Goal: Task Accomplishment & Management: Manage account settings

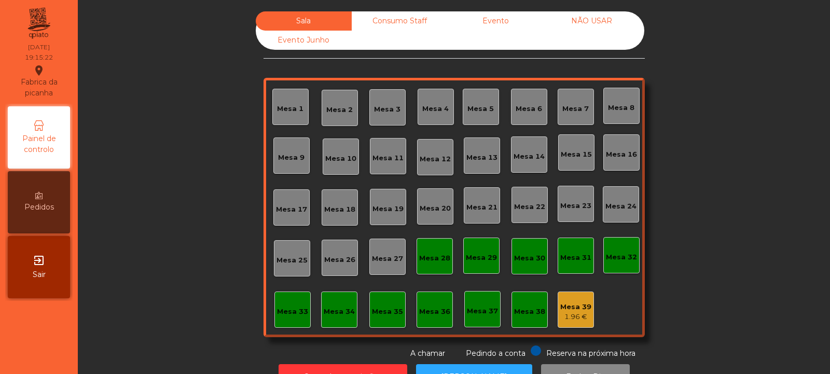
click at [458, 355] on div "Pedindo a conta" at bounding box center [487, 352] width 75 height 13
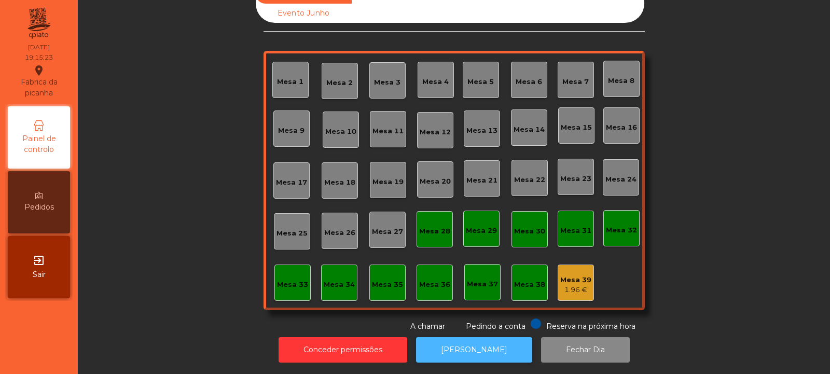
click at [462, 340] on button "[PERSON_NAME]" at bounding box center [474, 349] width 116 height 25
click at [569, 291] on div "Mesa 39 1.96 €" at bounding box center [576, 283] width 36 height 36
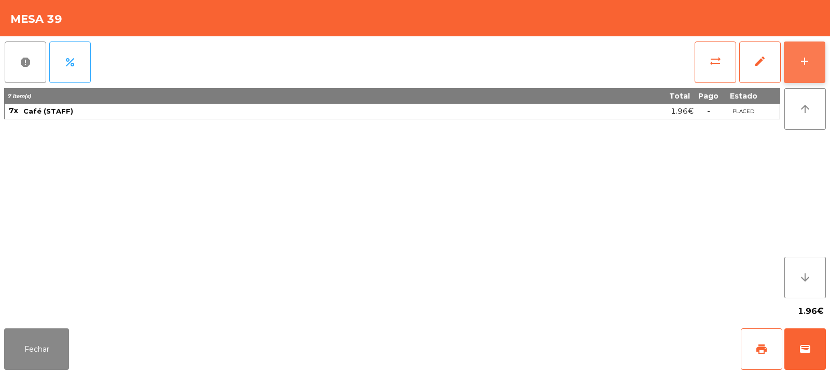
click at [802, 74] on button "add" at bounding box center [805, 63] width 42 height 42
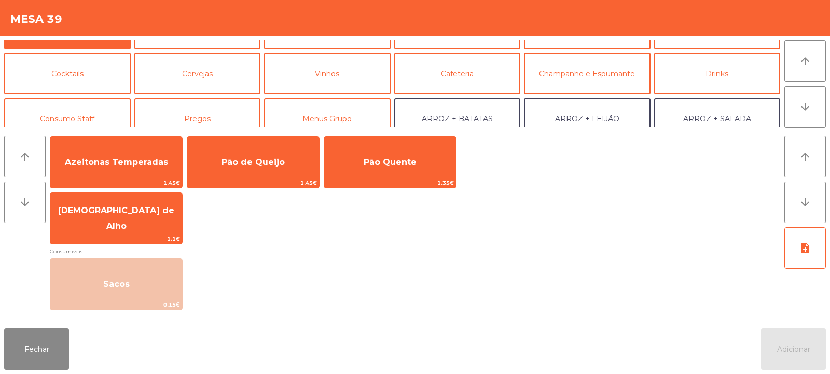
scroll to position [50, 0]
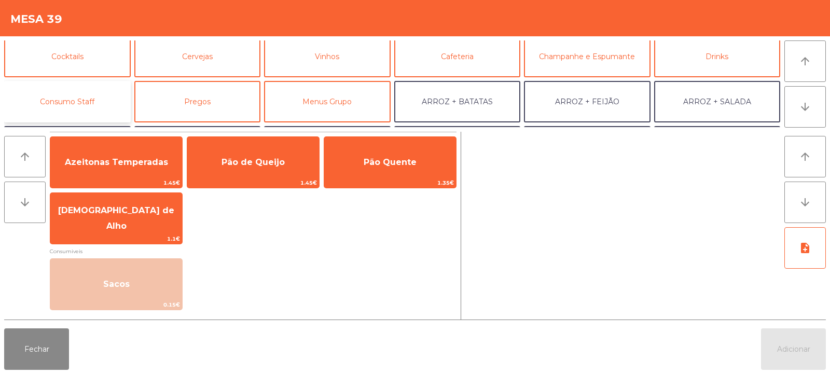
click at [85, 104] on button "Consumo Staff" at bounding box center [67, 102] width 127 height 42
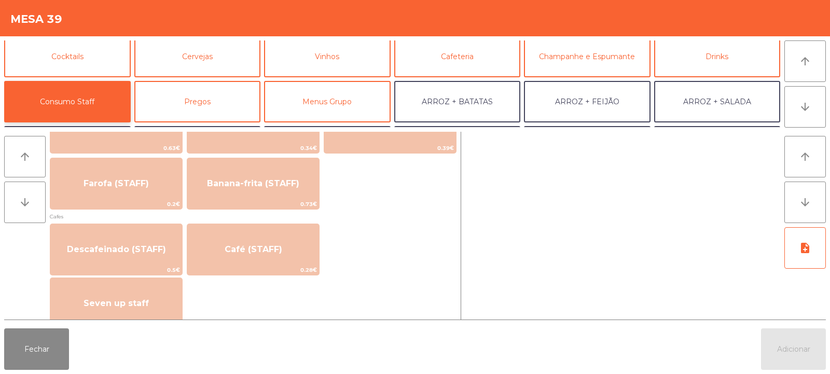
scroll to position [529, 0]
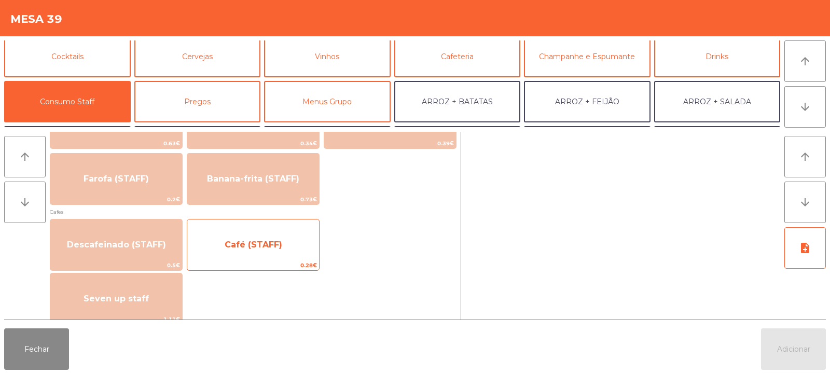
click at [275, 255] on span "Café (STAFF)" at bounding box center [253, 245] width 132 height 28
click at [275, 253] on span "Café (STAFF)" at bounding box center [253, 245] width 132 height 28
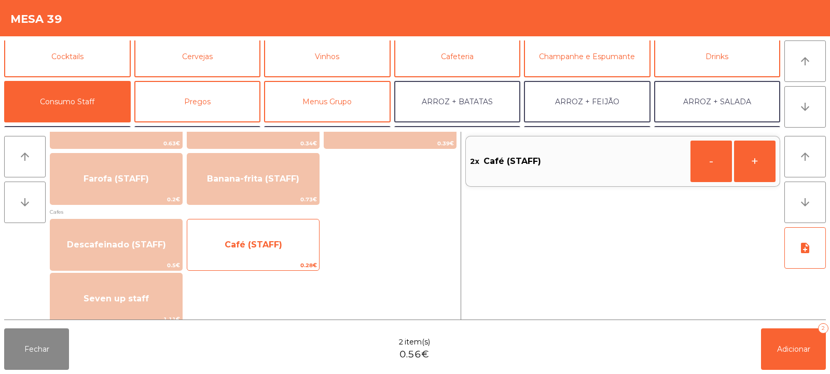
click at [279, 254] on span "Café (STAFF)" at bounding box center [253, 245] width 132 height 28
click at [274, 252] on span "Café (STAFF)" at bounding box center [253, 245] width 132 height 28
click at [275, 253] on span "Café (STAFF)" at bounding box center [253, 245] width 132 height 28
click at [274, 249] on span "Café (STAFF)" at bounding box center [254, 245] width 58 height 10
click at [280, 253] on span "Café (STAFF)" at bounding box center [253, 245] width 132 height 28
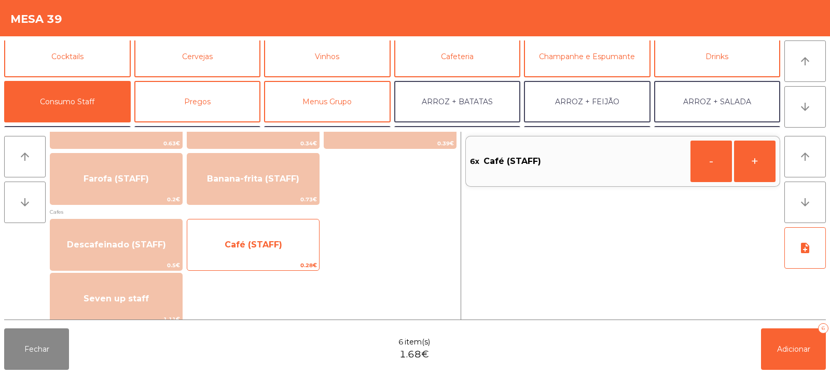
click at [275, 248] on span "Café (STAFF)" at bounding box center [254, 245] width 58 height 10
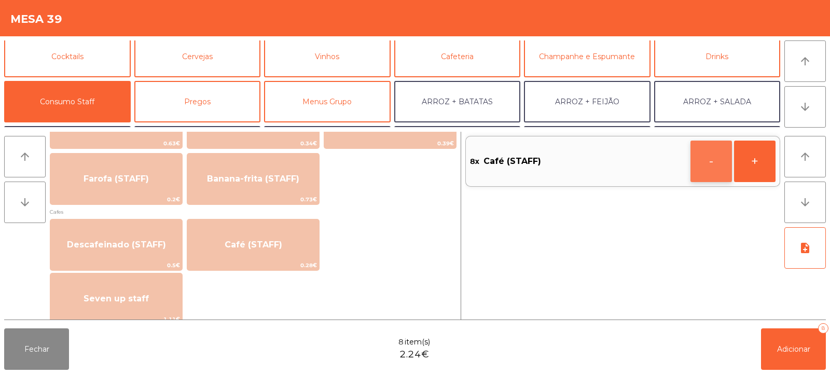
click at [701, 159] on button "-" at bounding box center [711, 162] width 42 height 42
click at [774, 349] on button "Adicionar 6" at bounding box center [793, 349] width 65 height 42
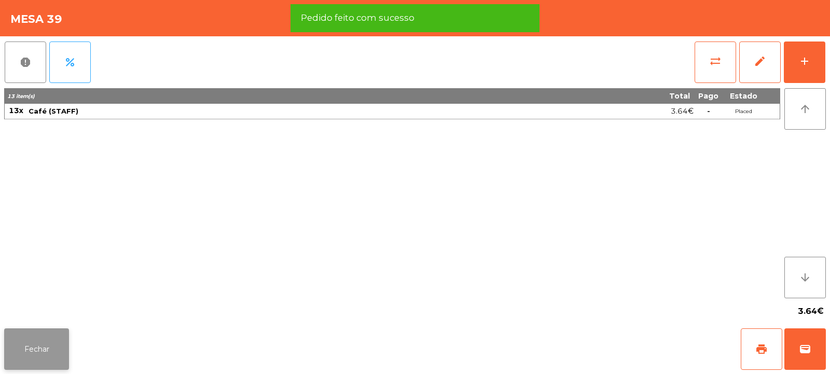
click at [29, 347] on button "Fechar" at bounding box center [36, 349] width 65 height 42
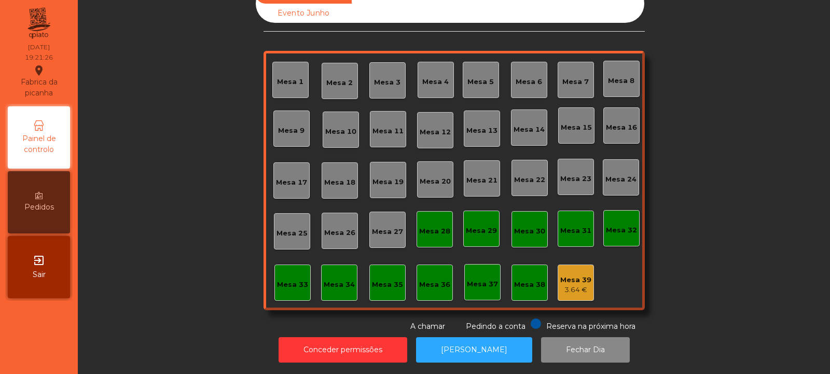
click at [578, 271] on div "Mesa 39 3.64 €" at bounding box center [575, 283] width 31 height 24
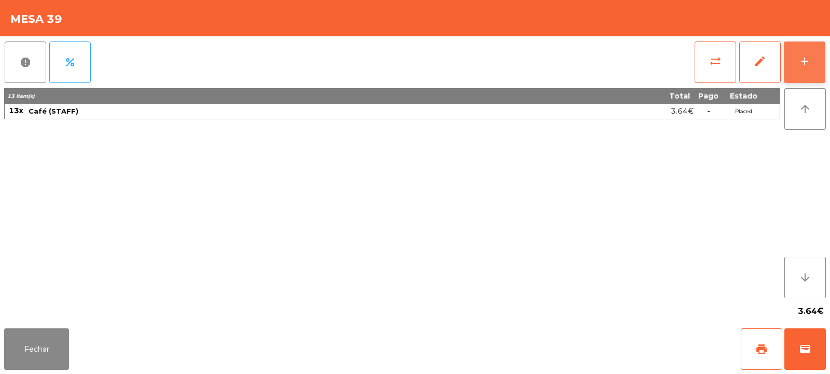
click at [822, 68] on button "add" at bounding box center [805, 63] width 42 height 42
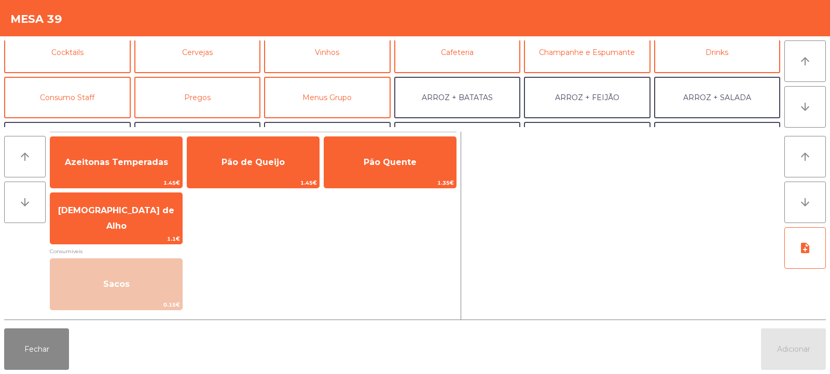
scroll to position [55, 0]
click at [80, 98] on button "Consumo Staff" at bounding box center [67, 97] width 127 height 42
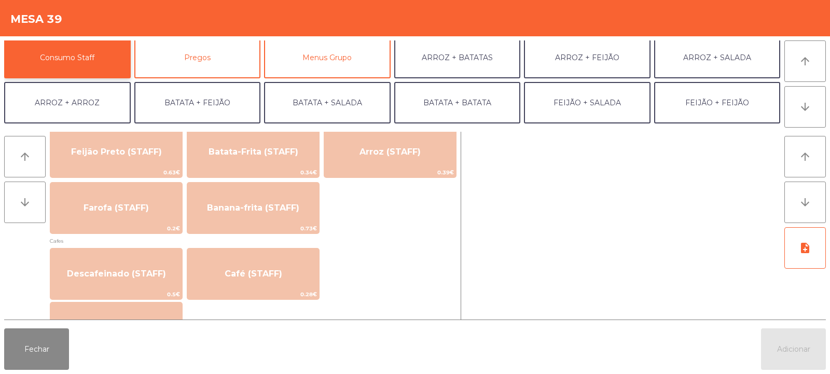
scroll to position [504, 0]
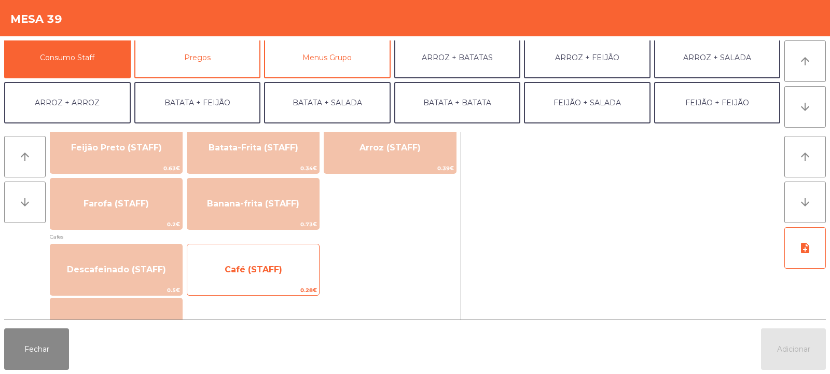
click at [242, 277] on span "Café (STAFF)" at bounding box center [253, 270] width 132 height 28
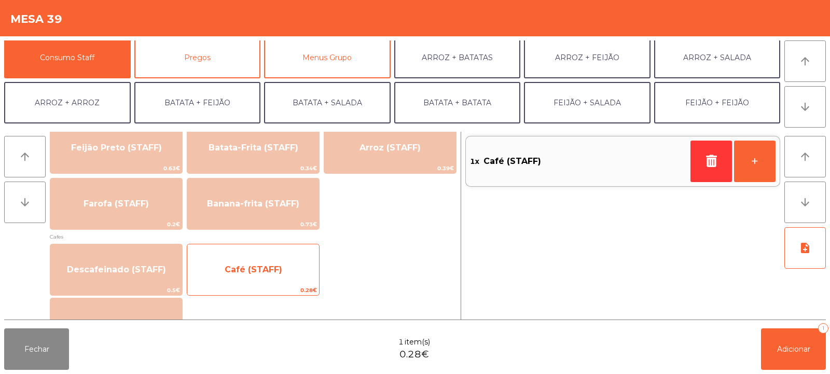
click at [252, 270] on span "Café (STAFF)" at bounding box center [254, 270] width 58 height 10
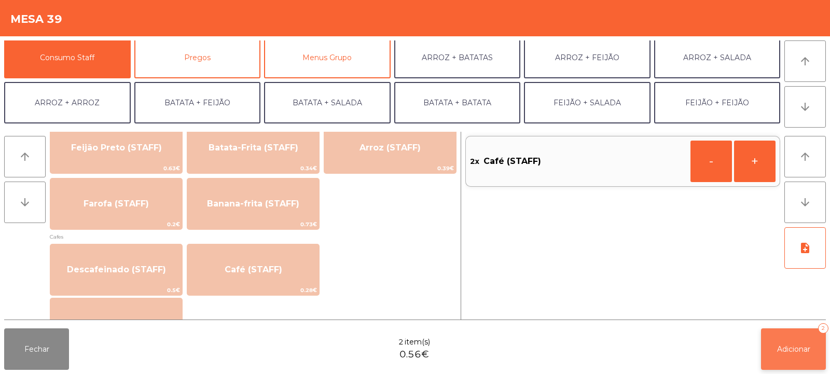
click at [789, 364] on button "Adicionar 2" at bounding box center [793, 349] width 65 height 42
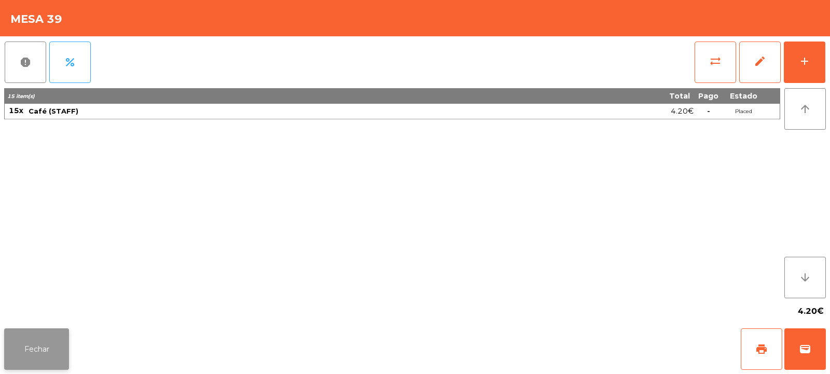
click at [31, 330] on button "Fechar" at bounding box center [36, 349] width 65 height 42
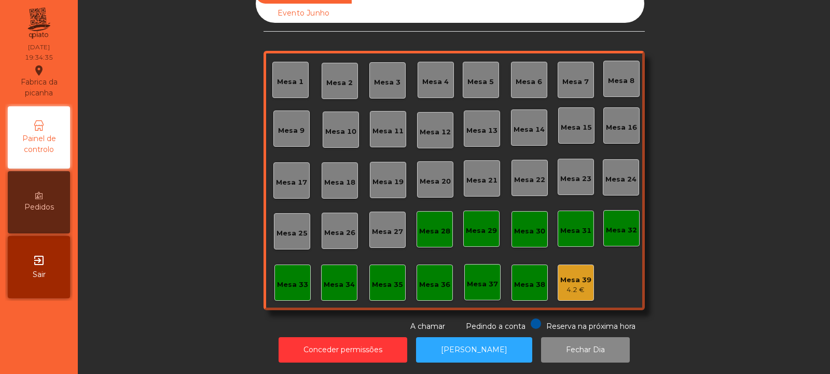
click at [48, 201] on div "Pedidos" at bounding box center [39, 202] width 62 height 62
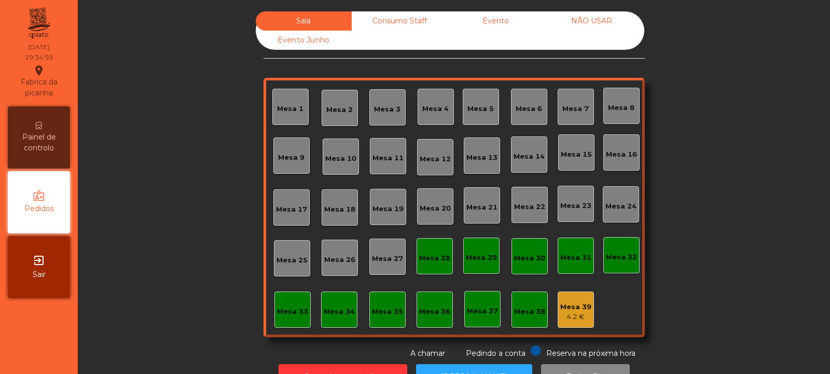
click at [330, 103] on div "Mesa 2" at bounding box center [339, 108] width 26 height 15
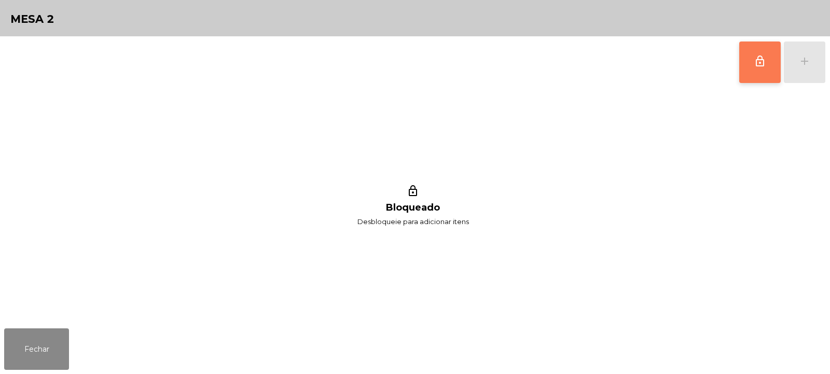
click at [767, 72] on button "lock_outline" at bounding box center [760, 63] width 42 height 42
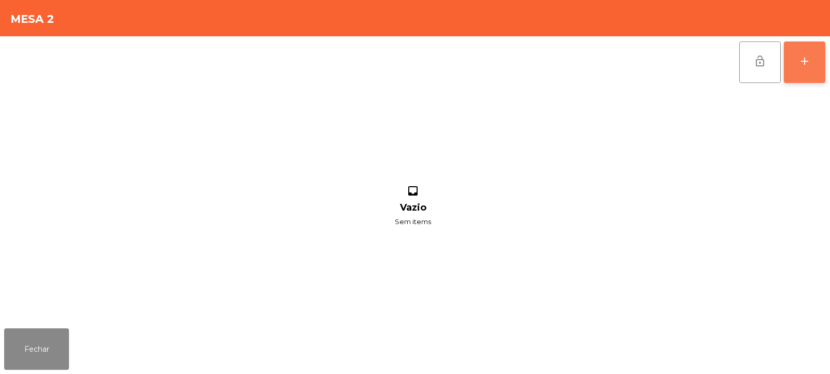
click at [803, 54] on button "add" at bounding box center [805, 63] width 42 height 42
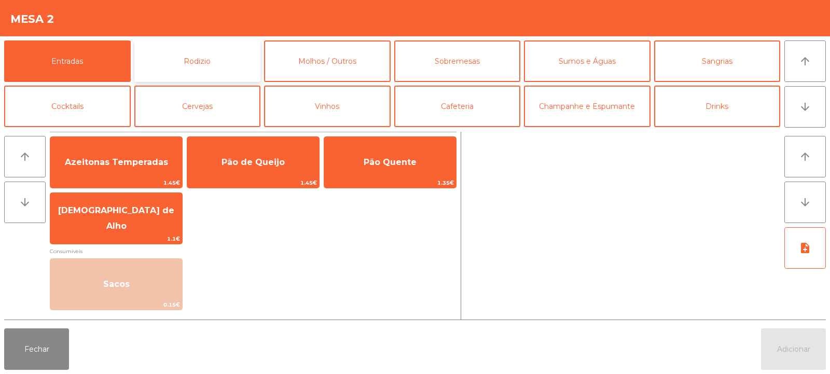
click at [182, 60] on button "Rodizio" at bounding box center [197, 61] width 127 height 42
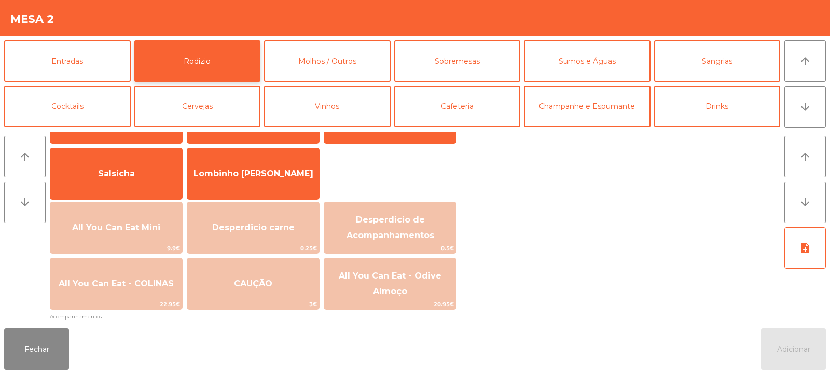
scroll to position [68, 0]
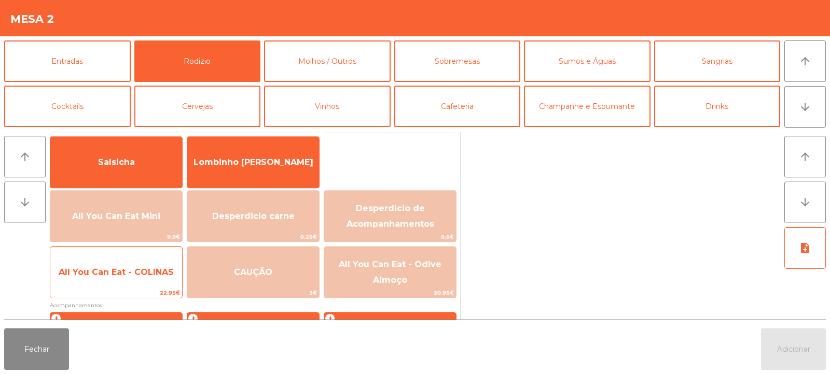
click at [118, 270] on span "All You Can Eat - COLINAS" at bounding box center [116, 272] width 115 height 10
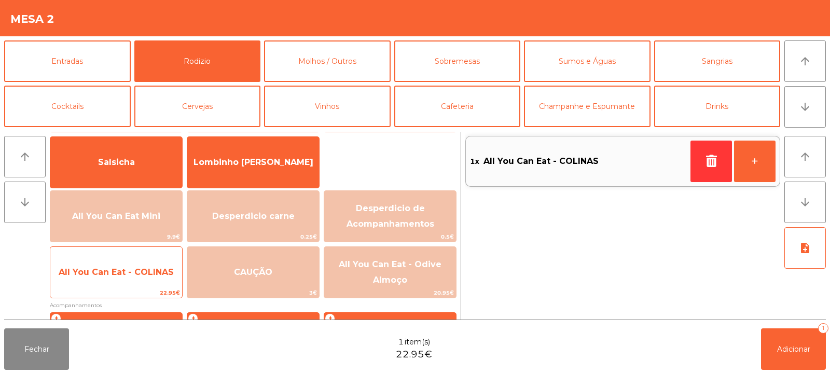
click at [115, 278] on span "All You Can Eat - COLINAS" at bounding box center [116, 272] width 132 height 28
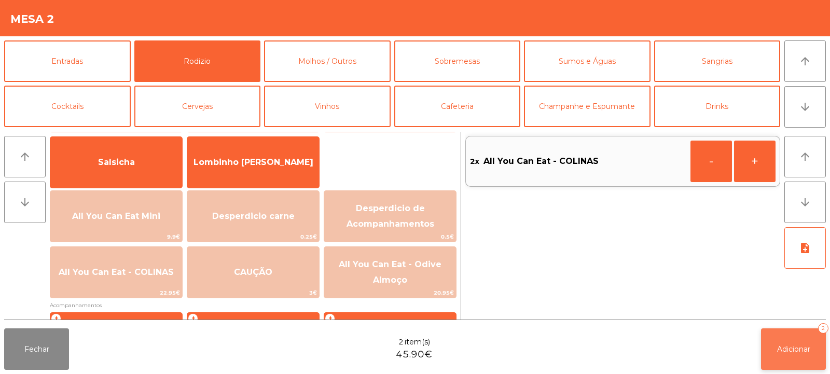
click at [785, 346] on span "Adicionar" at bounding box center [793, 348] width 33 height 9
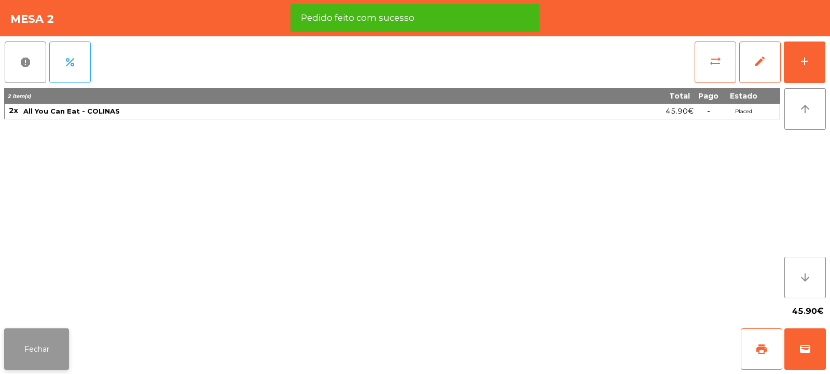
click at [41, 336] on button "Fechar" at bounding box center [36, 349] width 65 height 42
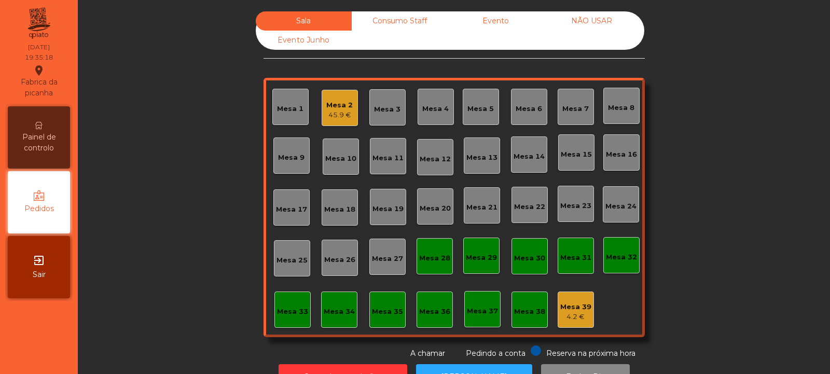
click at [338, 113] on div "45.9 €" at bounding box center [339, 115] width 26 height 10
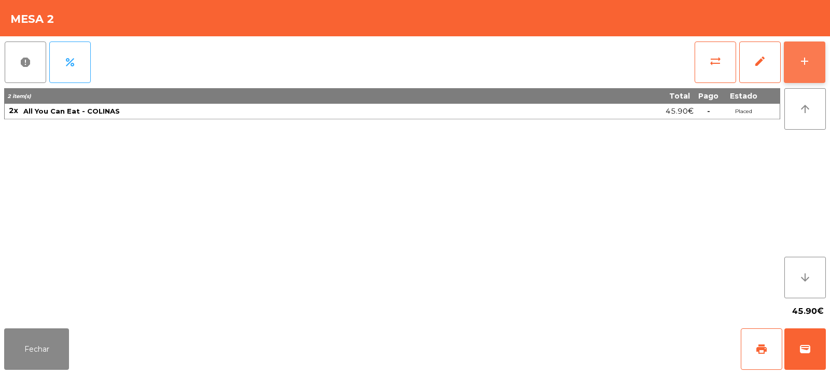
click at [807, 57] on div "add" at bounding box center [804, 61] width 12 height 12
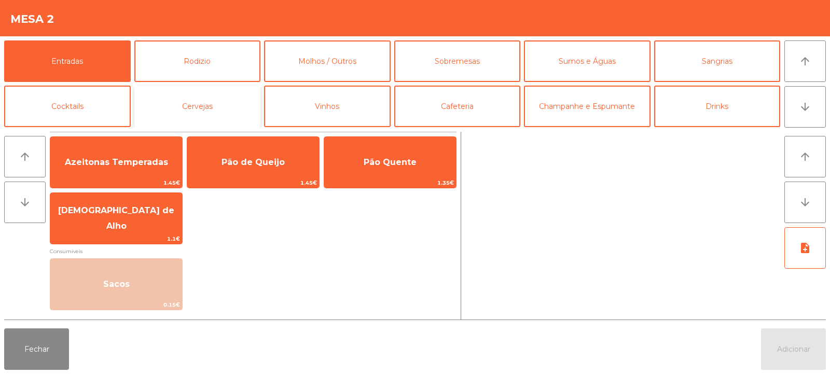
click at [186, 114] on button "Cervejas" at bounding box center [197, 107] width 127 height 42
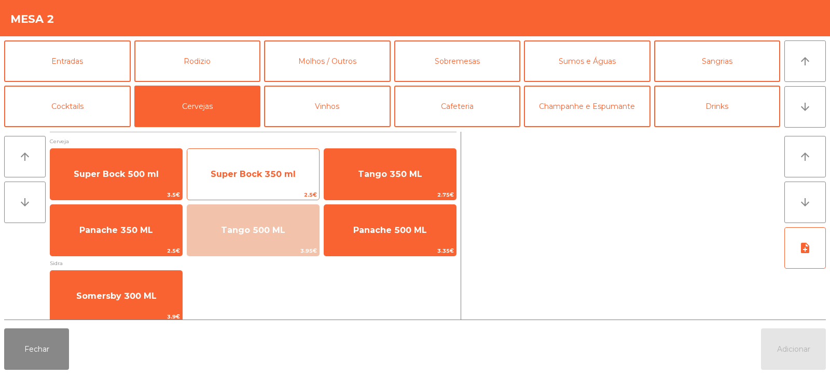
click at [255, 178] on span "Super Bock 350 ml" at bounding box center [253, 174] width 85 height 10
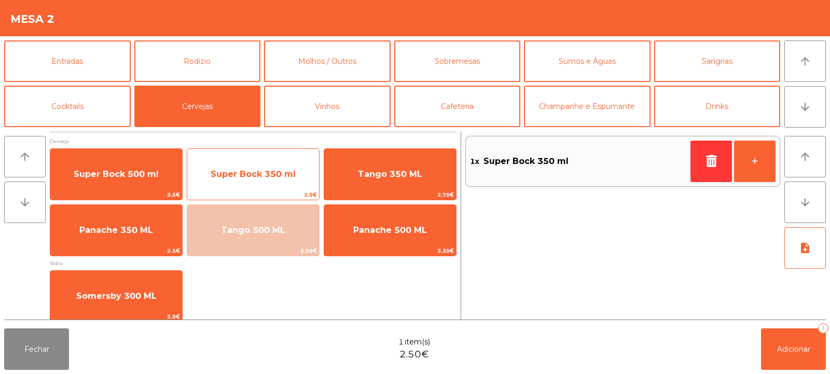
click at [243, 177] on span "Super Bock 350 ml" at bounding box center [253, 174] width 85 height 10
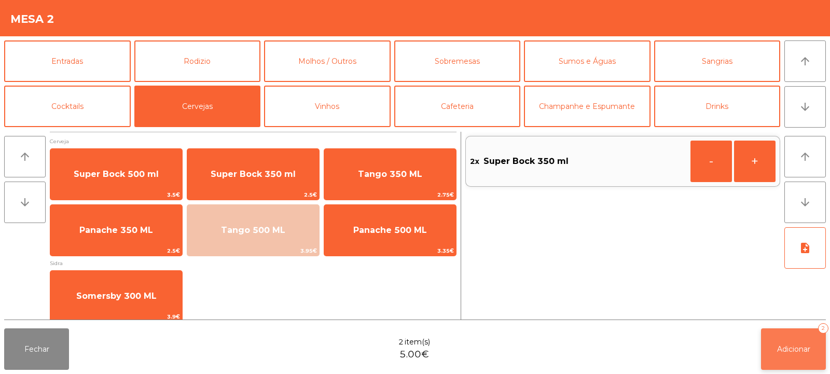
click at [782, 347] on span "Adicionar" at bounding box center [793, 348] width 33 height 9
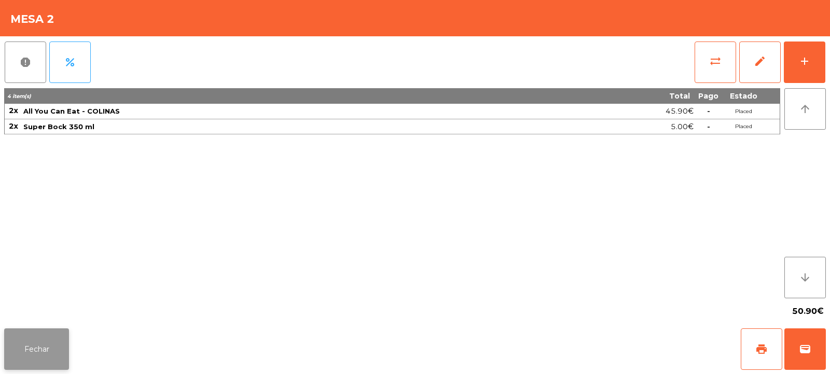
click at [48, 346] on button "Fechar" at bounding box center [36, 349] width 65 height 42
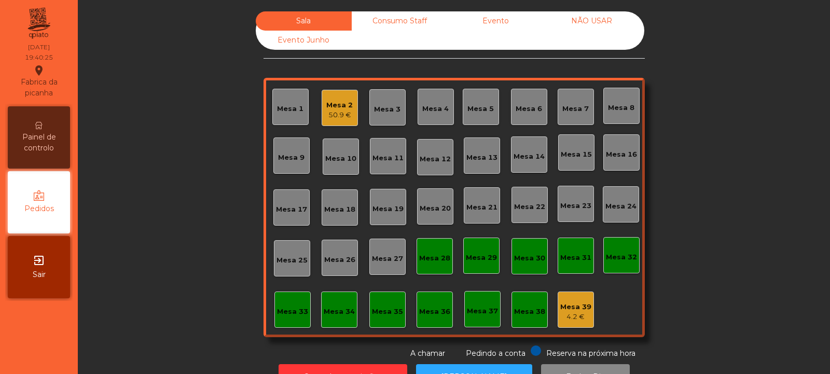
click at [393, 260] on div "Mesa 27" at bounding box center [387, 259] width 31 height 10
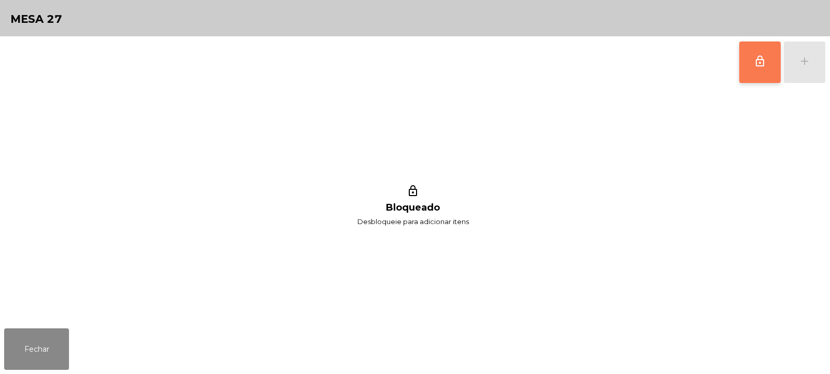
click at [771, 49] on button "lock_outline" at bounding box center [760, 63] width 42 height 42
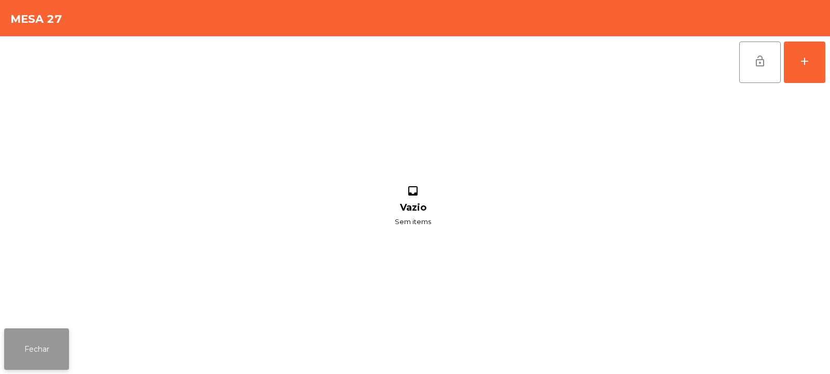
click at [49, 337] on button "Fechar" at bounding box center [36, 349] width 65 height 42
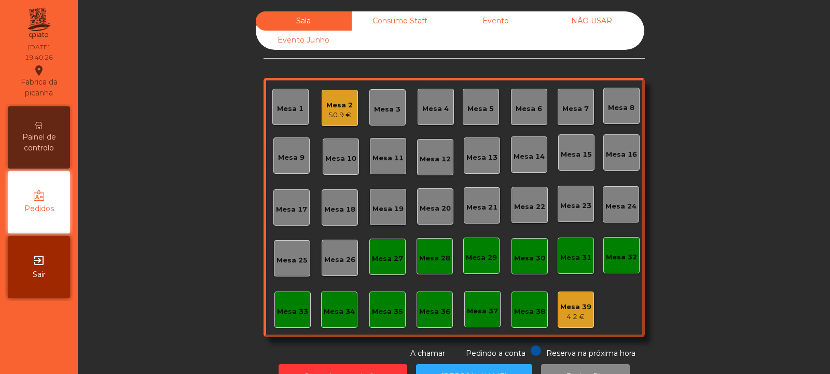
click at [335, 108] on div "Mesa 2" at bounding box center [339, 105] width 26 height 10
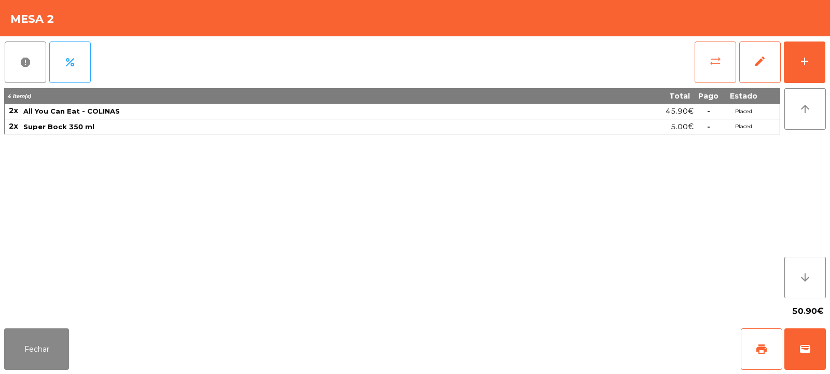
click at [709, 58] on button "sync_alt" at bounding box center [716, 63] width 42 height 42
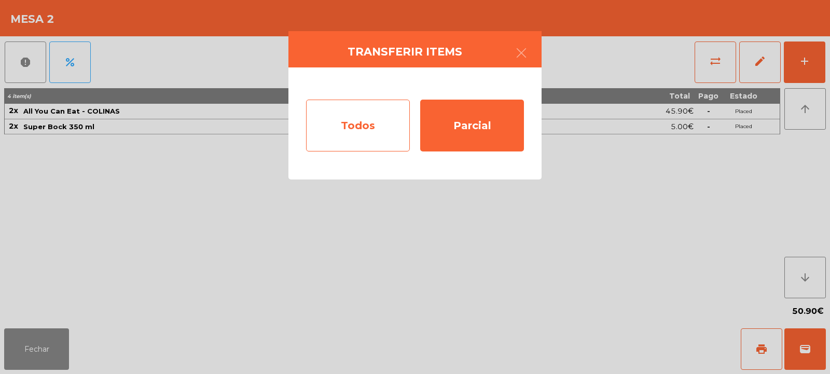
click at [339, 119] on div "Todos" at bounding box center [358, 126] width 104 height 52
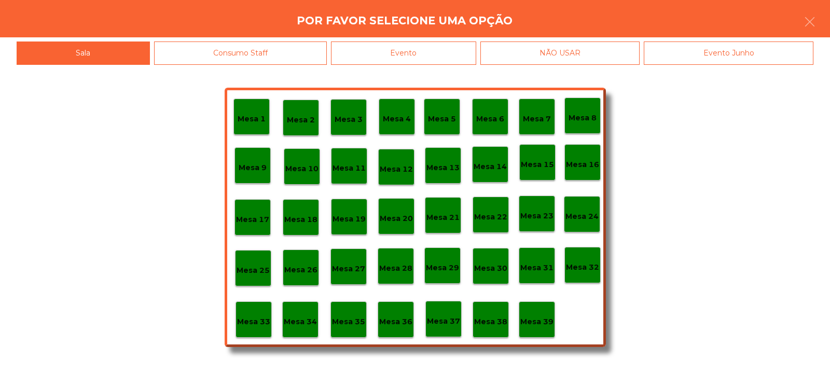
click at [346, 268] on p "Mesa 27" at bounding box center [348, 269] width 33 height 12
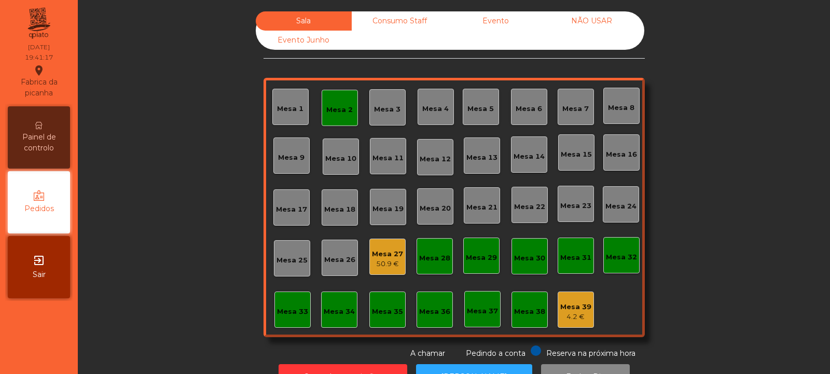
click at [614, 209] on div "Mesa 24" at bounding box center [620, 206] width 31 height 10
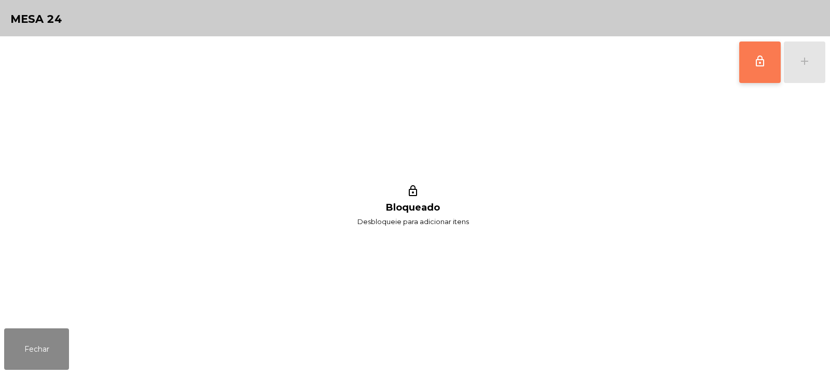
click at [748, 53] on button "lock_outline" at bounding box center [760, 63] width 42 height 42
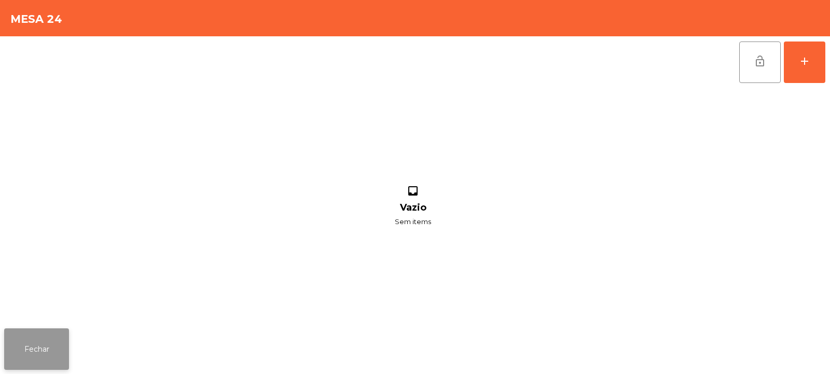
click at [32, 366] on button "Fechar" at bounding box center [36, 349] width 65 height 42
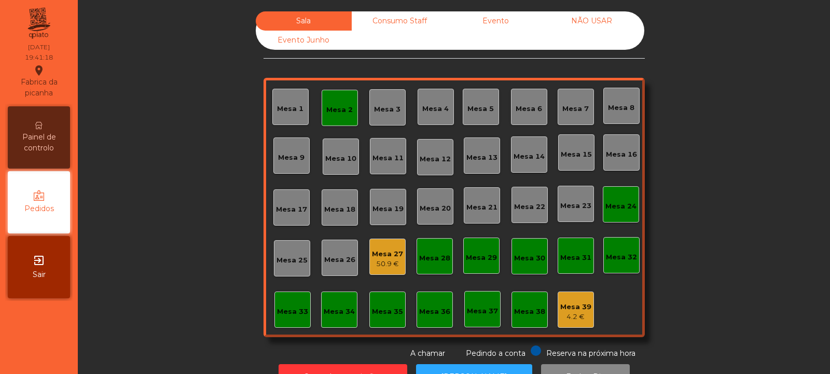
click at [376, 261] on div "50.9 €" at bounding box center [387, 264] width 31 height 10
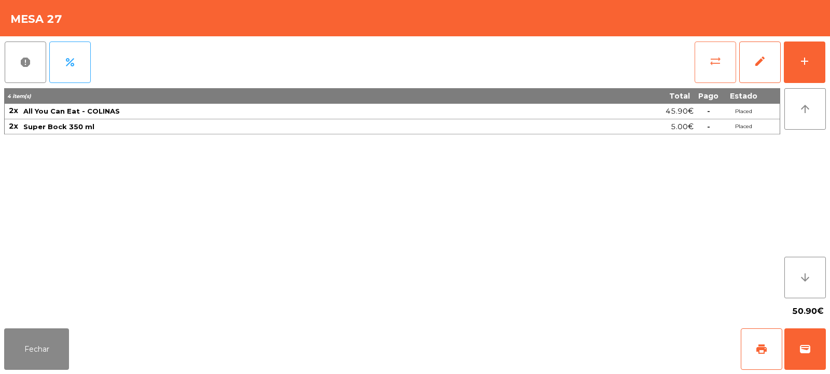
click at [713, 57] on span "sync_alt" at bounding box center [715, 61] width 12 height 12
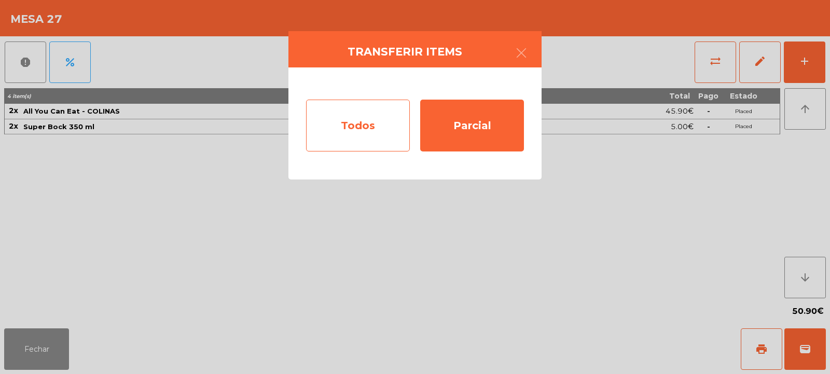
click at [341, 125] on div "Todos" at bounding box center [358, 126] width 104 height 52
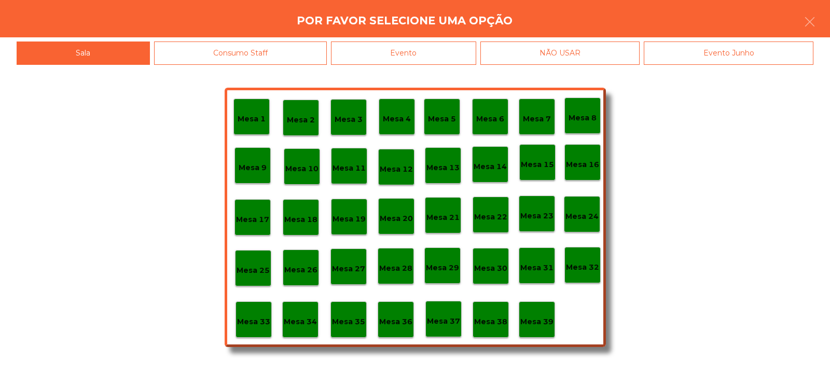
click at [578, 219] on p "Mesa 24" at bounding box center [581, 217] width 33 height 12
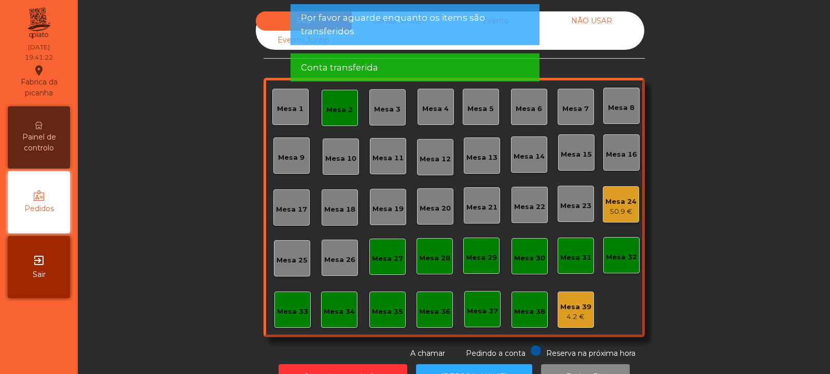
click at [611, 202] on div "Mesa 24" at bounding box center [620, 202] width 31 height 10
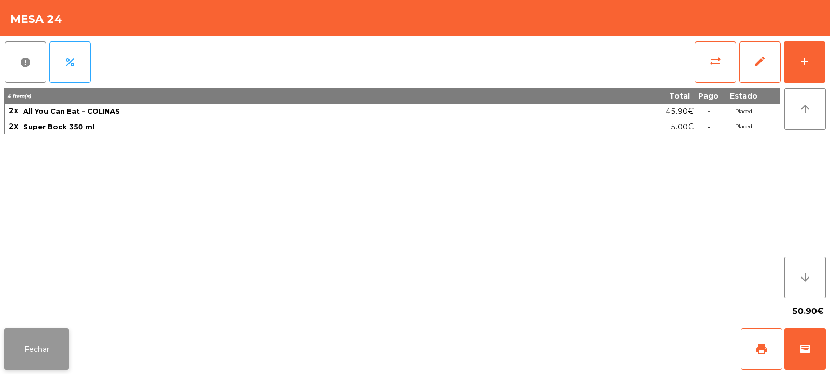
click at [44, 342] on button "Fechar" at bounding box center [36, 349] width 65 height 42
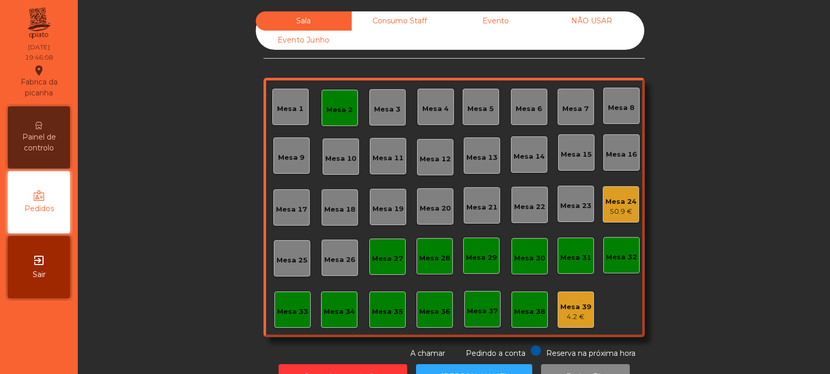
click at [283, 317] on div "Mesa 33" at bounding box center [292, 310] width 36 height 36
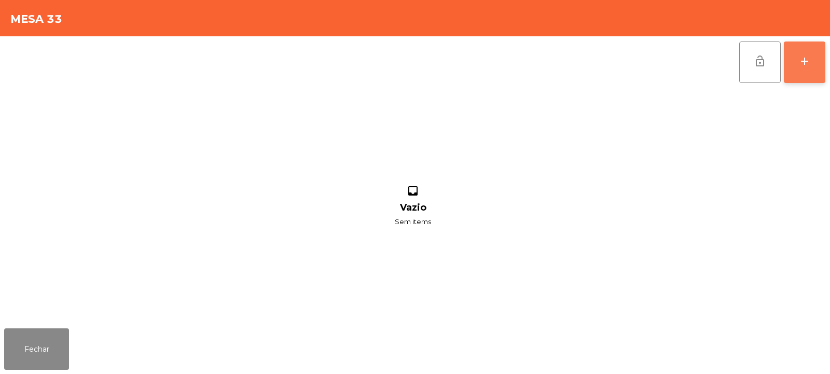
click at [805, 77] on button "add" at bounding box center [805, 63] width 42 height 42
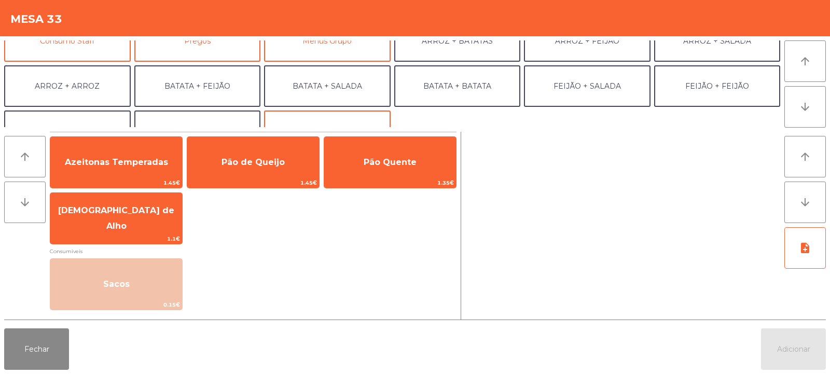
scroll to position [135, 0]
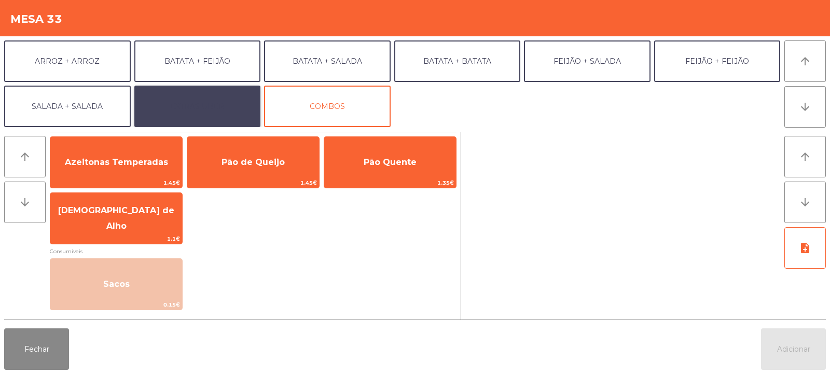
click at [220, 108] on button "EXTRAS UBER" at bounding box center [197, 107] width 127 height 42
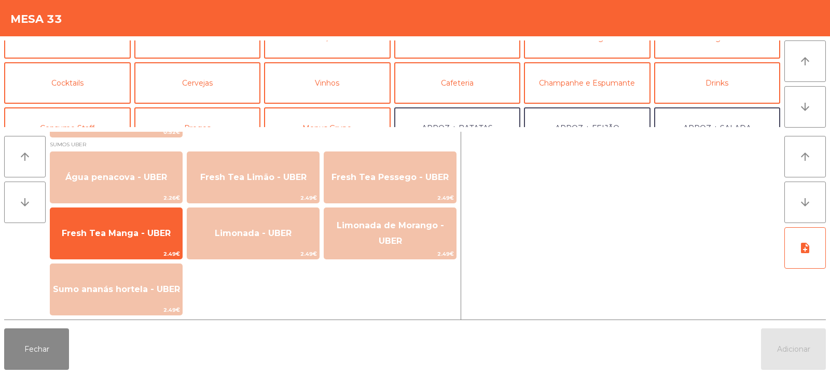
scroll to position [0, 0]
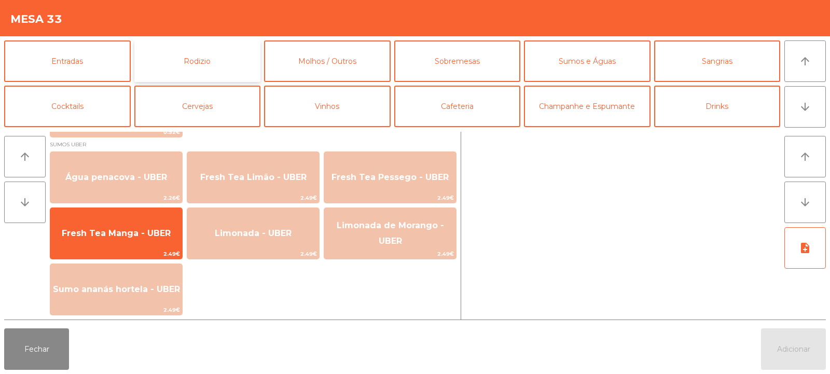
click at [212, 66] on button "Rodizio" at bounding box center [197, 61] width 127 height 42
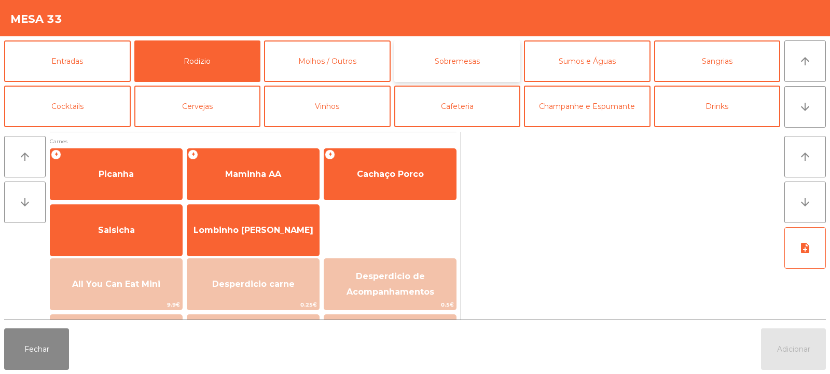
click at [468, 69] on button "Sobremesas" at bounding box center [457, 61] width 127 height 42
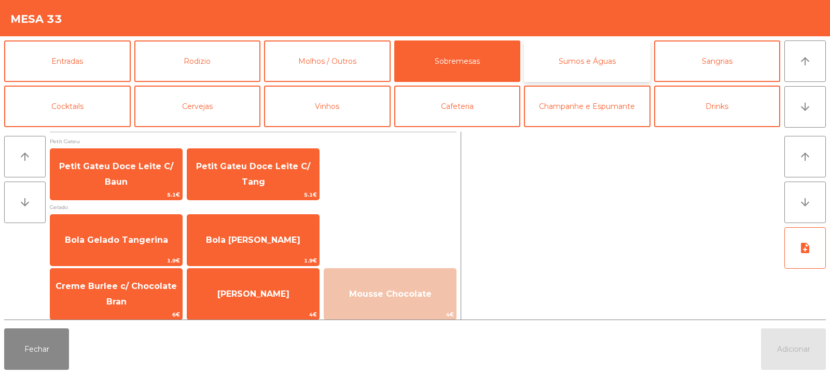
click at [587, 47] on button "Sumos e Águas" at bounding box center [587, 61] width 127 height 42
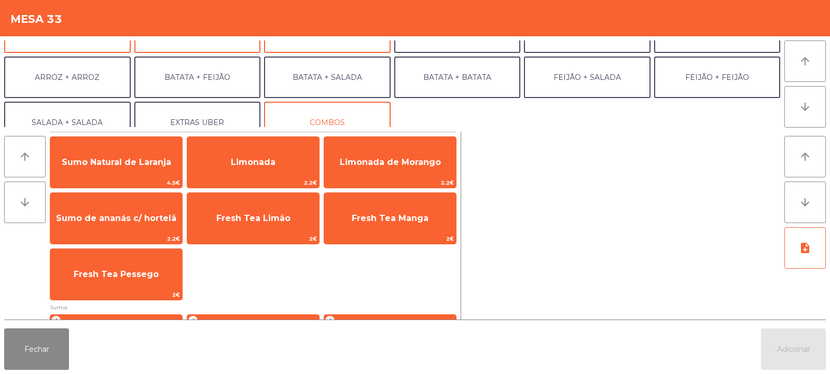
scroll to position [135, 0]
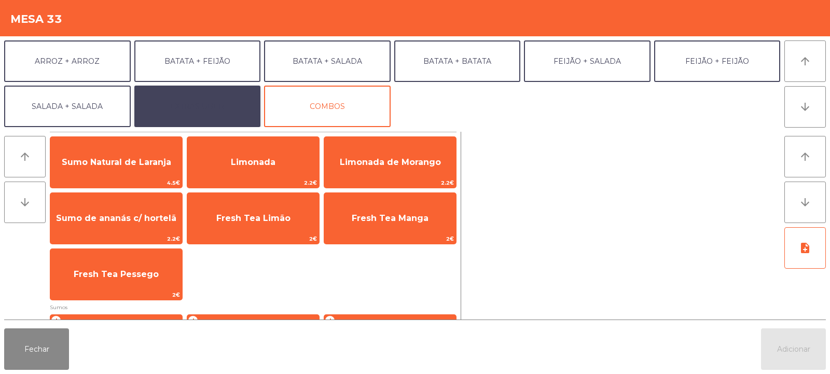
click at [201, 118] on button "EXTRAS UBER" at bounding box center [197, 107] width 127 height 42
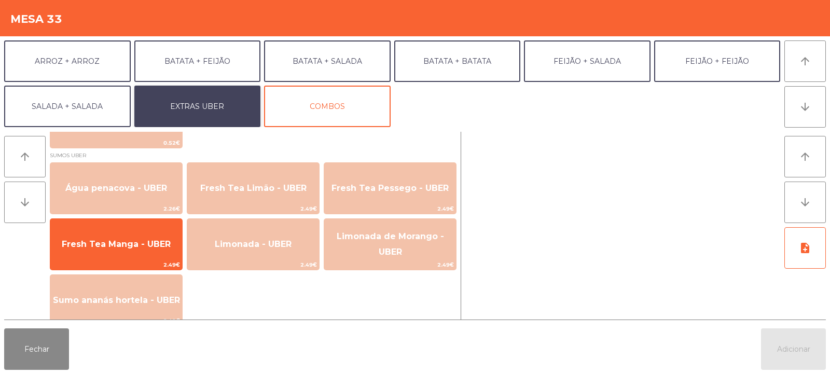
scroll to position [857, 0]
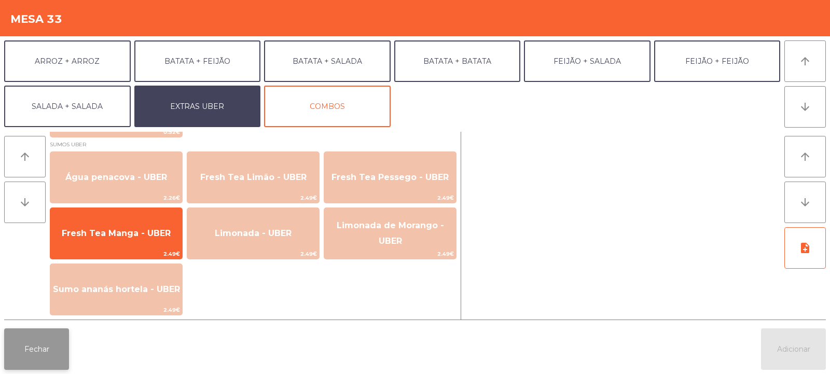
click at [45, 342] on button "Fechar" at bounding box center [36, 349] width 65 height 42
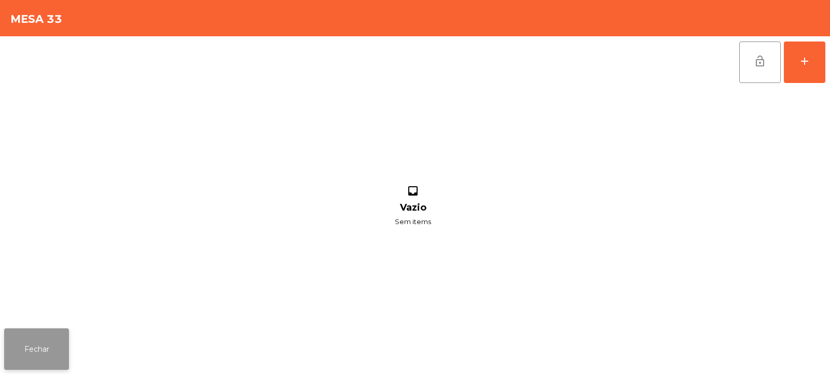
click at [62, 348] on button "Fechar" at bounding box center [36, 349] width 65 height 42
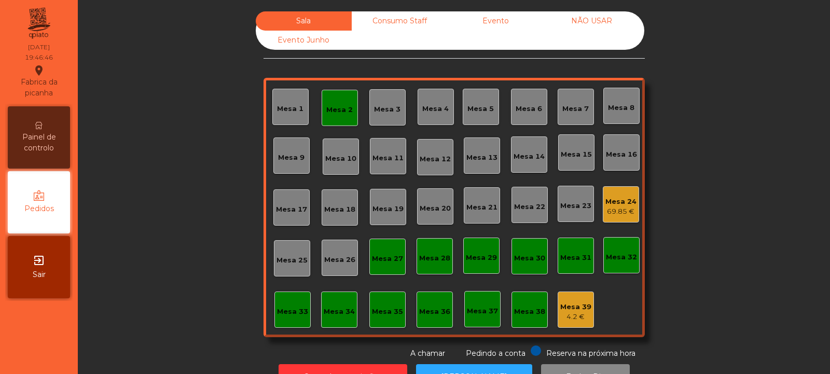
scroll to position [35, 0]
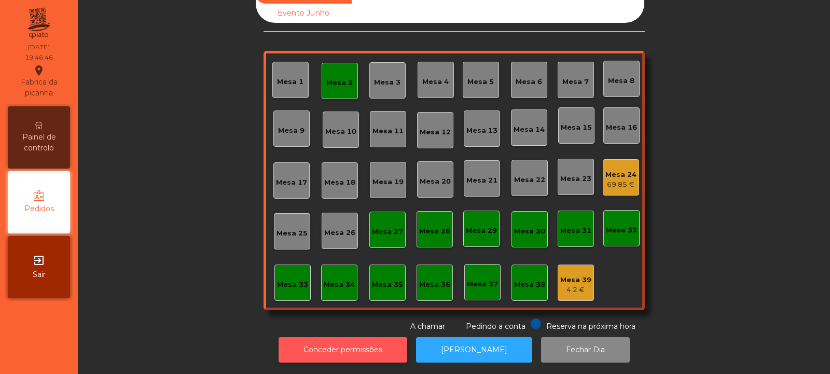
click at [372, 346] on button "Conceder permissões" at bounding box center [343, 349] width 129 height 25
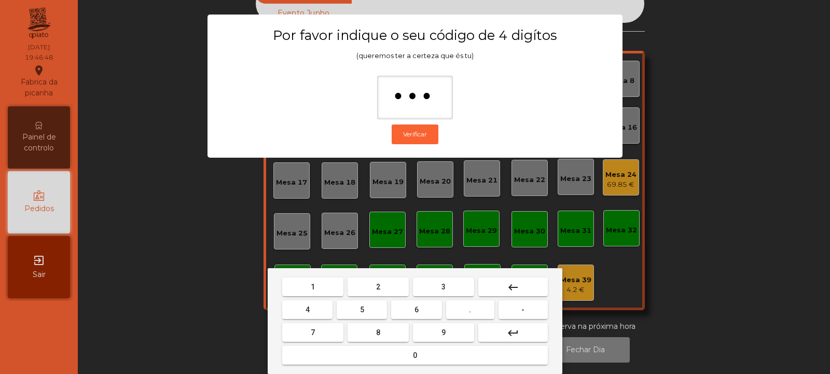
type input "****"
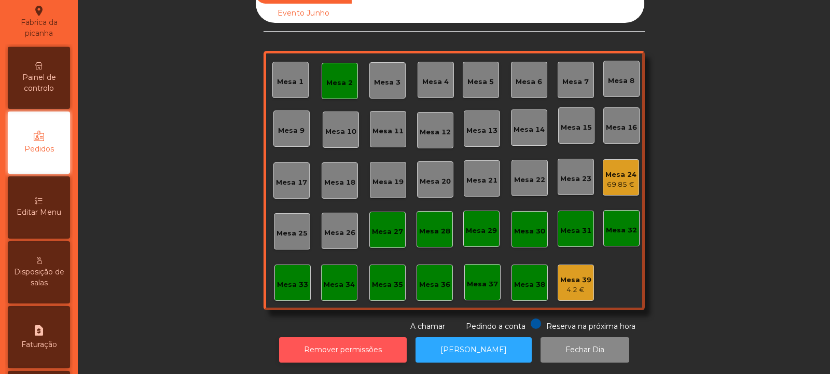
scroll to position [63, 0]
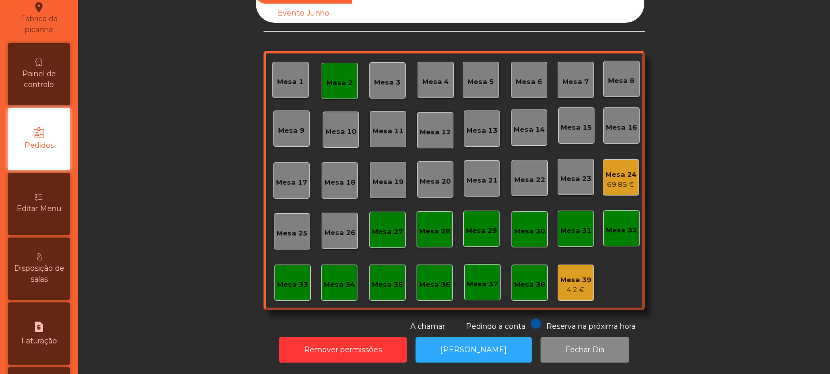
click at [48, 198] on div "Editar Menu" at bounding box center [39, 204] width 62 height 62
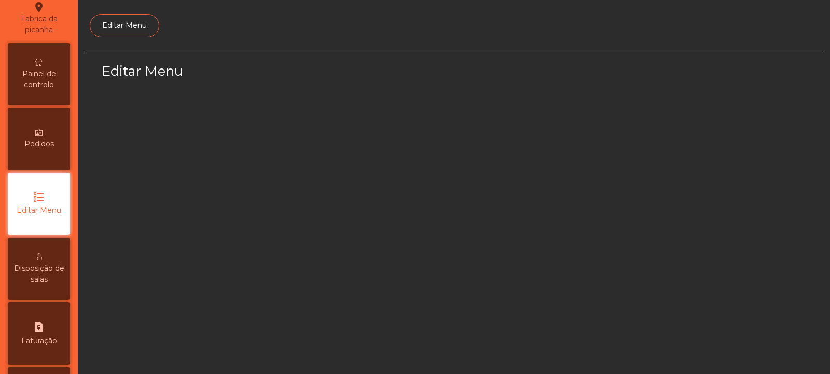
scroll to position [80, 0]
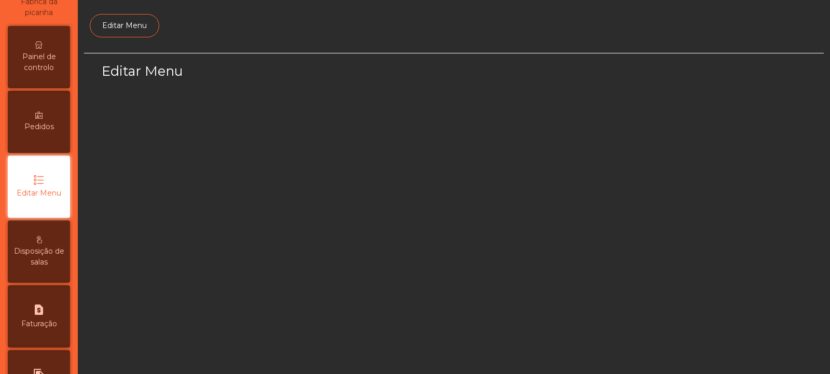
select select "*"
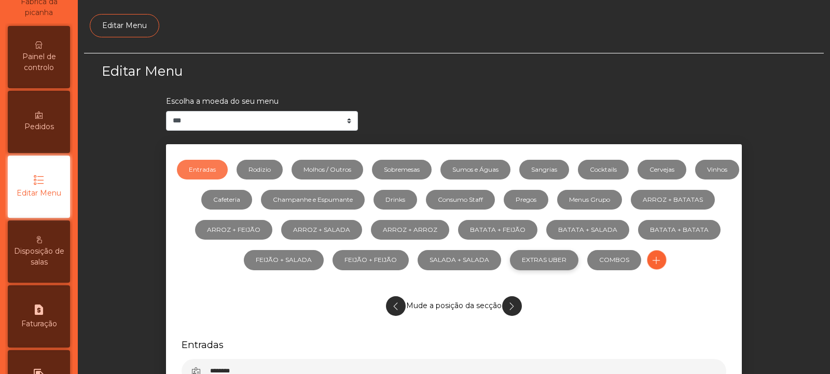
click at [578, 253] on link "EXTRAS UBER" at bounding box center [544, 260] width 68 height 20
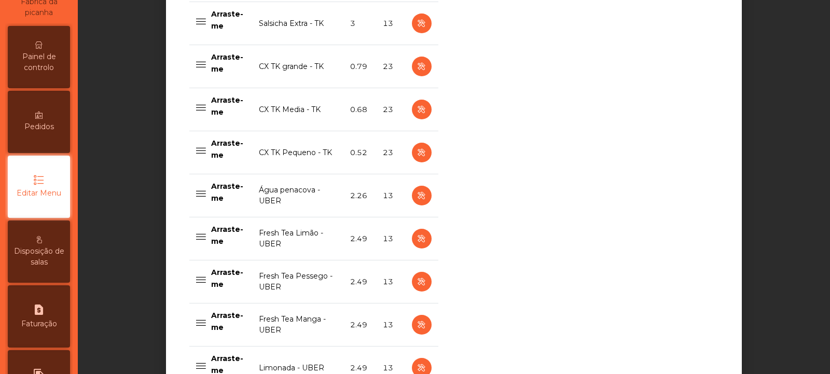
scroll to position [2142, 0]
click at [418, 284] on icon "button" at bounding box center [422, 282] width 12 height 13
select select "***"
select select "**"
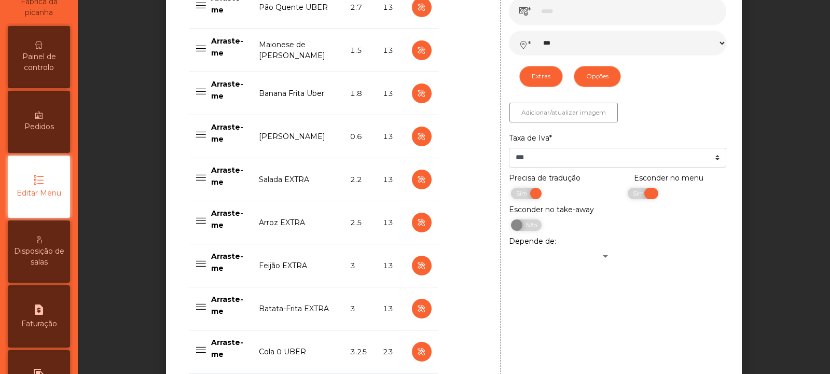
click at [627, 196] on span "Sim" at bounding box center [640, 193] width 26 height 11
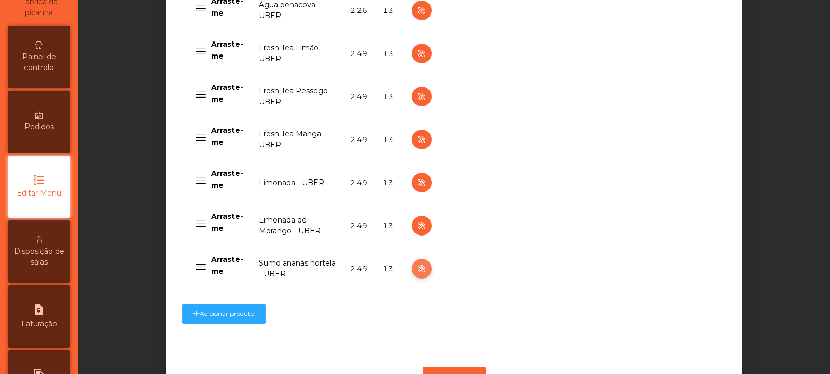
click at [417, 270] on icon "button" at bounding box center [422, 269] width 12 height 13
type input "**********"
select select "***"
select select "**"
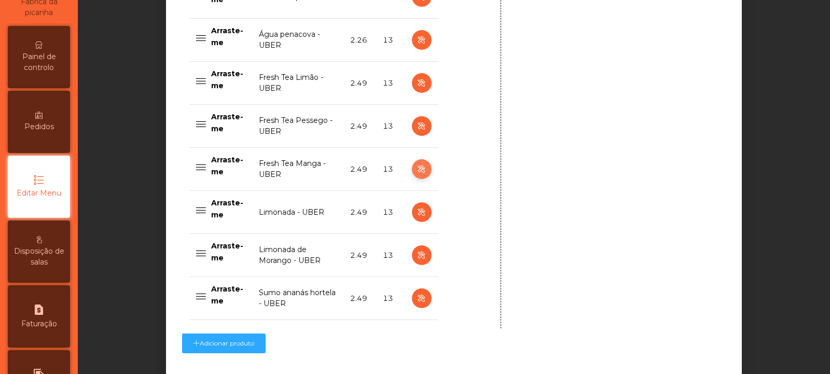
click at [420, 178] on button "button" at bounding box center [422, 169] width 20 height 20
type input "**********"
select select "***"
select select "**"
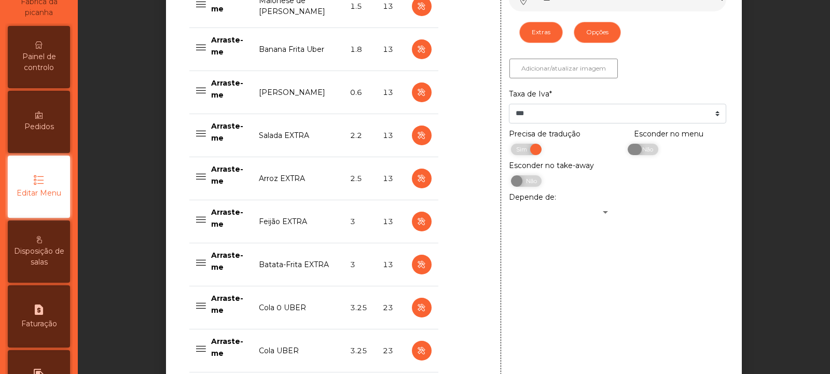
click at [638, 155] on span "Não" at bounding box center [646, 149] width 26 height 11
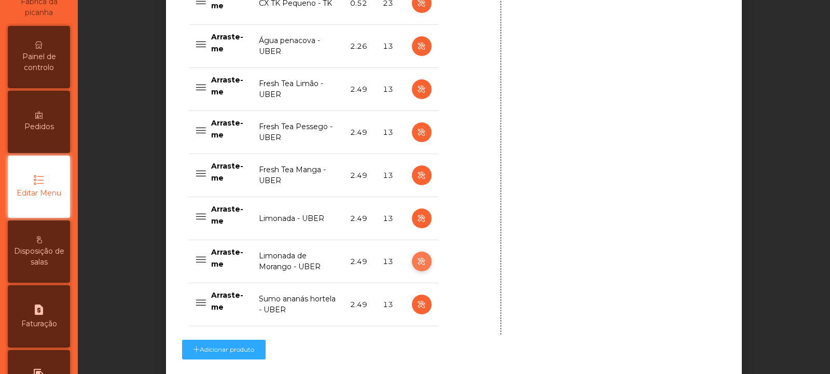
click at [418, 263] on icon "button" at bounding box center [422, 261] width 12 height 13
type input "**********"
select select "***"
select select "**"
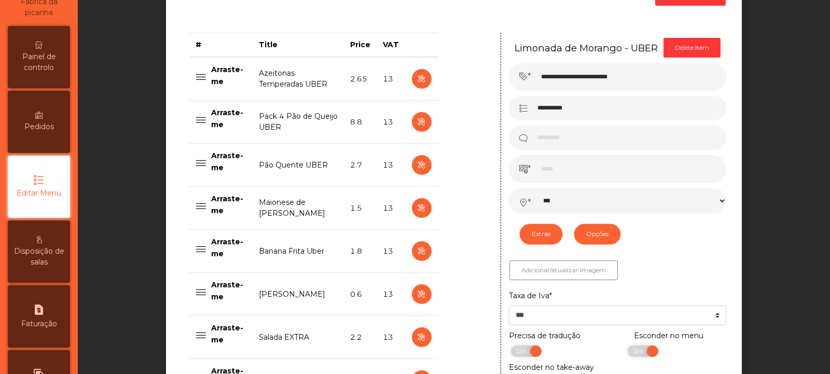
scroll to position [0, 0]
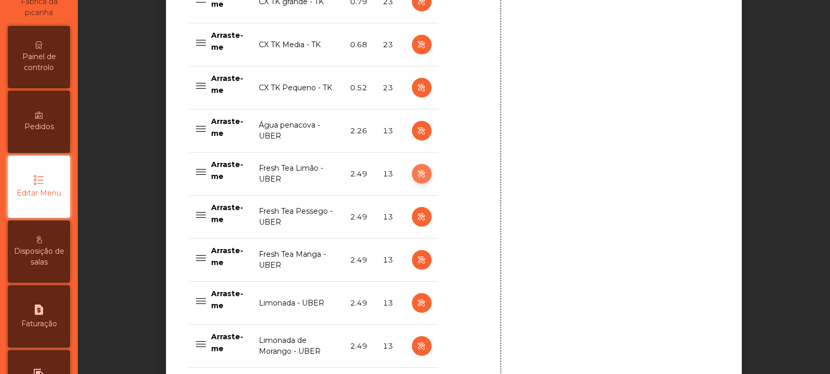
click at [416, 171] on icon "button" at bounding box center [422, 174] width 12 height 13
type input "**********"
select select "***"
select select "**"
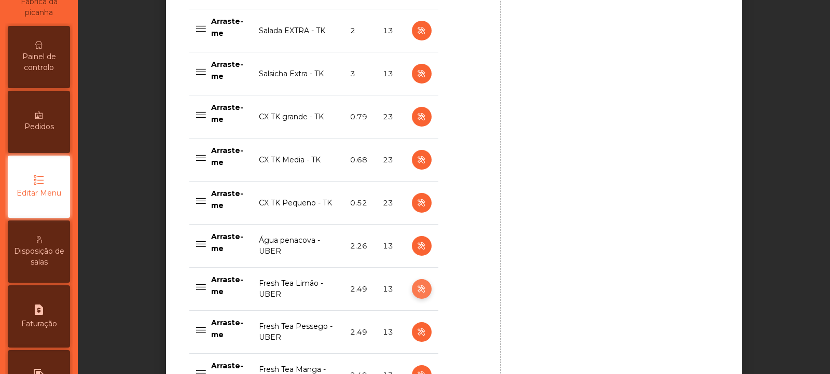
scroll to position [2374, 0]
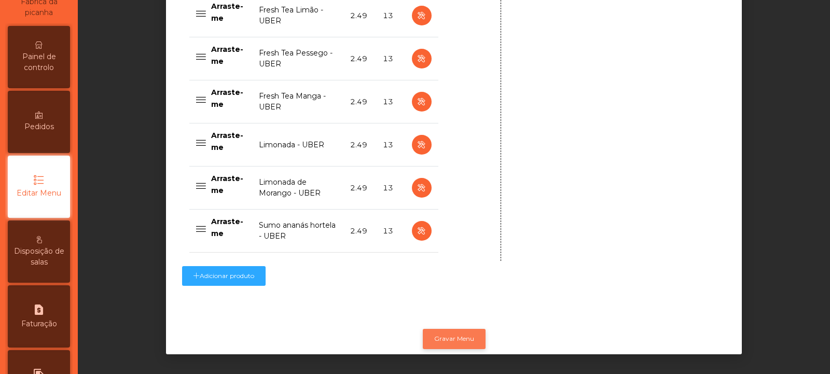
click at [455, 333] on button "Gravar Menu" at bounding box center [454, 339] width 63 height 20
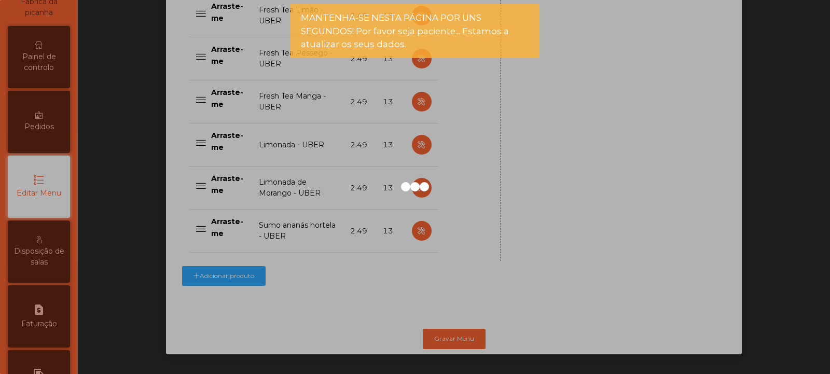
click at [50, 68] on span "Painel de controlo" at bounding box center [38, 62] width 57 height 22
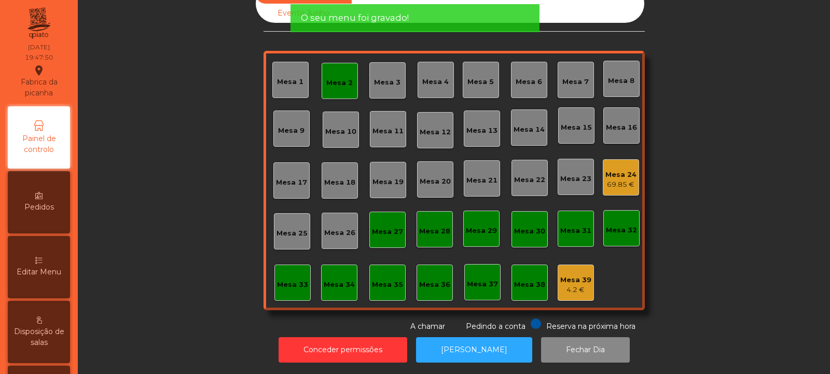
click at [294, 267] on div "Mesa 33" at bounding box center [292, 283] width 36 height 36
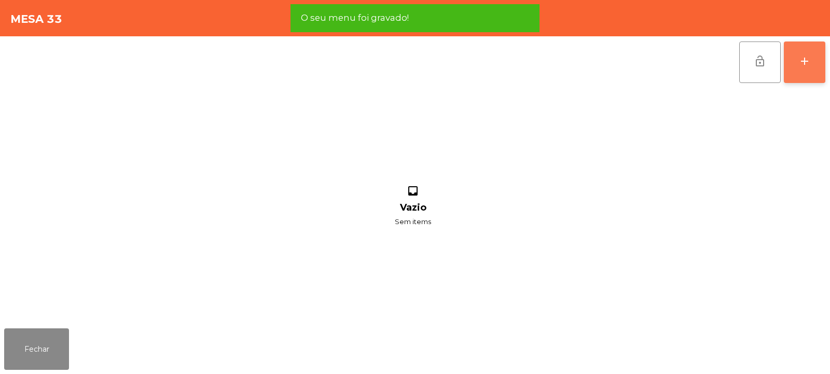
click at [813, 51] on button "add" at bounding box center [805, 63] width 42 height 42
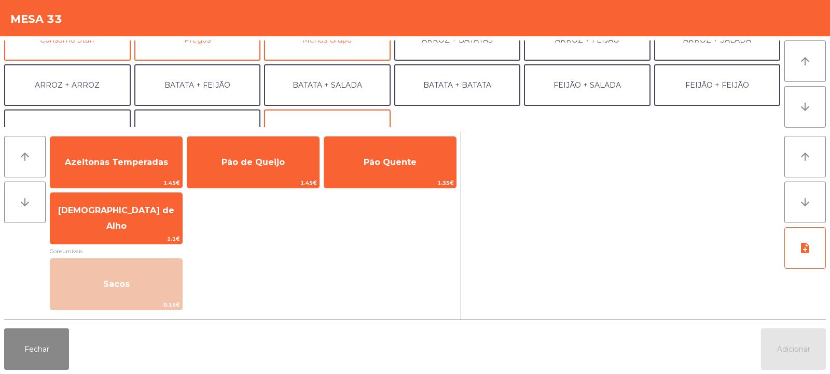
scroll to position [135, 0]
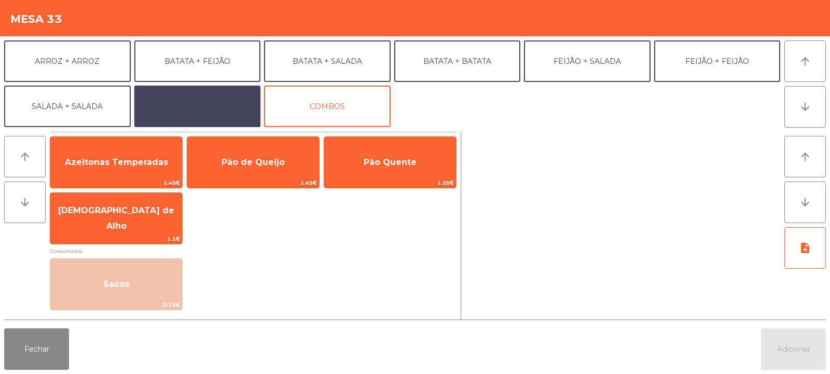
click at [218, 105] on button "EXTRAS UBER" at bounding box center [197, 107] width 127 height 42
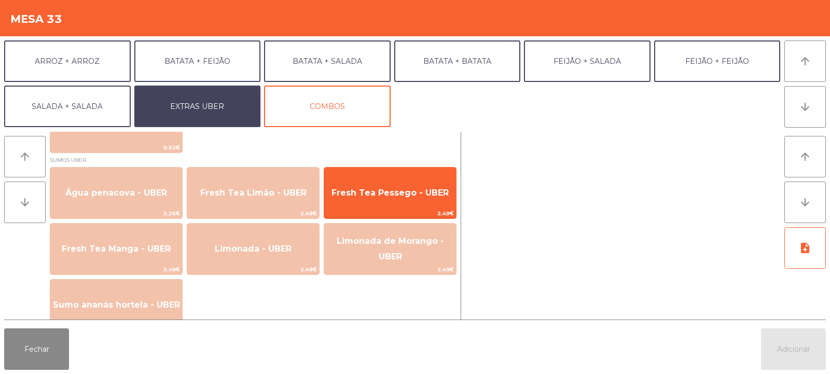
scroll to position [857, 0]
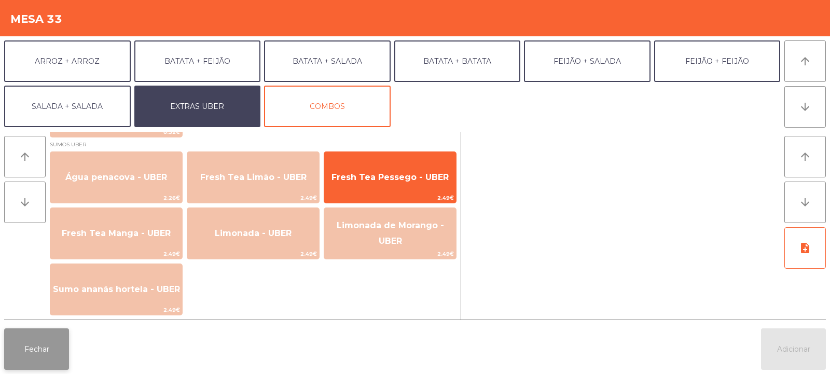
click at [19, 345] on button "Fechar" at bounding box center [36, 349] width 65 height 42
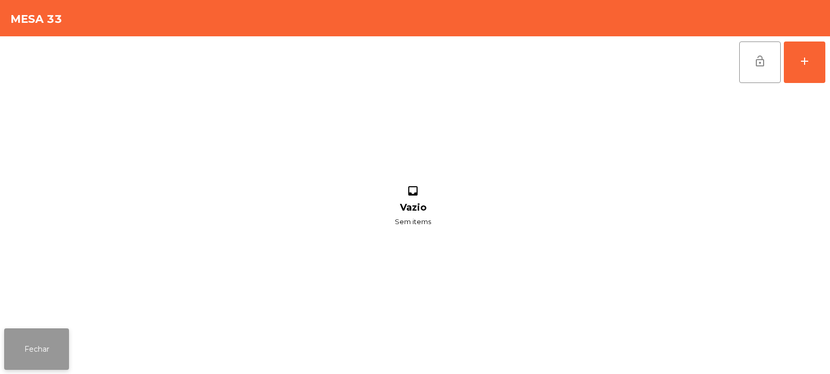
click at [48, 351] on button "Fechar" at bounding box center [36, 349] width 65 height 42
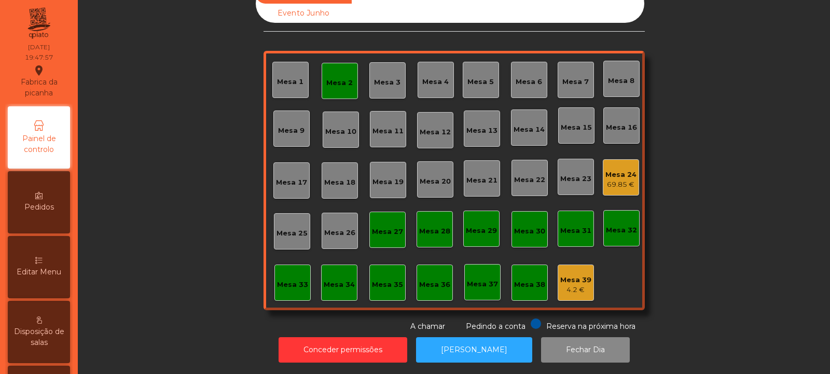
click at [43, 259] on icon at bounding box center [38, 260] width 7 height 7
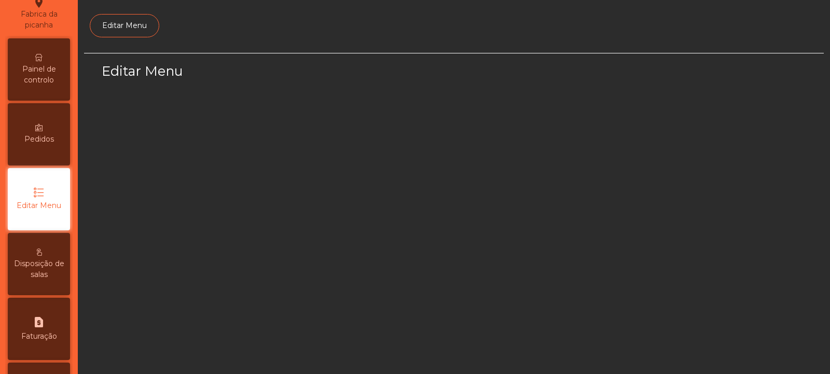
select select "*"
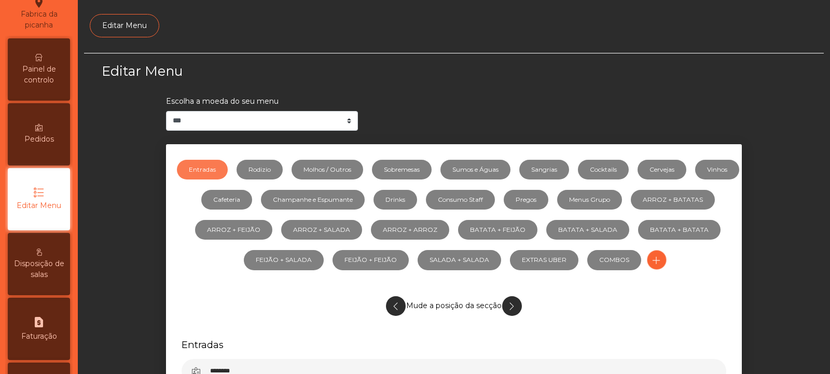
scroll to position [80, 0]
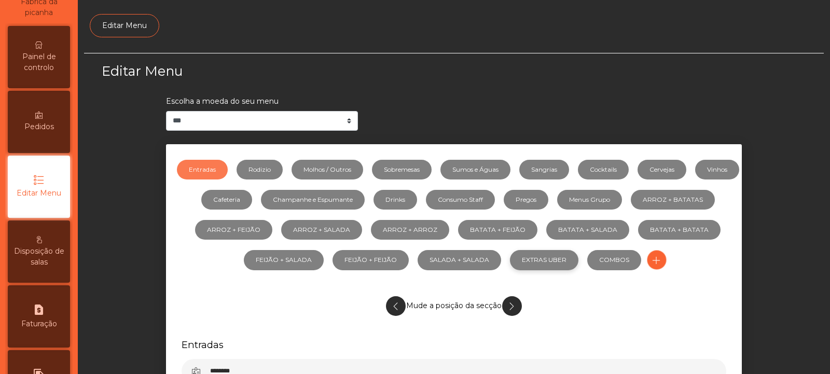
click at [578, 256] on link "EXTRAS UBER" at bounding box center [544, 260] width 68 height 20
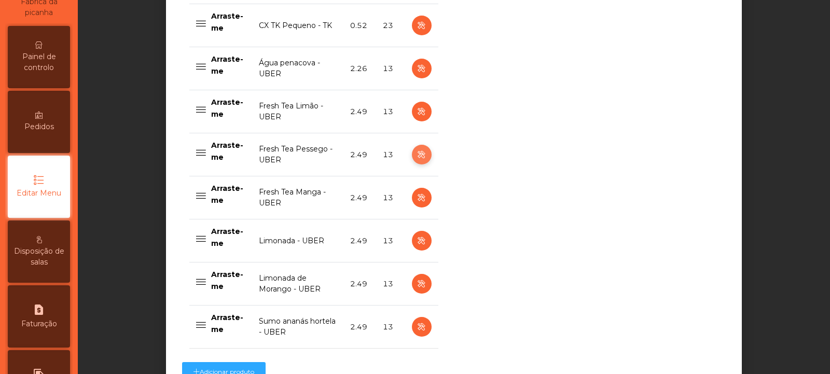
click at [416, 156] on icon "button" at bounding box center [422, 154] width 12 height 13
select select "***"
select select "**"
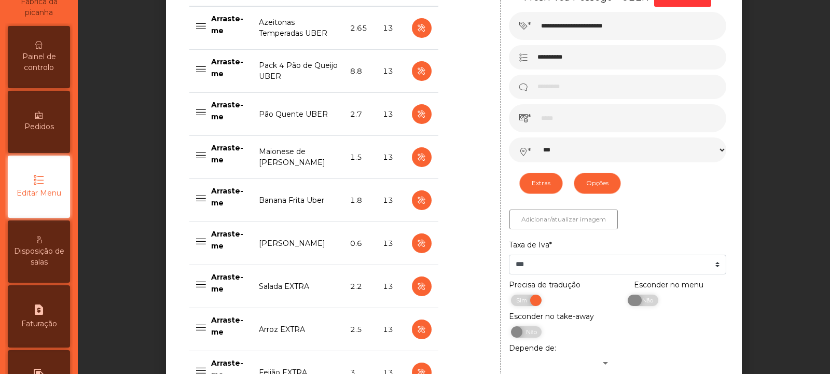
click at [642, 303] on span "Não" at bounding box center [646, 300] width 26 height 11
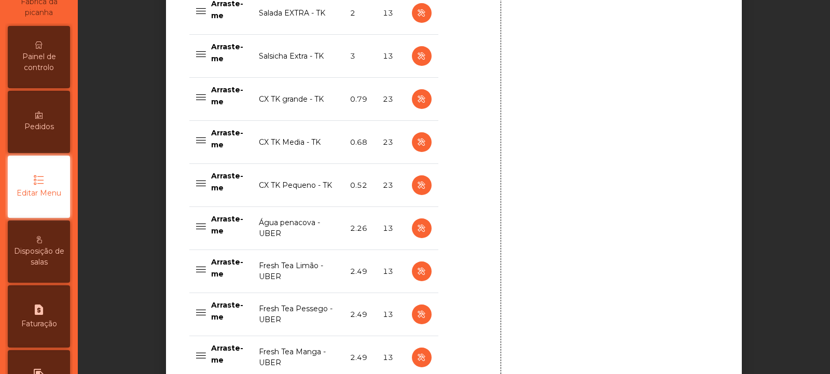
scroll to position [2374, 0]
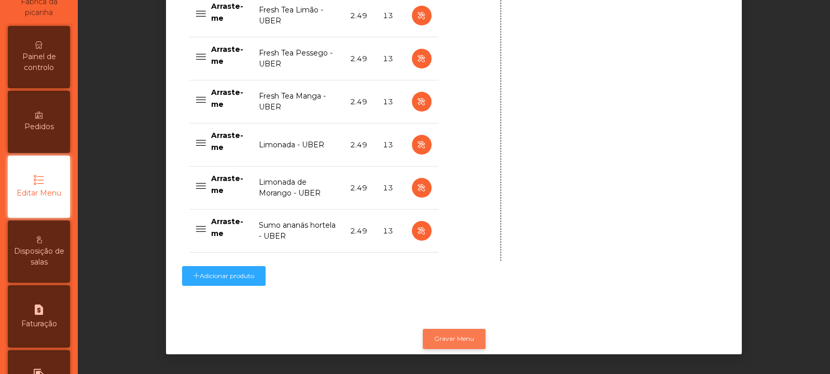
click at [461, 329] on button "Gravar Menu" at bounding box center [454, 339] width 63 height 20
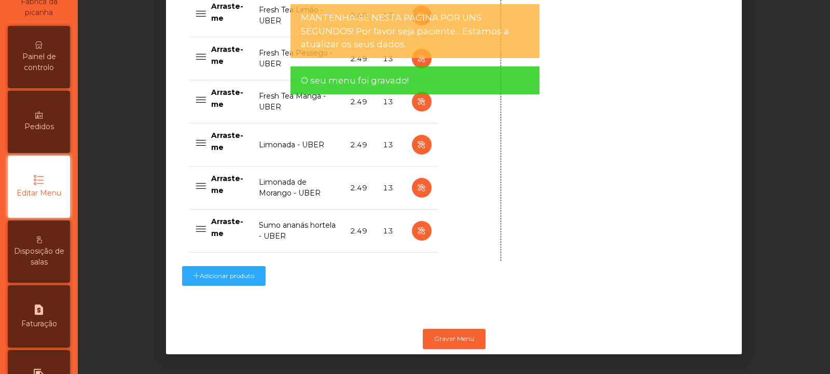
click at [45, 57] on span "Painel de controlo" at bounding box center [38, 62] width 57 height 22
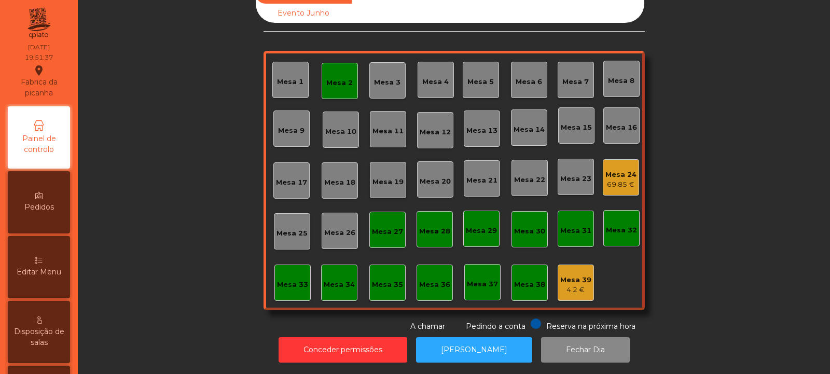
click at [540, 125] on div "Mesa 14" at bounding box center [529, 130] width 31 height 10
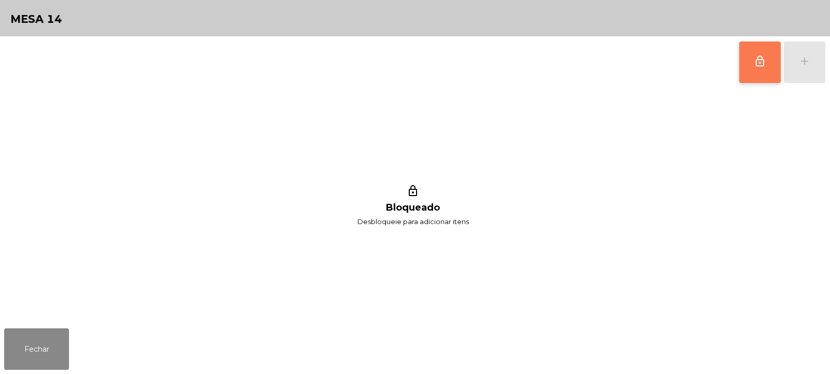
click at [768, 59] on button "lock_outline" at bounding box center [760, 63] width 42 height 42
click at [803, 55] on div "add" at bounding box center [804, 61] width 12 height 12
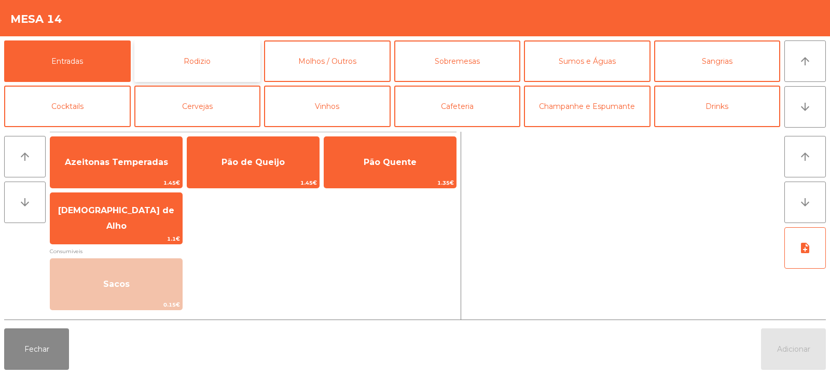
click at [173, 59] on button "Rodizio" at bounding box center [197, 61] width 127 height 42
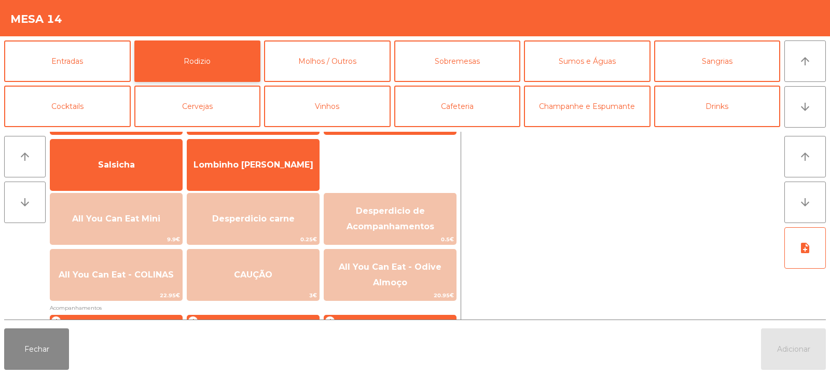
scroll to position [75, 0]
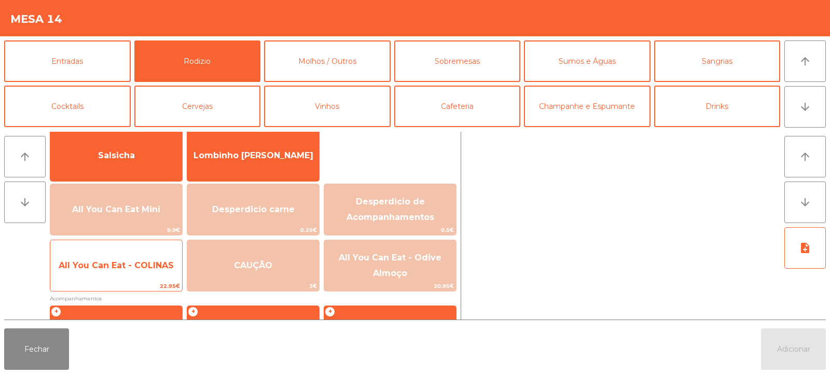
click at [147, 267] on span "All You Can Eat - COLINAS" at bounding box center [116, 265] width 115 height 10
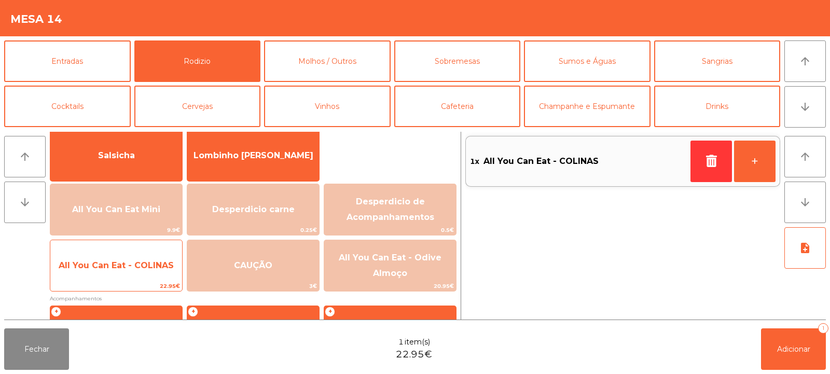
click at [142, 277] on span "All You Can Eat - COLINAS" at bounding box center [116, 266] width 132 height 28
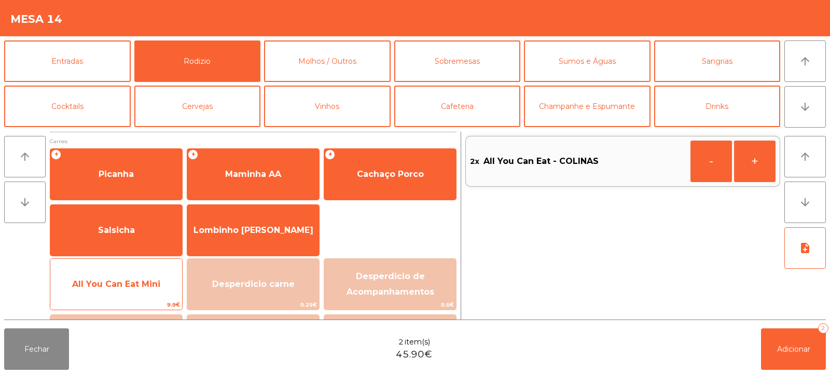
click at [149, 285] on span "All You Can Eat Mini" at bounding box center [116, 284] width 88 height 10
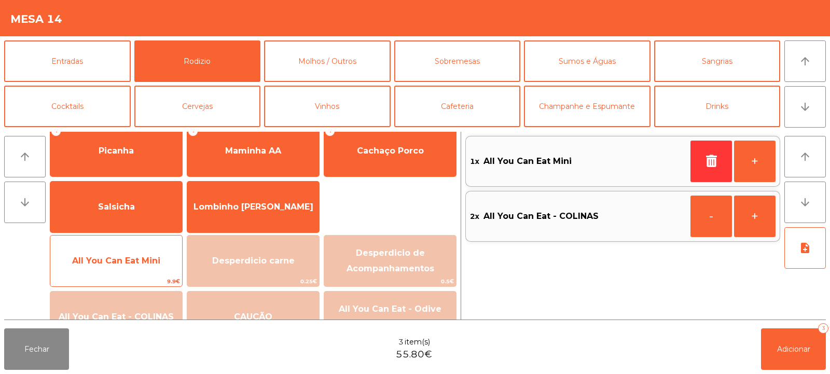
scroll to position [51, 0]
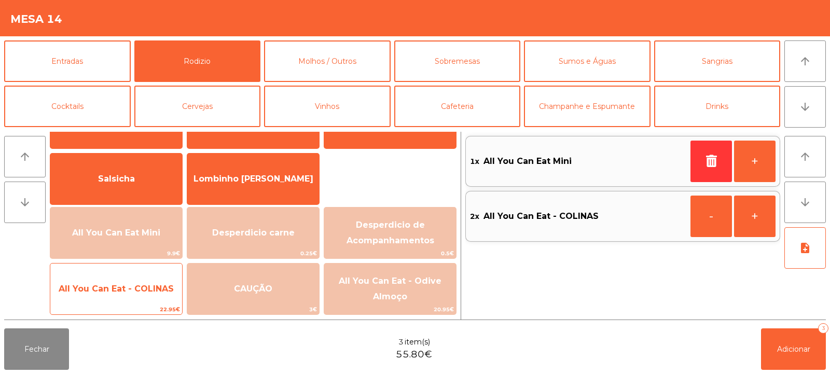
click at [143, 294] on span "All You Can Eat - COLINAS" at bounding box center [116, 289] width 132 height 28
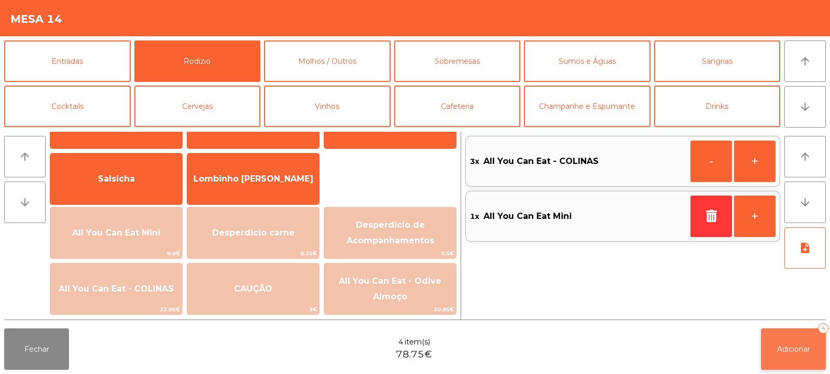
click at [802, 348] on span "Adicionar" at bounding box center [793, 348] width 33 height 9
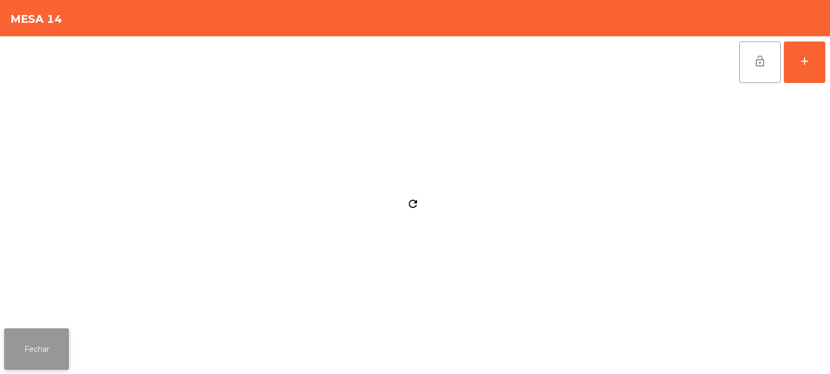
click at [36, 332] on button "Fechar" at bounding box center [36, 349] width 65 height 42
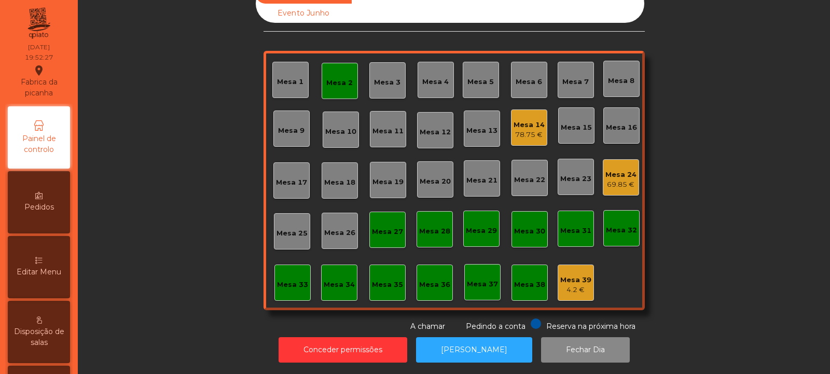
click at [326, 78] on div "Mesa 2" at bounding box center [339, 83] width 26 height 10
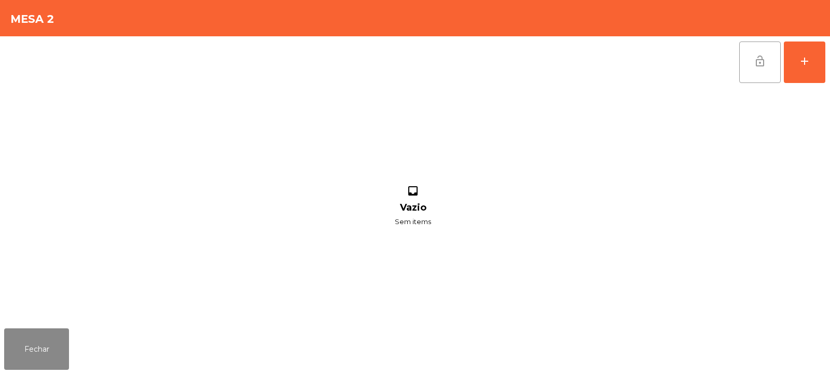
click at [758, 60] on span "lock_open" at bounding box center [760, 61] width 12 height 12
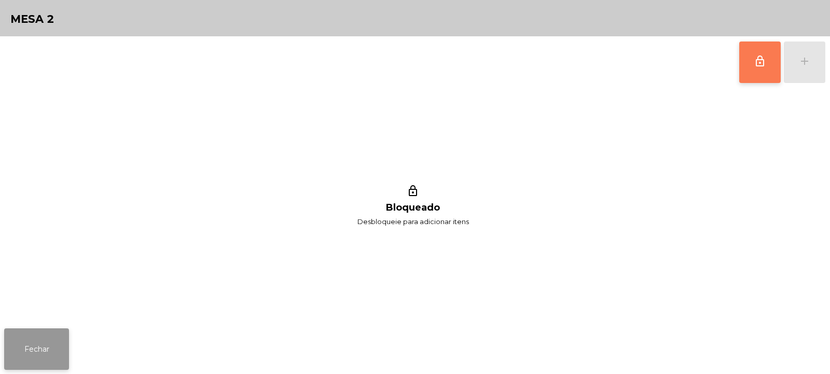
click at [31, 346] on button "Fechar" at bounding box center [36, 349] width 65 height 42
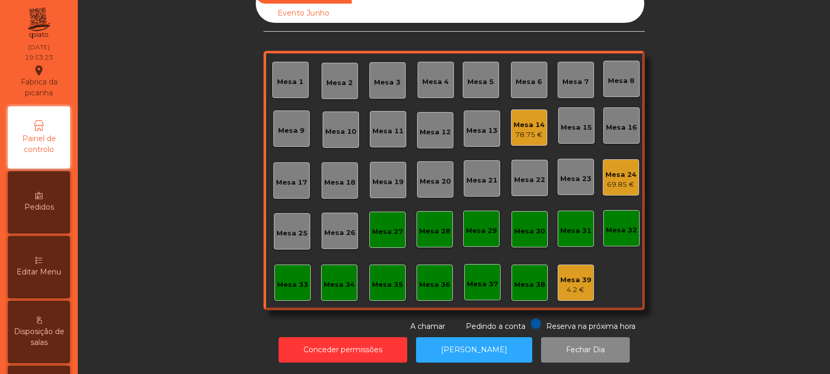
click at [477, 126] on div "Mesa 13" at bounding box center [481, 131] width 31 height 10
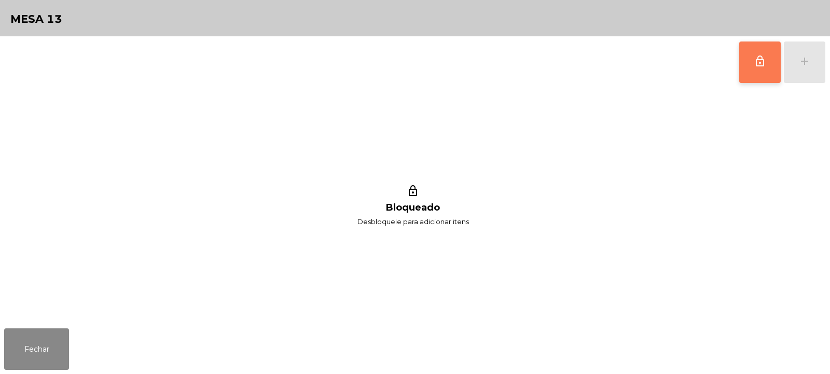
click at [763, 59] on span "lock_outline" at bounding box center [760, 61] width 12 height 12
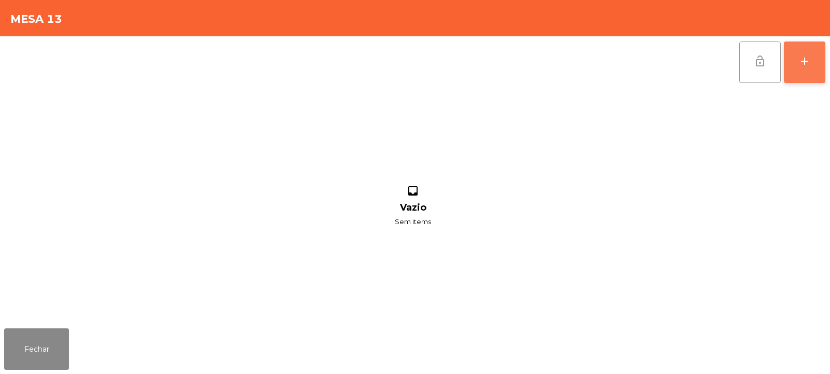
click at [818, 58] on button "add" at bounding box center [805, 63] width 42 height 42
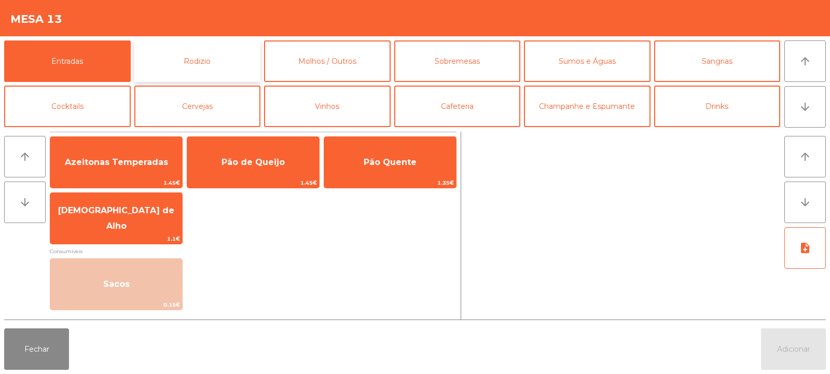
click at [196, 56] on button "Rodizio" at bounding box center [197, 61] width 127 height 42
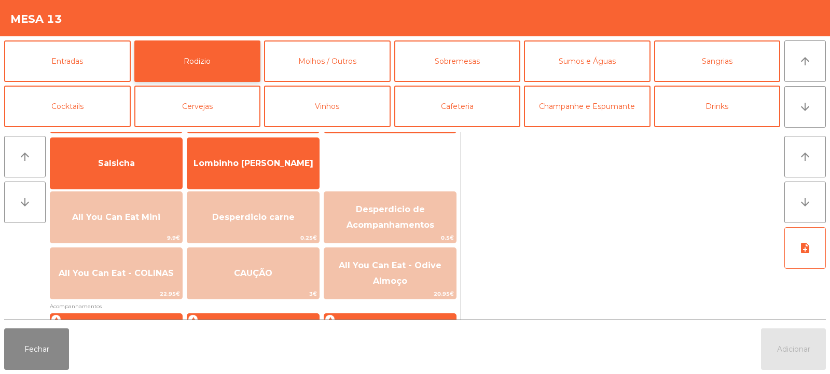
scroll to position [67, 0]
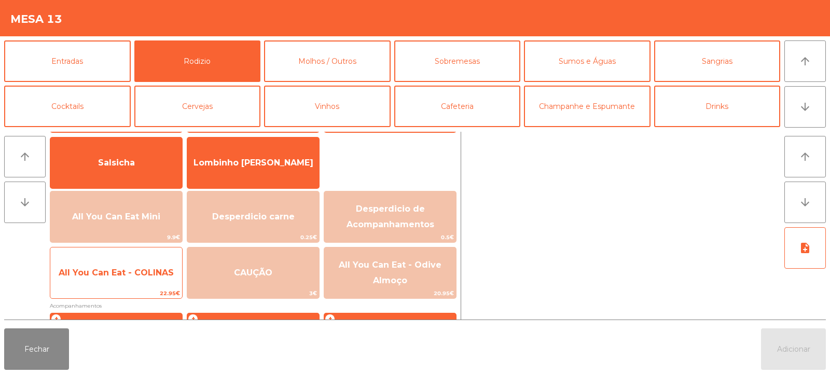
click at [134, 281] on span "All You Can Eat - COLINAS" at bounding box center [116, 273] width 132 height 28
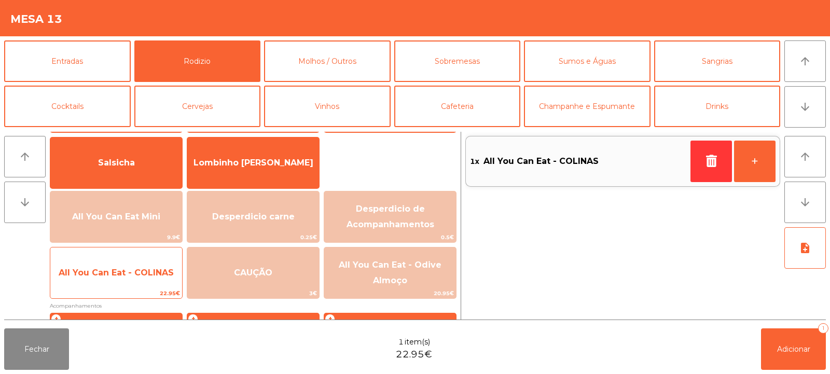
click at [118, 275] on span "All You Can Eat - COLINAS" at bounding box center [116, 273] width 115 height 10
click at [111, 271] on span "All You Can Eat - COLINAS" at bounding box center [116, 273] width 115 height 10
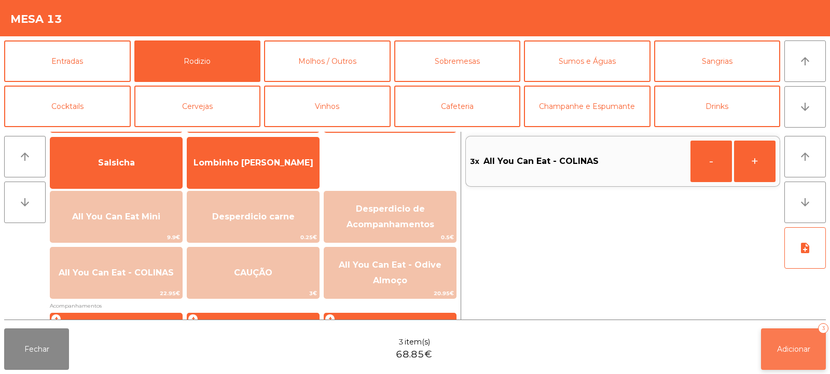
click at [803, 349] on span "Adicionar" at bounding box center [793, 348] width 33 height 9
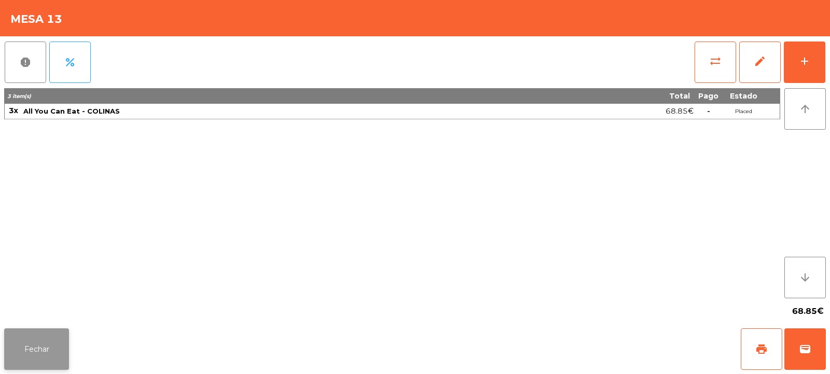
click at [40, 356] on button "Fechar" at bounding box center [36, 349] width 65 height 42
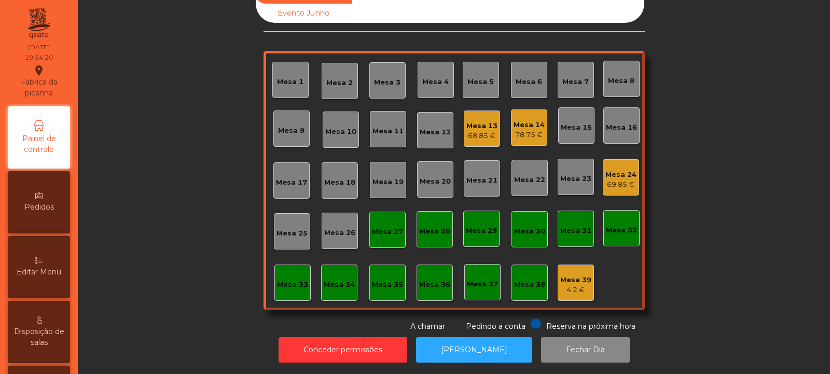
click at [465, 135] on div "Mesa 13 68.85 €" at bounding box center [482, 129] width 36 height 36
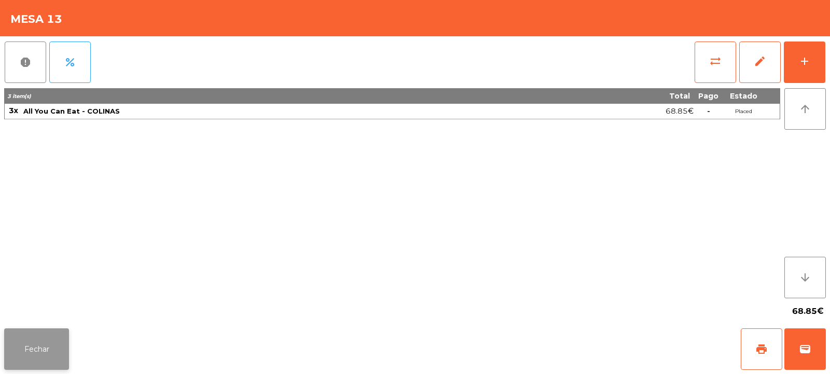
click at [33, 352] on button "Fechar" at bounding box center [36, 349] width 65 height 42
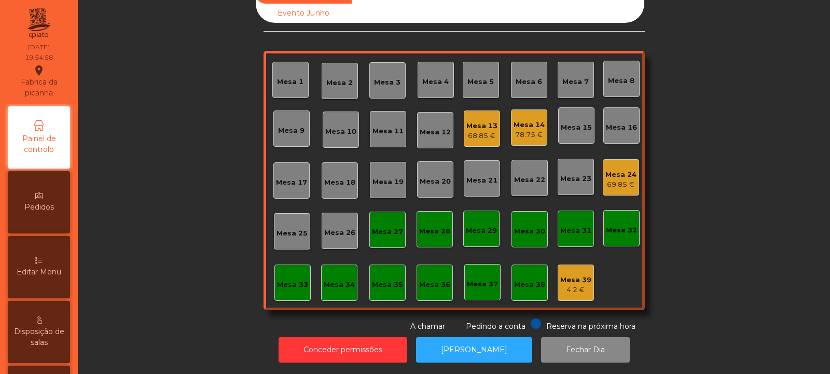
click at [523, 226] on div "Mesa 30" at bounding box center [529, 231] width 31 height 10
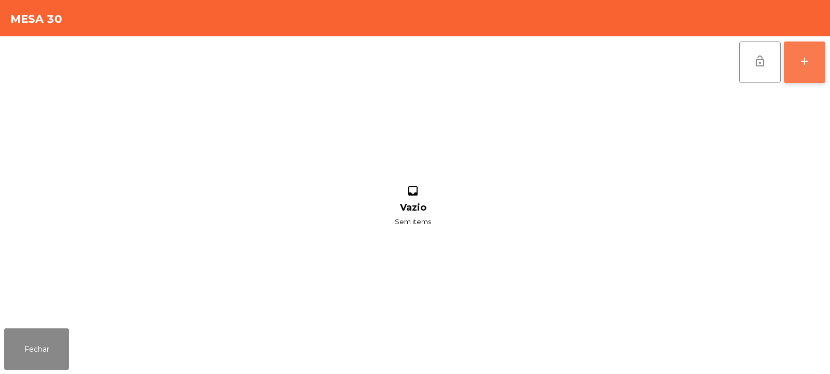
click at [809, 63] on div "add" at bounding box center [804, 61] width 12 height 12
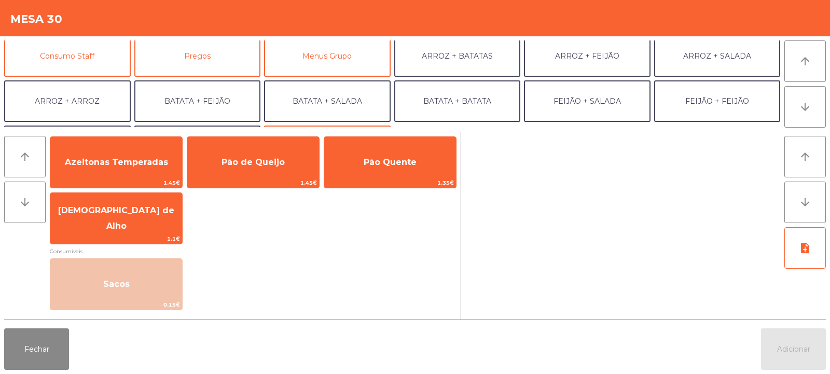
scroll to position [98, 0]
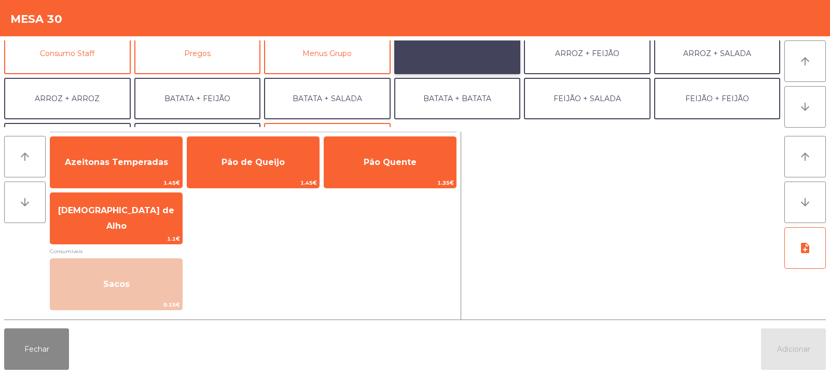
click at [455, 53] on button "ARROZ + BATATAS" at bounding box center [457, 54] width 127 height 42
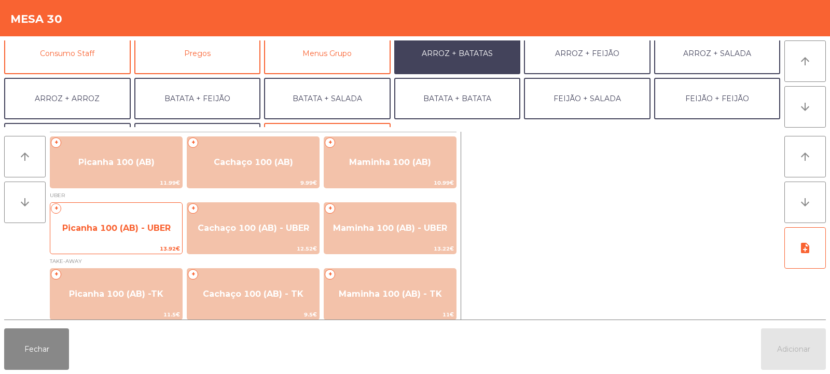
click at [110, 223] on span "Picanha 100 (AB) - UBER" at bounding box center [116, 228] width 108 height 10
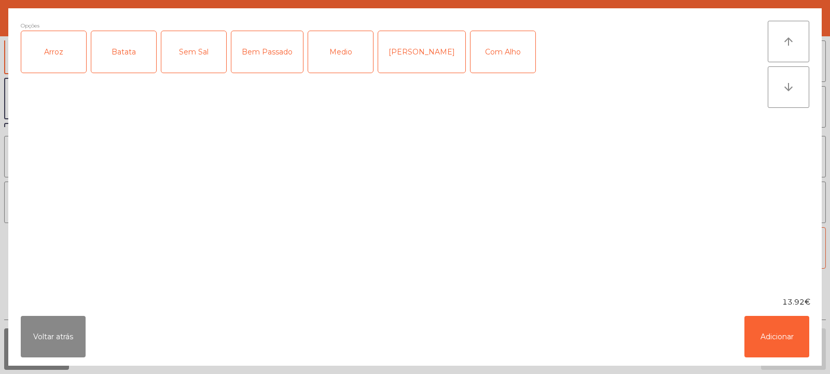
click at [54, 61] on div "Arroz" at bounding box center [53, 52] width 65 height 42
click at [126, 55] on div "Batata" at bounding box center [123, 52] width 65 height 42
click at [263, 57] on div "Bem Passado" at bounding box center [267, 52] width 72 height 42
click at [789, 330] on button "Adicionar" at bounding box center [776, 337] width 65 height 42
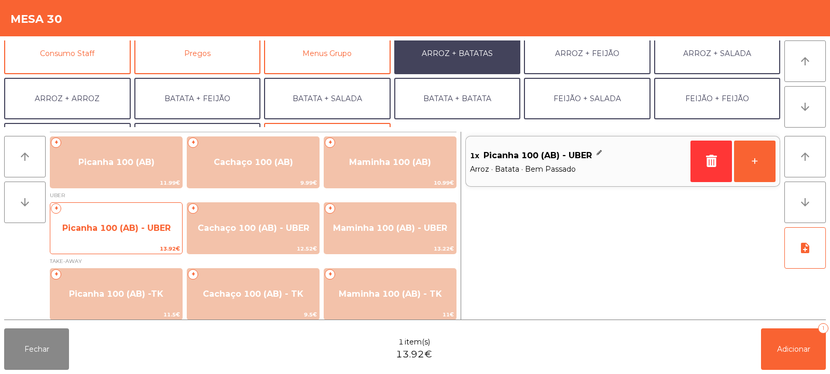
click at [103, 222] on span "Picanha 100 (AB) - UBER" at bounding box center [116, 228] width 132 height 28
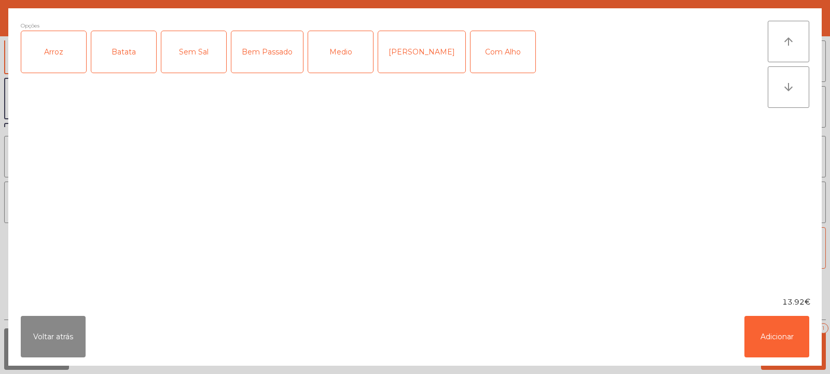
click at [48, 59] on div "Arroz" at bounding box center [53, 52] width 65 height 42
click at [106, 55] on div "Batata" at bounding box center [123, 52] width 65 height 42
click at [254, 47] on div "Bem Passado" at bounding box center [267, 52] width 72 height 42
click at [791, 333] on button "Adicionar" at bounding box center [776, 337] width 65 height 42
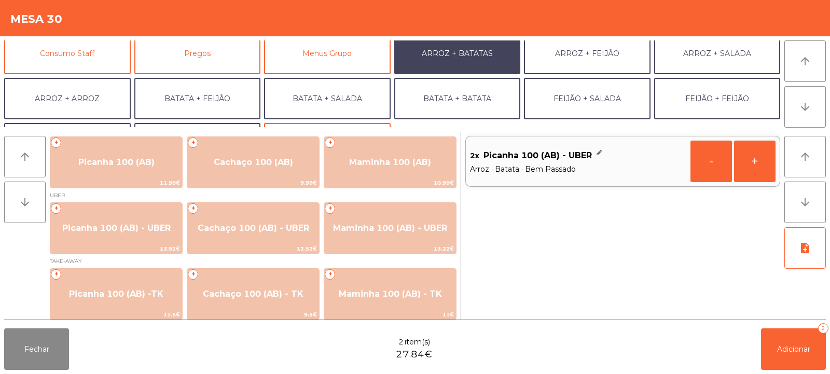
scroll to position [135, 0]
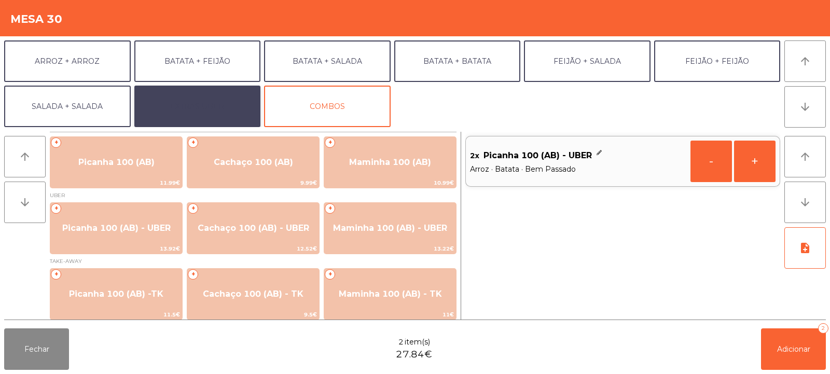
click at [208, 105] on button "EXTRAS UBER" at bounding box center [197, 107] width 127 height 42
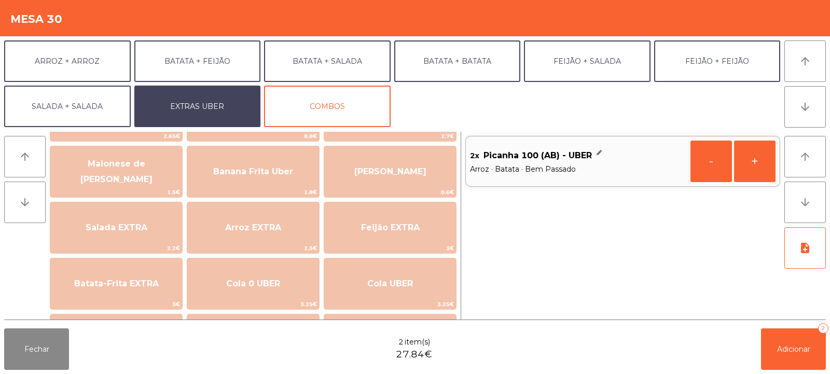
scroll to position [61, 0]
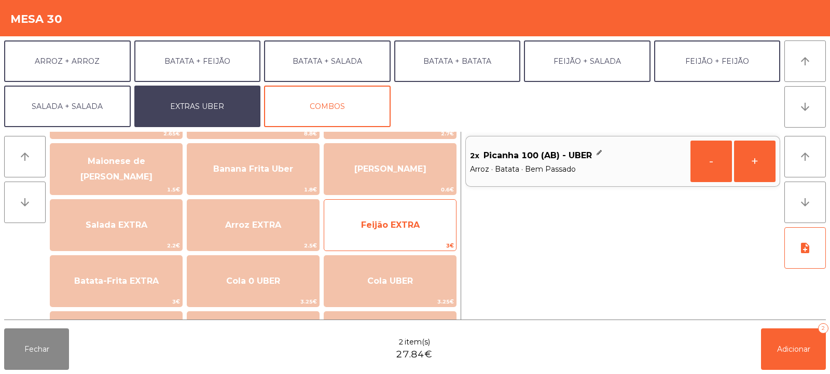
click at [390, 224] on span "Feijão EXTRA" at bounding box center [390, 225] width 59 height 10
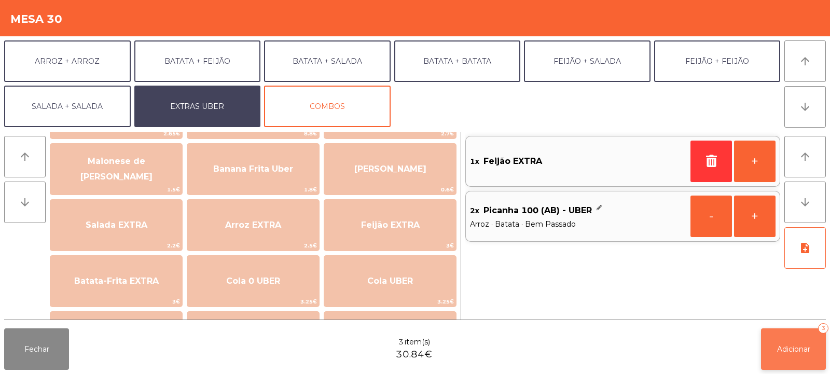
click at [788, 344] on span "Adicionar" at bounding box center [793, 348] width 33 height 9
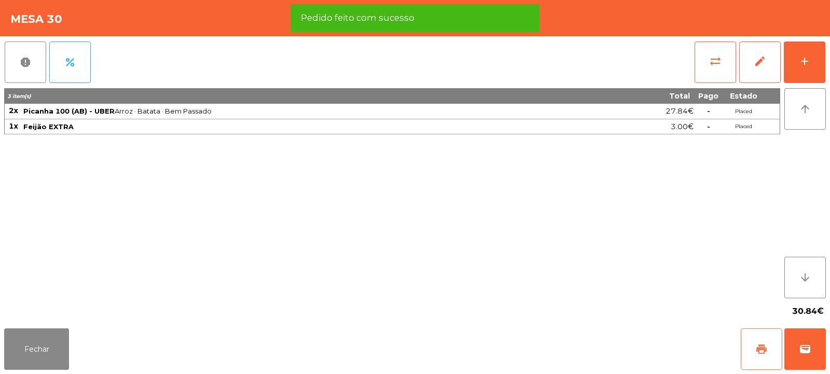
click at [745, 353] on button "print" at bounding box center [762, 349] width 42 height 42
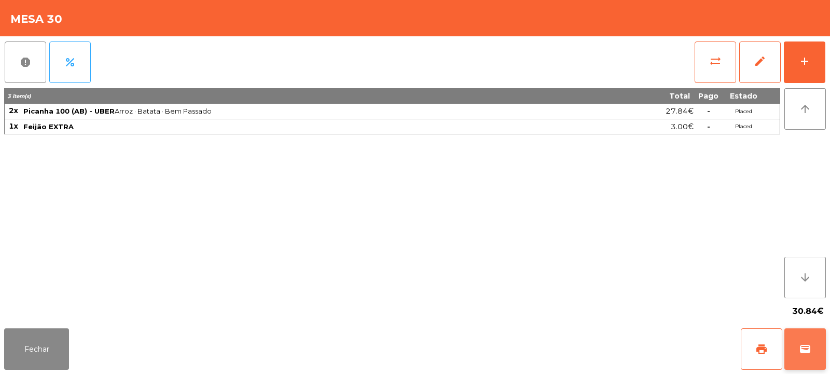
click at [808, 346] on span "wallet" at bounding box center [805, 349] width 12 height 12
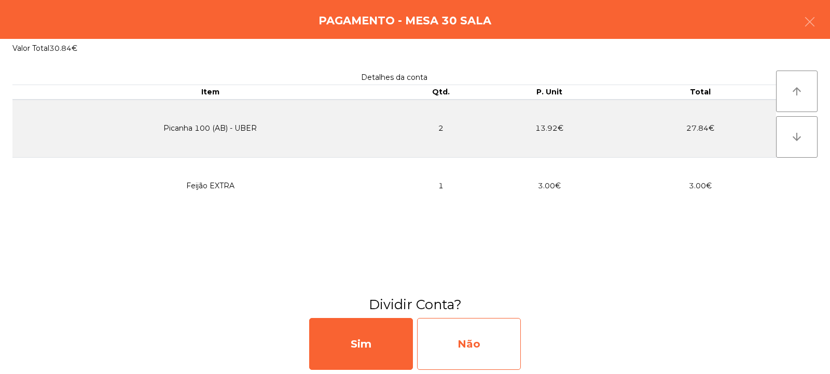
click at [469, 336] on div "Não" at bounding box center [469, 344] width 104 height 52
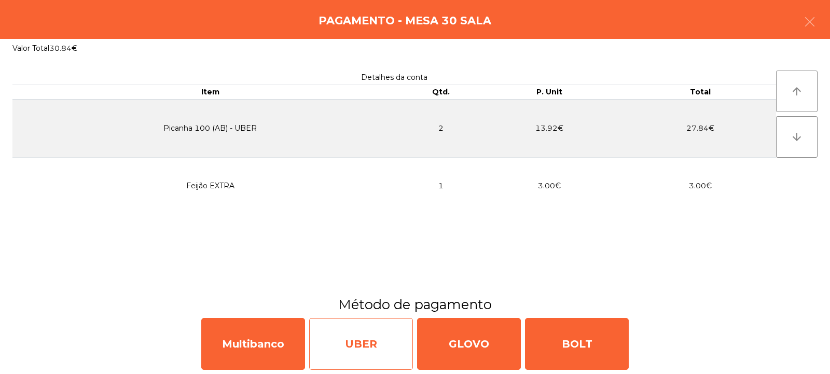
click at [354, 350] on div "UBER" at bounding box center [361, 344] width 104 height 52
select select "**"
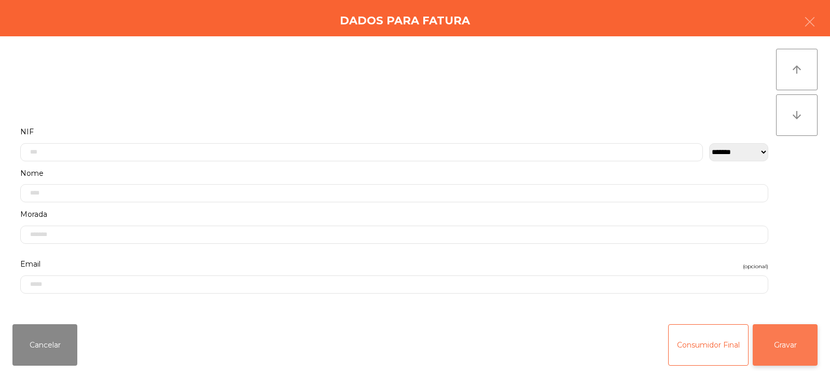
click at [789, 347] on button "Gravar" at bounding box center [785, 345] width 65 height 42
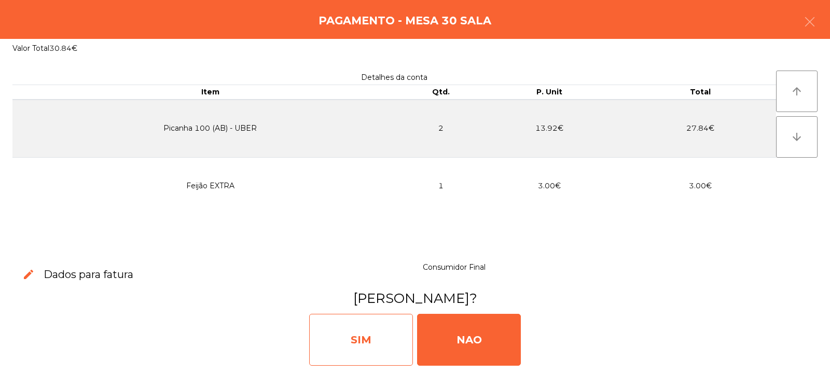
click at [354, 340] on div "SIM" at bounding box center [361, 340] width 104 height 52
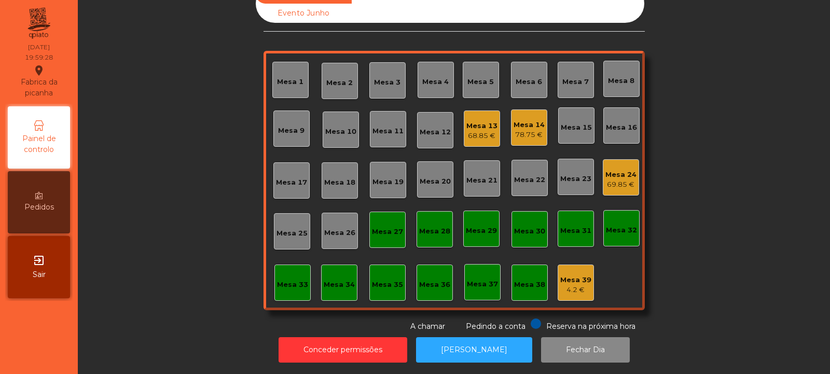
click at [278, 121] on div "Mesa 9" at bounding box center [291, 128] width 26 height 15
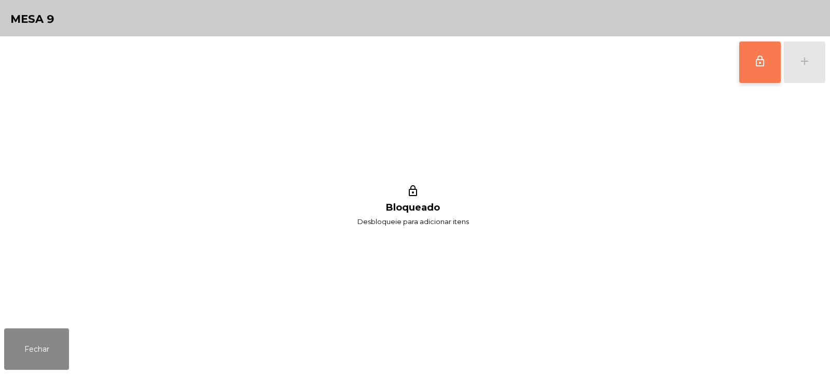
click at [753, 67] on button "lock_outline" at bounding box center [760, 63] width 42 height 42
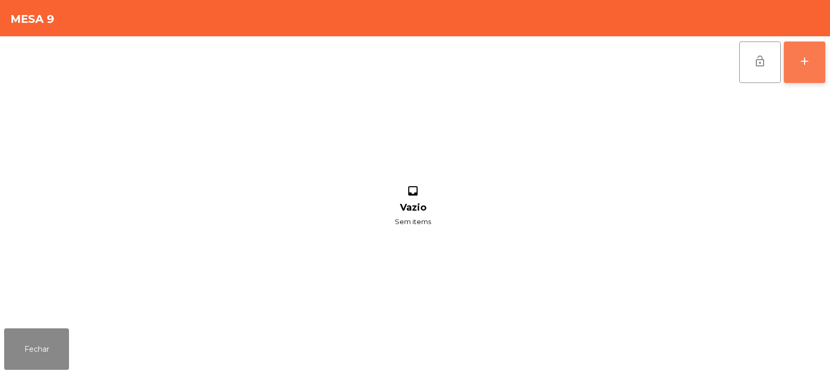
click at [806, 68] on button "add" at bounding box center [805, 63] width 42 height 42
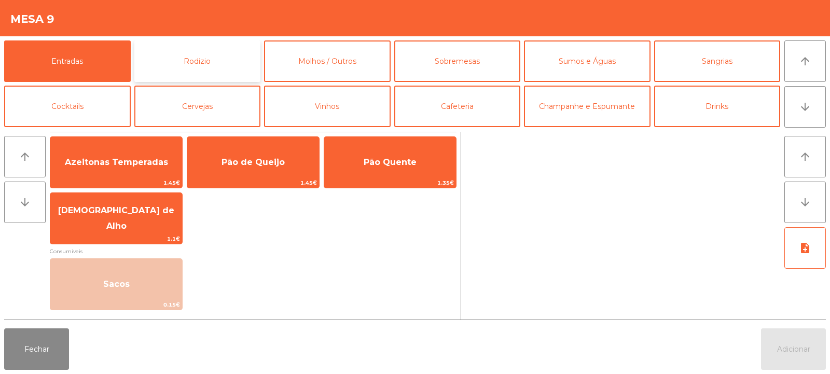
click at [206, 62] on button "Rodizio" at bounding box center [197, 61] width 127 height 42
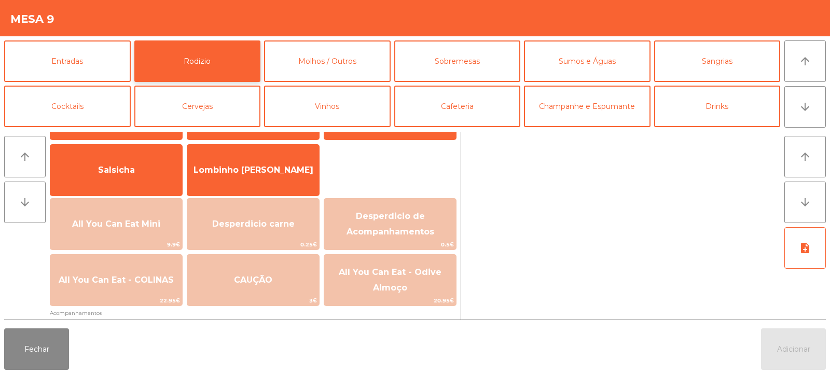
scroll to position [90, 0]
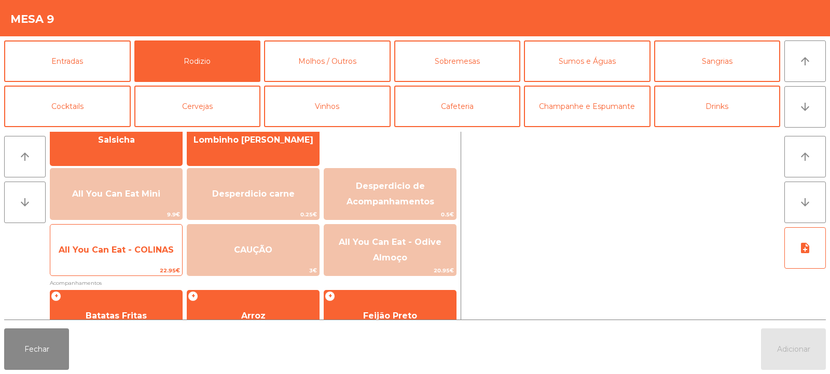
click at [138, 259] on span "All You Can Eat - COLINAS" at bounding box center [116, 250] width 132 height 28
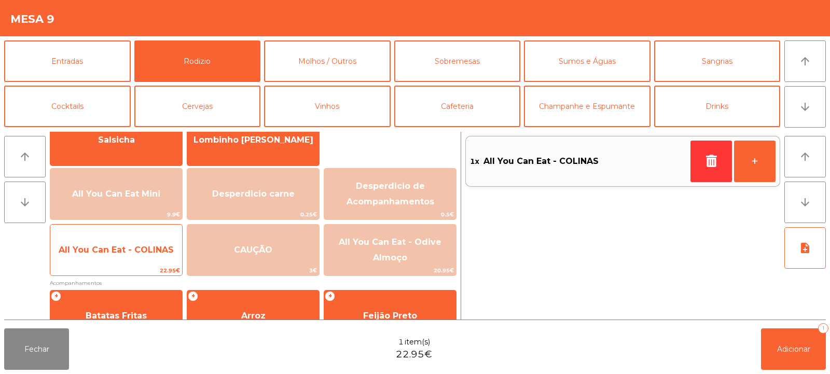
click at [137, 261] on span "All You Can Eat - COLINAS" at bounding box center [116, 250] width 132 height 28
click at [144, 264] on span "All You Can Eat - COLINAS" at bounding box center [116, 250] width 132 height 28
click at [151, 266] on span "22.95€" at bounding box center [116, 271] width 132 height 10
click at [158, 265] on div "All You Can Eat - COLINAS 22.95€" at bounding box center [116, 250] width 133 height 52
click at [163, 260] on span "All You Can Eat - COLINAS" at bounding box center [116, 250] width 132 height 28
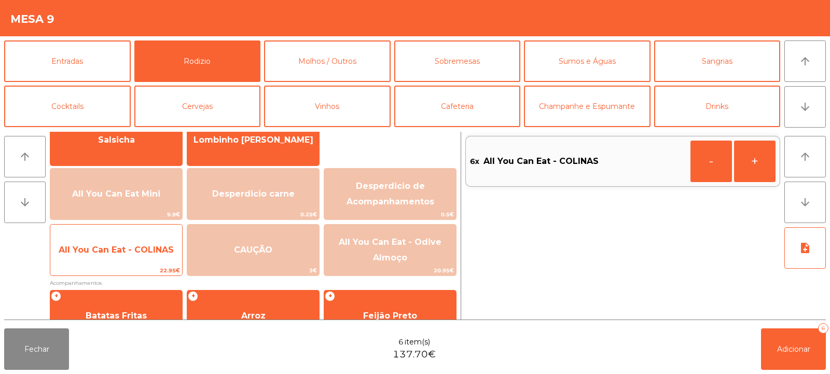
click at [163, 255] on span "All You Can Eat - COLINAS" at bounding box center [116, 250] width 132 height 28
click at [163, 256] on span "All You Can Eat - COLINAS" at bounding box center [116, 250] width 132 height 28
click at [158, 254] on span "All You Can Eat - COLINAS" at bounding box center [116, 250] width 115 height 10
click at [154, 258] on span "All You Can Eat - COLINAS" at bounding box center [116, 250] width 132 height 28
click at [157, 261] on span "All You Can Eat - COLINAS" at bounding box center [116, 250] width 132 height 28
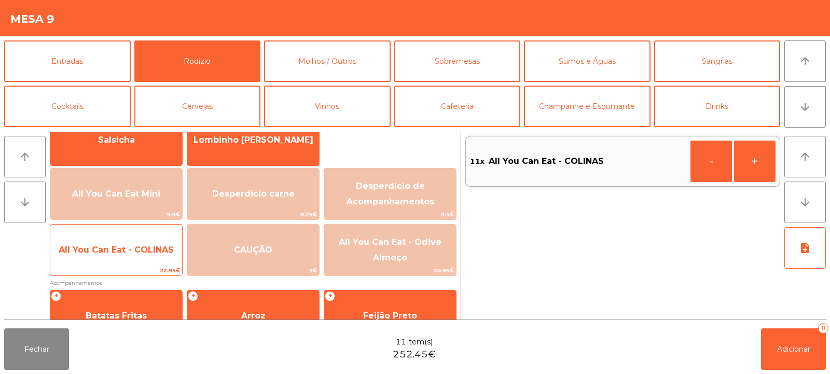
click at [147, 256] on span "All You Can Eat - COLINAS" at bounding box center [116, 250] width 132 height 28
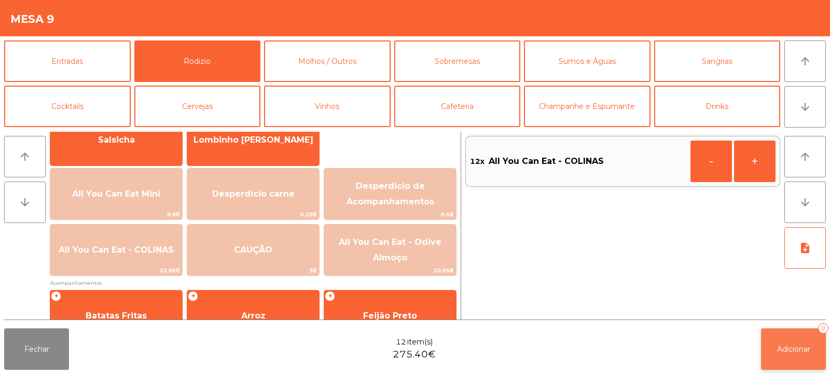
click at [779, 351] on span "Adicionar" at bounding box center [793, 348] width 33 height 9
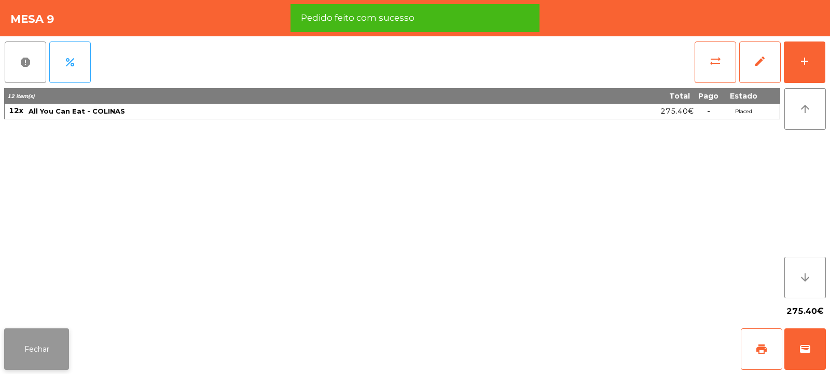
click at [30, 338] on button "Fechar" at bounding box center [36, 349] width 65 height 42
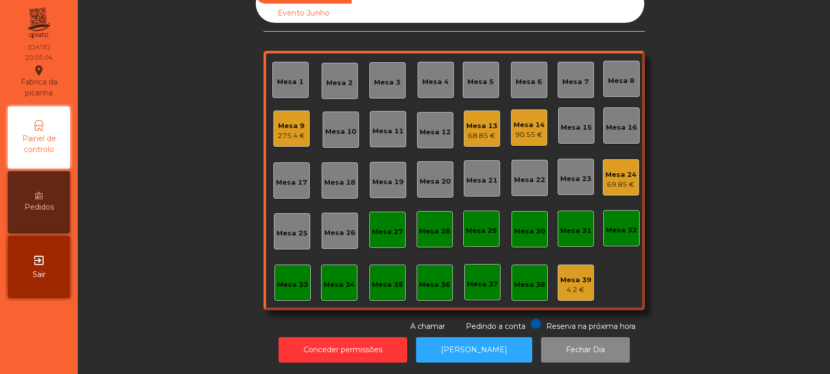
click at [579, 77] on div "Mesa 7" at bounding box center [575, 82] width 26 height 10
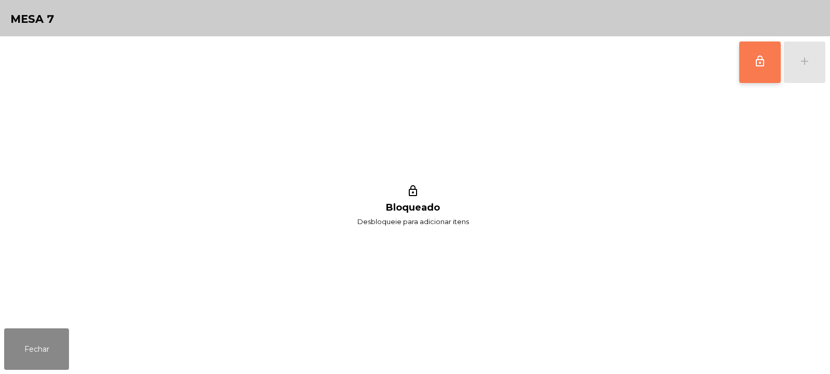
click at [744, 62] on button "lock_outline" at bounding box center [760, 63] width 42 height 42
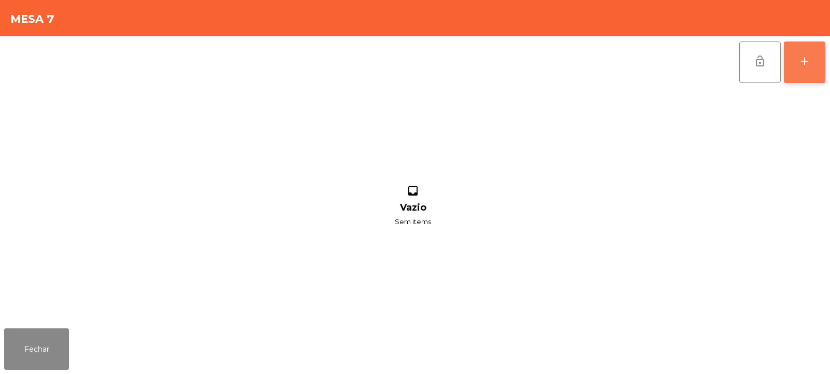
click at [804, 61] on div "add" at bounding box center [804, 61] width 12 height 12
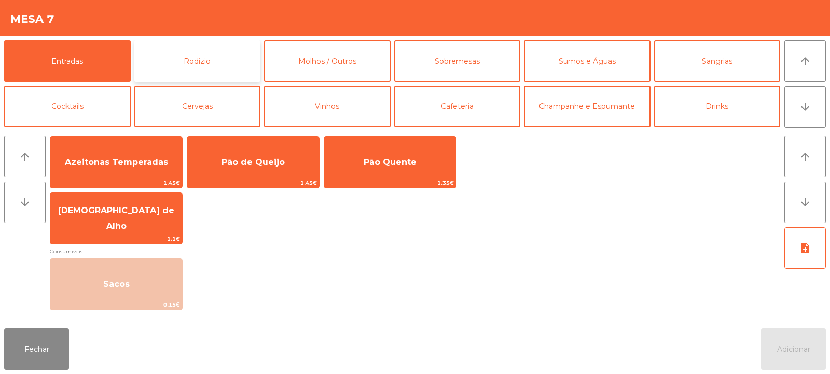
click at [197, 59] on button "Rodizio" at bounding box center [197, 61] width 127 height 42
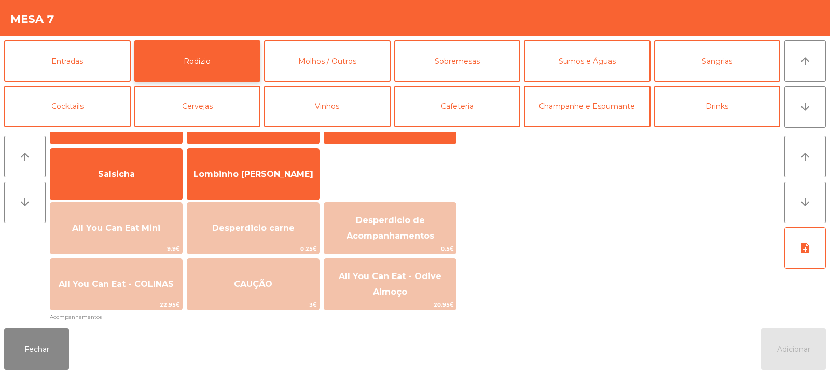
scroll to position [58, 0]
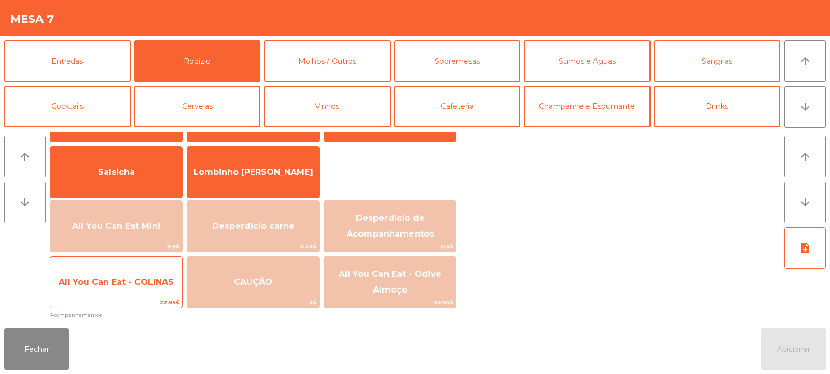
click at [108, 275] on span "All You Can Eat - COLINAS" at bounding box center [116, 282] width 132 height 28
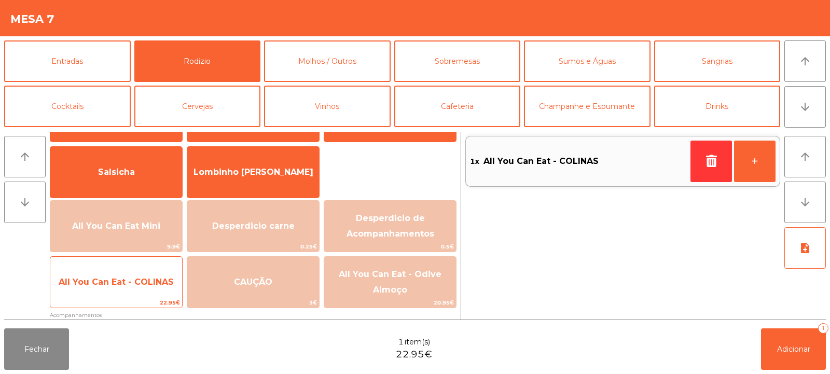
click at [116, 274] on span "All You Can Eat - COLINAS" at bounding box center [116, 282] width 132 height 28
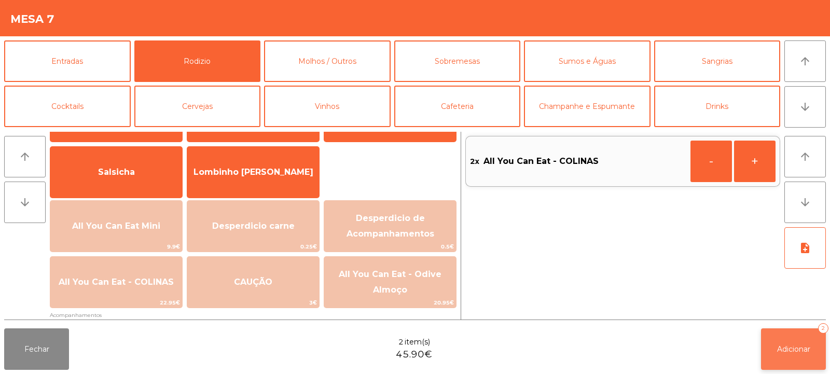
click at [784, 347] on span "Adicionar" at bounding box center [793, 348] width 33 height 9
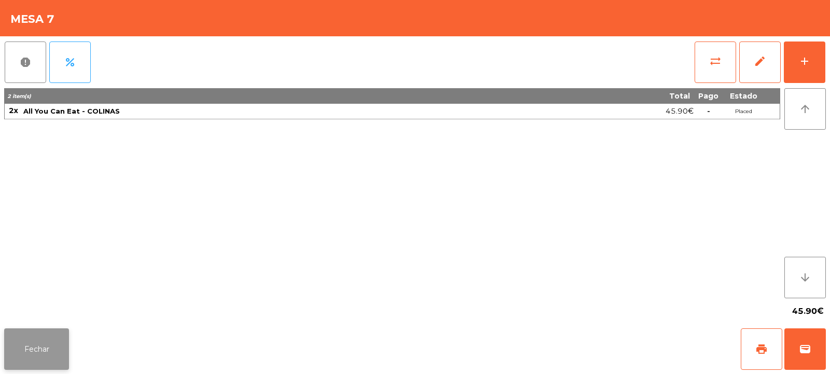
click at [39, 343] on button "Fechar" at bounding box center [36, 349] width 65 height 42
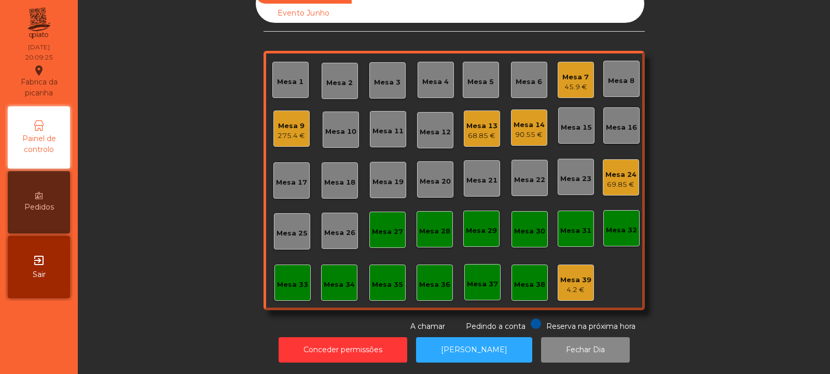
click at [294, 275] on div "Mesa 33" at bounding box center [292, 282] width 31 height 15
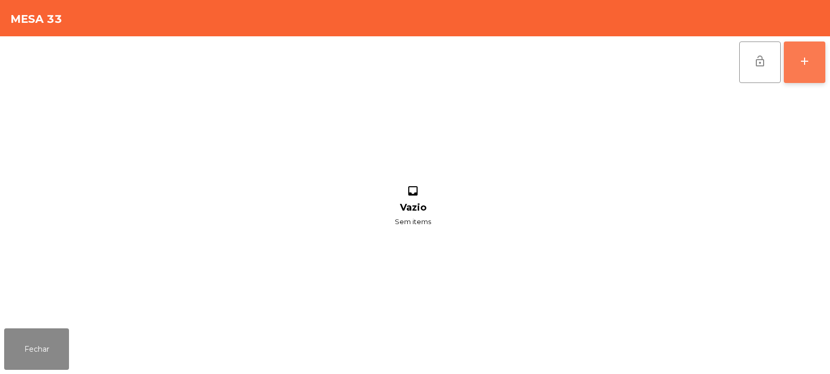
click at [803, 75] on button "add" at bounding box center [805, 63] width 42 height 42
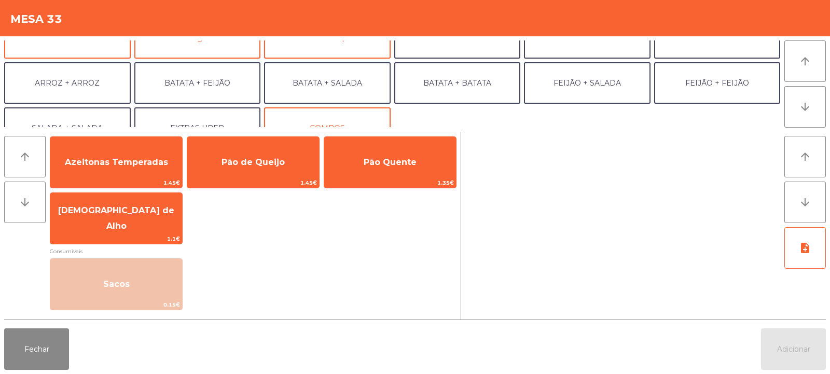
scroll to position [117, 0]
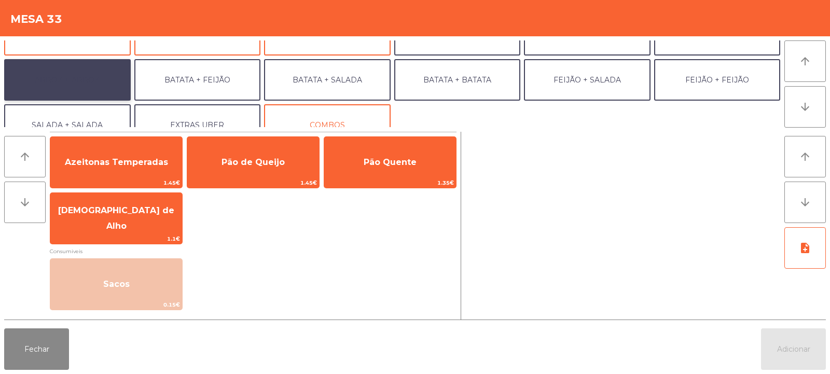
click at [87, 77] on button "ARROZ + ARROZ" at bounding box center [67, 80] width 127 height 42
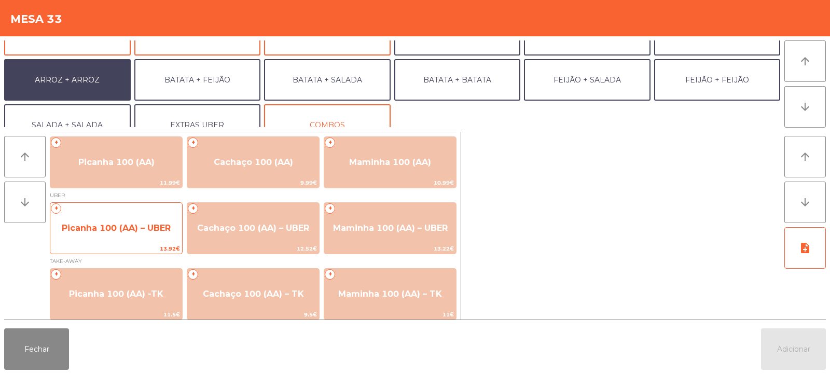
click at [138, 223] on span "Picanha 100 (AA) – UBER" at bounding box center [116, 228] width 109 height 10
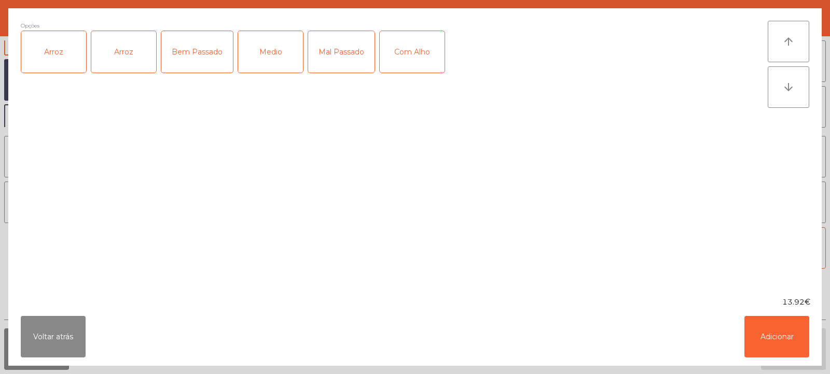
click at [59, 59] on div "Arroz" at bounding box center [53, 52] width 65 height 42
click at [131, 51] on div "Arroz" at bounding box center [123, 52] width 65 height 42
click at [58, 60] on div "Arroz" at bounding box center [53, 52] width 65 height 42
click at [202, 60] on div "Bem Passado" at bounding box center [197, 52] width 72 height 42
click at [409, 57] on div "Com Alho" at bounding box center [412, 52] width 65 height 42
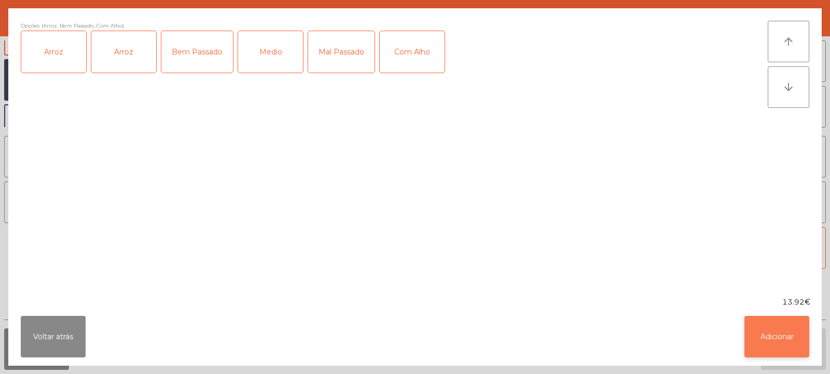
click at [768, 332] on button "Adicionar" at bounding box center [776, 337] width 65 height 42
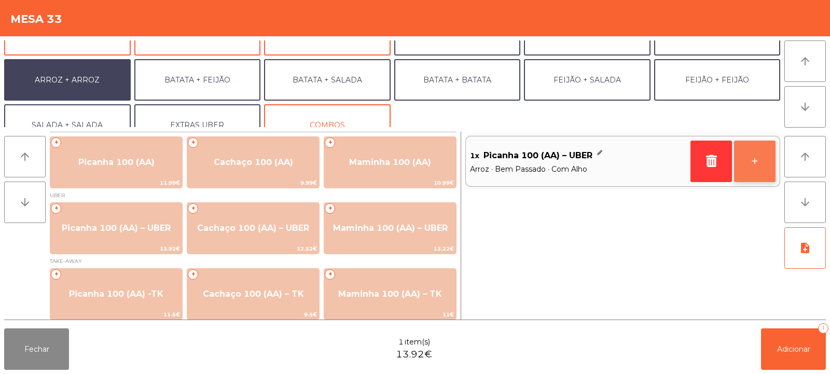
click at [768, 164] on button "+" at bounding box center [755, 162] width 42 height 42
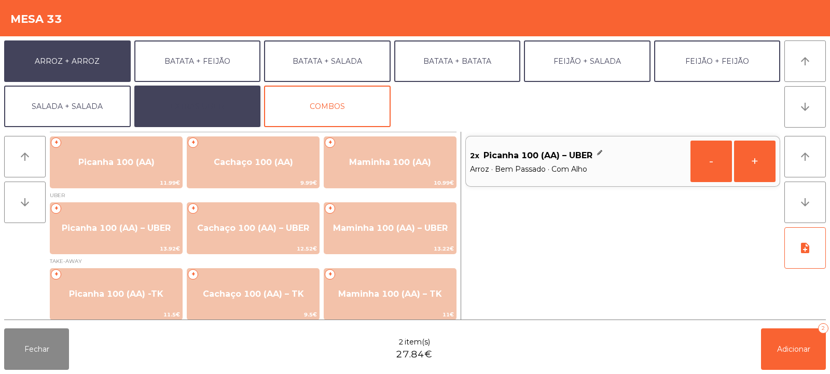
click at [213, 93] on button "EXTRAS UBER" at bounding box center [197, 107] width 127 height 42
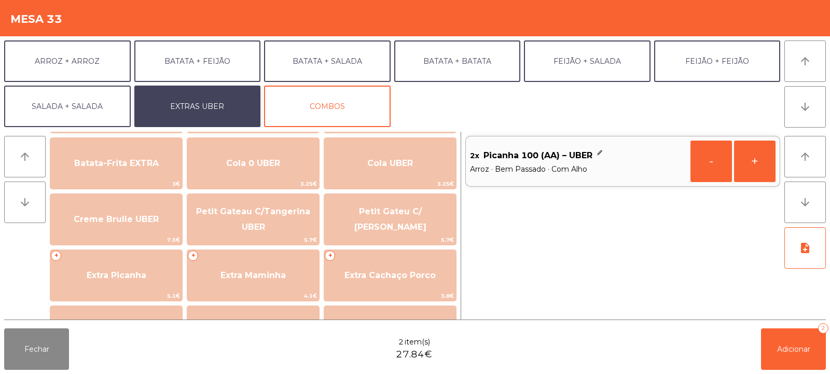
scroll to position [175, 0]
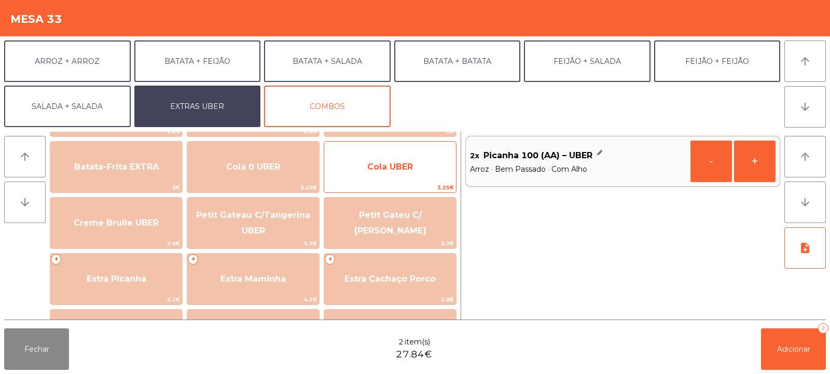
click at [392, 183] on span "3.25€" at bounding box center [390, 188] width 132 height 10
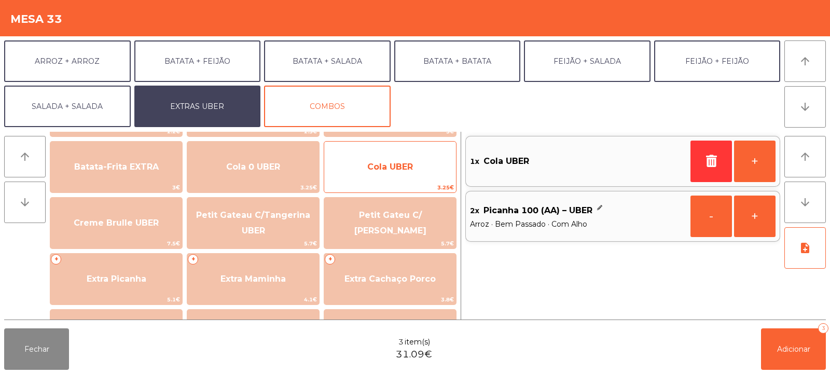
click at [395, 184] on span "3.25€" at bounding box center [390, 188] width 132 height 10
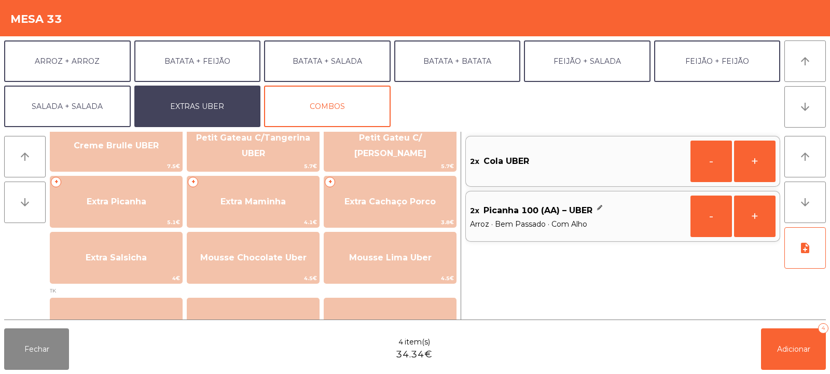
scroll to position [271, 0]
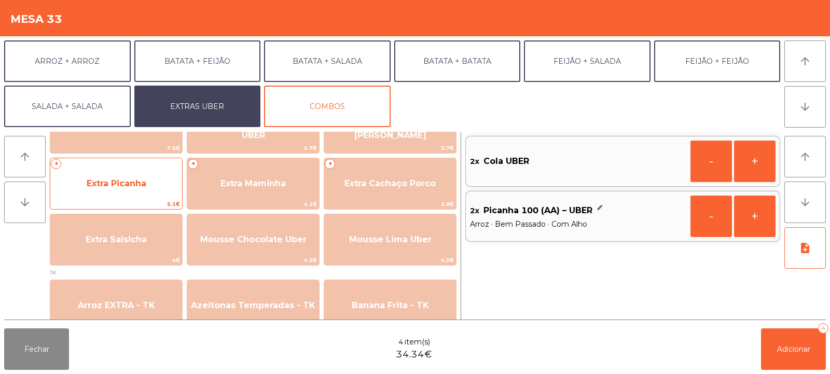
click at [115, 181] on span "Extra Picanha" at bounding box center [117, 183] width 60 height 10
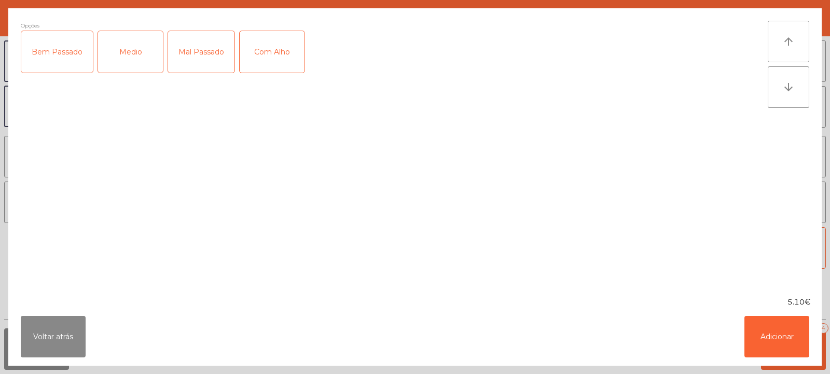
click at [60, 55] on div "Bem Passado" at bounding box center [57, 52] width 72 height 42
click at [285, 58] on div "Com Alho" at bounding box center [272, 52] width 65 height 42
click at [776, 333] on button "Adicionar" at bounding box center [776, 337] width 65 height 42
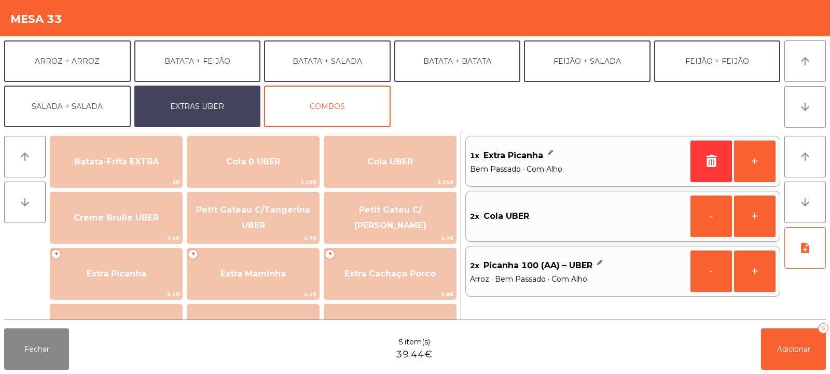
scroll to position [177, 0]
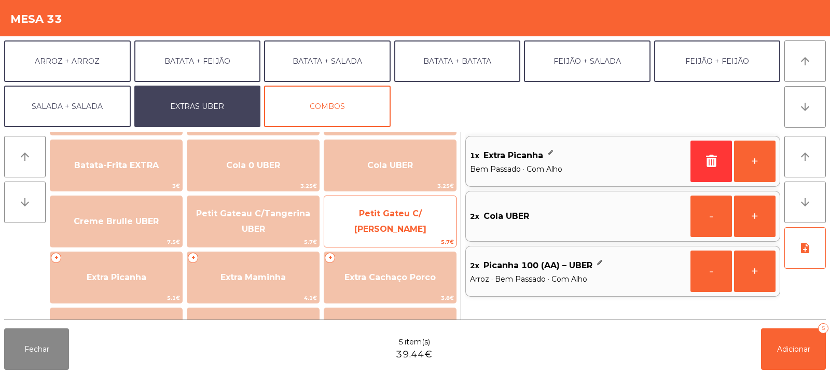
click at [414, 219] on span "Petit Gateu C/ [PERSON_NAME]" at bounding box center [390, 221] width 72 height 25
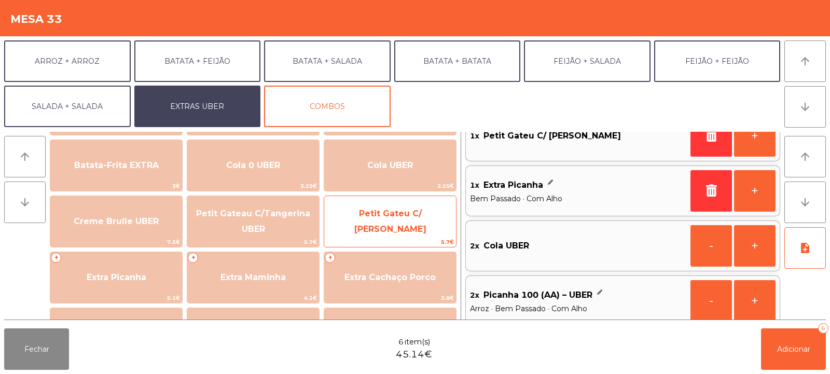
scroll to position [22, 0]
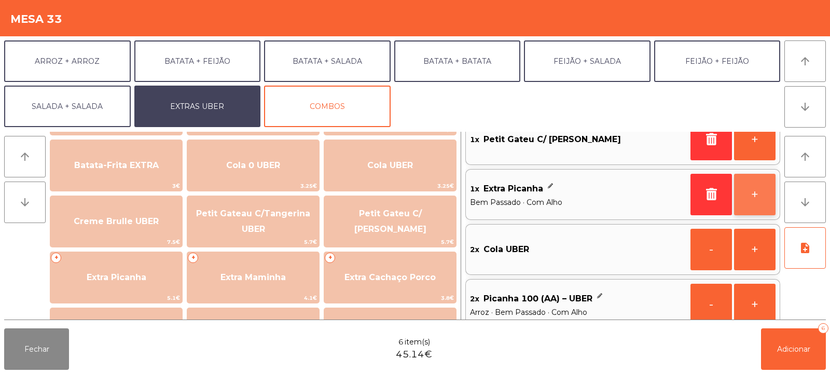
click at [758, 196] on button "+" at bounding box center [755, 195] width 42 height 42
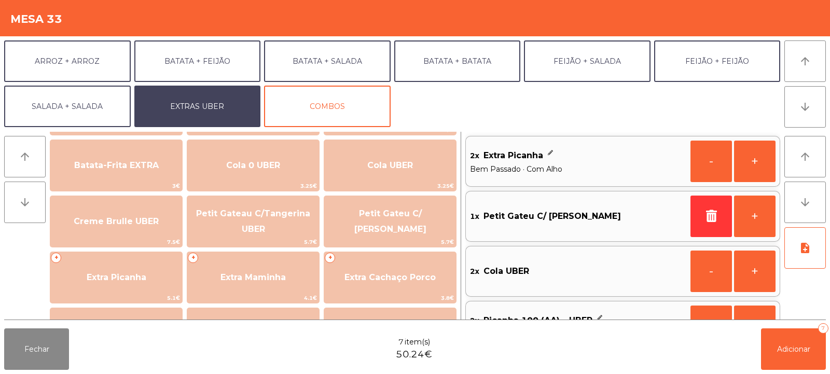
scroll to position [36, 0]
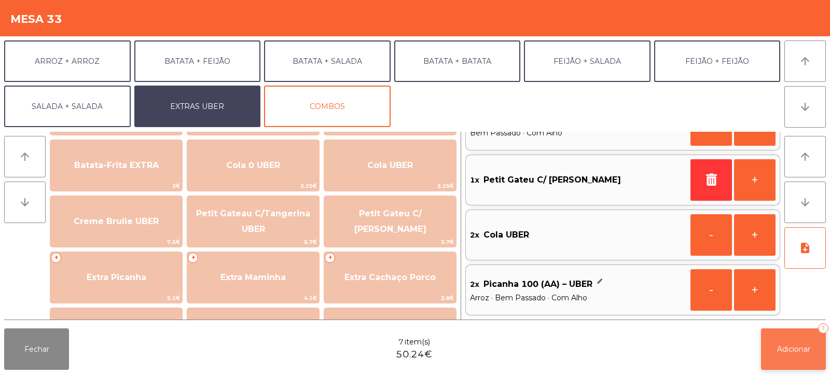
click at [808, 344] on span "Adicionar" at bounding box center [793, 348] width 33 height 9
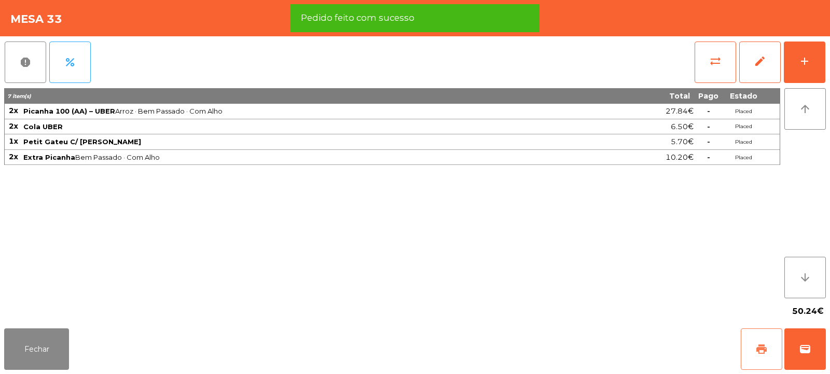
click at [762, 351] on span "print" at bounding box center [761, 349] width 12 height 12
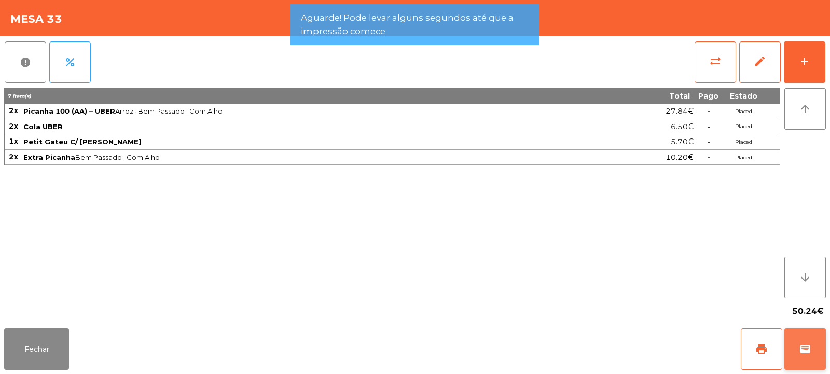
click at [822, 354] on button "wallet" at bounding box center [805, 349] width 42 height 42
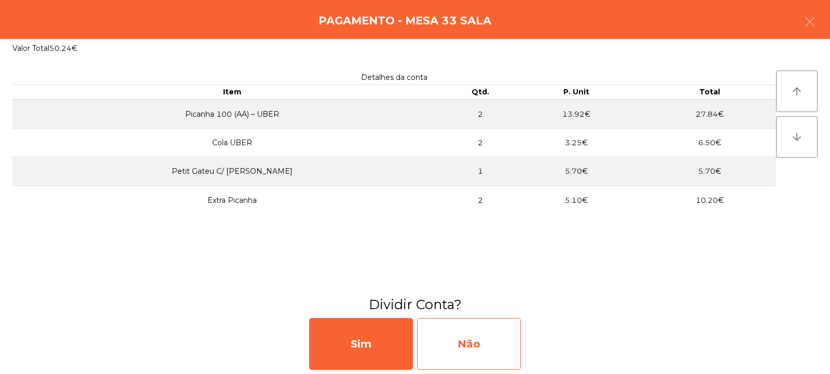
click at [499, 350] on div "Não" at bounding box center [469, 344] width 104 height 52
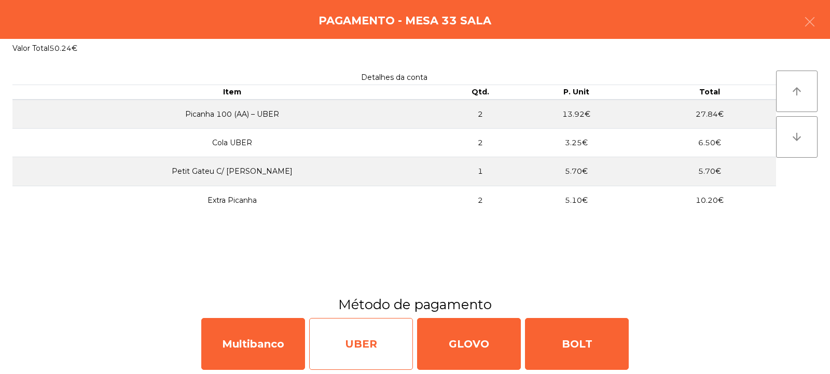
click at [361, 352] on div "UBER" at bounding box center [361, 344] width 104 height 52
select select "**"
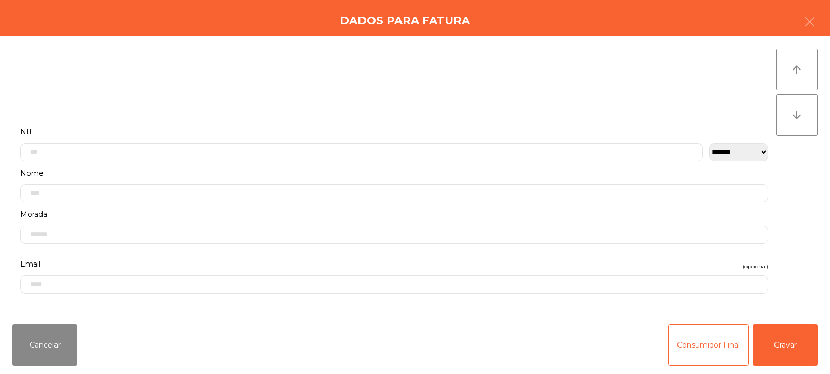
click at [774, 366] on div "Cancelar Consumidor Final Gravar" at bounding box center [415, 345] width 830 height 58
click at [770, 348] on button "Gravar" at bounding box center [785, 345] width 65 height 42
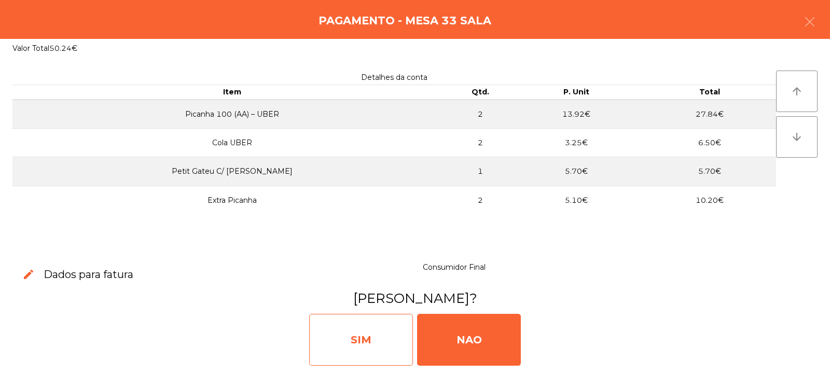
click at [367, 328] on div "SIM" at bounding box center [361, 340] width 104 height 52
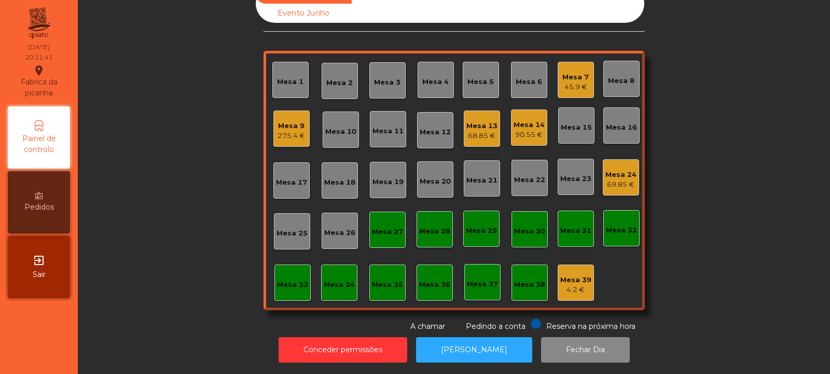
click at [468, 131] on div "68.85 €" at bounding box center [481, 136] width 31 height 10
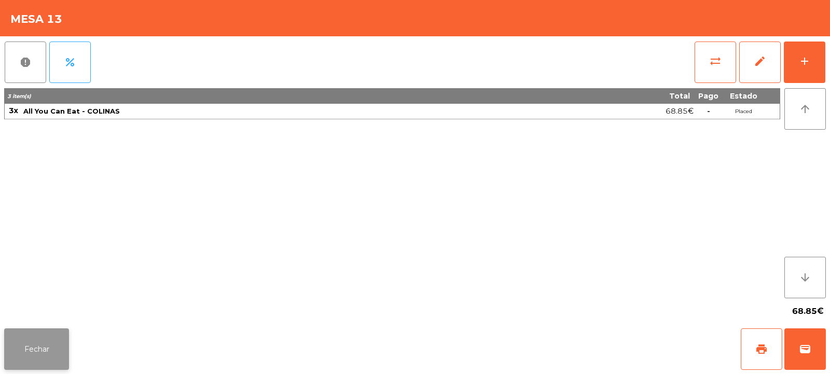
click at [51, 337] on button "Fechar" at bounding box center [36, 349] width 65 height 42
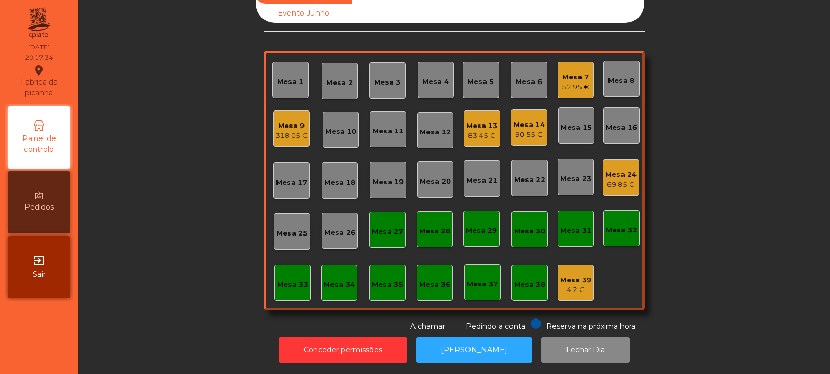
click at [475, 131] on div "83.45 €" at bounding box center [481, 136] width 31 height 10
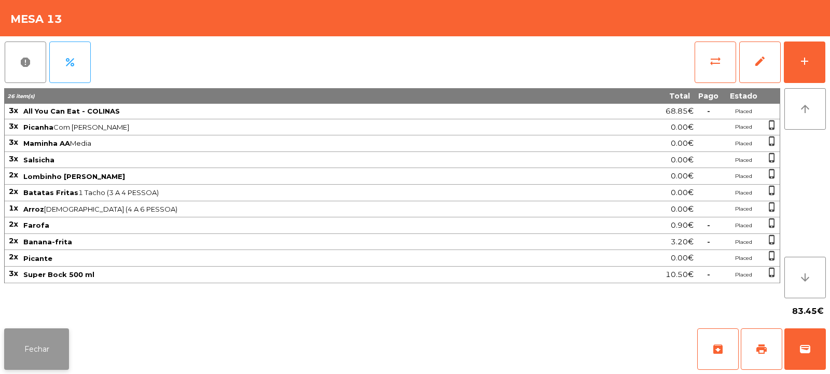
click at [53, 342] on button "Fechar" at bounding box center [36, 349] width 65 height 42
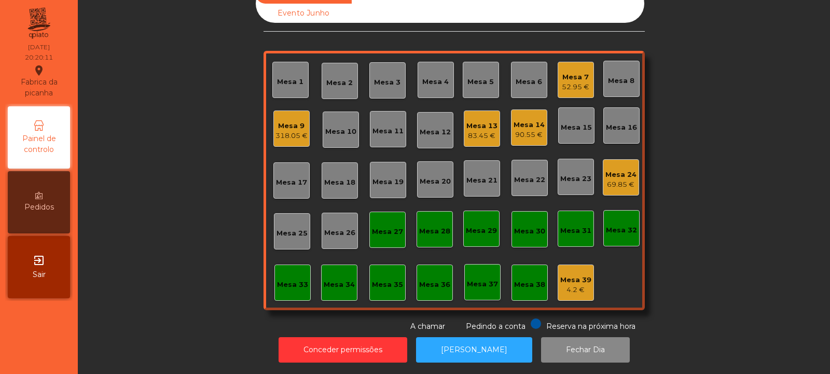
click at [292, 179] on div "Mesa 17" at bounding box center [291, 182] width 31 height 10
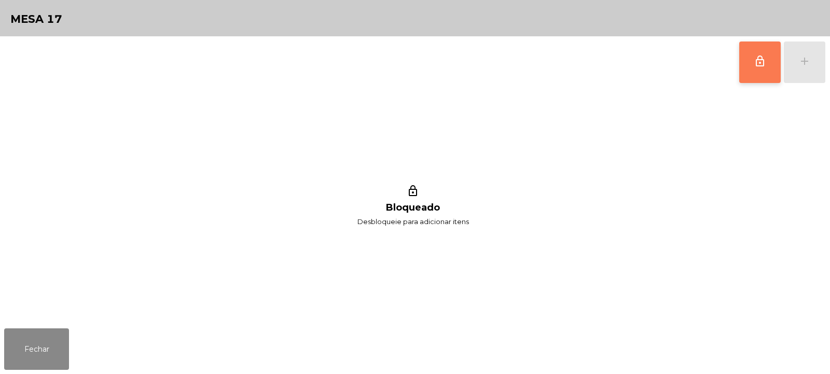
click at [766, 63] on button "lock_outline" at bounding box center [760, 63] width 42 height 42
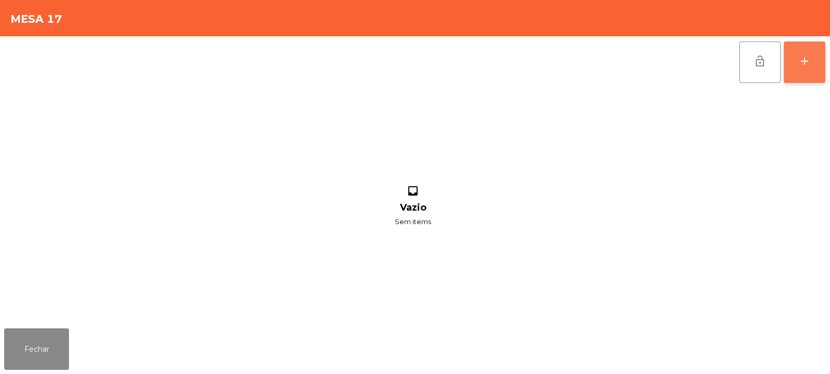
click at [801, 58] on div "add" at bounding box center [804, 61] width 12 height 12
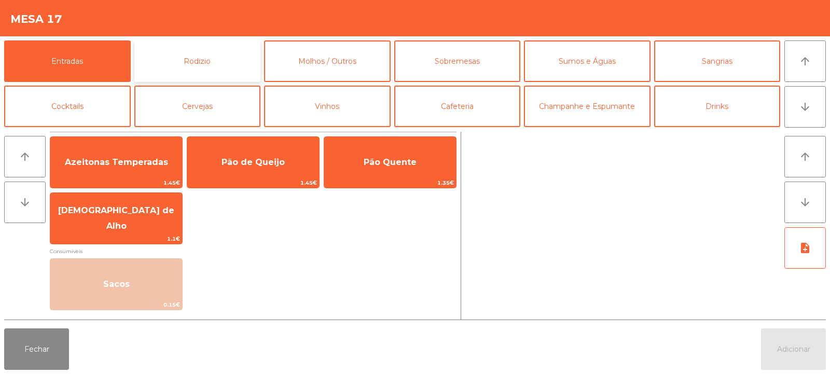
click at [222, 60] on button "Rodizio" at bounding box center [197, 61] width 127 height 42
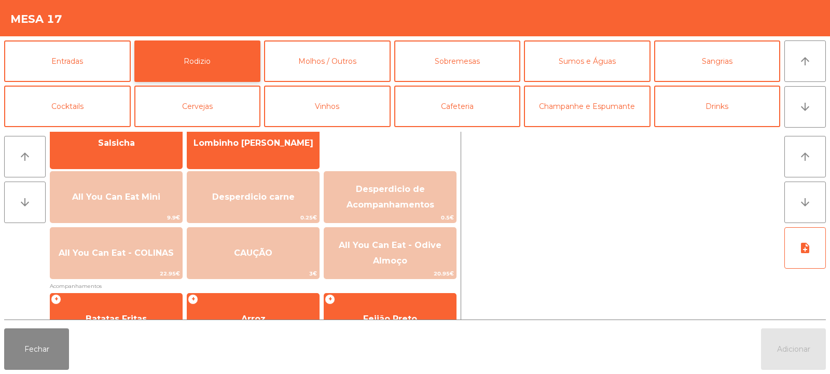
scroll to position [88, 0]
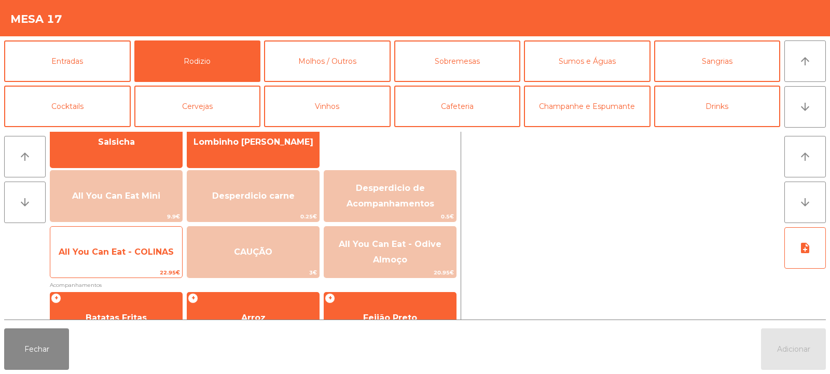
click at [125, 258] on span "All You Can Eat - COLINAS" at bounding box center [116, 252] width 132 height 28
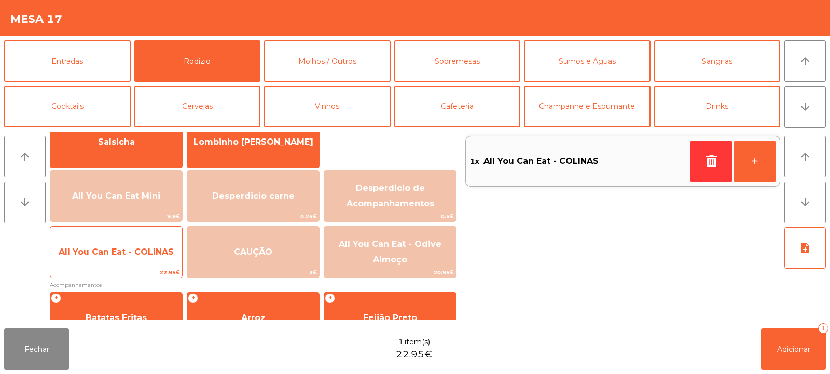
click at [117, 261] on span "All You Can Eat - COLINAS" at bounding box center [116, 252] width 132 height 28
click at [120, 250] on span "All You Can Eat - COLINAS" at bounding box center [116, 252] width 115 height 10
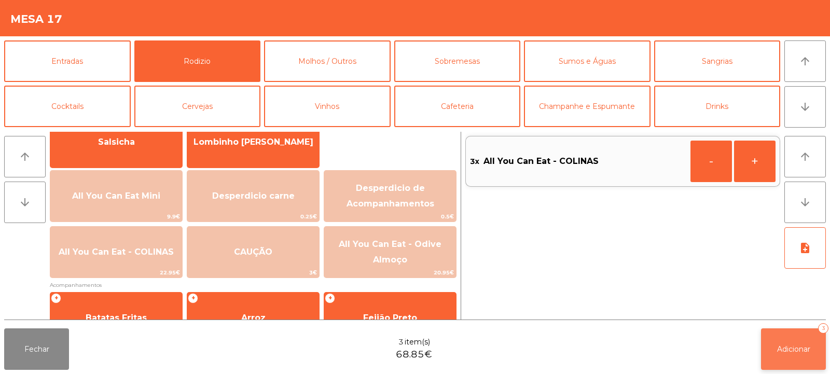
click at [791, 349] on span "Adicionar" at bounding box center [793, 348] width 33 height 9
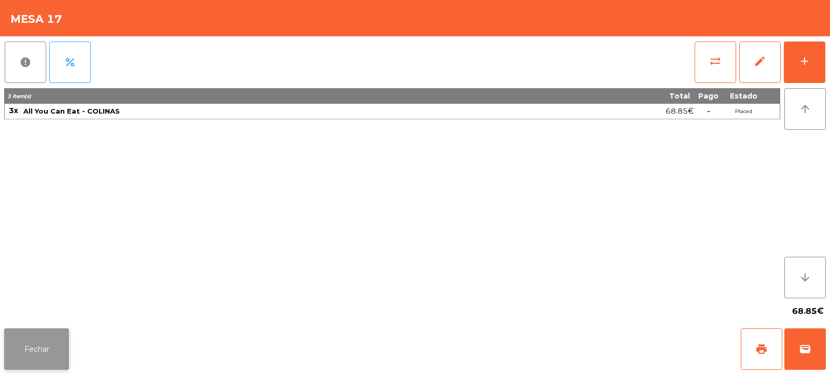
click at [38, 338] on button "Fechar" at bounding box center [36, 349] width 65 height 42
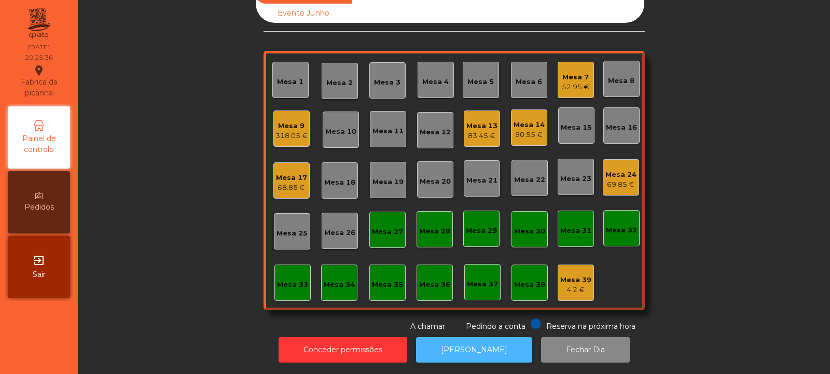
click at [484, 353] on button "[PERSON_NAME]" at bounding box center [474, 349] width 116 height 25
click at [380, 79] on div "Mesa 3" at bounding box center [387, 82] width 26 height 10
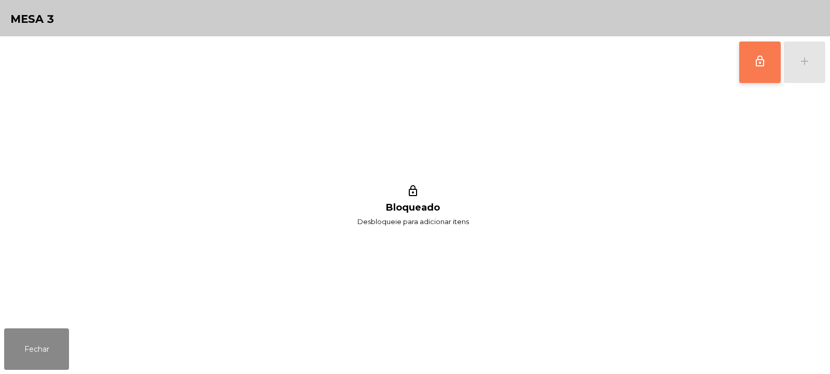
click at [761, 66] on span "lock_outline" at bounding box center [760, 61] width 12 height 12
click at [820, 64] on button "add" at bounding box center [805, 63] width 42 height 42
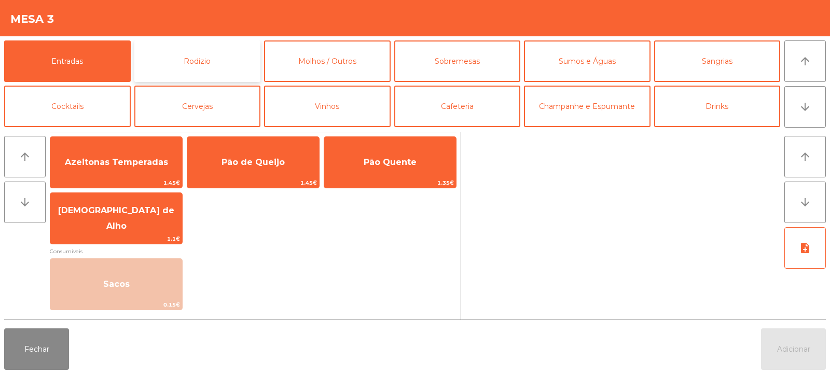
click at [191, 66] on button "Rodizio" at bounding box center [197, 61] width 127 height 42
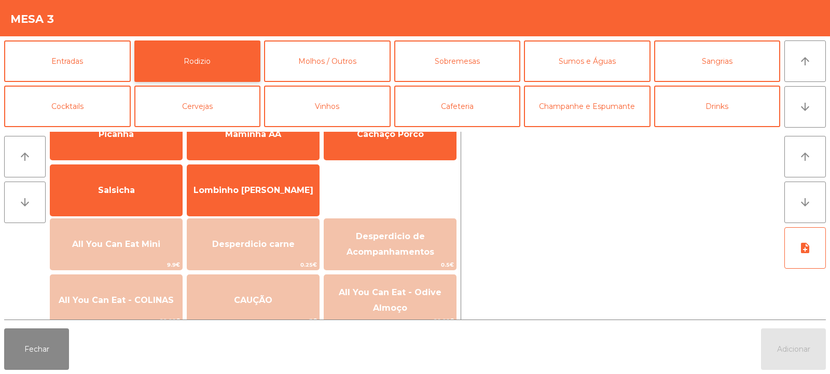
scroll to position [56, 0]
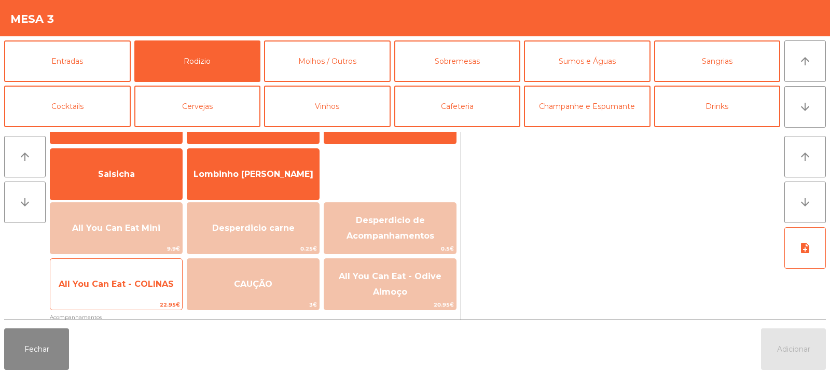
click at [142, 294] on span "All You Can Eat - COLINAS" at bounding box center [116, 284] width 132 height 28
click at [136, 294] on span "All You Can Eat - COLINAS" at bounding box center [116, 284] width 132 height 28
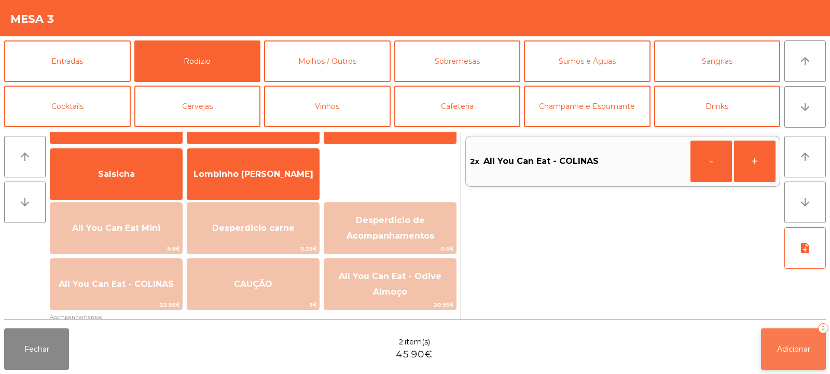
click at [768, 348] on button "Adicionar 2" at bounding box center [793, 349] width 65 height 42
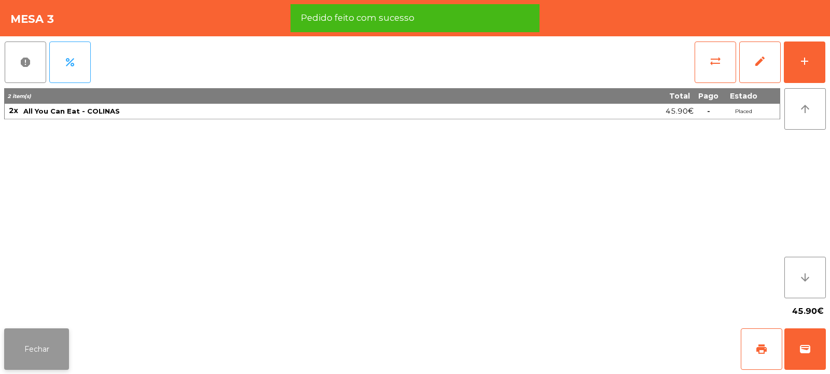
click at [35, 353] on button "Fechar" at bounding box center [36, 349] width 65 height 42
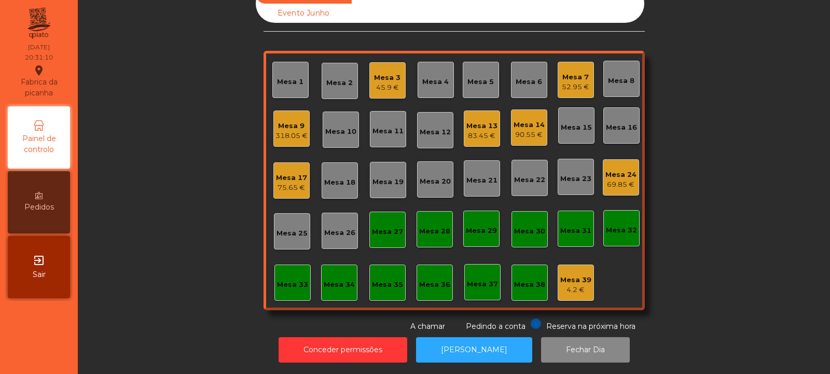
click at [572, 174] on div "Mesa 23" at bounding box center [575, 179] width 31 height 10
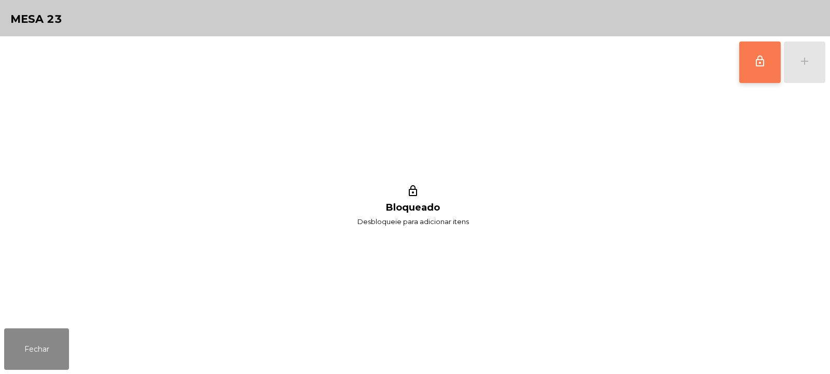
click at [762, 62] on span "lock_outline" at bounding box center [760, 61] width 12 height 12
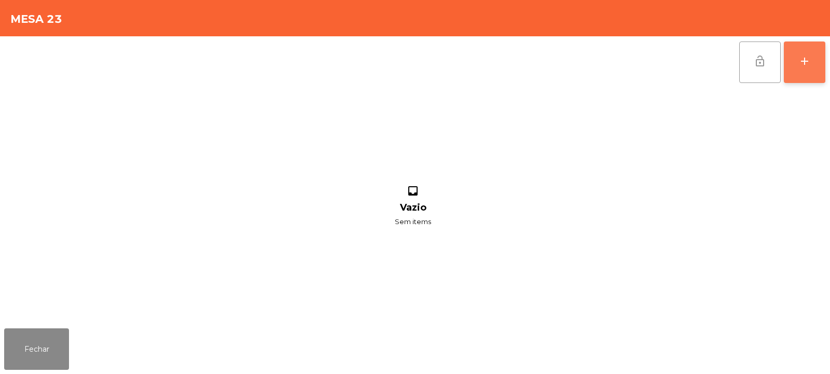
click at [812, 59] on button "add" at bounding box center [805, 63] width 42 height 42
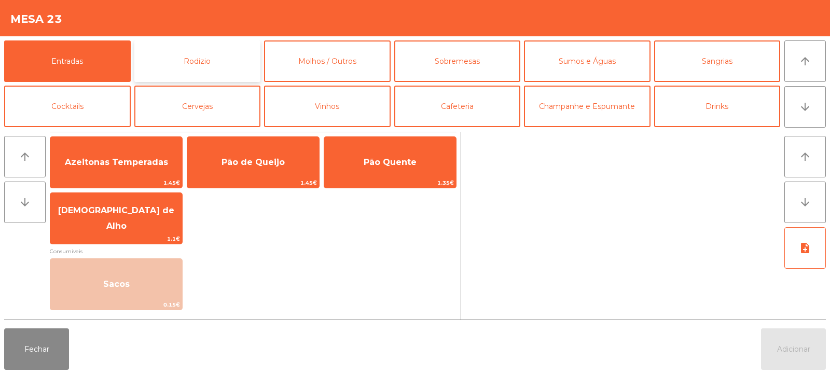
click at [198, 58] on button "Rodizio" at bounding box center [197, 61] width 127 height 42
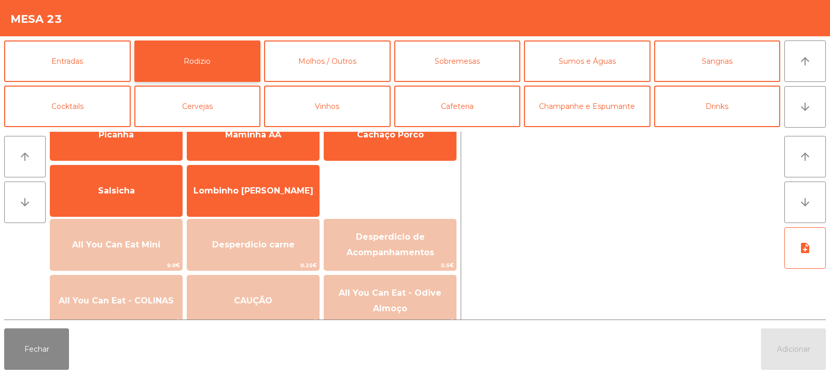
scroll to position [53, 0]
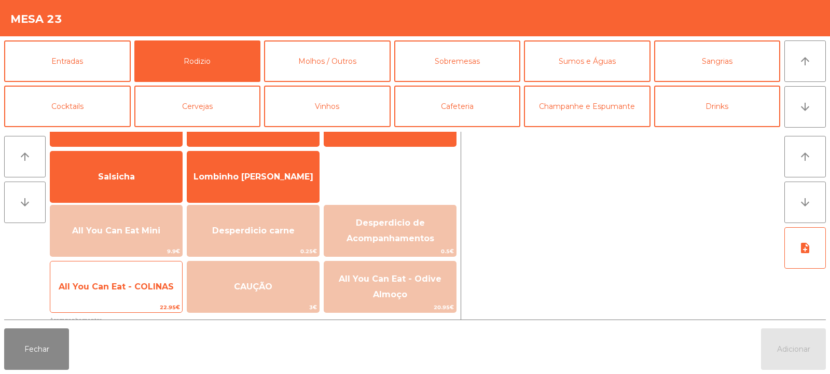
click at [148, 295] on span "All You Can Eat - COLINAS" at bounding box center [116, 287] width 132 height 28
click at [146, 294] on span "All You Can Eat - COLINAS" at bounding box center [116, 287] width 132 height 28
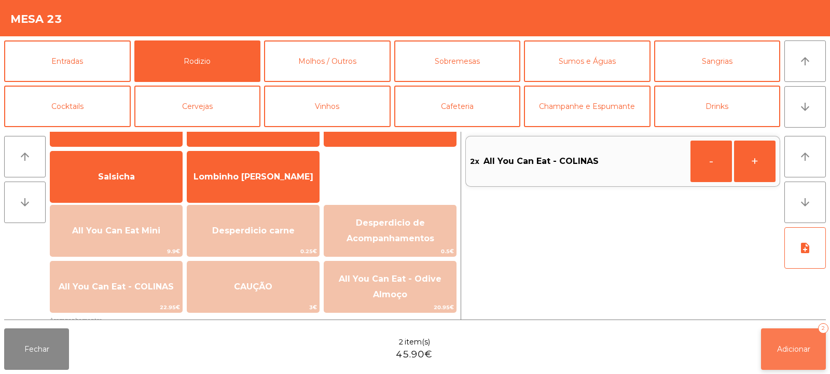
click at [805, 338] on button "Adicionar 2" at bounding box center [793, 349] width 65 height 42
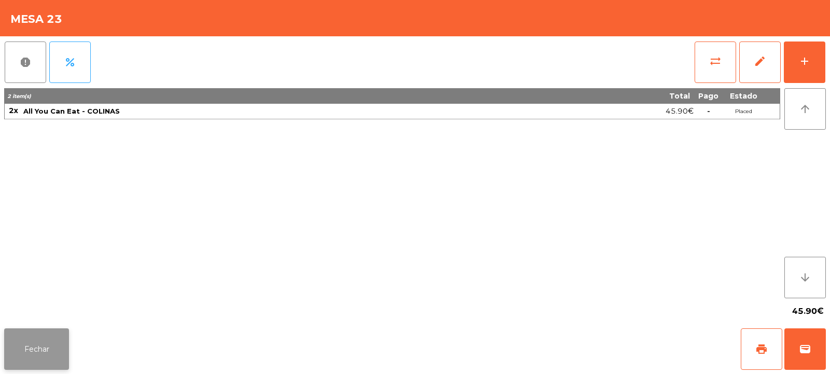
click at [64, 350] on button "Fechar" at bounding box center [36, 349] width 65 height 42
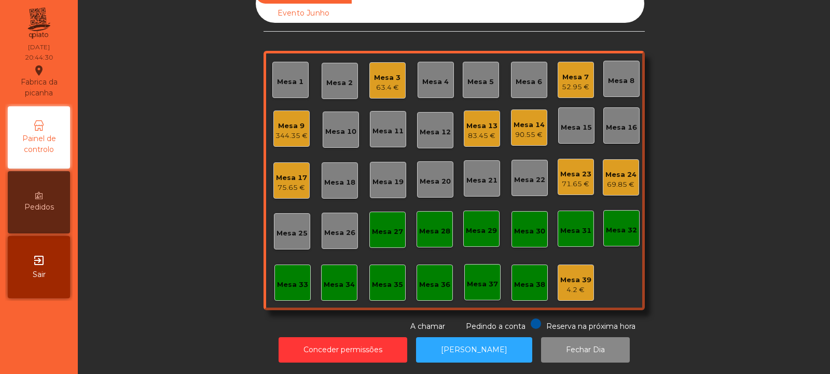
click at [291, 275] on div "Mesa 33" at bounding box center [292, 282] width 31 height 15
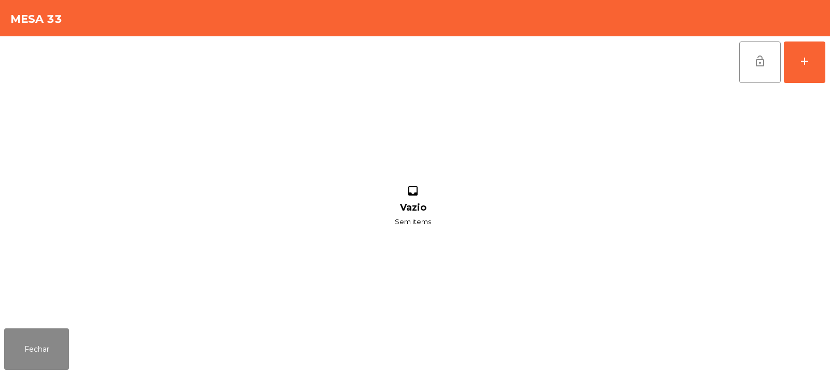
click at [830, 65] on div "lock_open add inbox Vazio Sem items" at bounding box center [415, 180] width 830 height 288
click at [798, 65] on button "add" at bounding box center [805, 63] width 42 height 42
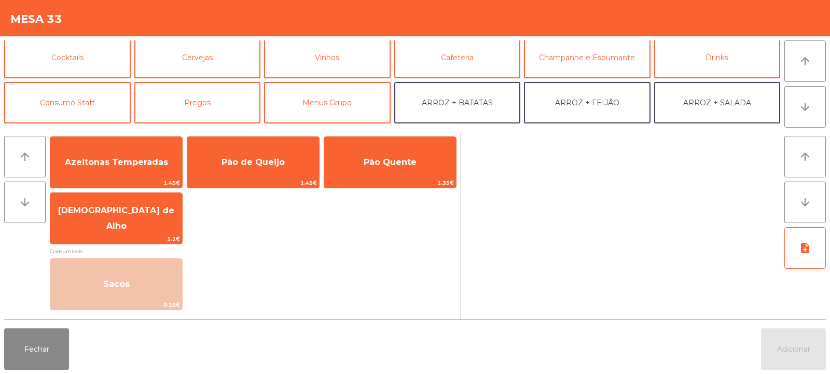
scroll to position [61, 0]
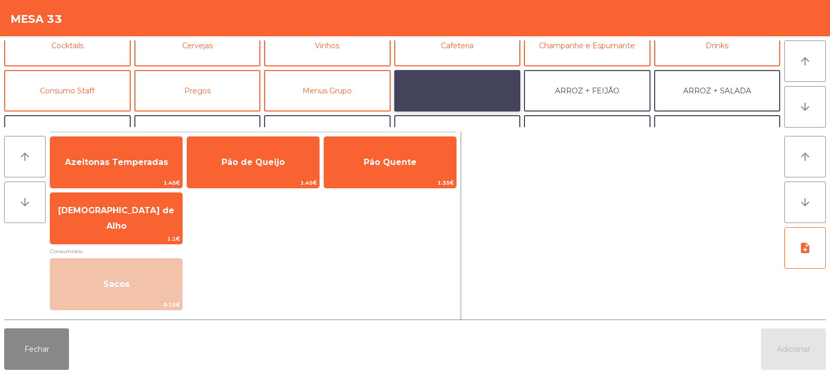
click at [475, 79] on button "ARROZ + BATATAS" at bounding box center [457, 91] width 127 height 42
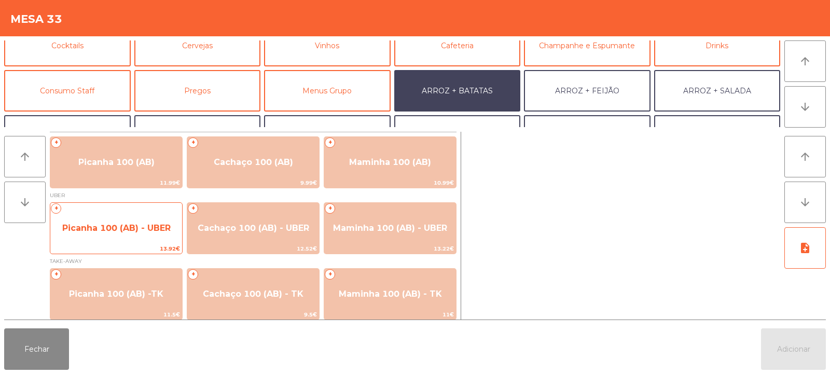
click at [126, 220] on span "Picanha 100 (AB) - UBER" at bounding box center [116, 228] width 132 height 28
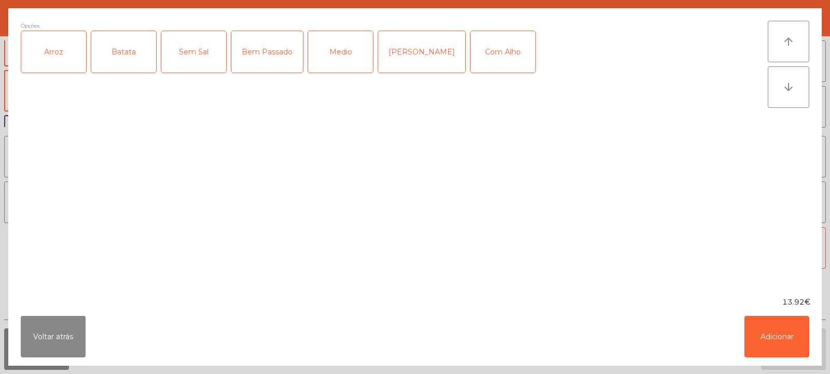
click at [76, 42] on div "Arroz" at bounding box center [53, 52] width 65 height 42
click at [114, 42] on div "Batata" at bounding box center [123, 52] width 65 height 42
click at [339, 61] on div "Medio" at bounding box center [340, 52] width 65 height 42
click at [349, 58] on div "Medio" at bounding box center [340, 52] width 65 height 42
click at [427, 53] on div "[PERSON_NAME]" at bounding box center [421, 52] width 87 height 42
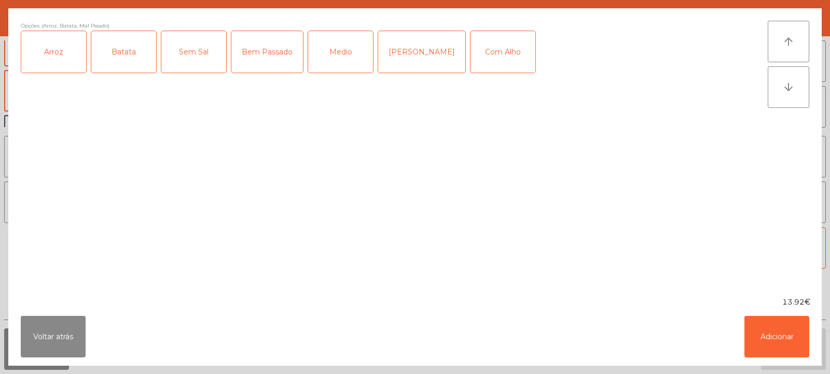
click at [489, 60] on div "Com Alho" at bounding box center [503, 52] width 65 height 42
click at [754, 323] on button "Adicionar" at bounding box center [776, 337] width 65 height 42
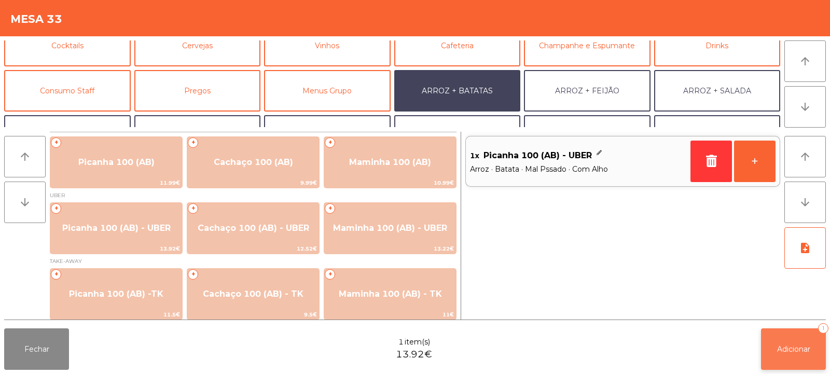
click at [781, 340] on button "Adicionar 1" at bounding box center [793, 349] width 65 height 42
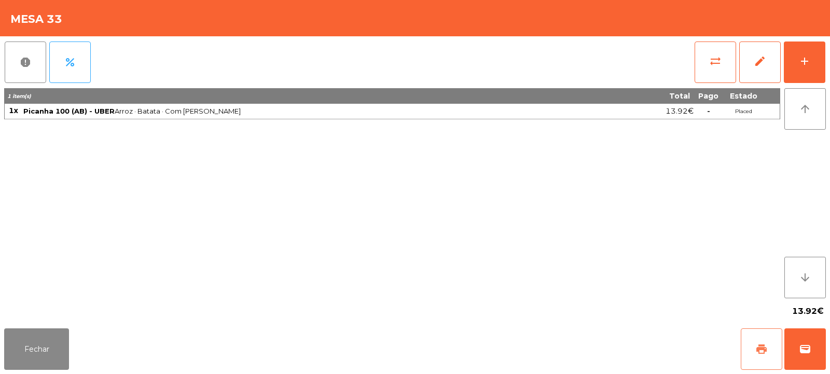
click at [757, 347] on span "print" at bounding box center [761, 349] width 12 height 12
click at [804, 349] on span "wallet" at bounding box center [805, 349] width 12 height 12
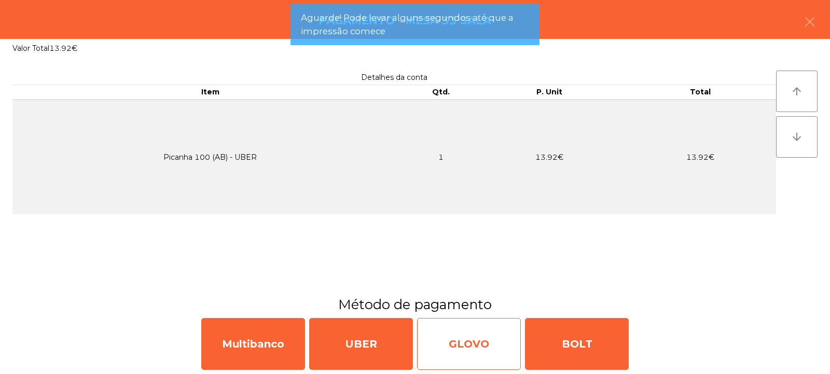
click at [472, 351] on div "GLOVO" at bounding box center [469, 344] width 104 height 52
select select "**"
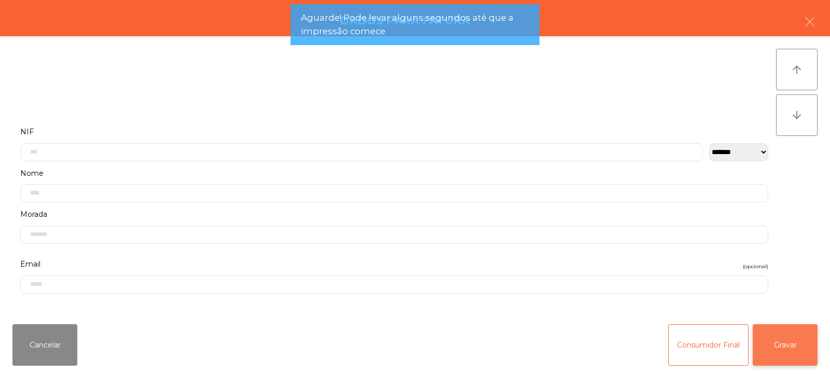
click at [776, 336] on button "Gravar" at bounding box center [785, 345] width 65 height 42
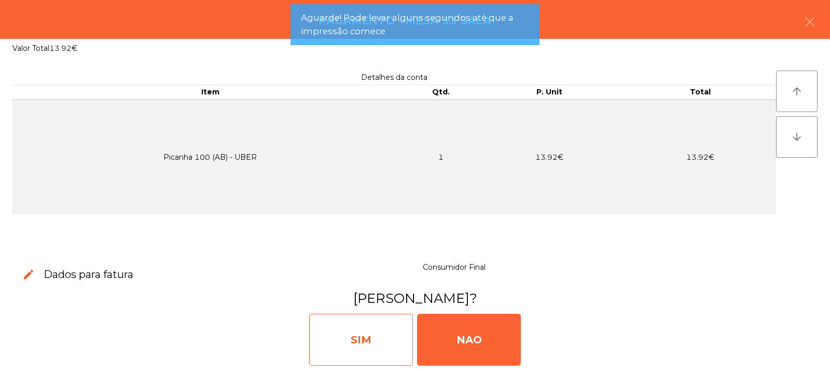
click at [376, 342] on div "SIM" at bounding box center [361, 340] width 104 height 52
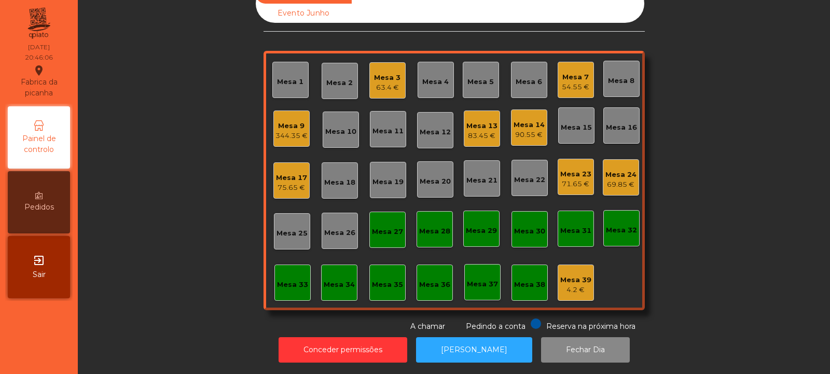
click at [433, 81] on div "Mesa 4" at bounding box center [436, 80] width 36 height 36
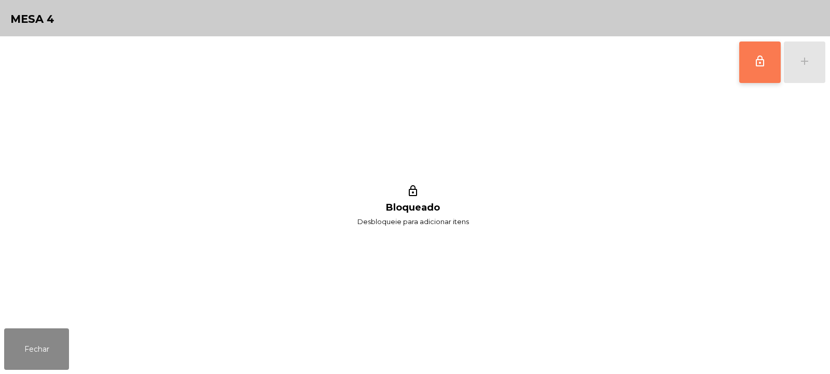
click at [766, 78] on button "lock_outline" at bounding box center [760, 63] width 42 height 42
click at [792, 63] on div "lock_outline add" at bounding box center [782, 62] width 87 height 52
click at [749, 61] on button "lock_outline" at bounding box center [760, 63] width 42 height 42
click at [808, 60] on div "lock_outline add" at bounding box center [782, 62] width 87 height 52
click at [747, 60] on button "lock_outline" at bounding box center [760, 63] width 42 height 42
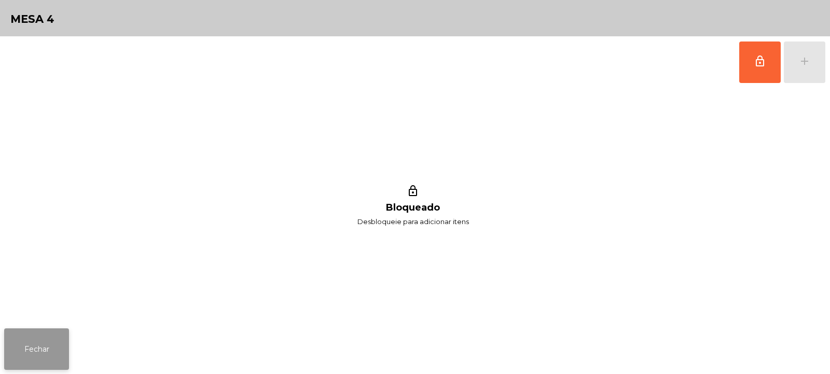
click at [26, 369] on button "Fechar" at bounding box center [36, 349] width 65 height 42
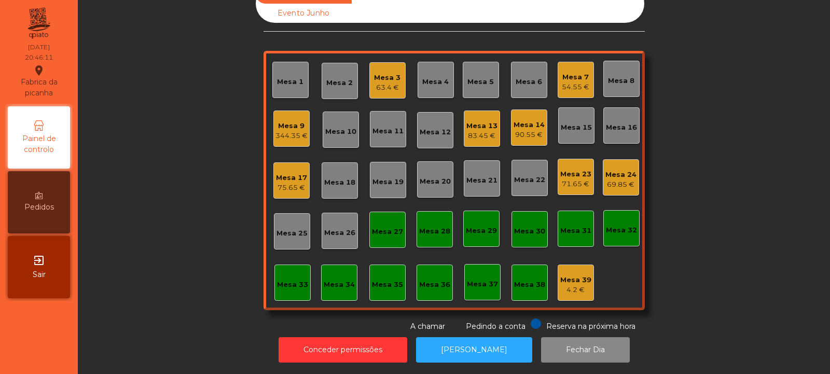
click at [430, 77] on div "Mesa 4" at bounding box center [435, 82] width 26 height 10
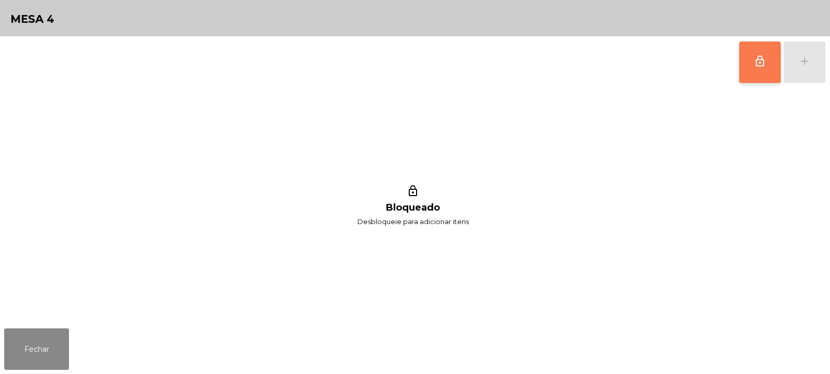
click at [760, 71] on button "lock_outline" at bounding box center [760, 63] width 42 height 42
click at [749, 63] on button "lock_outline" at bounding box center [760, 63] width 42 height 42
click at [763, 65] on span "lock_outline" at bounding box center [760, 61] width 12 height 12
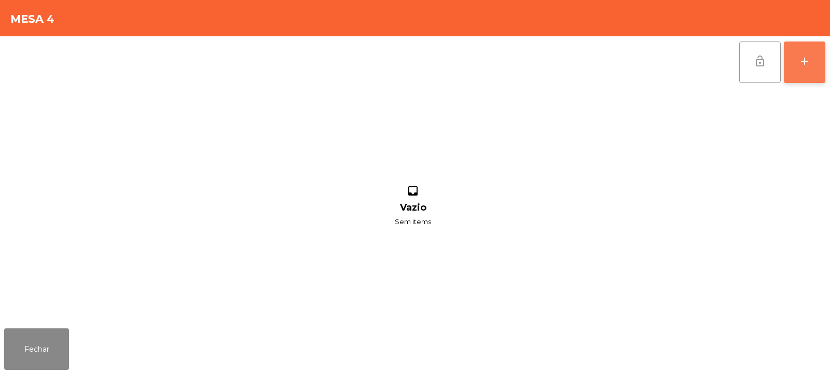
click at [809, 67] on button "add" at bounding box center [805, 63] width 42 height 42
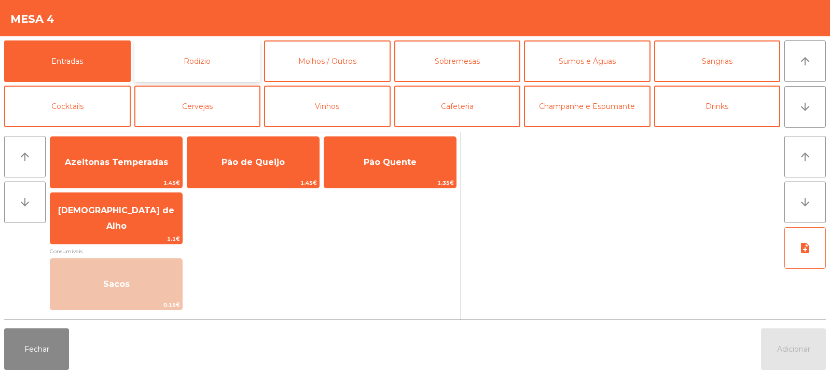
click at [236, 56] on button "Rodizio" at bounding box center [197, 61] width 127 height 42
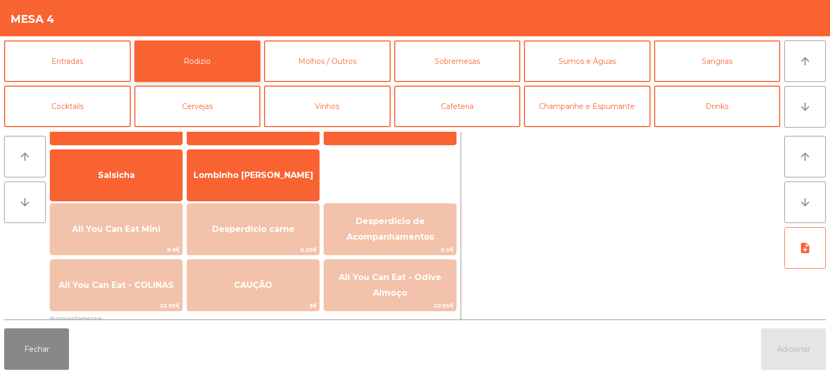
scroll to position [59, 0]
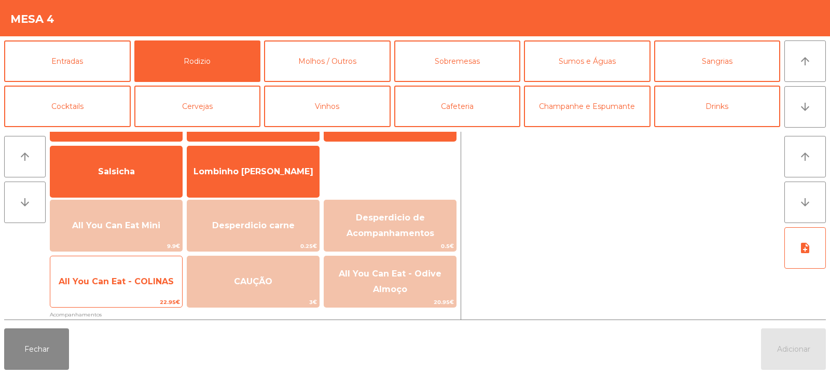
click at [150, 281] on span "All You Can Eat - COLINAS" at bounding box center [116, 282] width 115 height 10
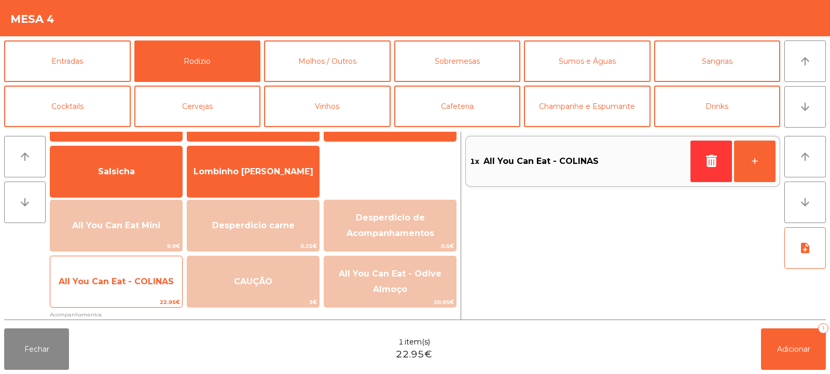
click at [145, 282] on span "All You Can Eat - COLINAS" at bounding box center [116, 282] width 115 height 10
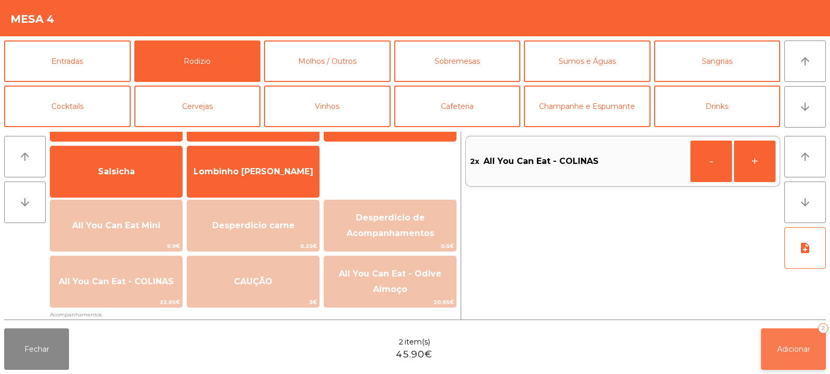
click at [767, 344] on button "Adicionar 2" at bounding box center [793, 349] width 65 height 42
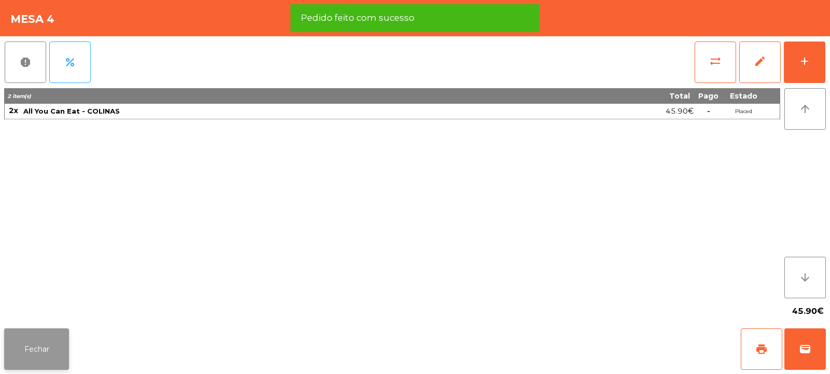
click at [15, 328] on button "Fechar" at bounding box center [36, 349] width 65 height 42
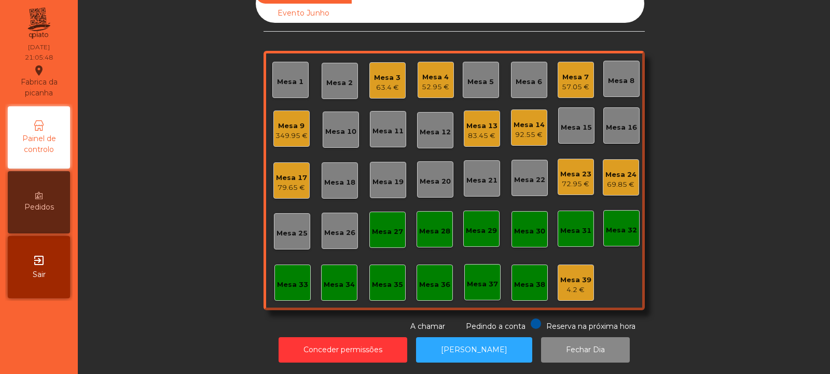
click at [332, 177] on div "Mesa 18" at bounding box center [339, 182] width 31 height 10
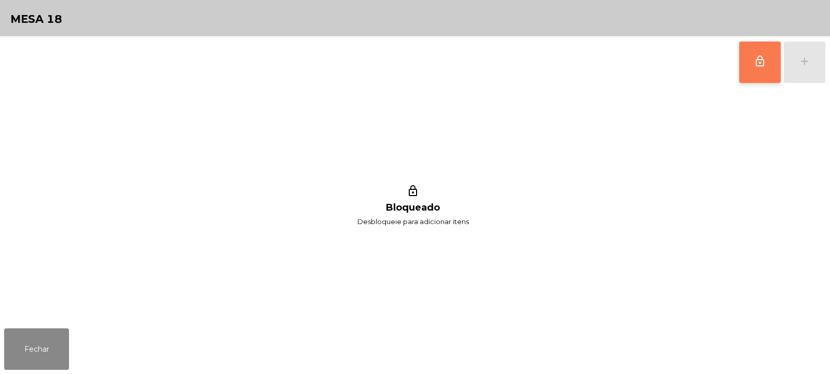
click at [759, 66] on span "lock_outline" at bounding box center [760, 61] width 12 height 12
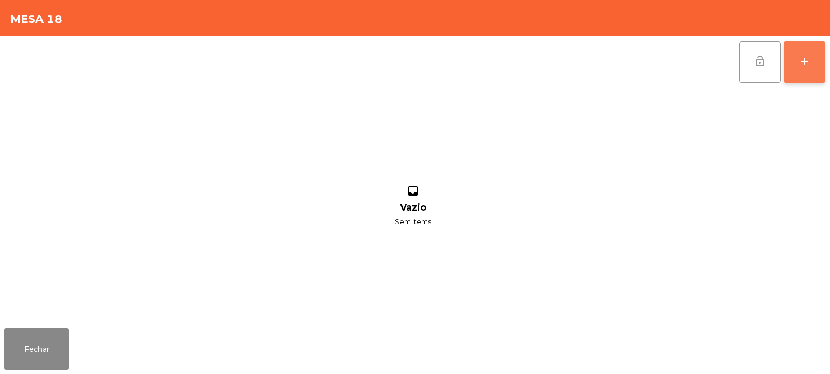
click at [806, 70] on button "add" at bounding box center [805, 63] width 42 height 42
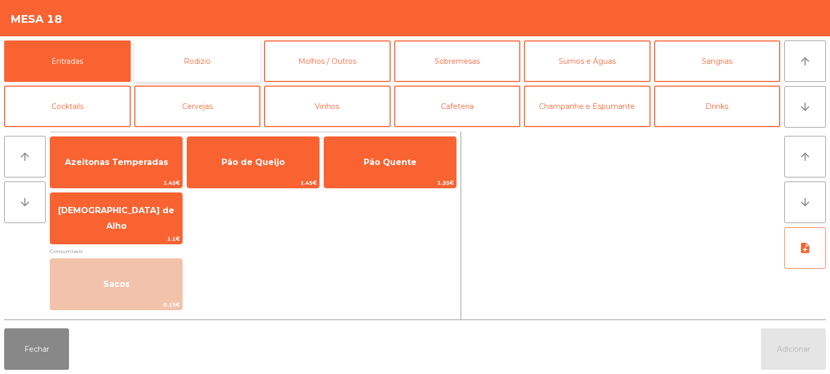
click at [208, 60] on button "Rodizio" at bounding box center [197, 61] width 127 height 42
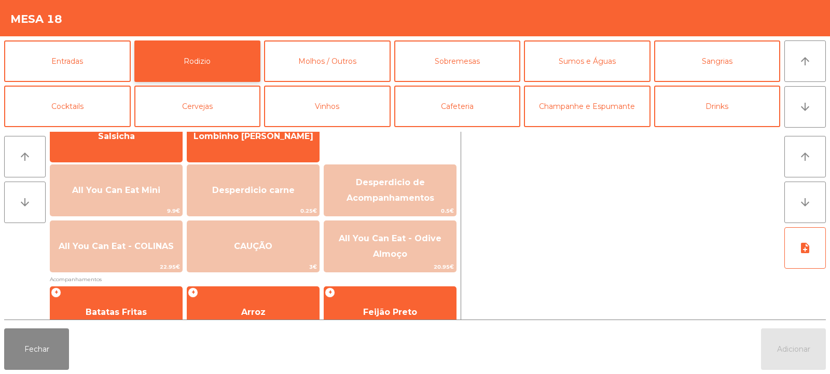
scroll to position [94, 0]
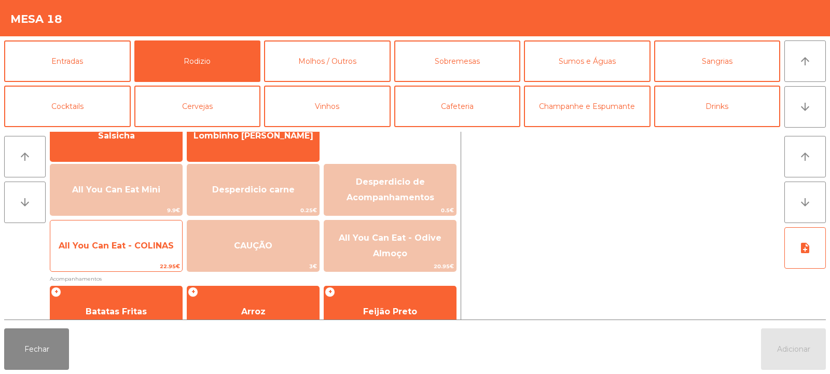
click at [140, 245] on span "All You Can Eat - COLINAS" at bounding box center [116, 246] width 115 height 10
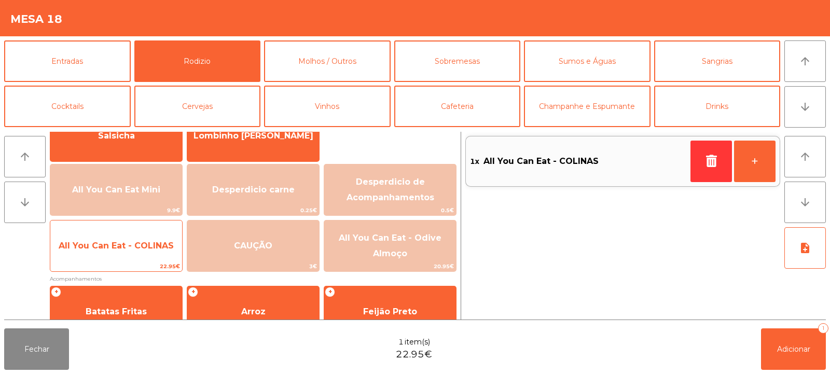
click at [129, 258] on span "All You Can Eat - COLINAS" at bounding box center [116, 246] width 132 height 28
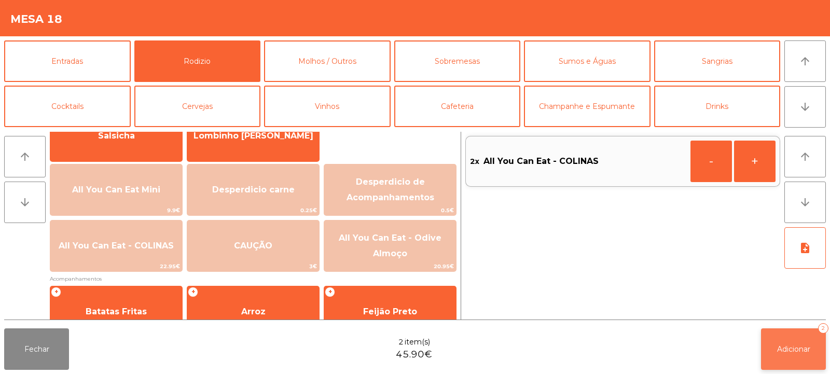
click at [800, 344] on span "Adicionar" at bounding box center [793, 348] width 33 height 9
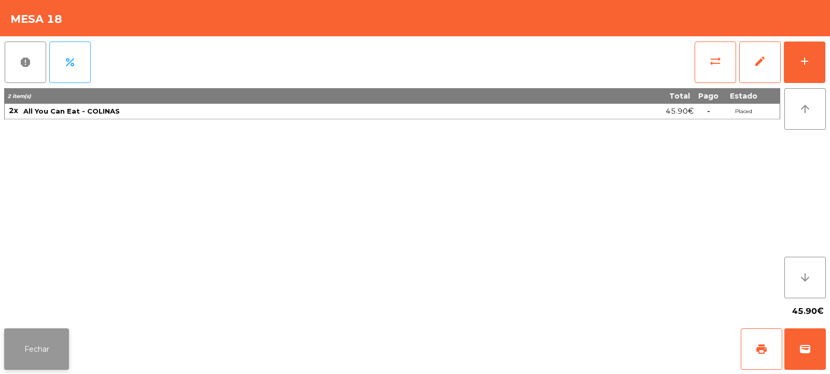
click at [43, 351] on button "Fechar" at bounding box center [36, 349] width 65 height 42
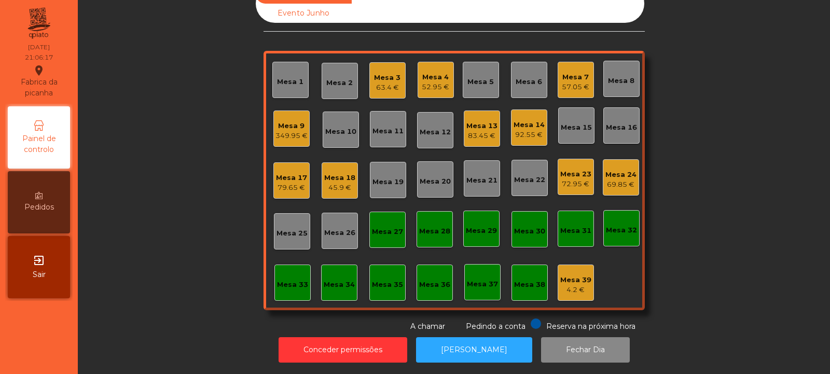
click at [340, 183] on div "45.9 €" at bounding box center [339, 188] width 31 height 10
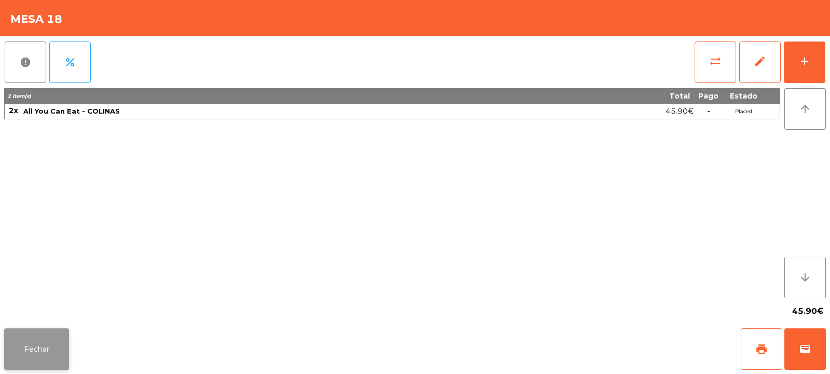
click at [35, 338] on button "Fechar" at bounding box center [36, 349] width 65 height 42
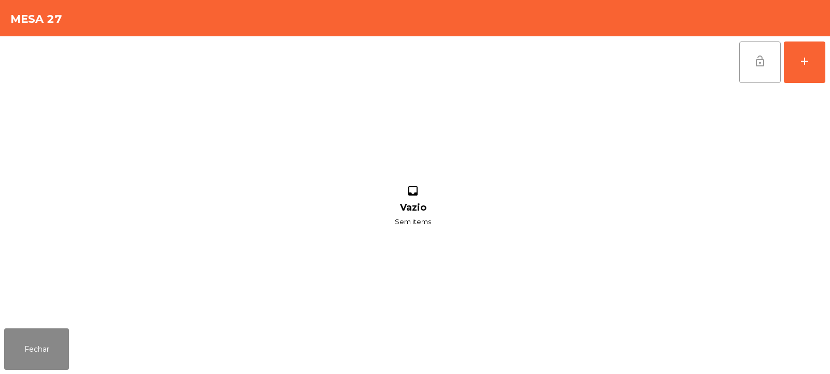
click at [753, 59] on button "lock_open" at bounding box center [760, 63] width 42 height 42
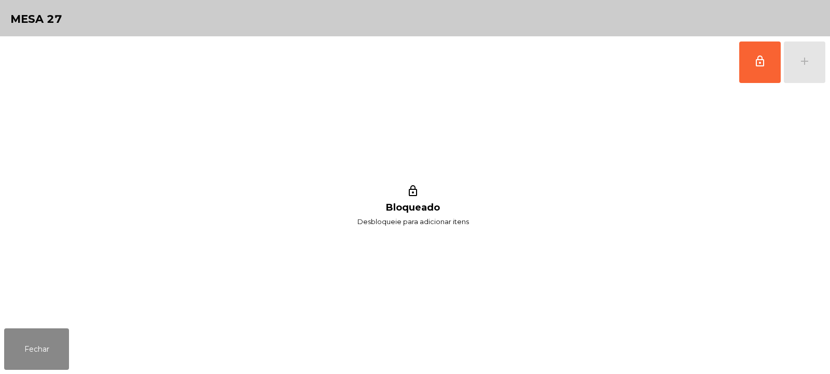
click at [801, 66] on div "lock_outline add" at bounding box center [782, 62] width 87 height 52
click at [754, 70] on button "lock_outline" at bounding box center [760, 63] width 42 height 42
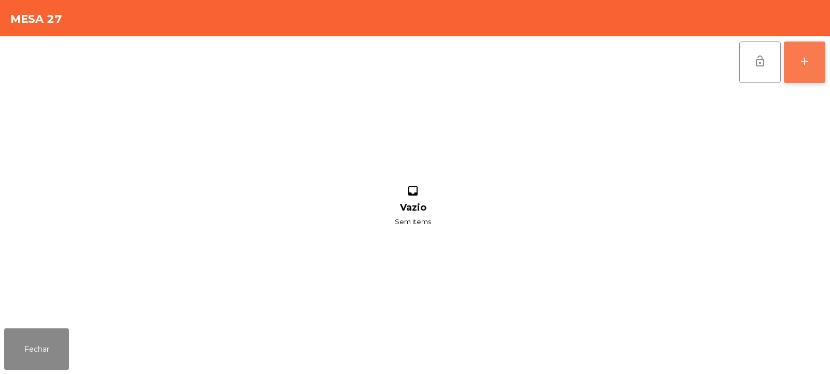
click at [808, 67] on button "add" at bounding box center [805, 63] width 42 height 42
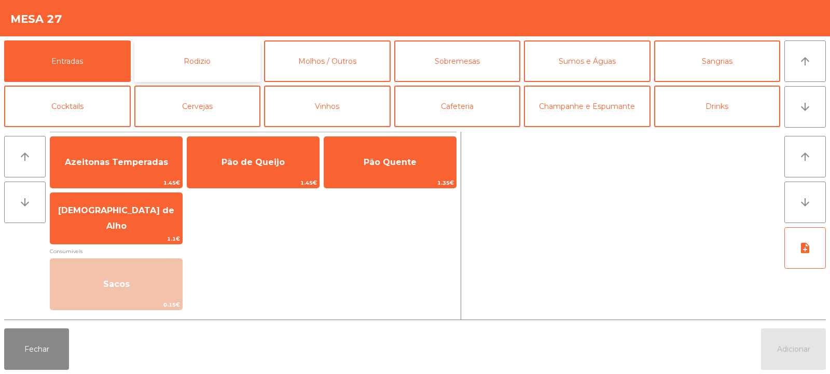
click at [215, 62] on button "Rodizio" at bounding box center [197, 61] width 127 height 42
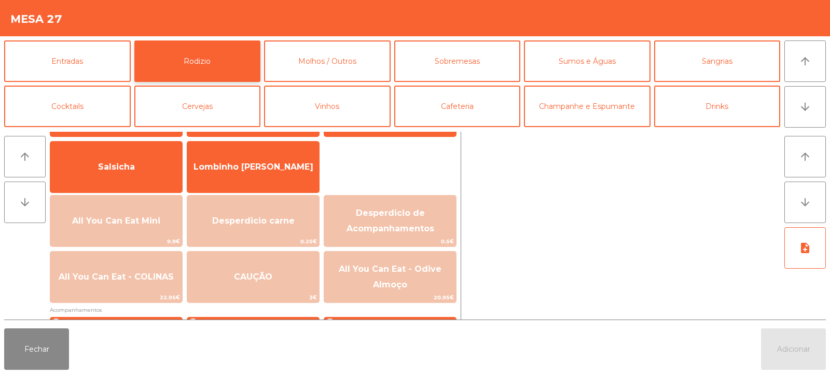
scroll to position [62, 0]
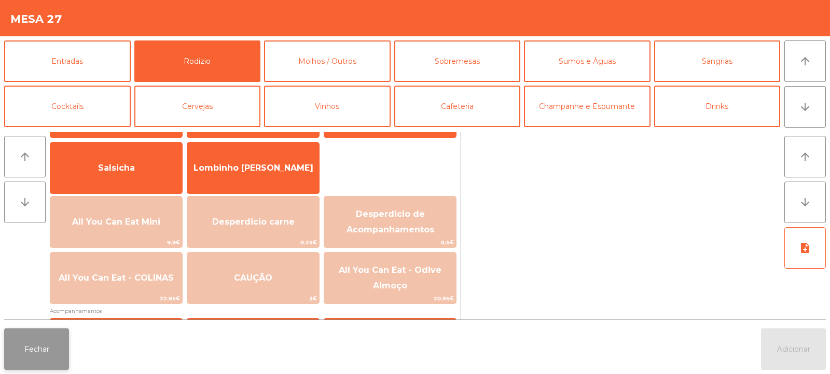
click at [62, 350] on button "Fechar" at bounding box center [36, 349] width 65 height 42
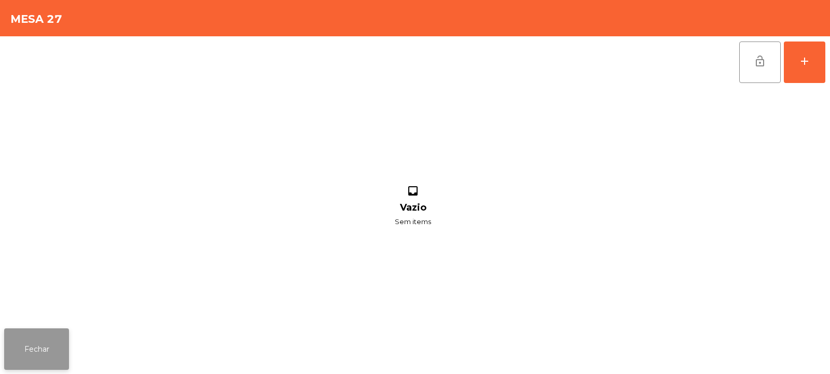
click at [59, 341] on button "Fechar" at bounding box center [36, 349] width 65 height 42
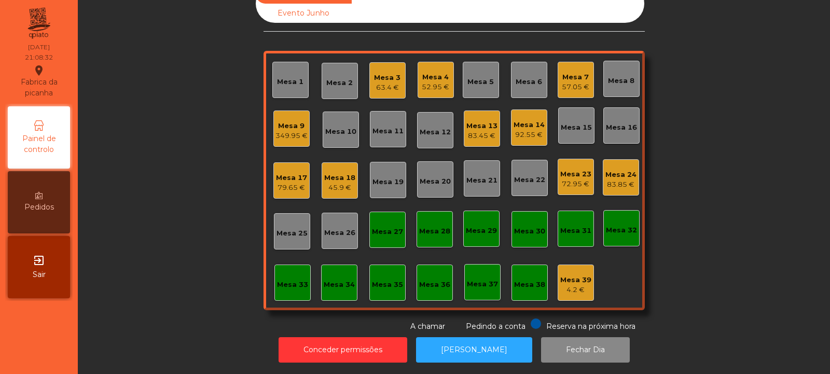
click at [343, 186] on div "Mesa 18 45.9 €" at bounding box center [340, 180] width 36 height 36
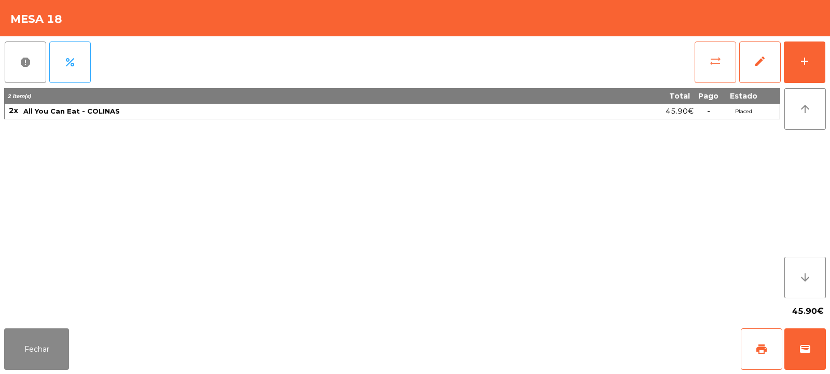
click at [712, 74] on button "sync_alt" at bounding box center [716, 63] width 42 height 42
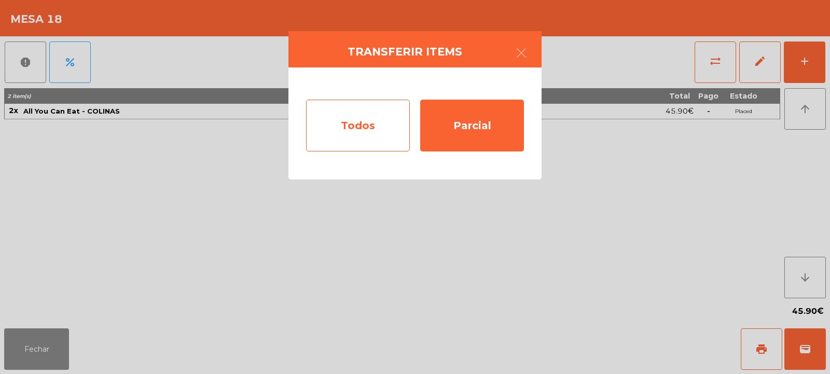
click at [383, 133] on div "Todos" at bounding box center [358, 126] width 104 height 52
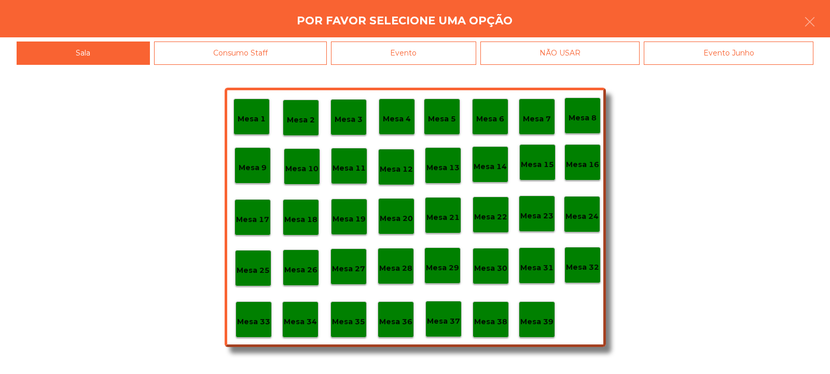
click at [349, 272] on p "Mesa 27" at bounding box center [348, 269] width 33 height 12
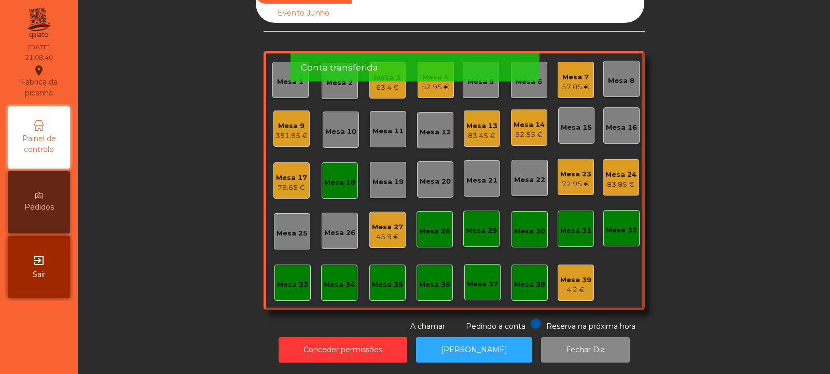
click at [338, 177] on div "Mesa 18" at bounding box center [339, 182] width 31 height 10
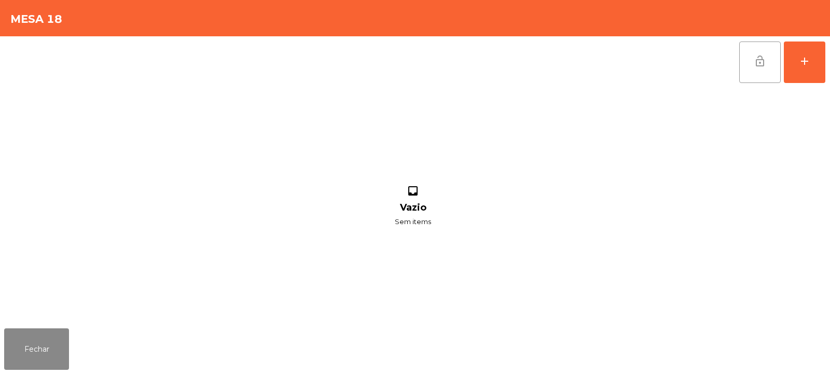
click at [758, 71] on button "lock_open" at bounding box center [760, 63] width 42 height 42
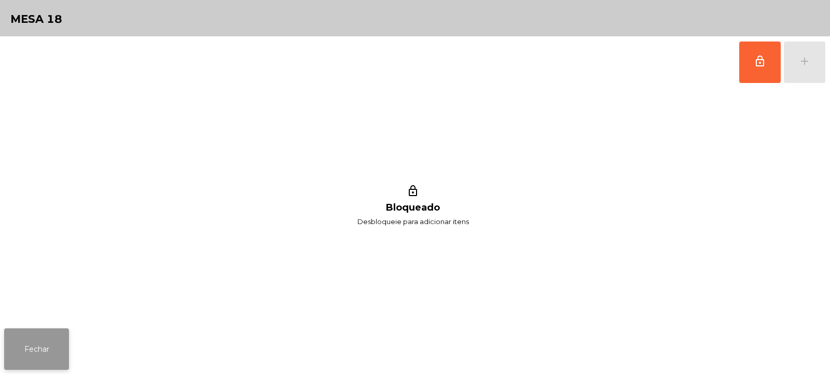
click at [51, 336] on button "Fechar" at bounding box center [36, 349] width 65 height 42
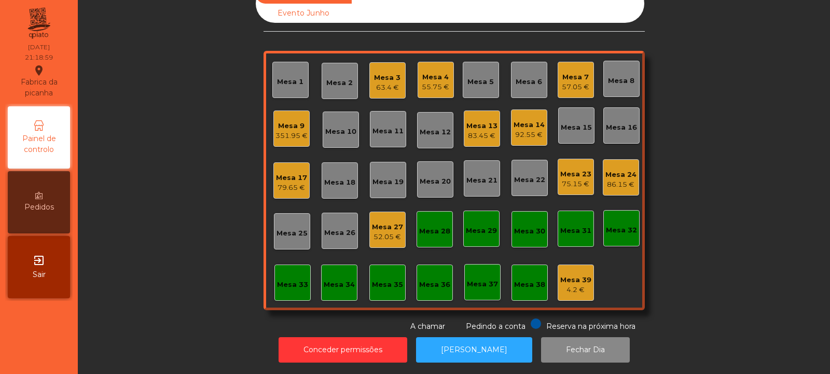
click at [571, 271] on div "Mesa 39 4.2 €" at bounding box center [575, 283] width 31 height 24
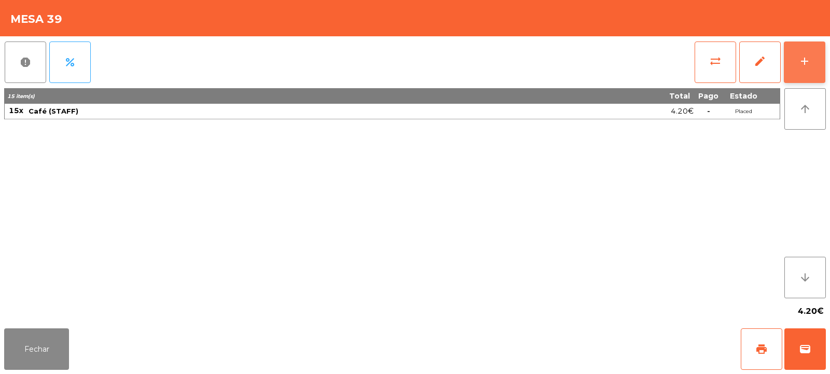
click at [796, 60] on button "add" at bounding box center [805, 63] width 42 height 42
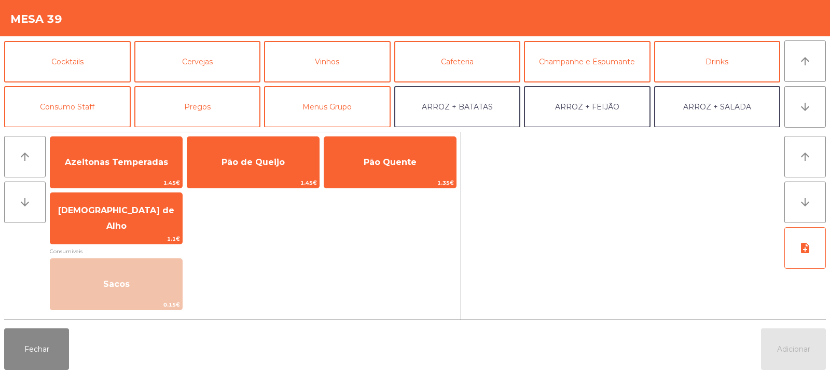
scroll to position [54, 0]
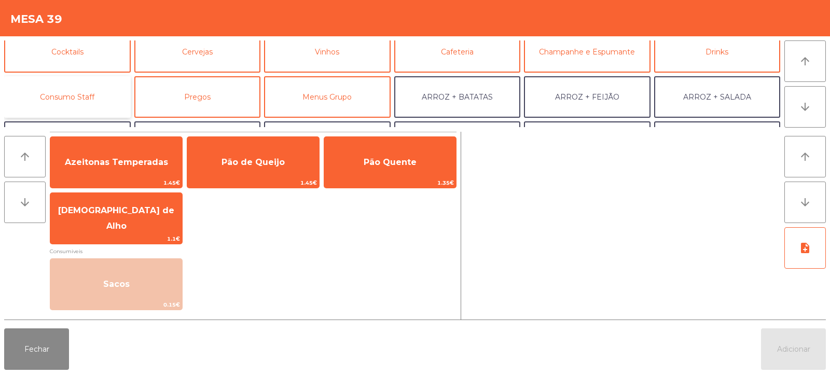
click at [73, 102] on button "Consumo Staff" at bounding box center [67, 97] width 127 height 42
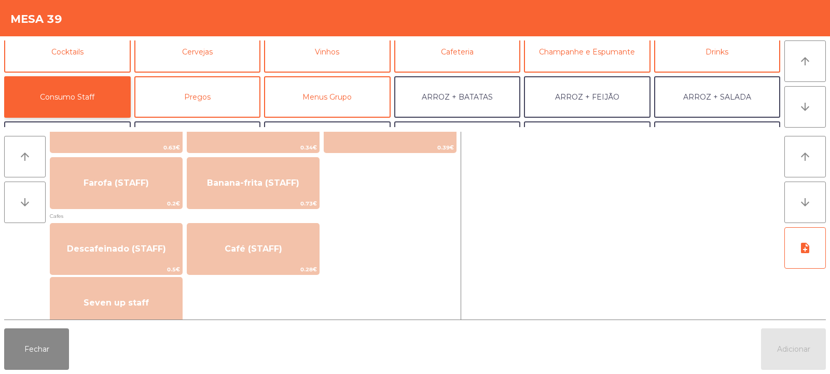
scroll to position [546, 0]
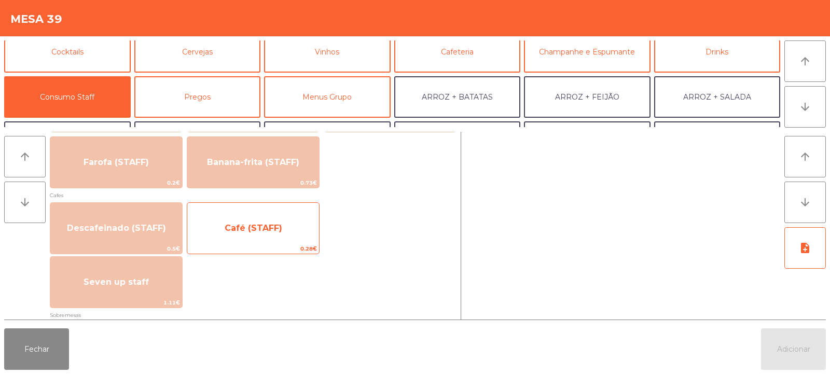
click at [238, 226] on span "Café (STAFF)" at bounding box center [254, 228] width 58 height 10
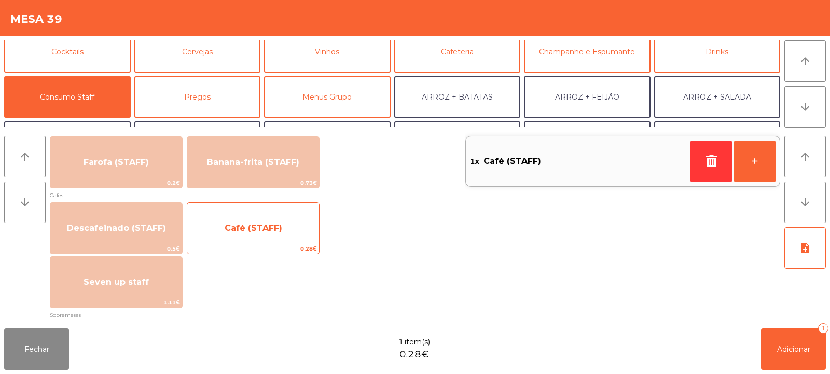
click at [241, 236] on span "Café (STAFF)" at bounding box center [253, 228] width 132 height 28
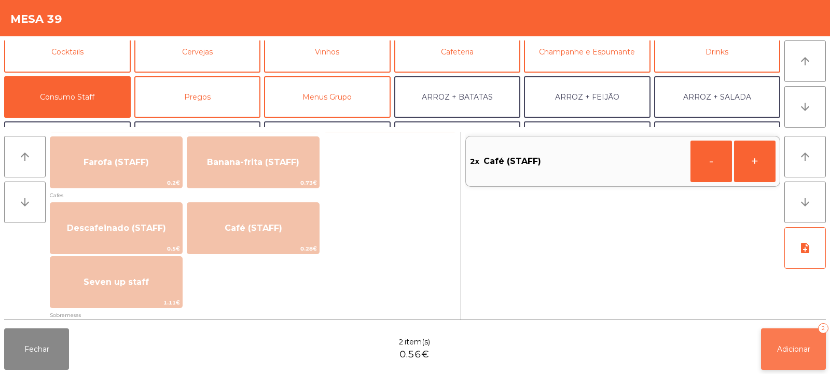
click at [781, 349] on span "Adicionar" at bounding box center [793, 348] width 33 height 9
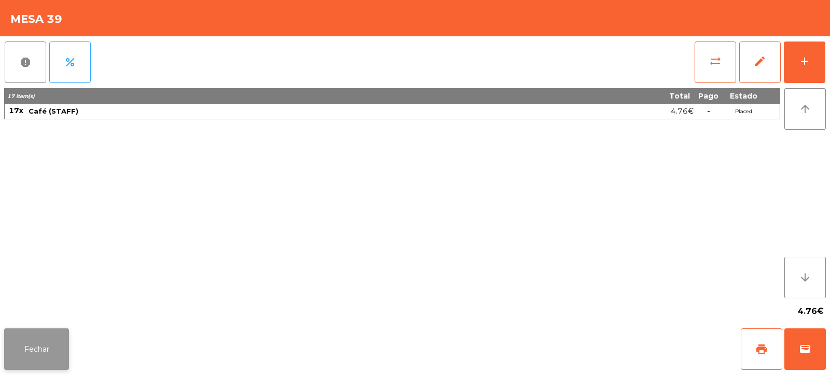
click at [21, 343] on button "Fechar" at bounding box center [36, 349] width 65 height 42
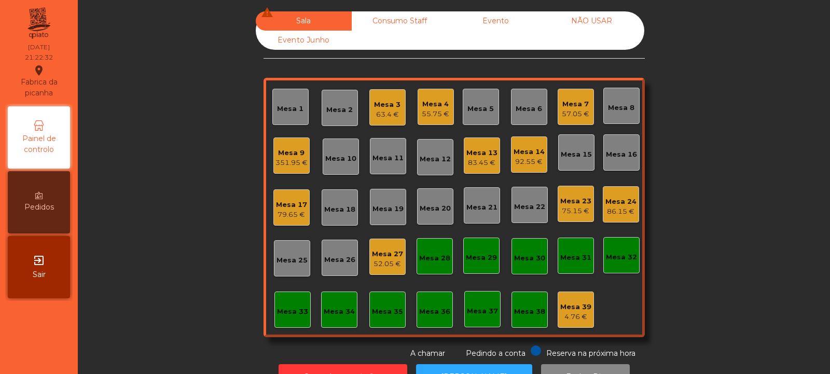
scroll to position [35, 0]
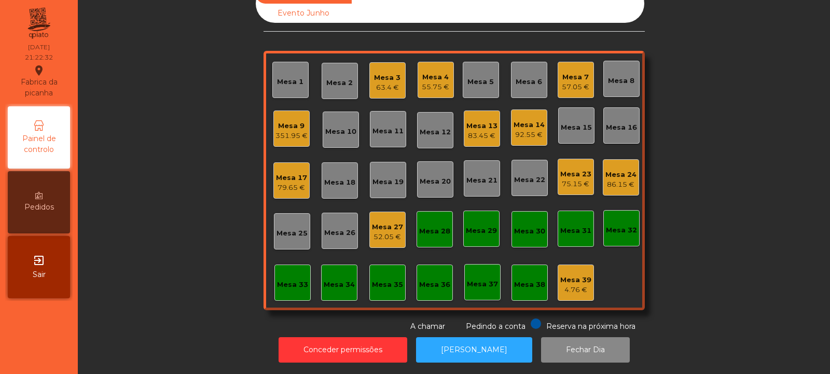
click at [475, 137] on div "Mesa 13 83.45 €" at bounding box center [482, 129] width 36 height 36
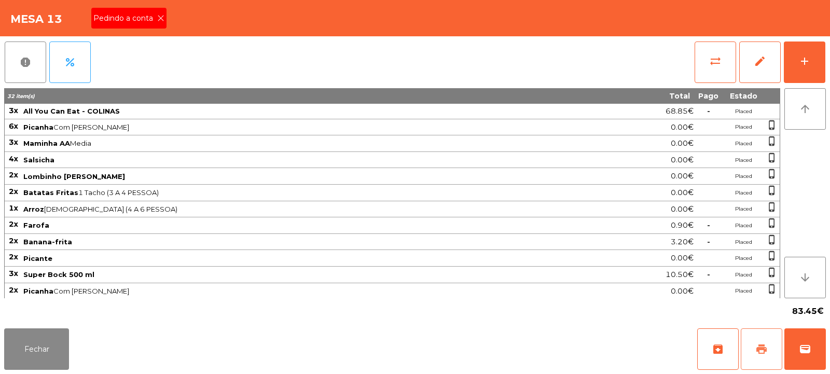
click at [763, 359] on button "print" at bounding box center [762, 349] width 42 height 42
click at [758, 351] on span "print" at bounding box center [761, 349] width 12 height 12
click at [160, 18] on icon at bounding box center [160, 18] width 7 height 7
click at [724, 61] on button "sync_alt" at bounding box center [716, 63] width 42 height 42
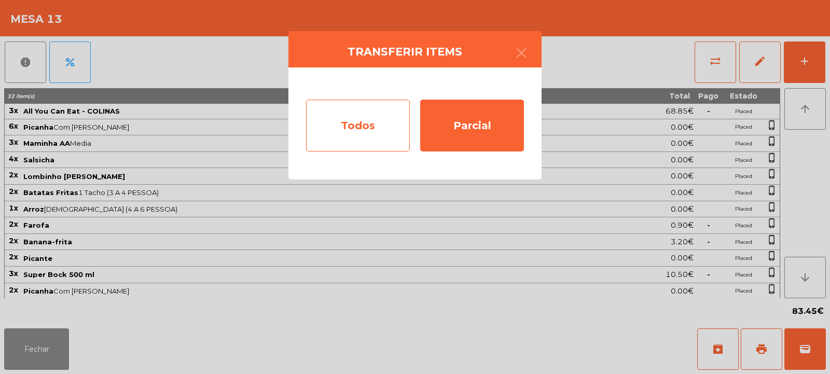
click at [363, 129] on div "Todos" at bounding box center [358, 126] width 104 height 52
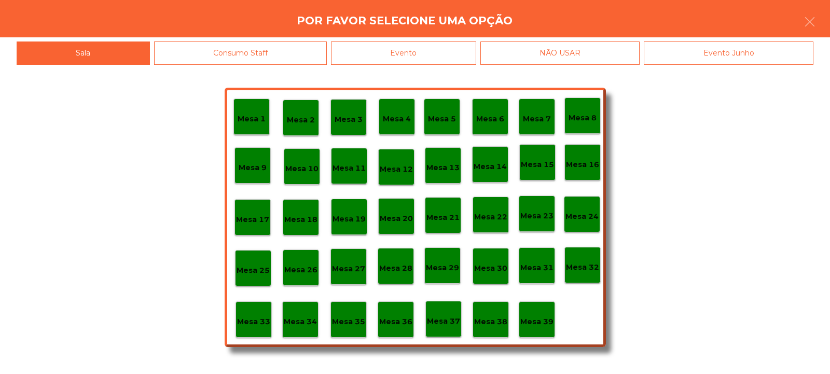
click at [395, 52] on div "Evento" at bounding box center [403, 53] width 145 height 23
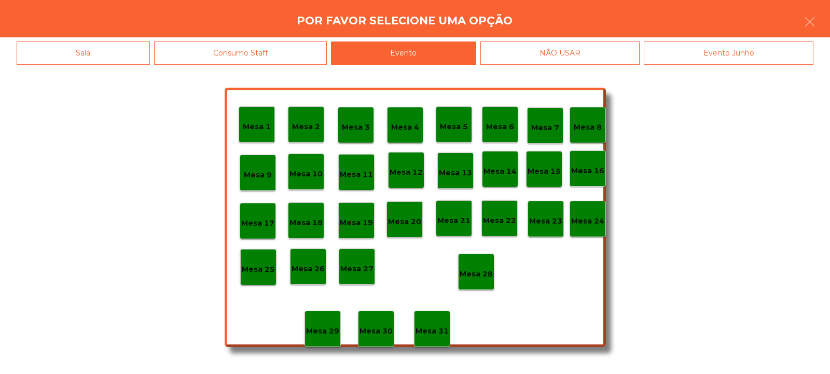
click at [475, 275] on p "Mesa 28" at bounding box center [476, 274] width 33 height 12
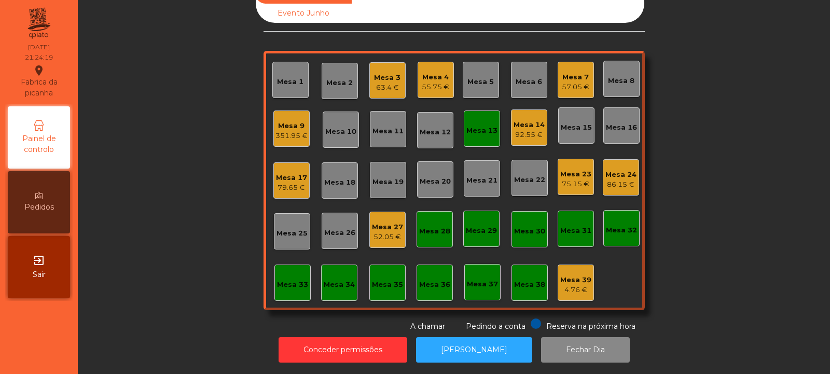
click at [426, 82] on div "55.75 €" at bounding box center [435, 87] width 27 height 10
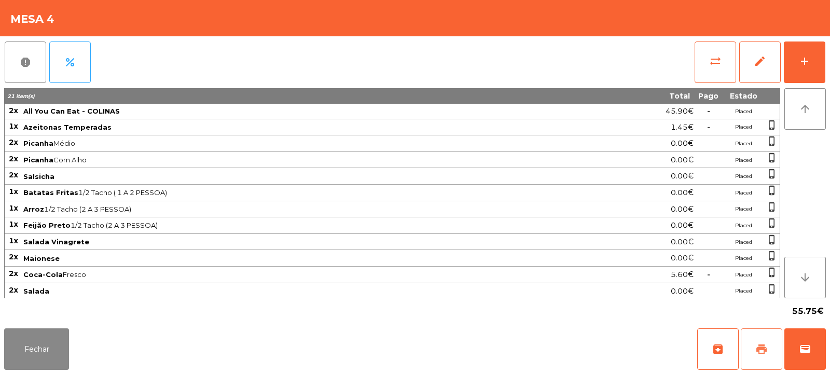
click at [767, 355] on button "print" at bounding box center [762, 349] width 42 height 42
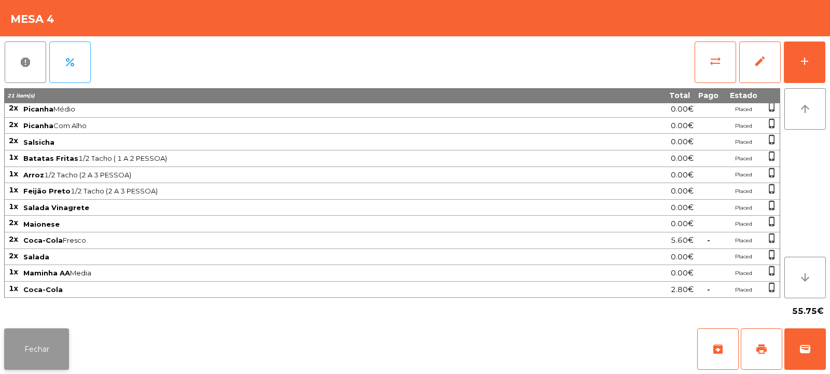
click at [42, 339] on button "Fechar" at bounding box center [36, 349] width 65 height 42
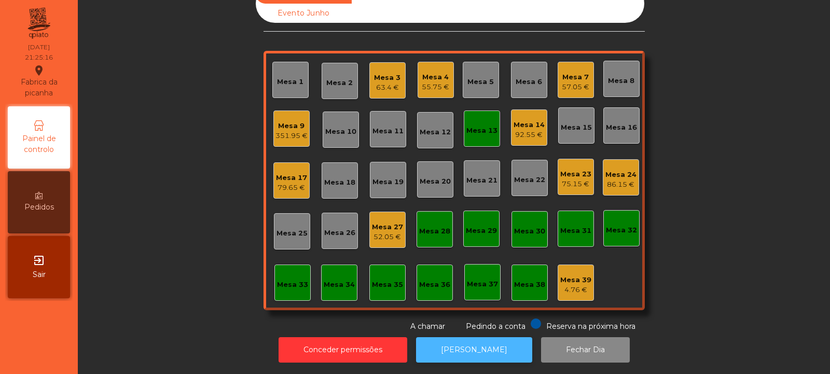
click at [455, 337] on button "[PERSON_NAME]" at bounding box center [474, 349] width 116 height 25
click at [427, 82] on div "55.75 €" at bounding box center [435, 87] width 27 height 10
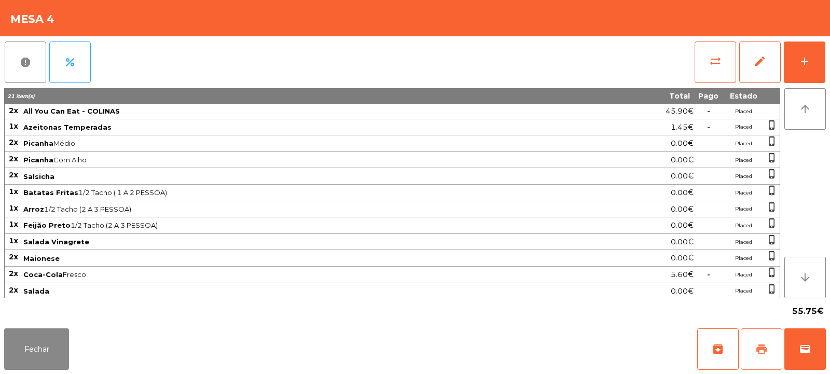
click at [769, 335] on button "print" at bounding box center [762, 349] width 42 height 42
click at [37, 350] on button "Fechar" at bounding box center [36, 349] width 65 height 42
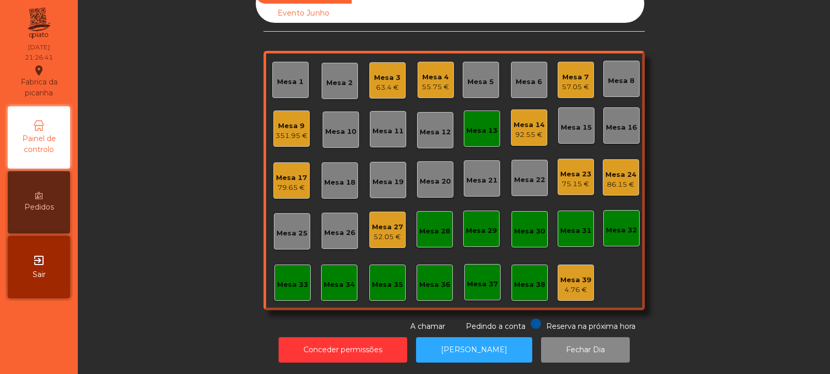
click at [436, 82] on div "55.75 €" at bounding box center [435, 87] width 27 height 10
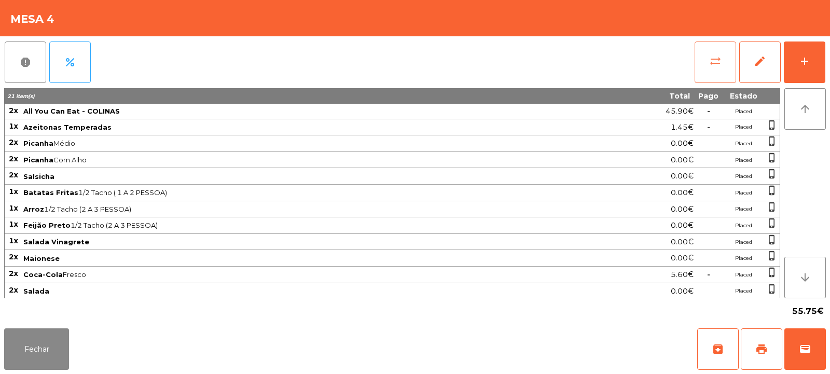
click at [711, 72] on button "sync_alt" at bounding box center [716, 63] width 42 height 42
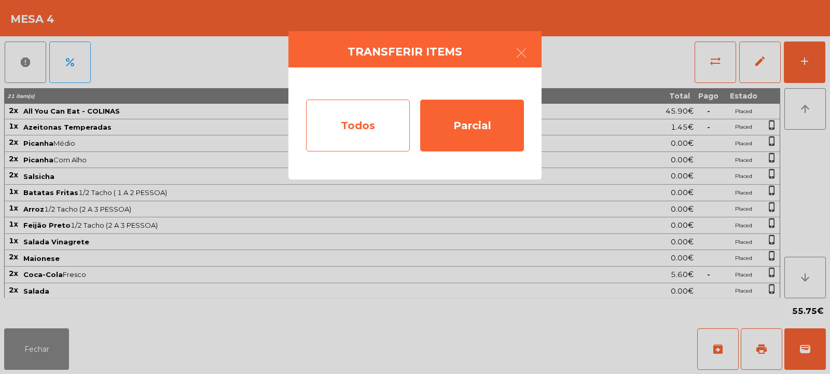
click at [355, 124] on div "Todos" at bounding box center [358, 126] width 104 height 52
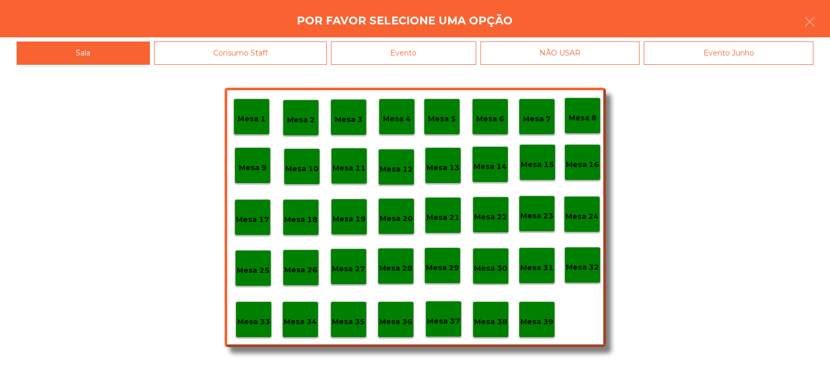
click at [406, 52] on div "Evento" at bounding box center [403, 53] width 145 height 23
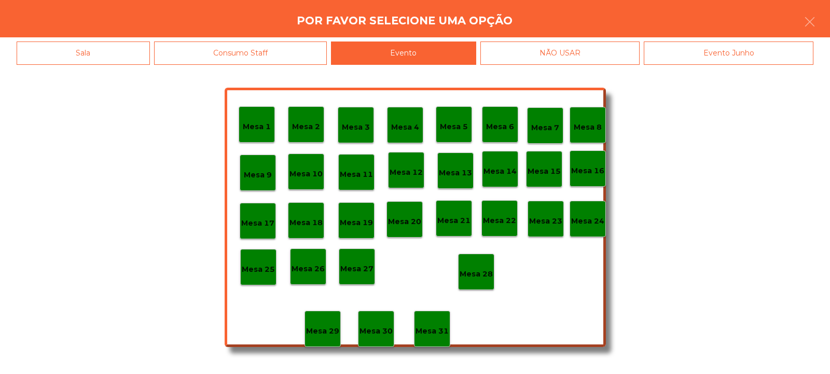
click at [485, 267] on div "Mesa 28" at bounding box center [476, 272] width 33 height 16
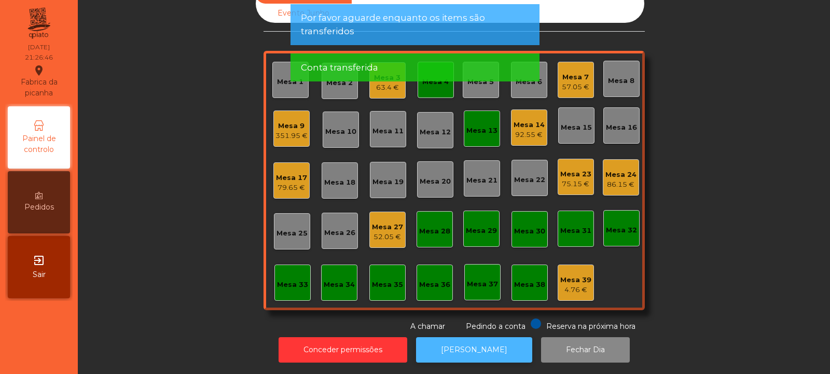
click at [441, 337] on button "[PERSON_NAME]" at bounding box center [474, 349] width 116 height 25
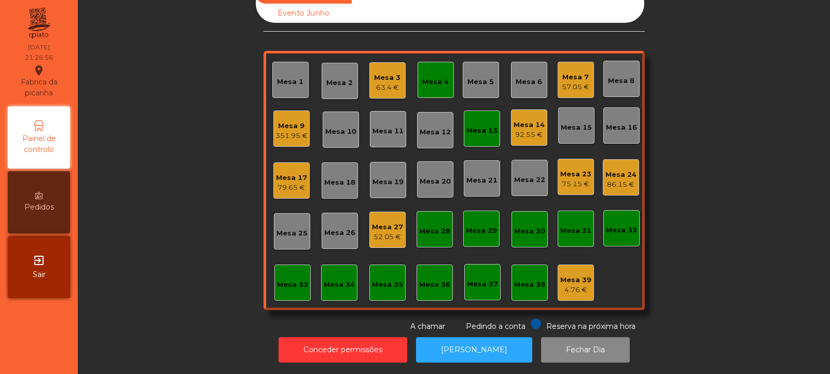
click at [386, 236] on div "Mesa 27 52.05 €" at bounding box center [387, 230] width 36 height 36
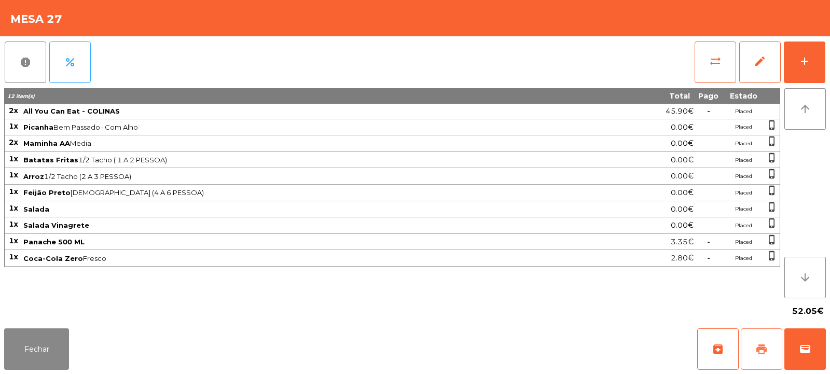
click at [753, 349] on button "print" at bounding box center [762, 349] width 42 height 42
click at [30, 343] on button "Fechar" at bounding box center [36, 349] width 65 height 42
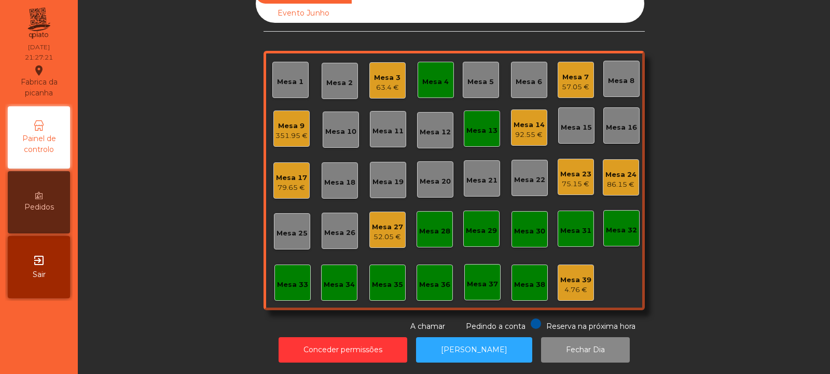
click at [626, 179] on div "86.15 €" at bounding box center [620, 184] width 31 height 10
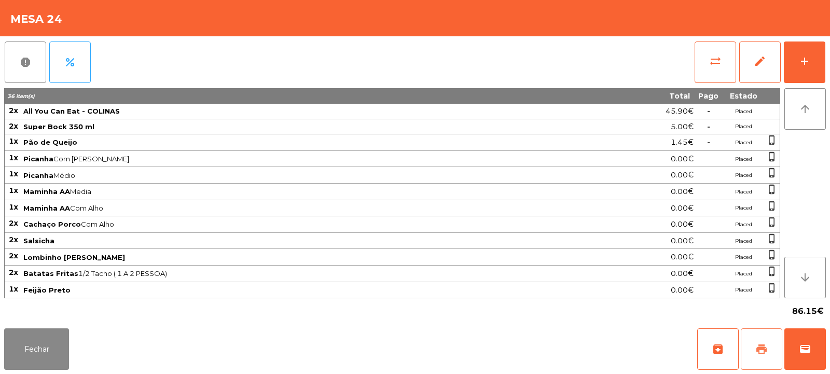
click at [751, 353] on button "print" at bounding box center [762, 349] width 42 height 42
click at [40, 359] on button "Fechar" at bounding box center [36, 349] width 65 height 42
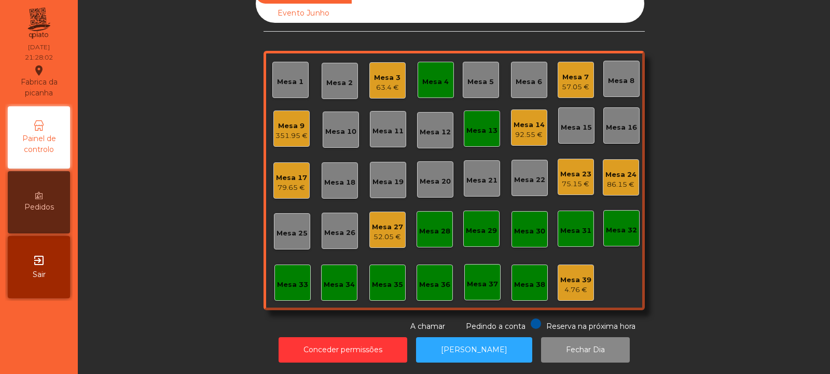
click at [523, 116] on div "Mesa 14 92.55 €" at bounding box center [529, 128] width 31 height 24
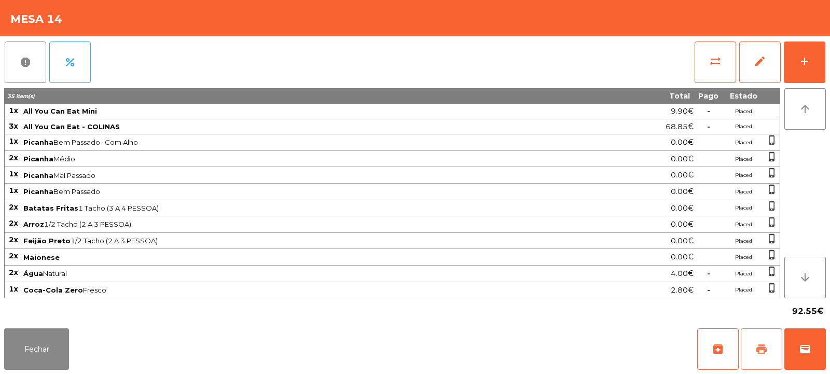
click at [768, 355] on button "print" at bounding box center [762, 349] width 42 height 42
click at [35, 349] on button "Fechar" at bounding box center [36, 349] width 65 height 42
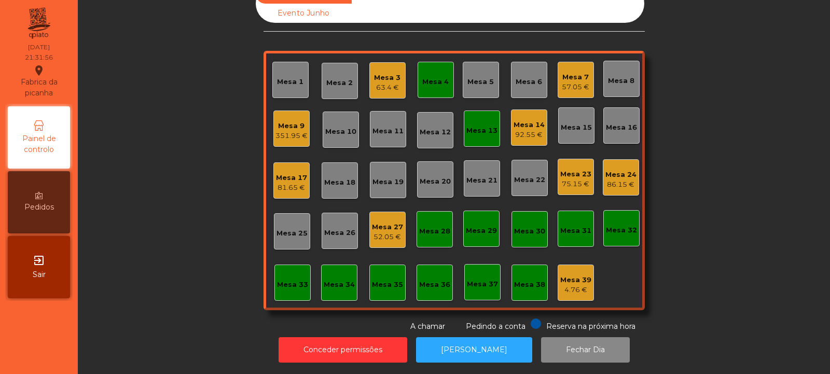
click at [370, 162] on div "Mesa 19" at bounding box center [388, 180] width 36 height 36
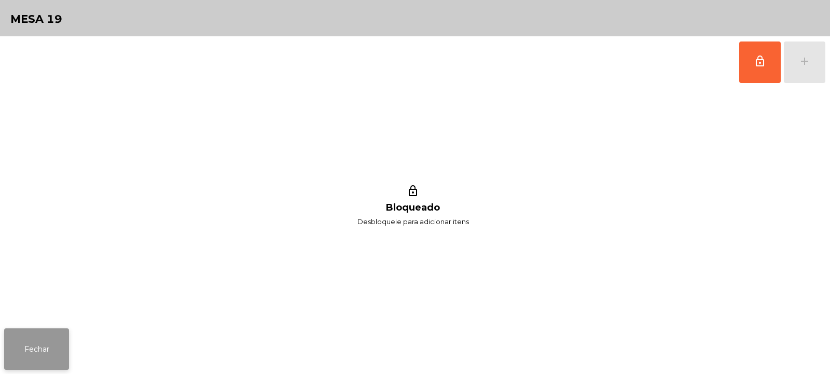
click at [63, 349] on button "Fechar" at bounding box center [36, 349] width 65 height 42
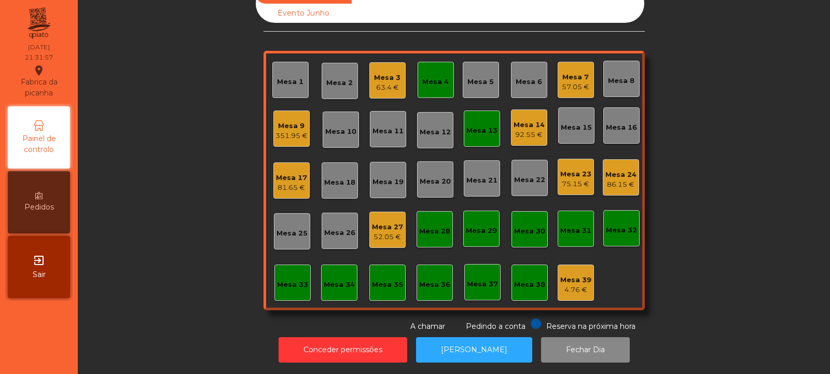
click at [385, 73] on div "Mesa 3" at bounding box center [387, 78] width 26 height 10
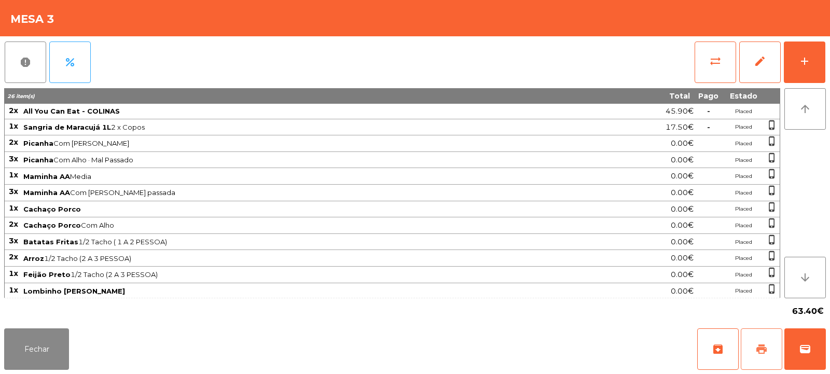
click at [759, 340] on button "print" at bounding box center [762, 349] width 42 height 42
click at [28, 343] on button "Fechar" at bounding box center [36, 349] width 65 height 42
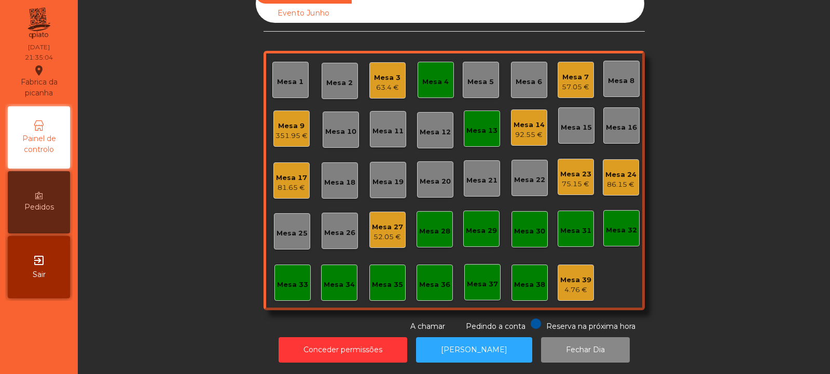
click at [532, 120] on div "Mesa 14" at bounding box center [529, 125] width 31 height 10
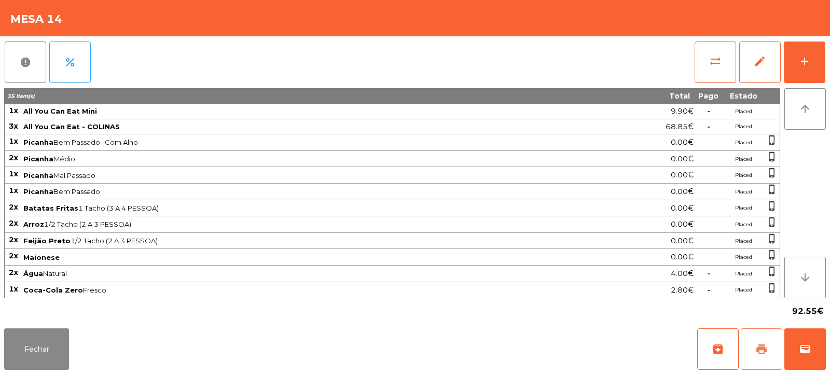
click at [759, 351] on span "print" at bounding box center [761, 349] width 12 height 12
click at [809, 349] on span "wallet" at bounding box center [805, 349] width 12 height 12
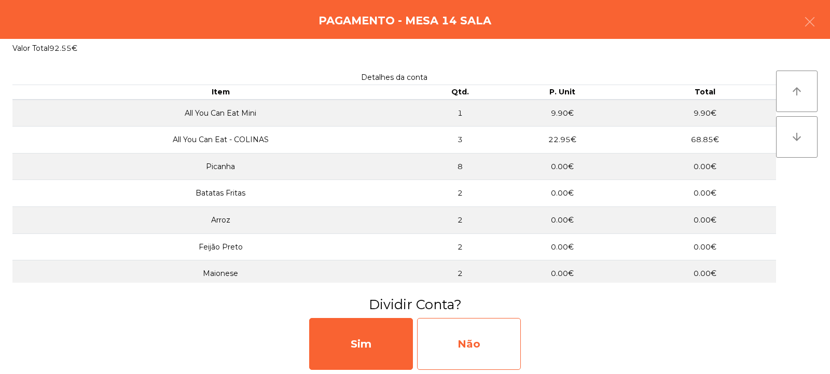
click at [471, 347] on div "Não" at bounding box center [469, 344] width 104 height 52
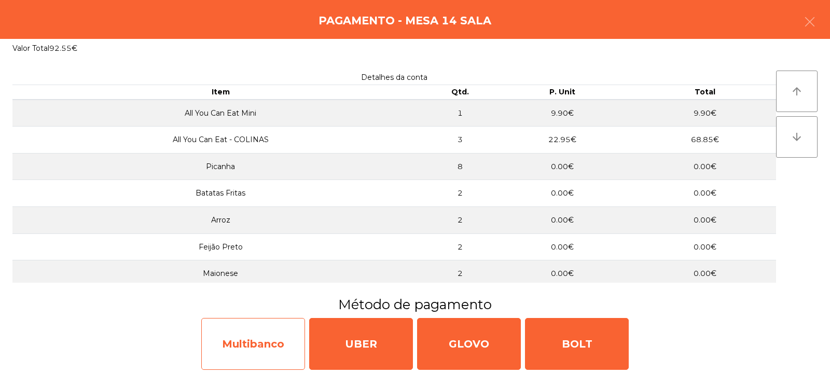
click at [261, 342] on div "Multibanco" at bounding box center [253, 344] width 104 height 52
select select "**"
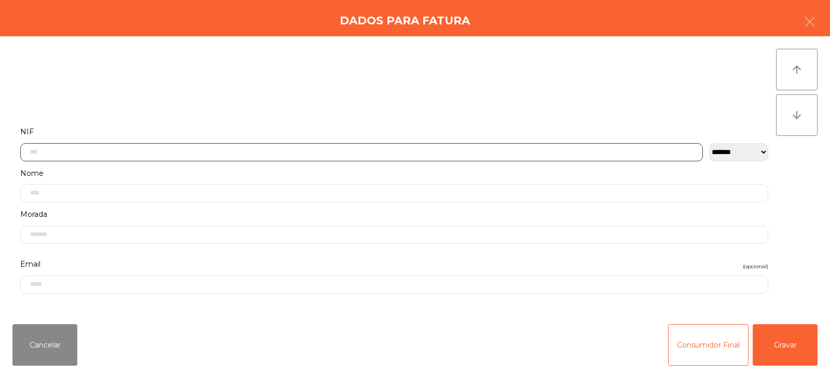
click at [67, 152] on input "text" at bounding box center [361, 152] width 683 height 18
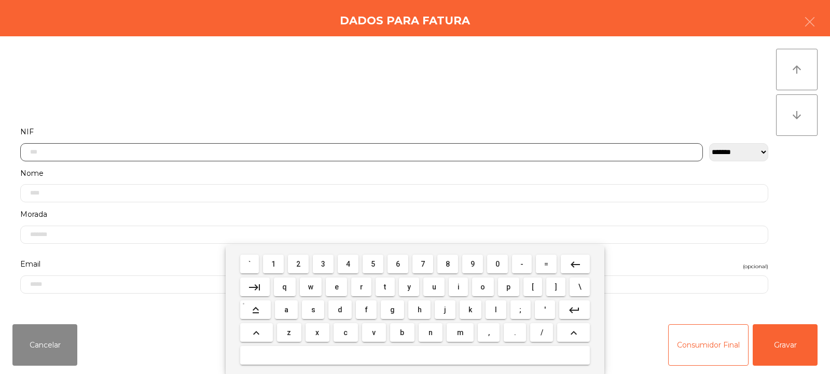
scroll to position [76, 0]
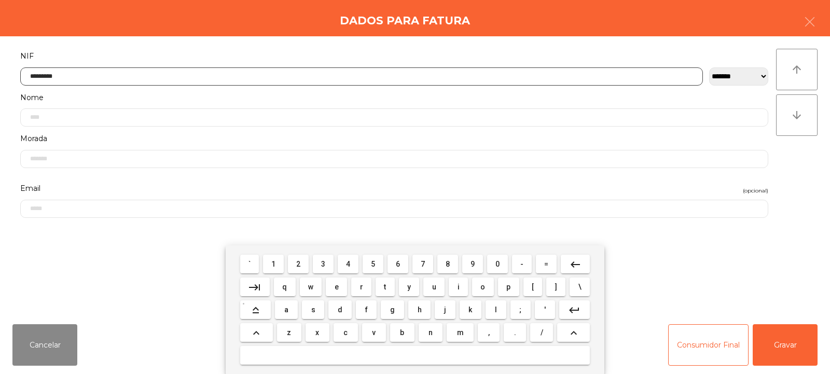
type input "*********"
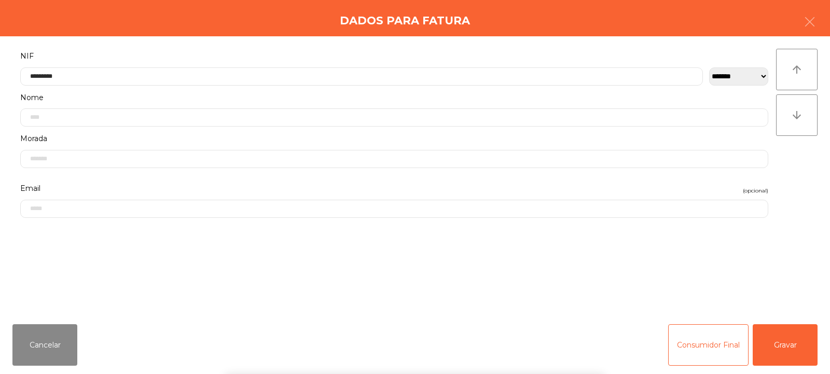
click at [798, 174] on div "arrow_upward arrow_downward" at bounding box center [797, 176] width 42 height 255
click at [784, 350] on button "Gravar" at bounding box center [785, 345] width 65 height 42
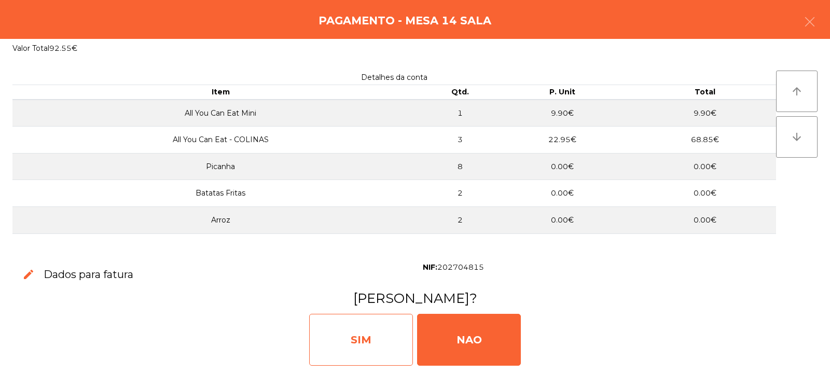
click at [376, 329] on div "SIM" at bounding box center [361, 340] width 104 height 52
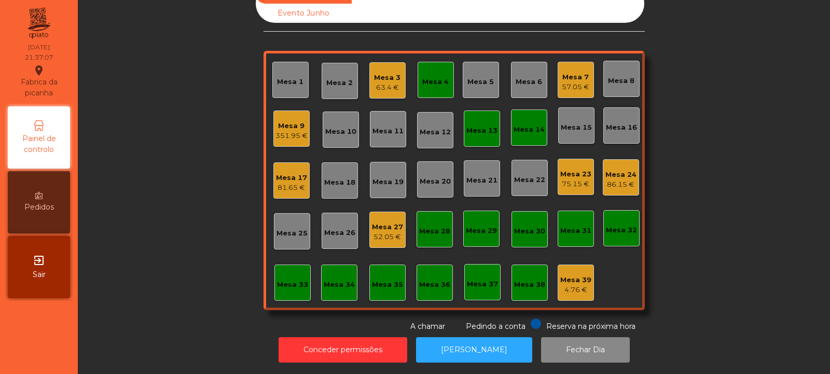
click at [392, 82] on div "63.4 €" at bounding box center [387, 87] width 26 height 10
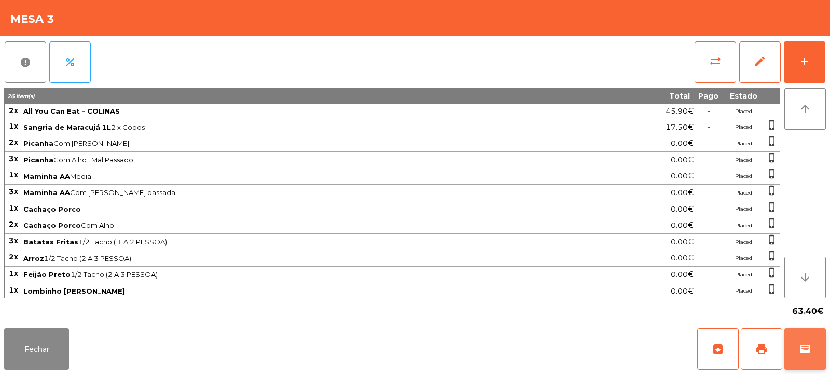
click at [786, 346] on button "wallet" at bounding box center [805, 349] width 42 height 42
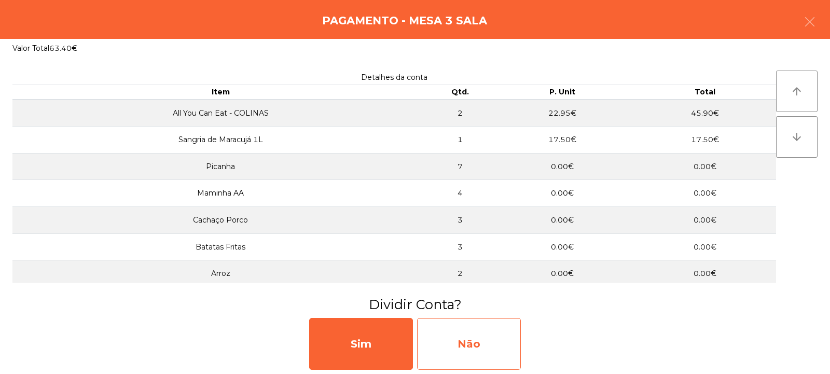
click at [463, 342] on div "Não" at bounding box center [469, 344] width 104 height 52
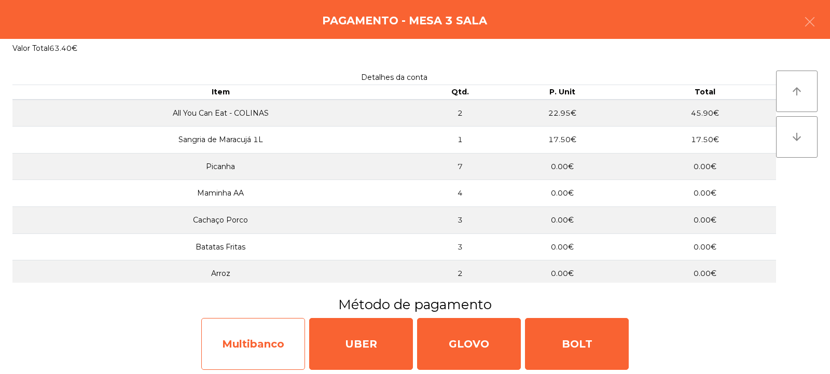
click at [246, 349] on div "Multibanco" at bounding box center [253, 344] width 104 height 52
select select "**"
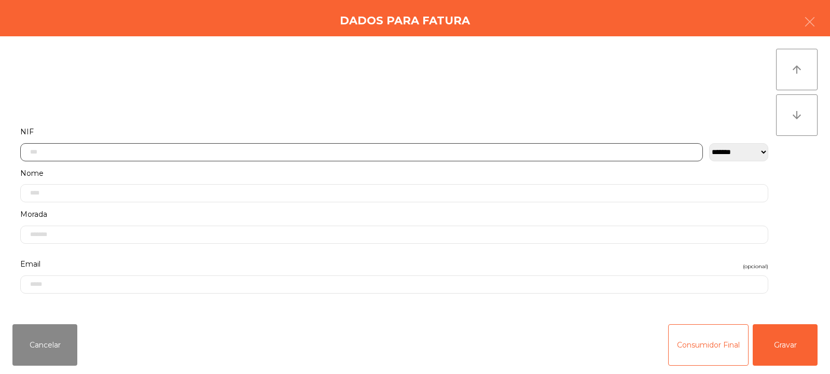
click at [61, 150] on input "text" at bounding box center [361, 152] width 683 height 18
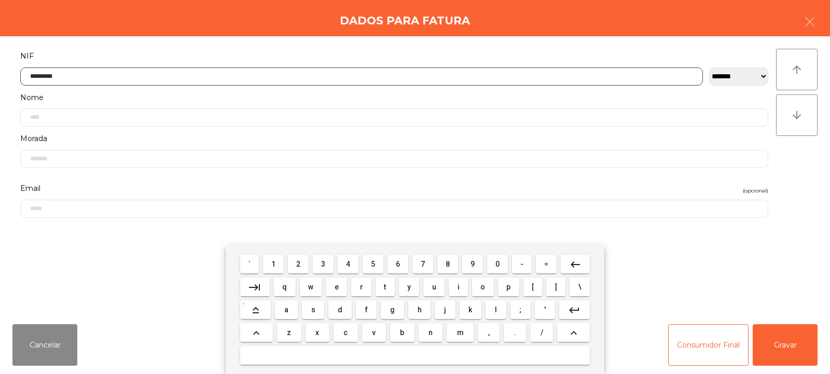
type input "*********"
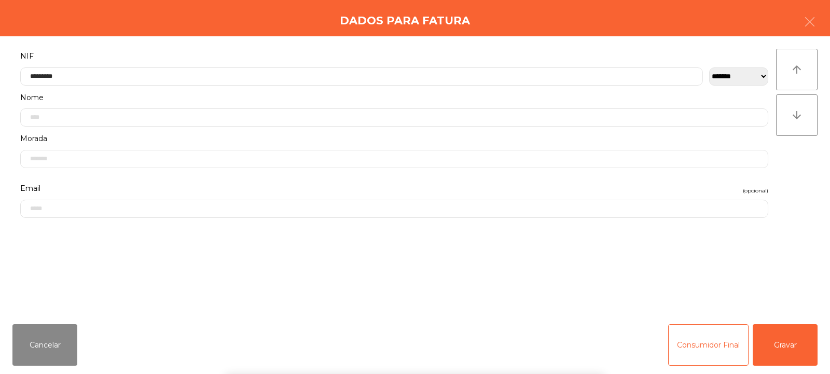
click at [807, 177] on div "arrow_upward arrow_downward" at bounding box center [797, 176] width 42 height 255
click at [780, 338] on button "Gravar" at bounding box center [785, 345] width 65 height 42
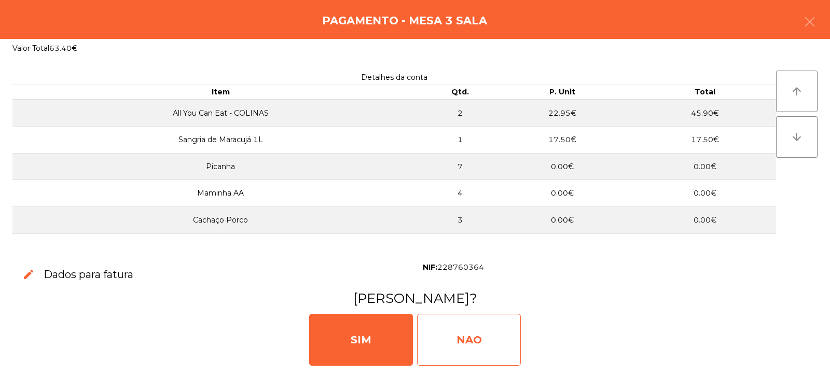
click at [468, 336] on div "NAO" at bounding box center [469, 340] width 104 height 52
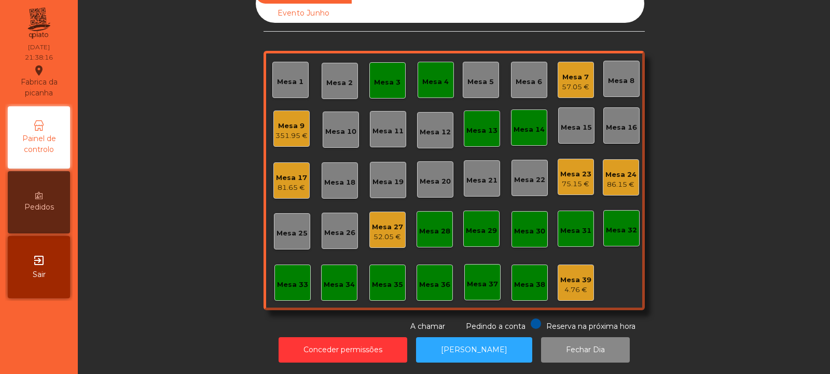
click at [291, 122] on div "Mesa 9" at bounding box center [291, 126] width 32 height 10
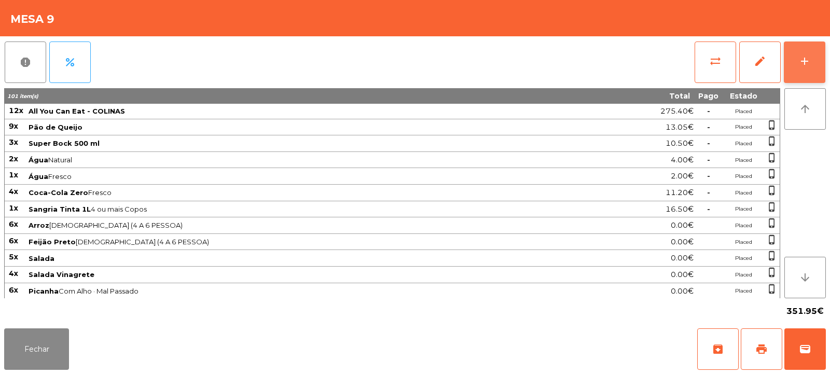
click at [804, 63] on div "add" at bounding box center [804, 61] width 12 height 12
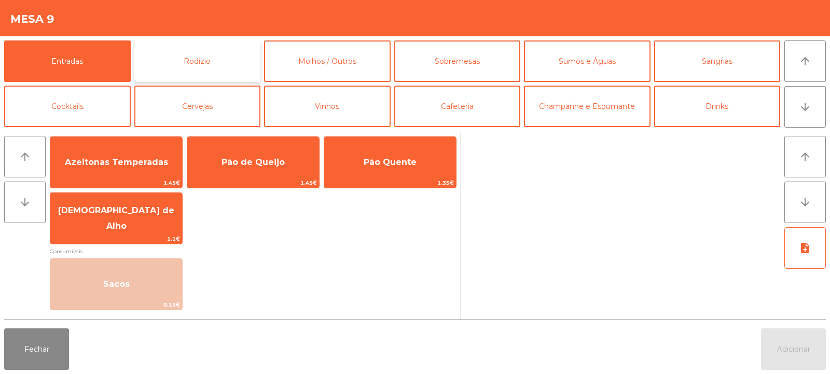
click at [217, 66] on button "Rodizio" at bounding box center [197, 61] width 127 height 42
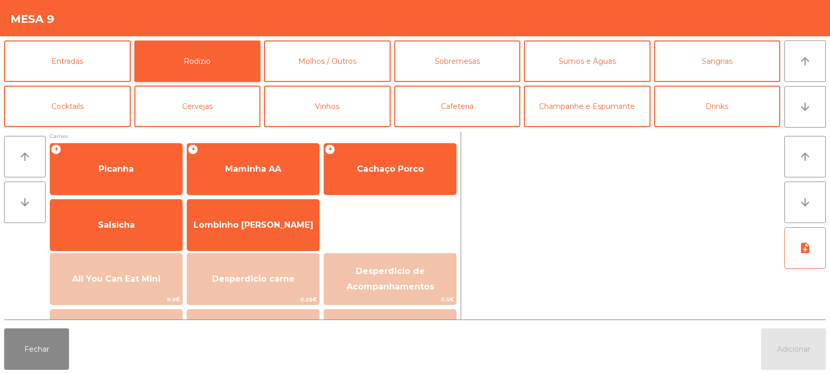
scroll to position [0, 0]
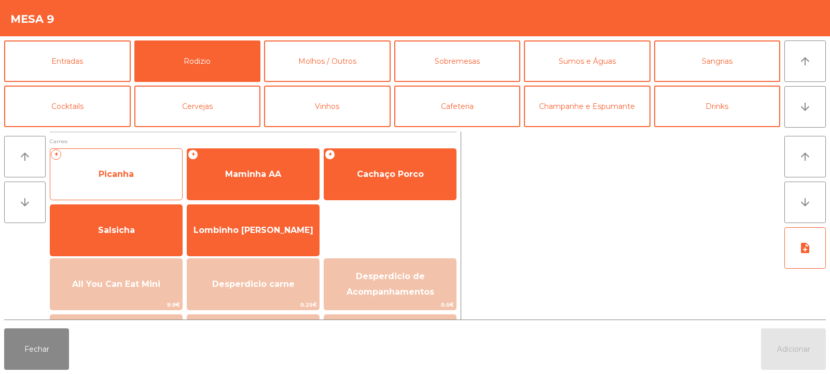
click at [138, 163] on span "Picanha" at bounding box center [116, 174] width 132 height 28
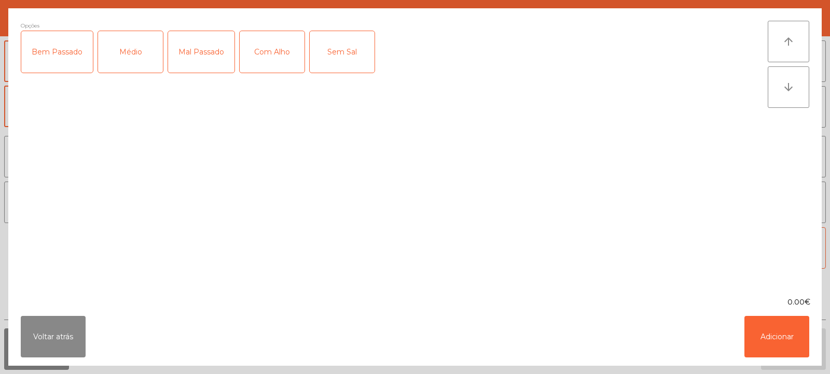
click at [206, 62] on div "Mal Passado" at bounding box center [201, 52] width 66 height 42
click at [793, 334] on button "Adicionar" at bounding box center [776, 337] width 65 height 42
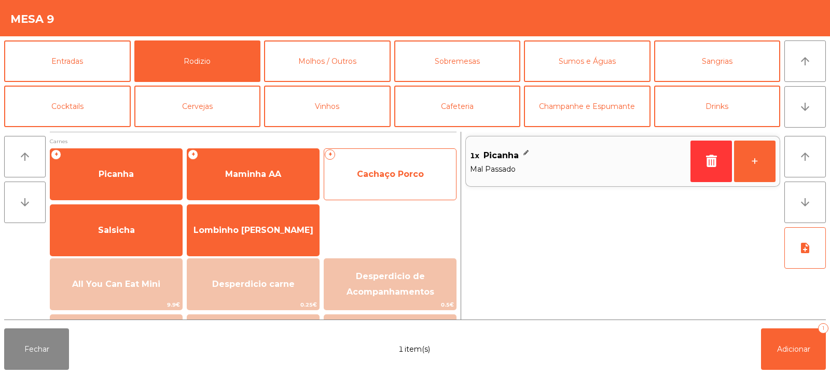
click at [402, 173] on span "Cachaço Porco" at bounding box center [390, 174] width 67 height 10
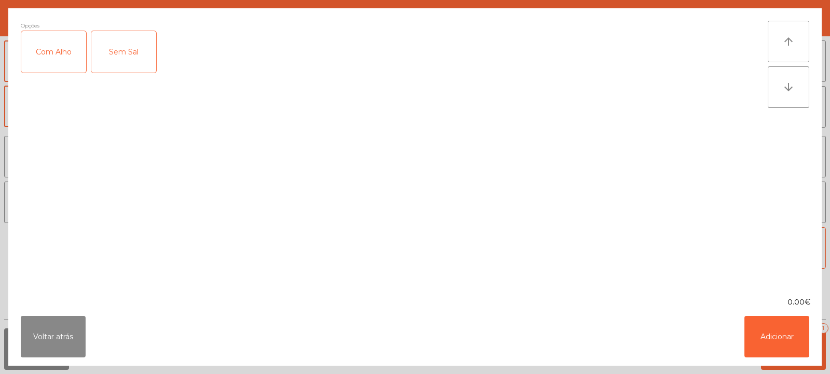
click at [71, 71] on div "Com Alho" at bounding box center [53, 52] width 65 height 42
click at [792, 333] on button "Adicionar" at bounding box center [776, 337] width 65 height 42
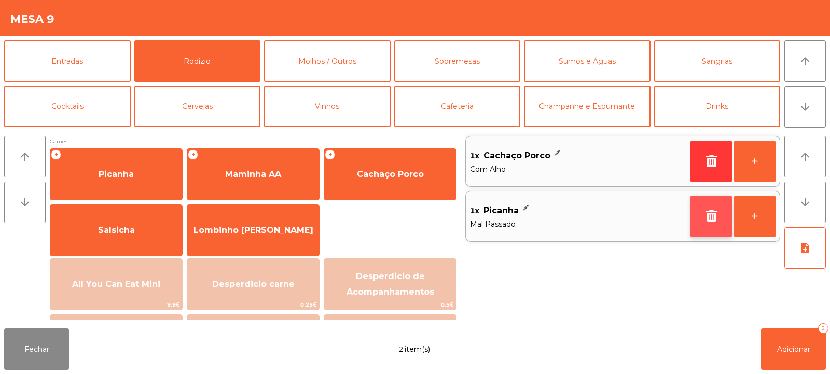
click at [723, 220] on button "button" at bounding box center [711, 217] width 42 height 42
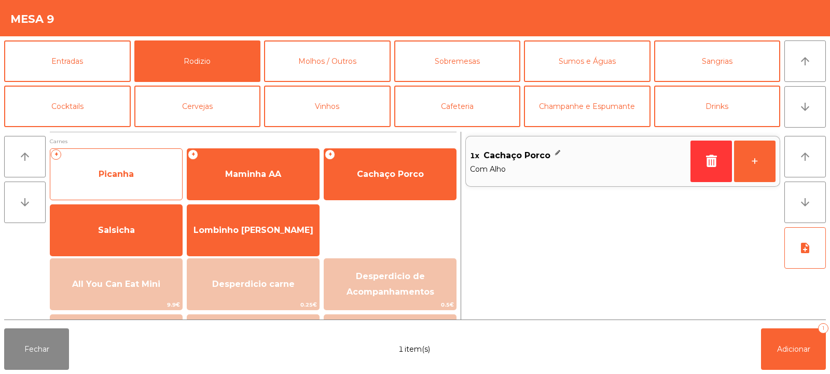
click at [130, 164] on span "Picanha" at bounding box center [116, 174] width 132 height 28
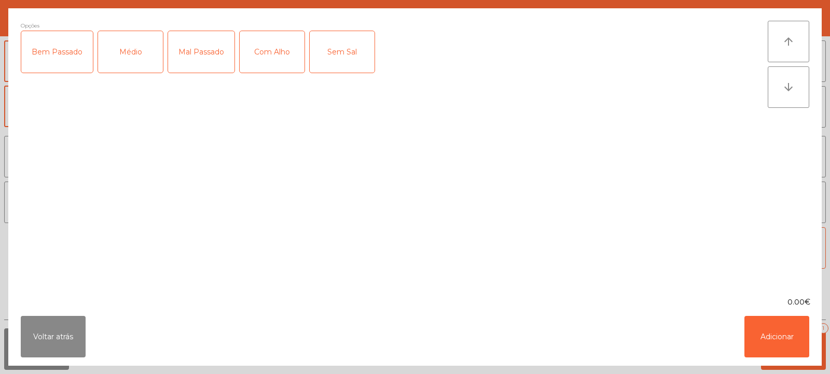
click at [211, 47] on div "Mal Passado" at bounding box center [201, 52] width 66 height 42
click at [282, 51] on div "Com Alho" at bounding box center [272, 52] width 65 height 42
click at [793, 335] on button "Adicionar" at bounding box center [776, 337] width 65 height 42
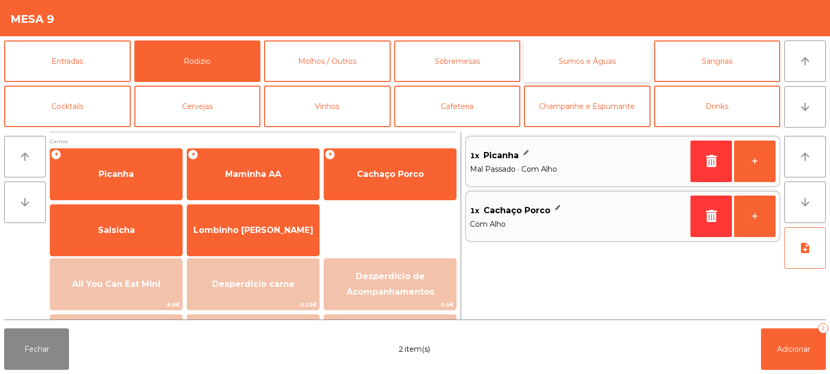
click at [614, 64] on button "Sumos e Águas" at bounding box center [587, 61] width 127 height 42
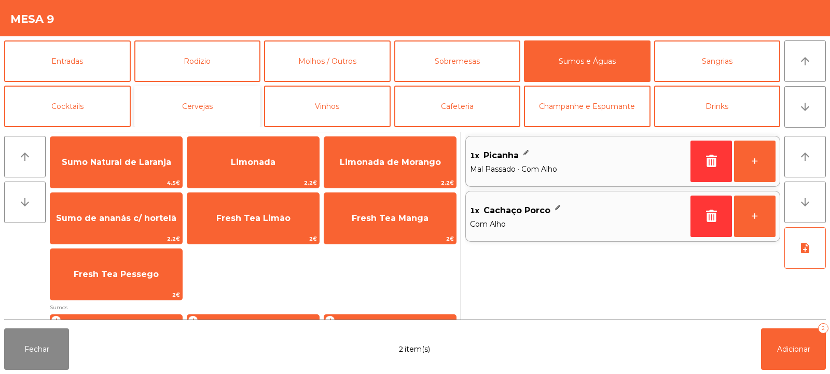
click at [225, 115] on button "Cervejas" at bounding box center [197, 107] width 127 height 42
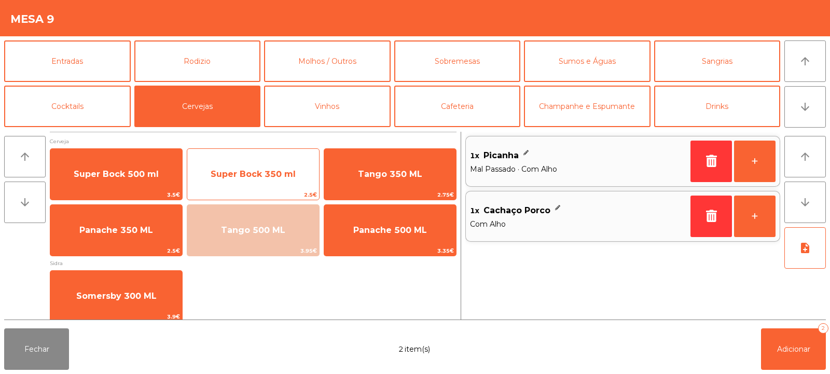
click at [241, 175] on span "Super Bock 350 ml" at bounding box center [253, 174] width 85 height 10
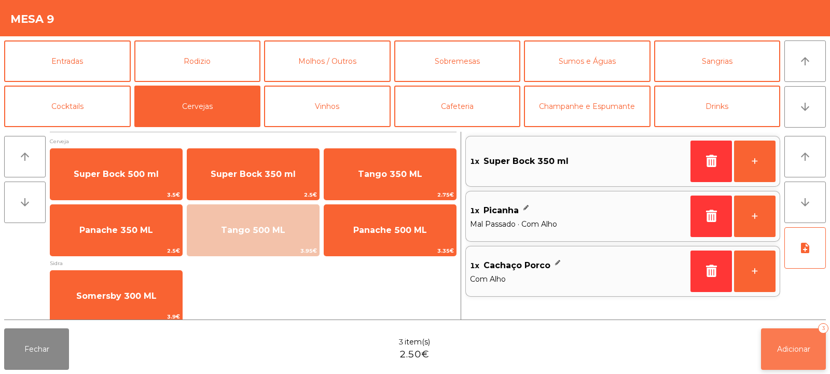
click at [808, 354] on button "Adicionar 3" at bounding box center [793, 349] width 65 height 42
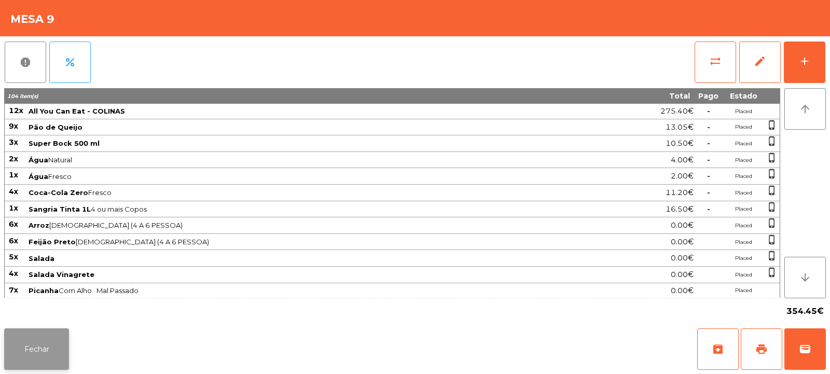
click at [35, 344] on button "Fechar" at bounding box center [36, 349] width 65 height 42
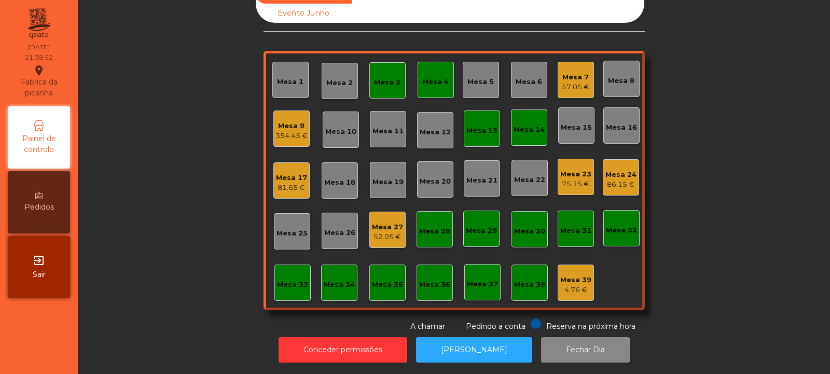
click at [569, 72] on div "Mesa 7" at bounding box center [575, 77] width 27 height 10
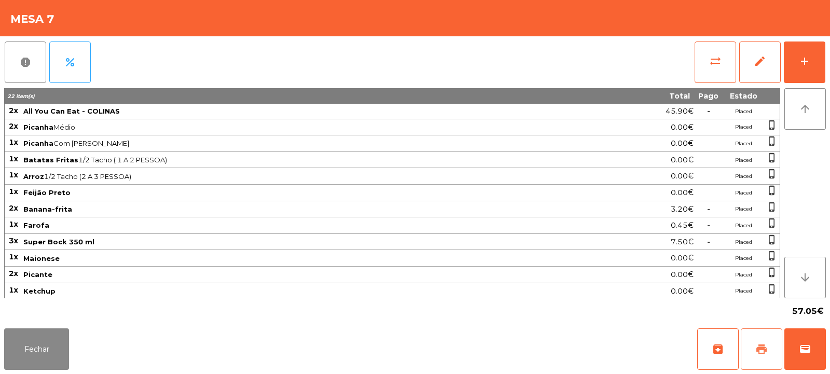
click at [757, 347] on span "print" at bounding box center [761, 349] width 12 height 12
click at [29, 346] on button "Fechar" at bounding box center [36, 349] width 65 height 42
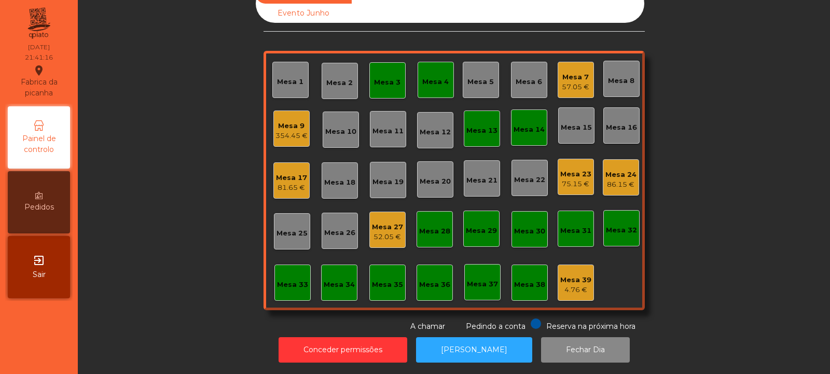
click at [575, 82] on div "57.05 €" at bounding box center [575, 87] width 27 height 10
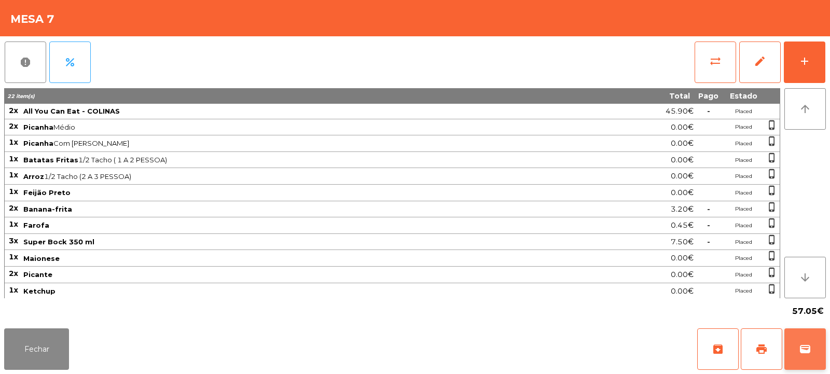
click at [812, 353] on button "wallet" at bounding box center [805, 349] width 42 height 42
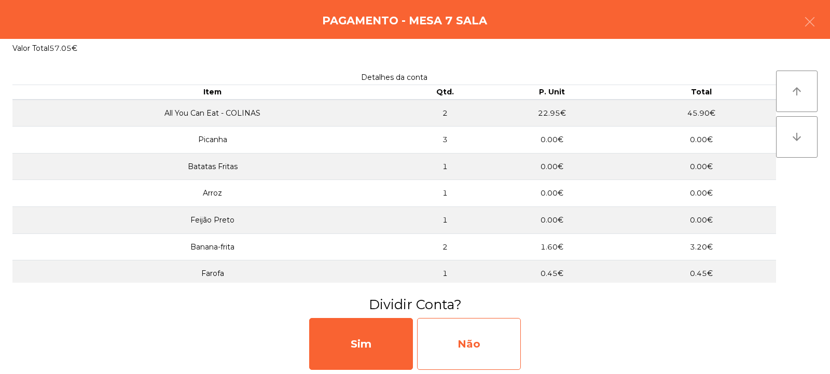
click at [471, 350] on div "Não" at bounding box center [469, 344] width 104 height 52
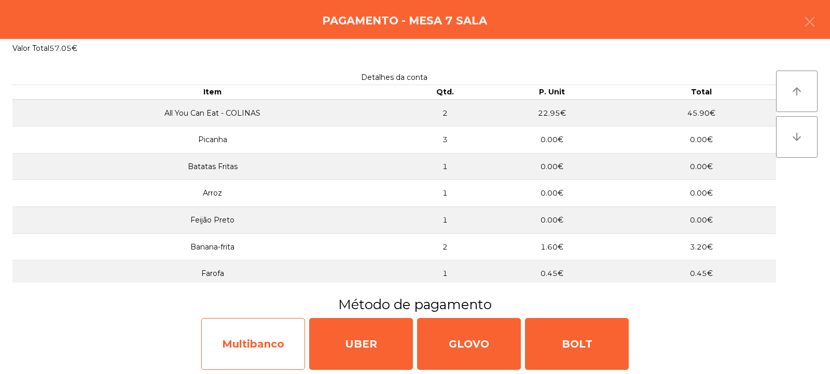
click at [254, 351] on div "Multibanco" at bounding box center [253, 344] width 104 height 52
select select "**"
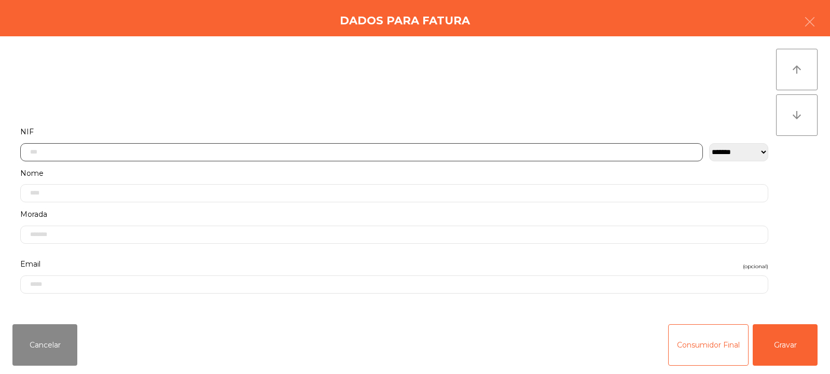
click at [176, 153] on input "text" at bounding box center [361, 152] width 683 height 18
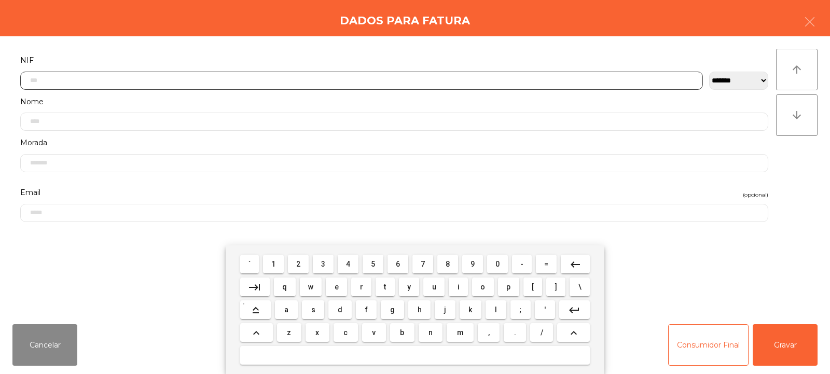
scroll to position [76, 0]
type input "*********"
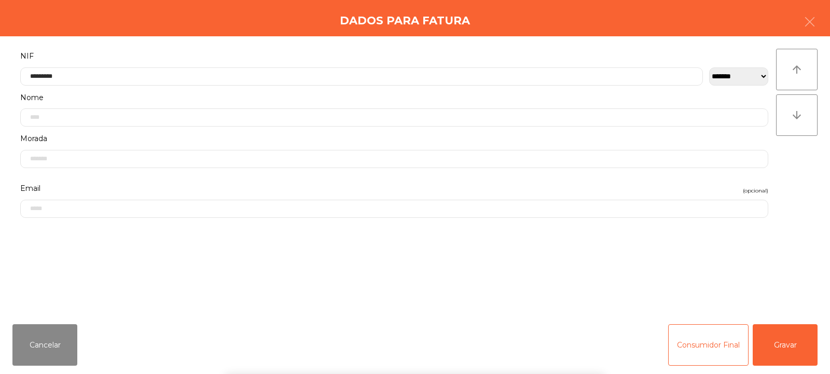
click at [792, 181] on div "arrow_upward arrow_downward" at bounding box center [797, 176] width 42 height 255
click at [790, 350] on button "Gravar" at bounding box center [785, 345] width 65 height 42
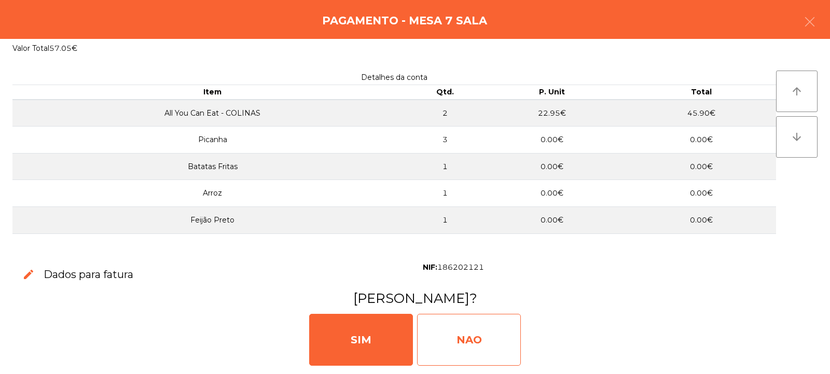
click at [485, 342] on div "NAO" at bounding box center [469, 340] width 104 height 52
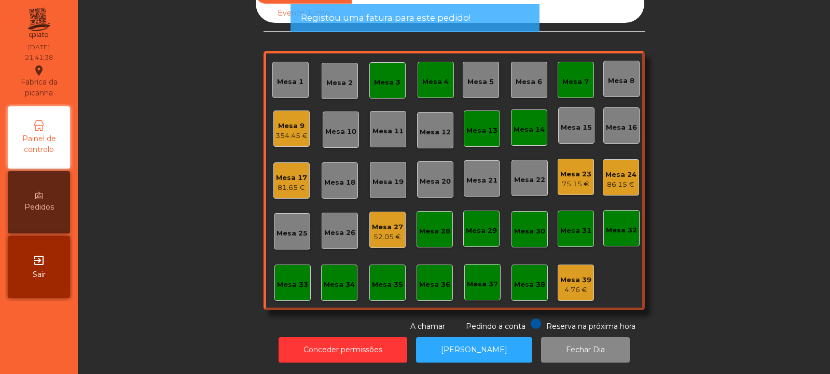
click at [576, 80] on div "Mesa 7" at bounding box center [576, 80] width 36 height 36
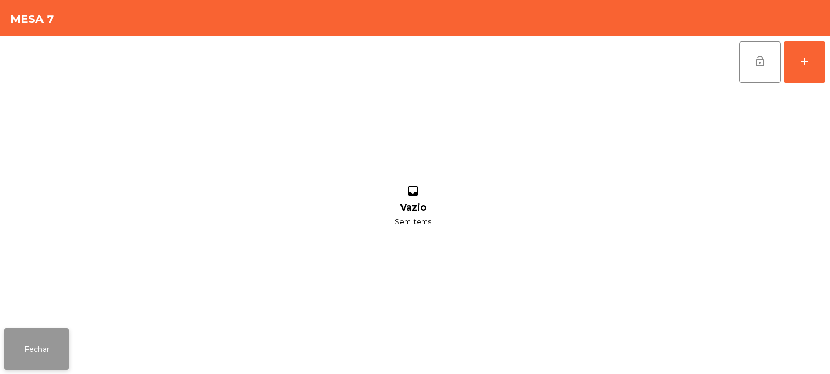
click at [40, 342] on button "Fechar" at bounding box center [36, 349] width 65 height 42
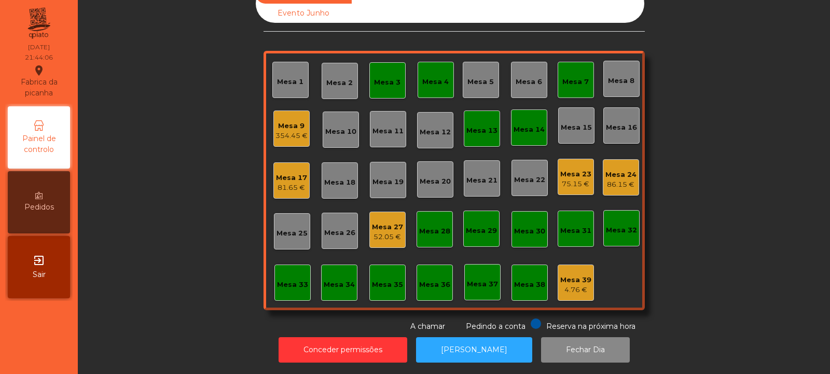
click at [492, 80] on div "Mesa 5" at bounding box center [481, 80] width 36 height 36
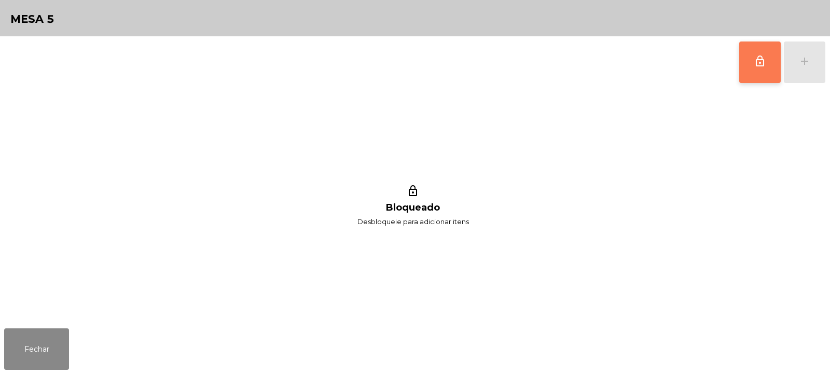
click at [762, 51] on button "lock_outline" at bounding box center [760, 63] width 42 height 42
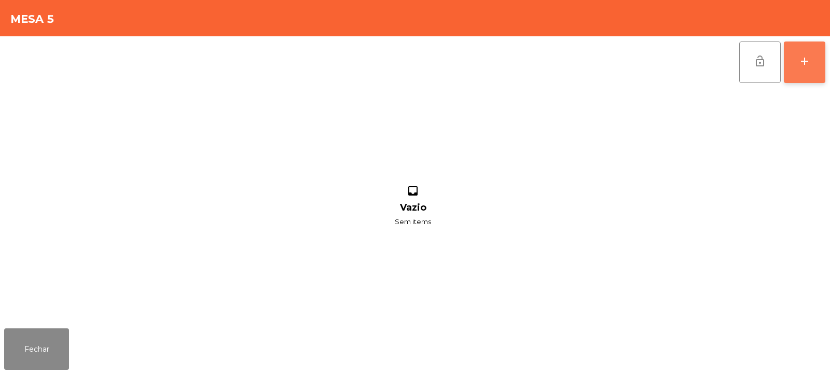
click at [804, 56] on div "add" at bounding box center [804, 61] width 12 height 12
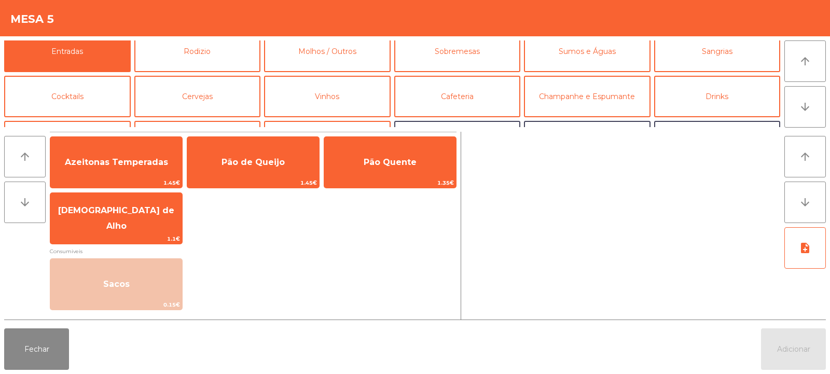
scroll to position [11, 0]
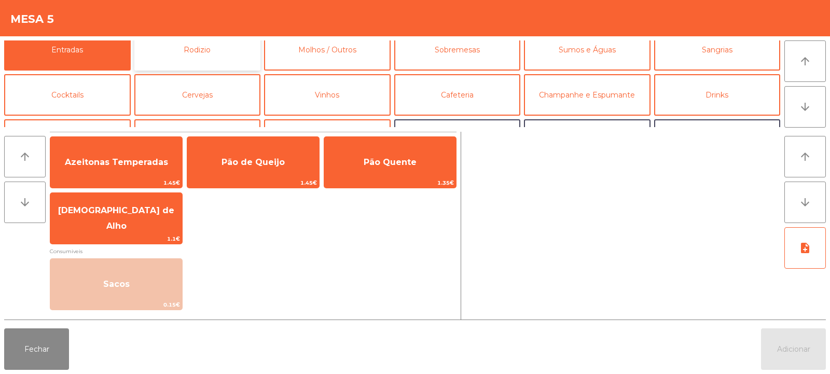
click at [211, 50] on button "Rodizio" at bounding box center [197, 50] width 127 height 42
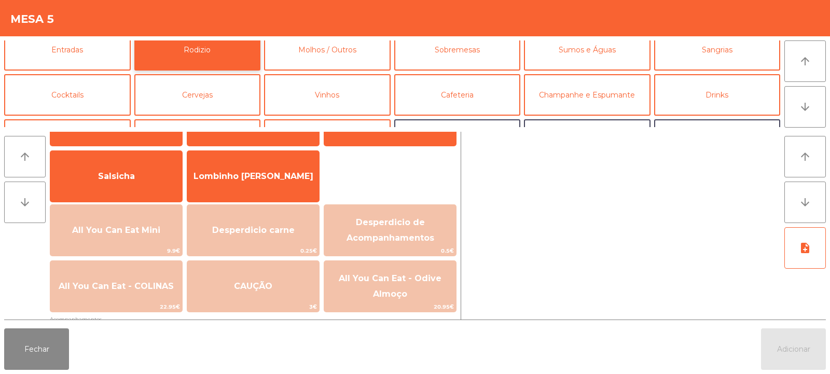
scroll to position [59, 0]
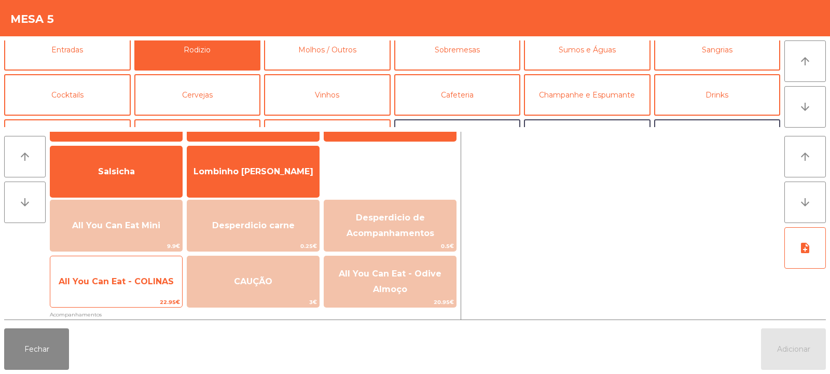
click at [141, 274] on span "All You Can Eat - COLINAS" at bounding box center [116, 282] width 132 height 28
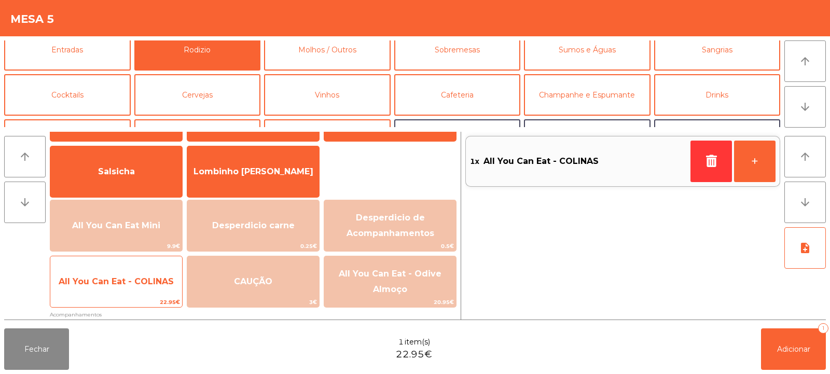
click at [152, 277] on span "All You Can Eat - COLINAS" at bounding box center [116, 282] width 115 height 10
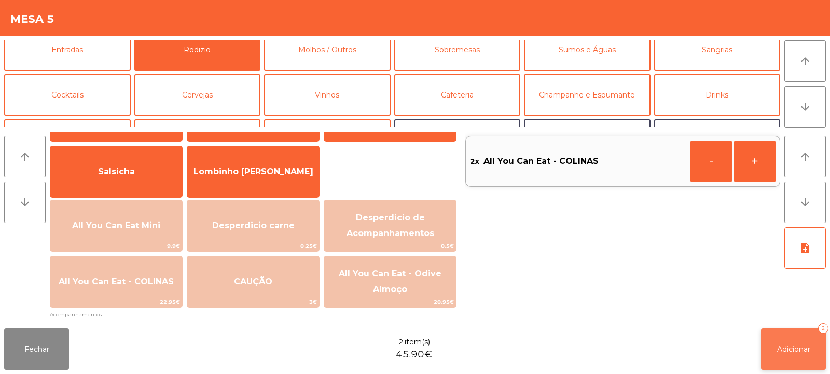
click at [780, 347] on span "Adicionar" at bounding box center [793, 348] width 33 height 9
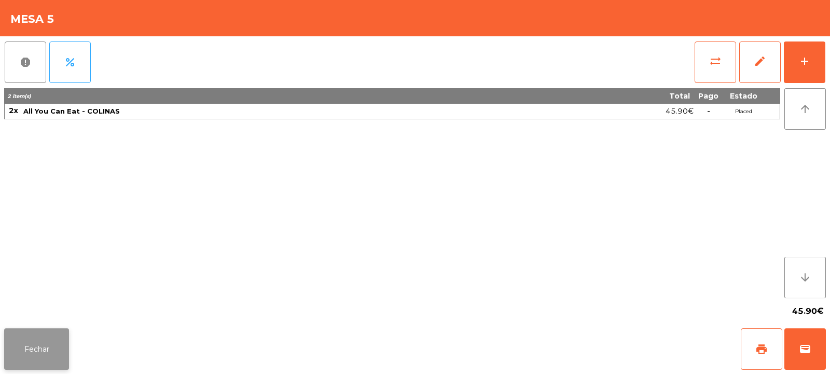
click at [41, 348] on button "Fechar" at bounding box center [36, 349] width 65 height 42
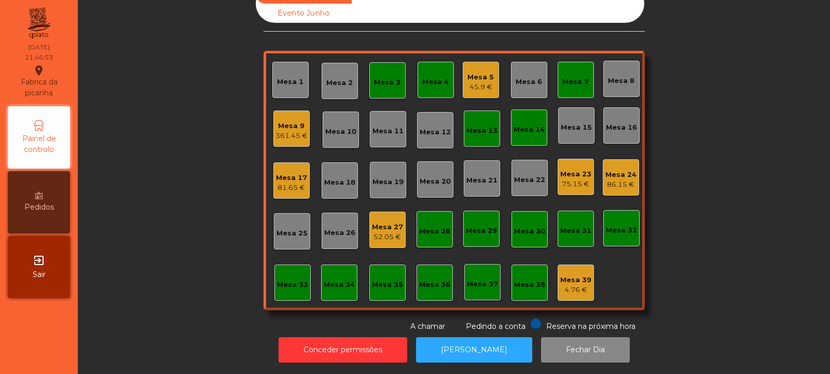
click at [377, 77] on div "Mesa 3" at bounding box center [387, 82] width 26 height 10
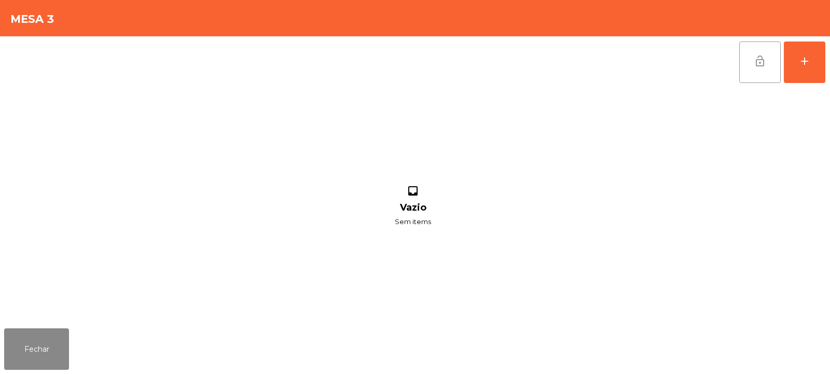
click at [756, 65] on span "lock_open" at bounding box center [760, 61] width 12 height 12
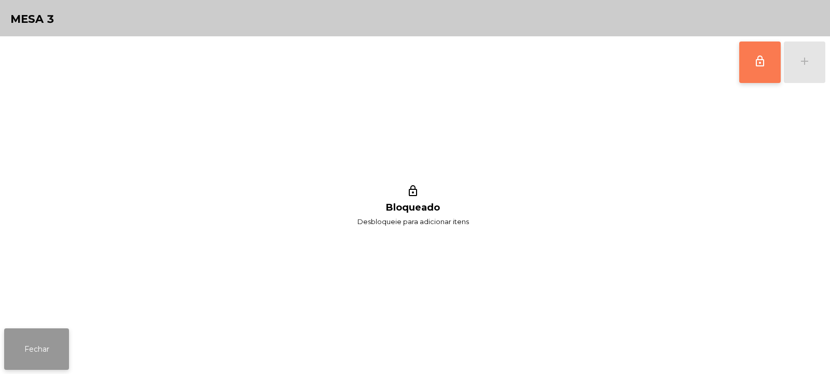
click at [33, 351] on button "Fechar" at bounding box center [36, 349] width 65 height 42
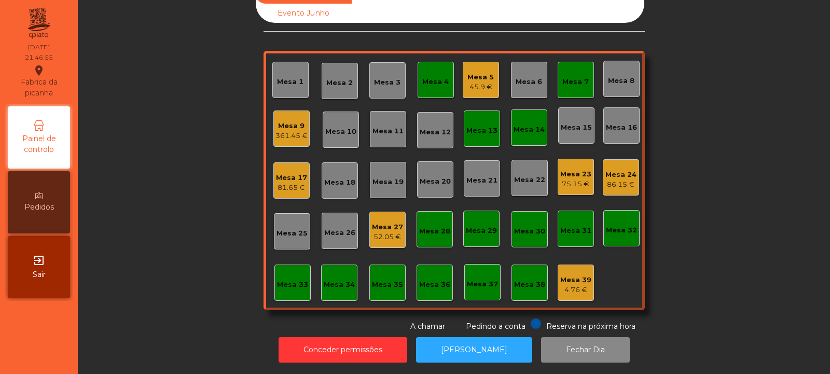
click at [426, 77] on div "Mesa 4" at bounding box center [435, 82] width 26 height 10
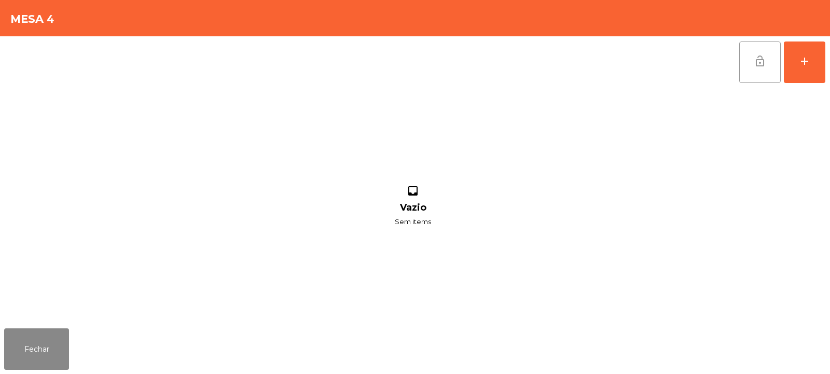
click at [771, 69] on button "lock_open" at bounding box center [760, 63] width 42 height 42
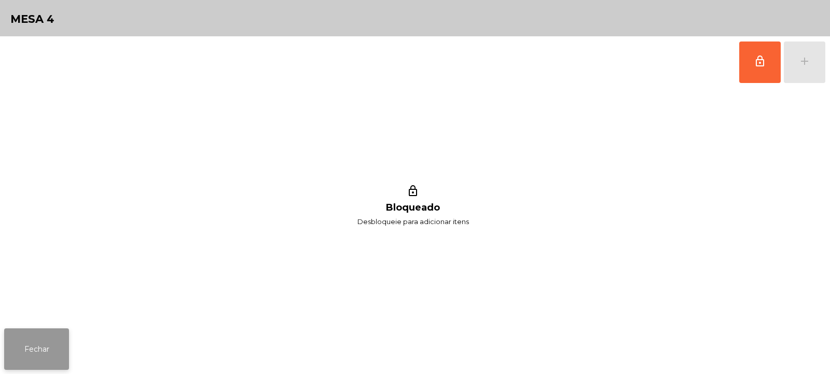
click at [36, 351] on button "Fechar" at bounding box center [36, 349] width 65 height 42
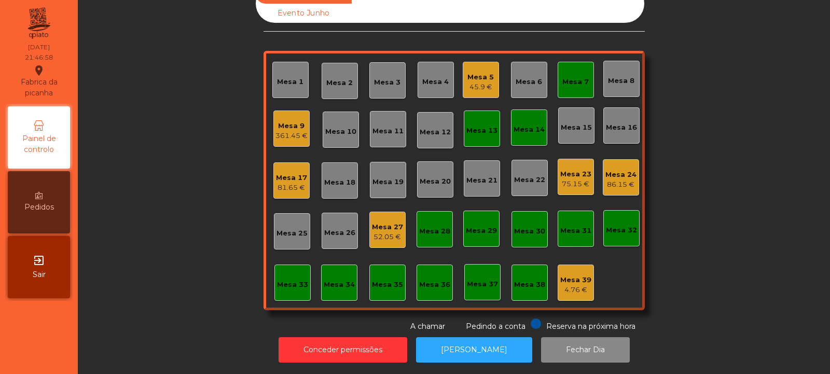
click at [587, 74] on div "Mesa 7" at bounding box center [576, 80] width 36 height 36
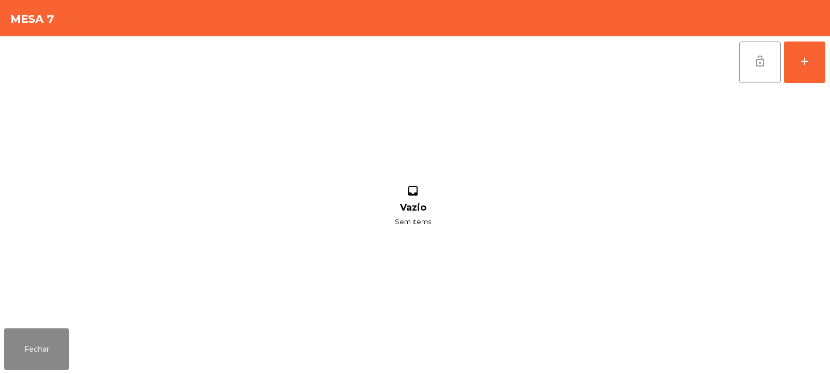
click at [766, 65] on span "lock_open" at bounding box center [760, 61] width 12 height 12
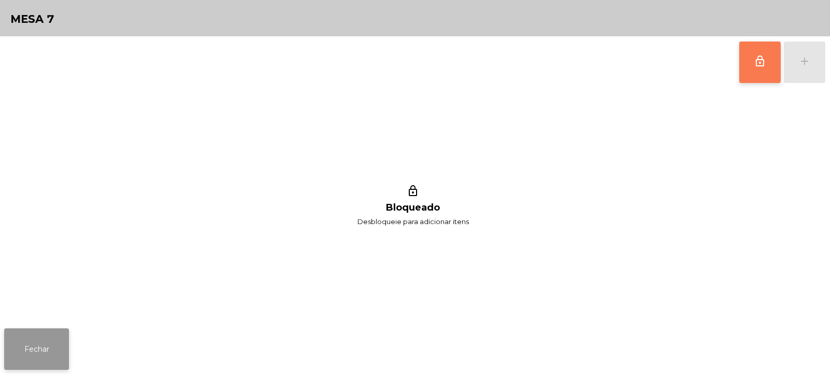
click at [37, 349] on button "Fechar" at bounding box center [36, 349] width 65 height 42
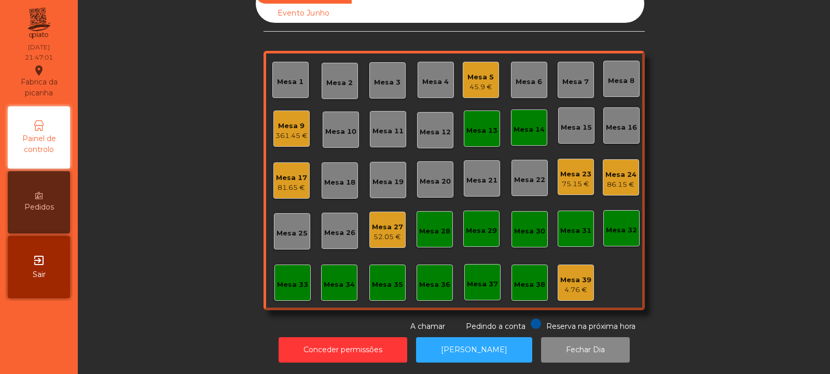
click at [471, 128] on div "Mesa 13" at bounding box center [481, 131] width 31 height 10
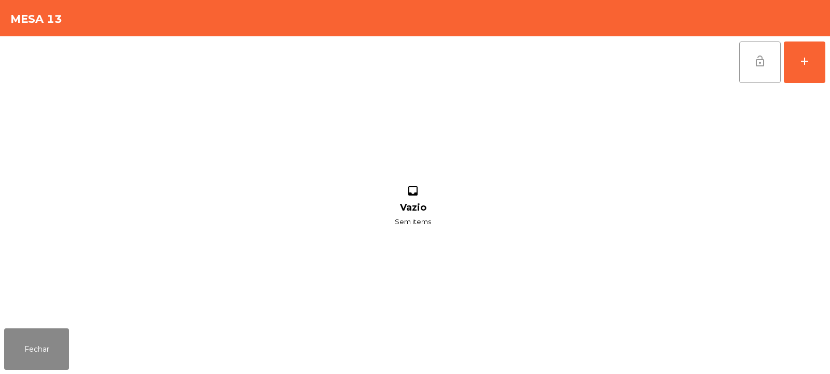
click at [770, 68] on button "lock_open" at bounding box center [760, 63] width 42 height 42
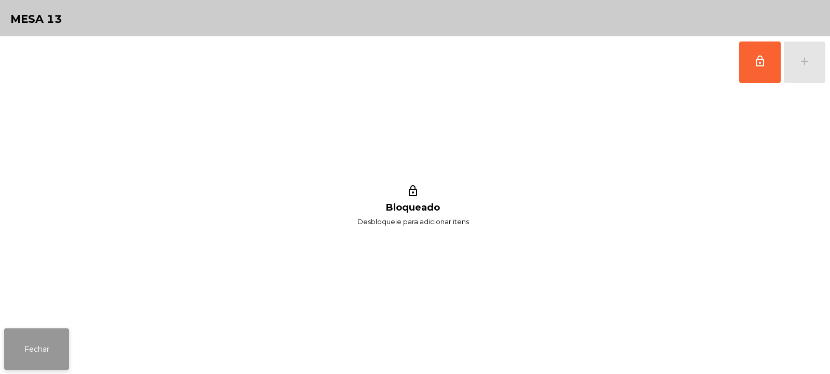
click at [44, 346] on button "Fechar" at bounding box center [36, 349] width 65 height 42
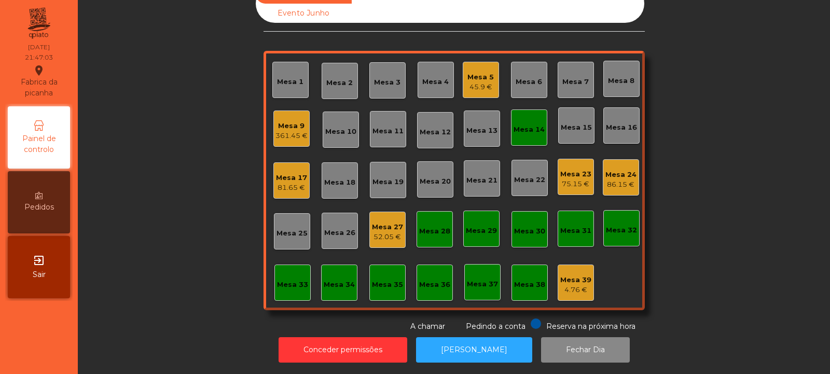
click at [524, 126] on div "Mesa 14" at bounding box center [529, 130] width 31 height 10
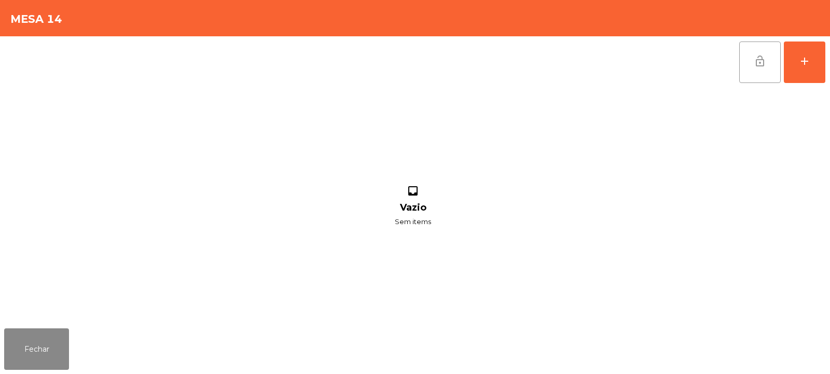
click at [756, 77] on button "lock_open" at bounding box center [760, 63] width 42 height 42
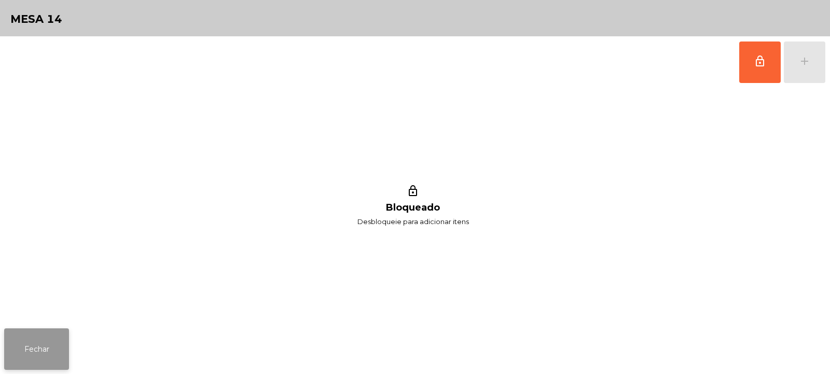
click at [32, 335] on button "Fechar" at bounding box center [36, 349] width 65 height 42
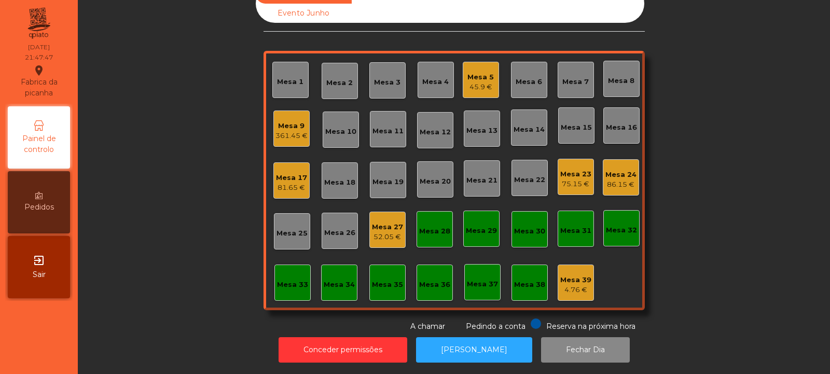
click at [535, 73] on div "Mesa 6" at bounding box center [529, 80] width 26 height 15
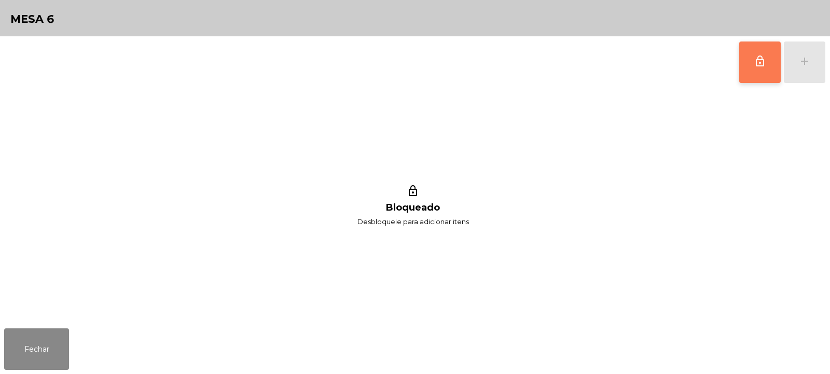
click at [746, 57] on button "lock_outline" at bounding box center [760, 63] width 42 height 42
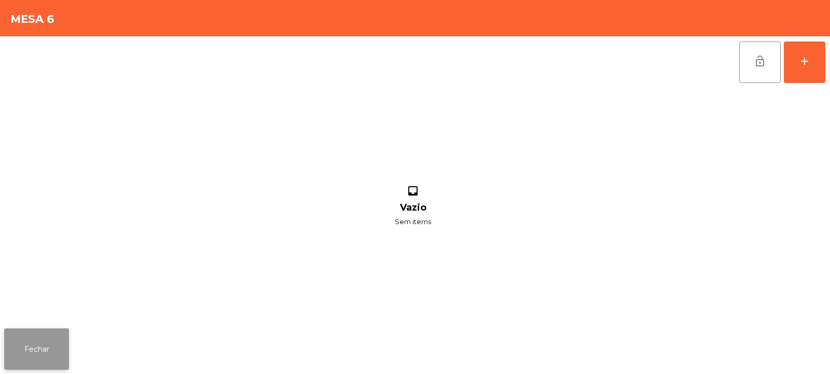
click at [19, 353] on button "Fechar" at bounding box center [36, 349] width 65 height 42
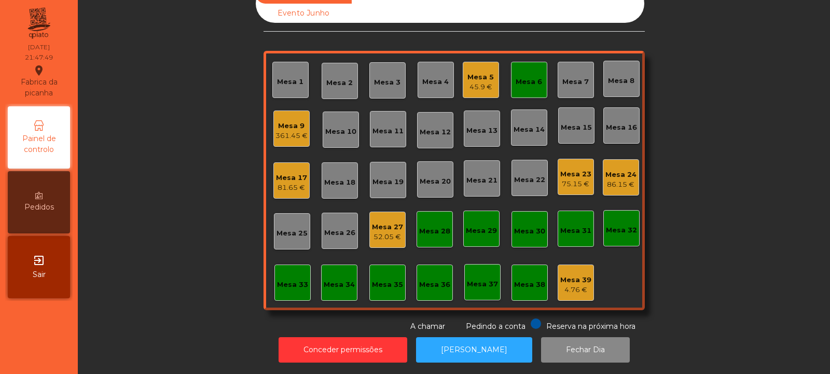
click at [475, 89] on div "Mesa 5 45.9 €" at bounding box center [481, 80] width 36 height 36
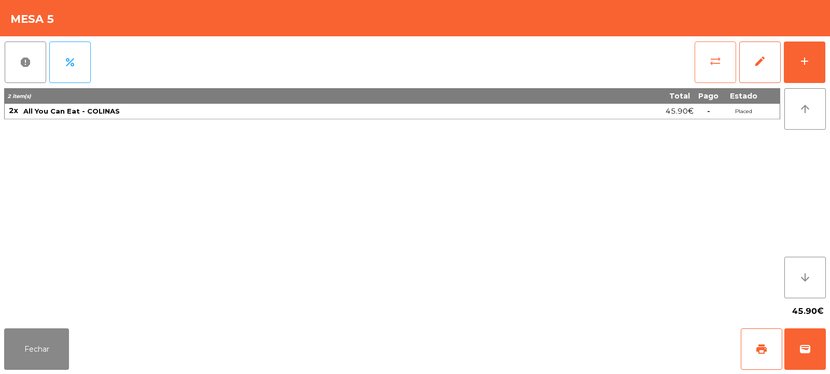
click at [724, 65] on button "sync_alt" at bounding box center [716, 63] width 42 height 42
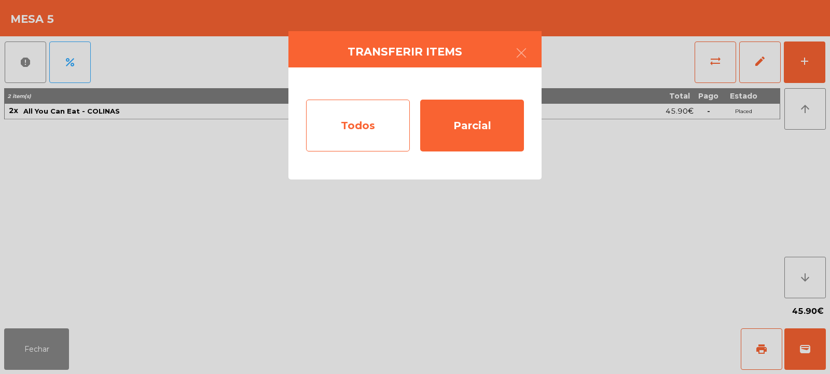
click at [354, 130] on div "Todos" at bounding box center [358, 126] width 104 height 52
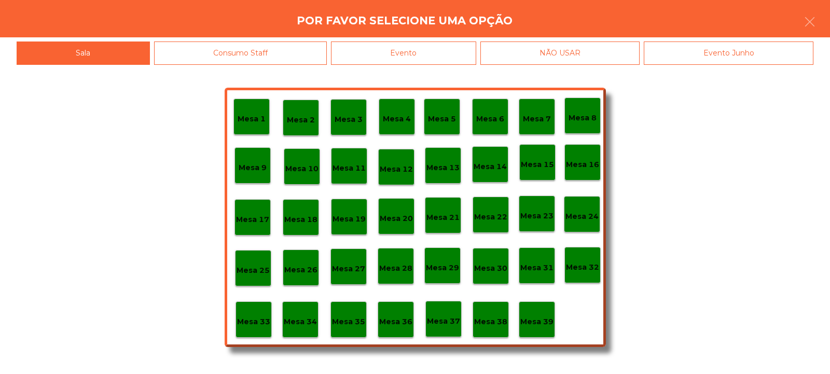
click at [489, 128] on div "Mesa 6" at bounding box center [490, 117] width 36 height 36
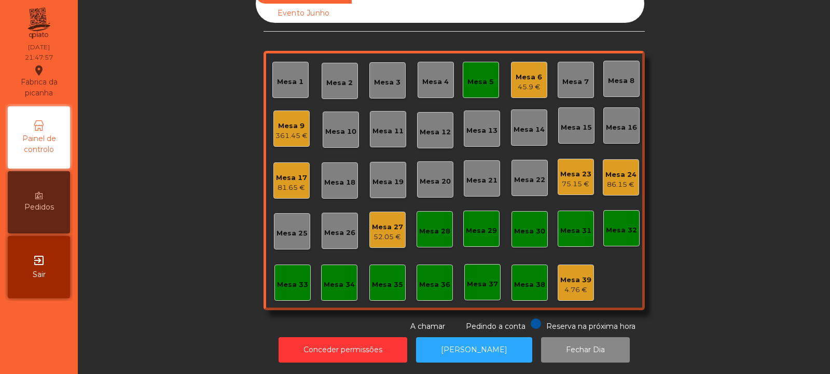
click at [475, 77] on div "Mesa 5" at bounding box center [480, 82] width 26 height 10
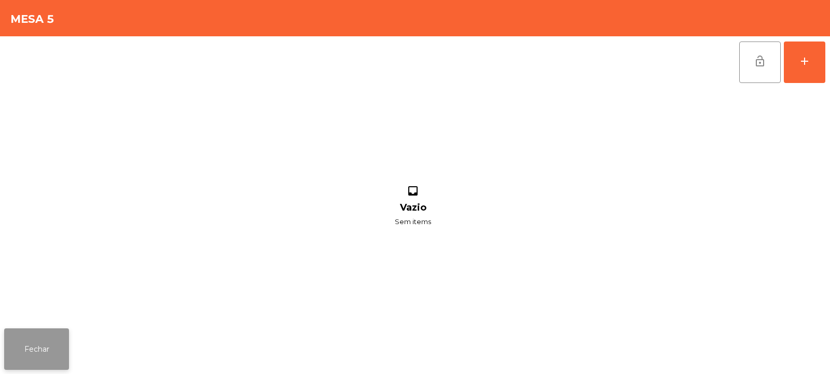
click at [38, 346] on button "Fechar" at bounding box center [36, 349] width 65 height 42
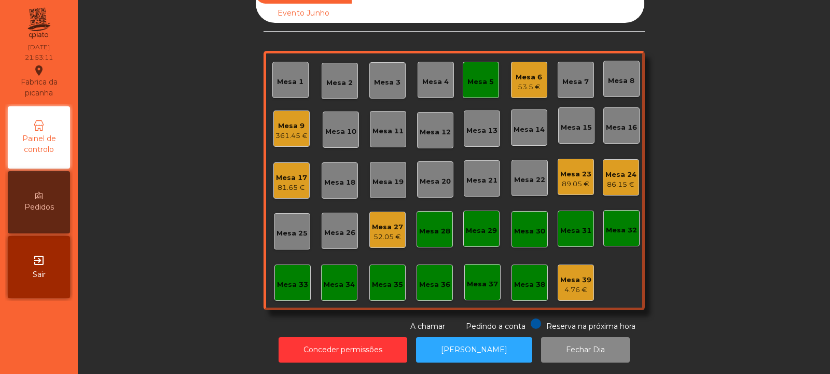
click at [467, 85] on div "Mesa 5" at bounding box center [481, 80] width 36 height 36
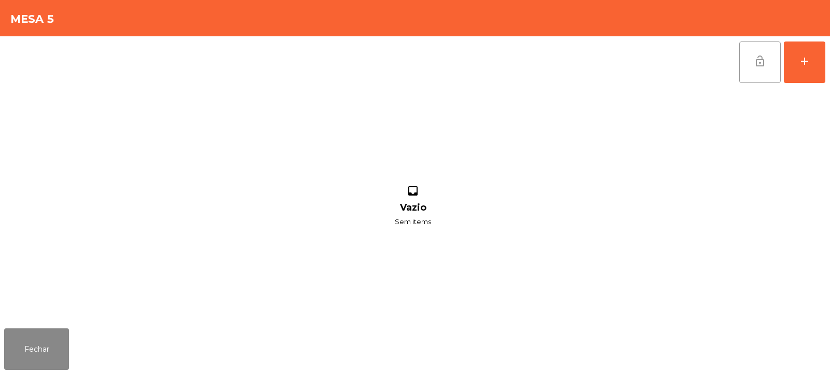
click at [775, 61] on button "lock_open" at bounding box center [760, 63] width 42 height 42
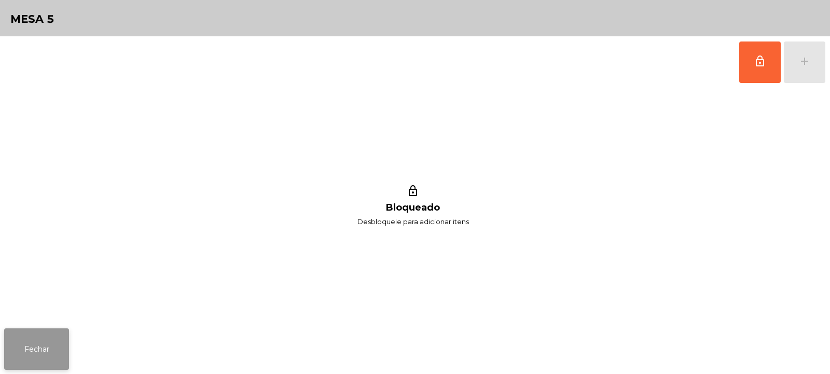
click at [21, 357] on button "Fechar" at bounding box center [36, 349] width 65 height 42
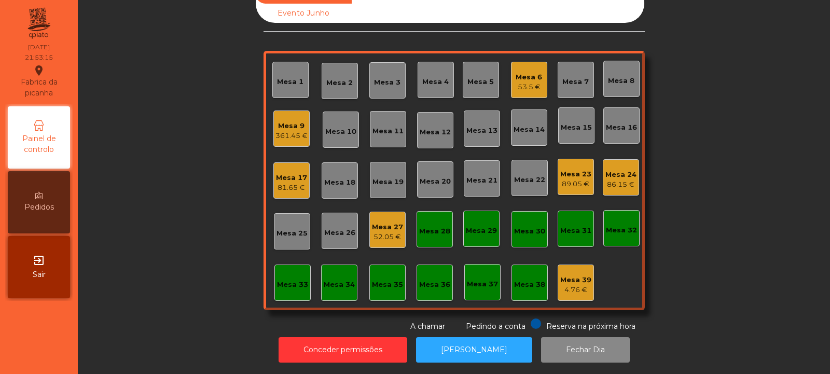
scroll to position [0, 0]
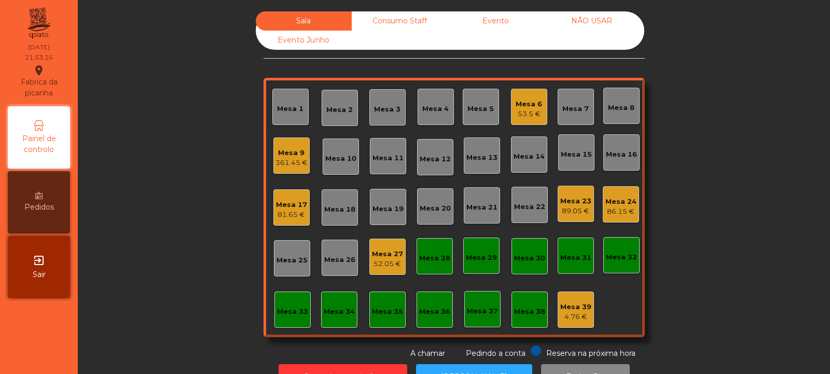
click at [397, 20] on div "Consumo Staff" at bounding box center [400, 20] width 96 height 19
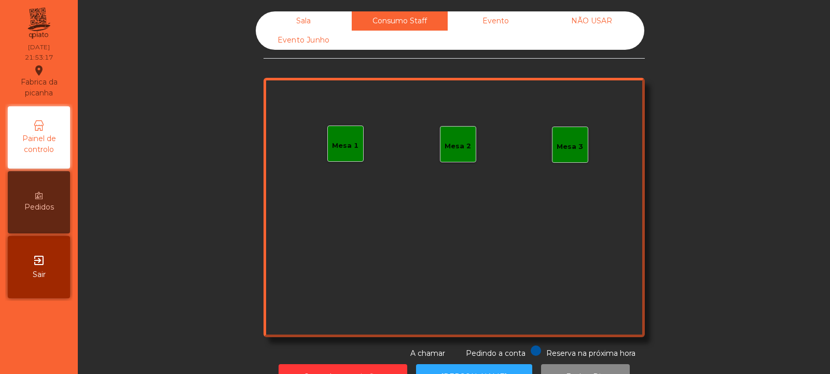
click at [355, 146] on div "Mesa 1" at bounding box center [345, 144] width 36 height 36
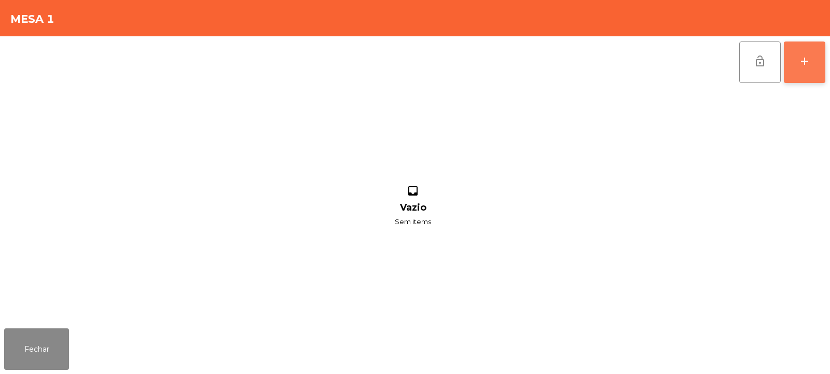
click at [808, 63] on div "add" at bounding box center [804, 61] width 12 height 12
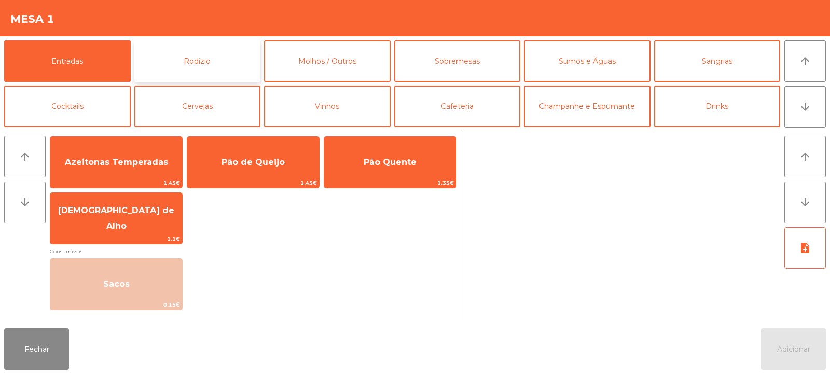
click at [241, 81] on button "Rodizio" at bounding box center [197, 61] width 127 height 42
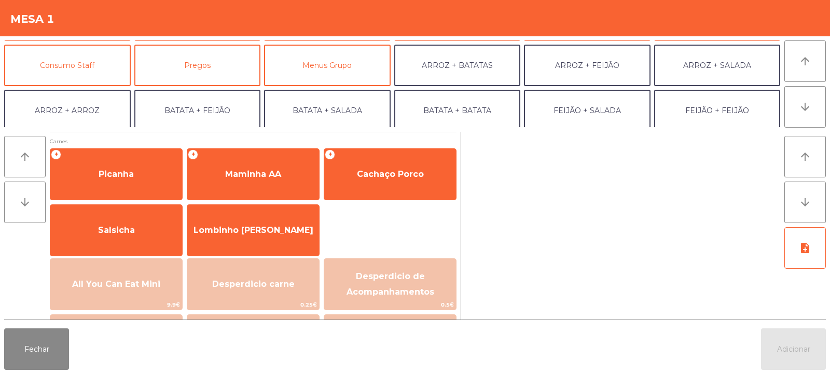
scroll to position [83, 0]
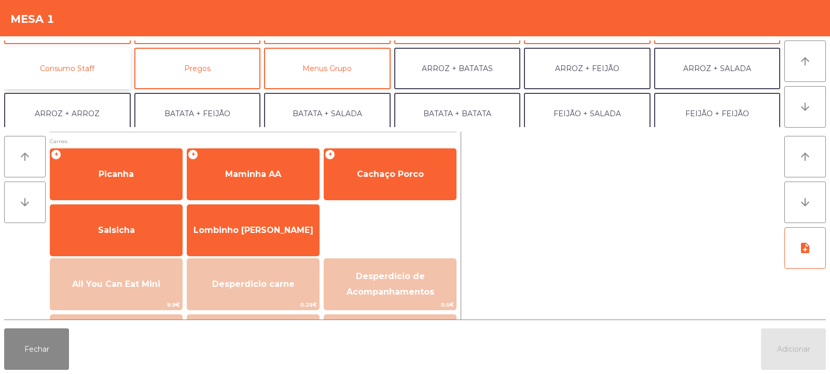
click at [102, 74] on button "Consumo Staff" at bounding box center [67, 69] width 127 height 42
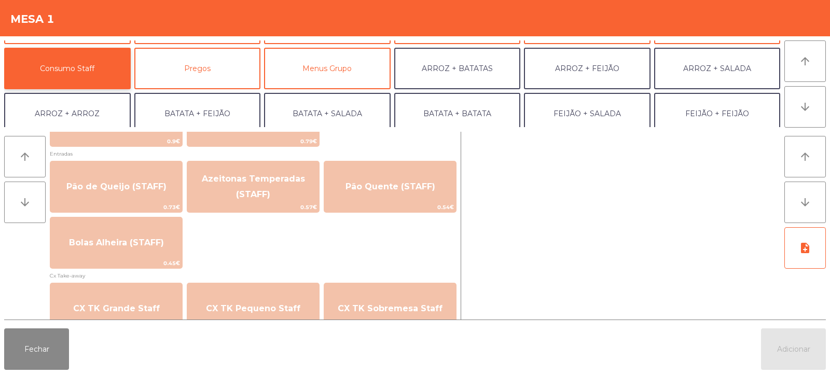
scroll to position [831, 0]
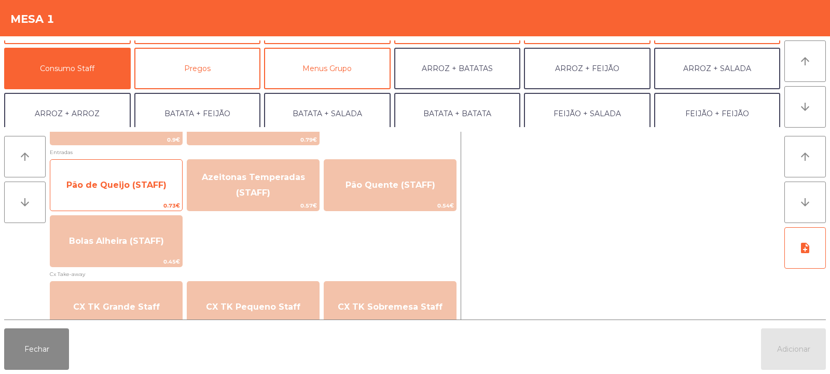
click at [133, 184] on span "Pão de Queijo (STAFF)" at bounding box center [116, 185] width 100 height 10
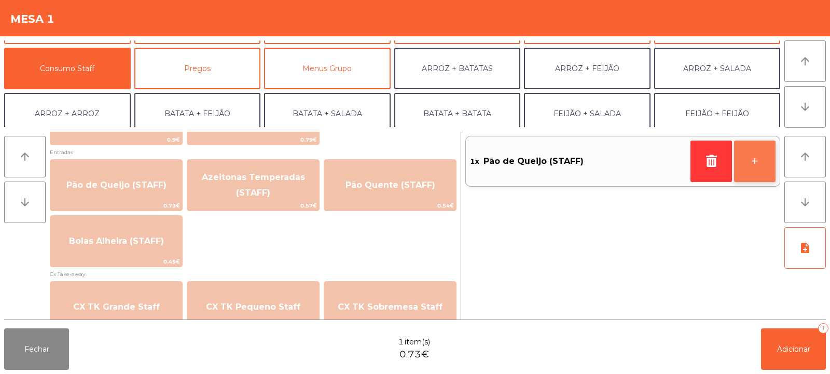
click at [742, 161] on button "+" at bounding box center [755, 162] width 42 height 42
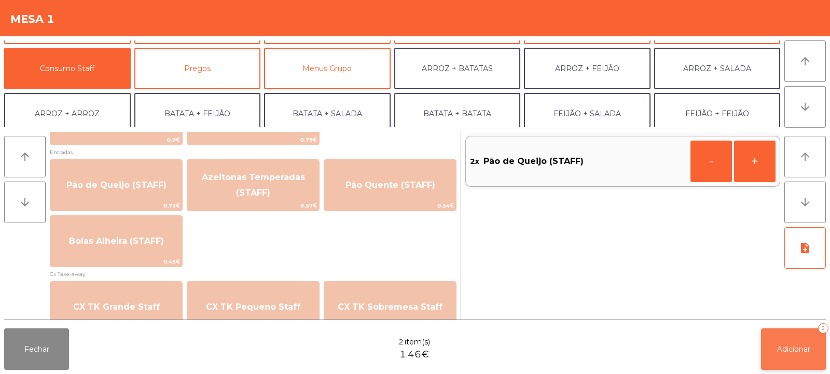
click at [783, 352] on span "Adicionar" at bounding box center [793, 348] width 33 height 9
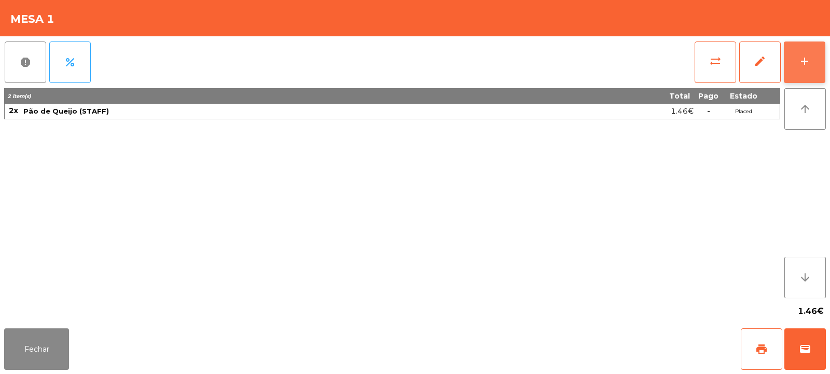
click at [804, 60] on div "add" at bounding box center [804, 61] width 12 height 12
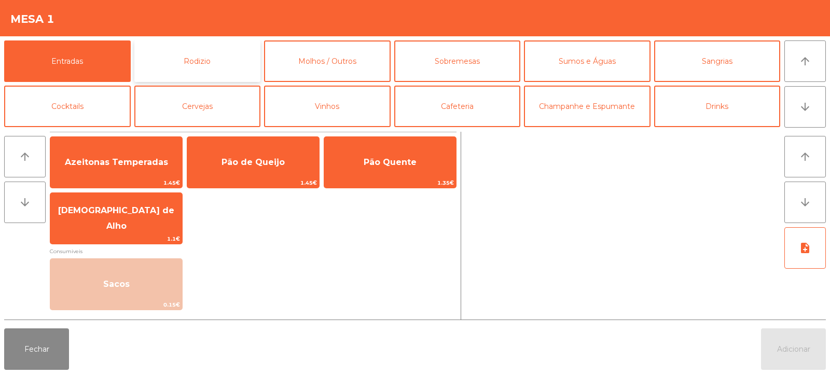
click at [223, 64] on button "Rodizio" at bounding box center [197, 61] width 127 height 42
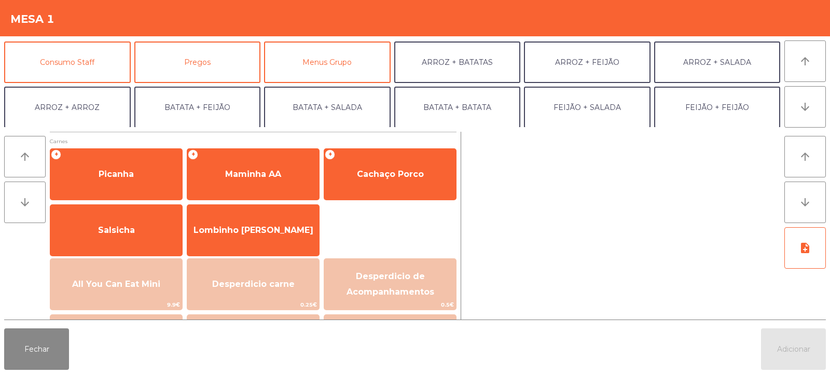
scroll to position [93, 0]
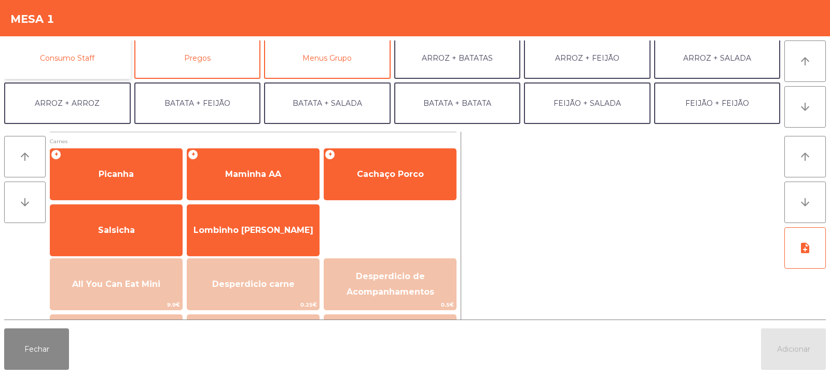
click at [121, 60] on button "Consumo Staff" at bounding box center [67, 58] width 127 height 42
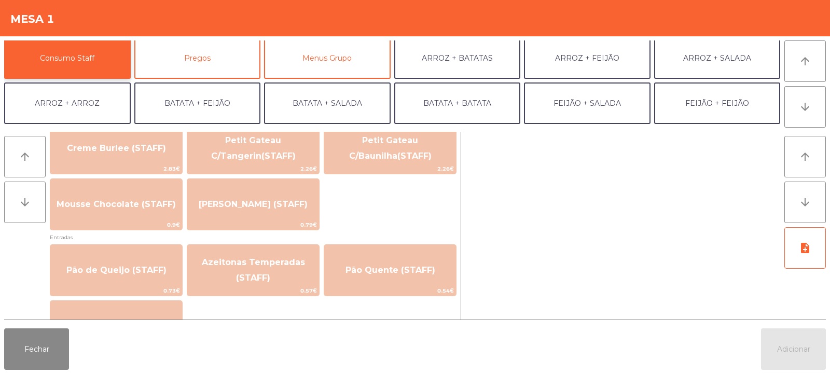
scroll to position [751, 0]
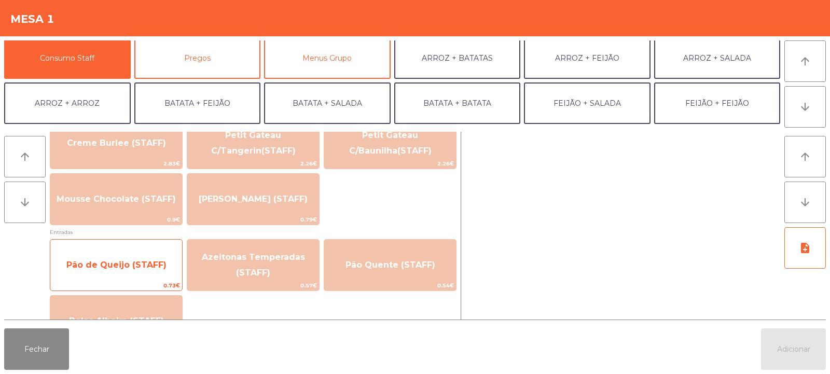
click at [168, 269] on span "Pão de Queijo (STAFF)" at bounding box center [116, 265] width 132 height 28
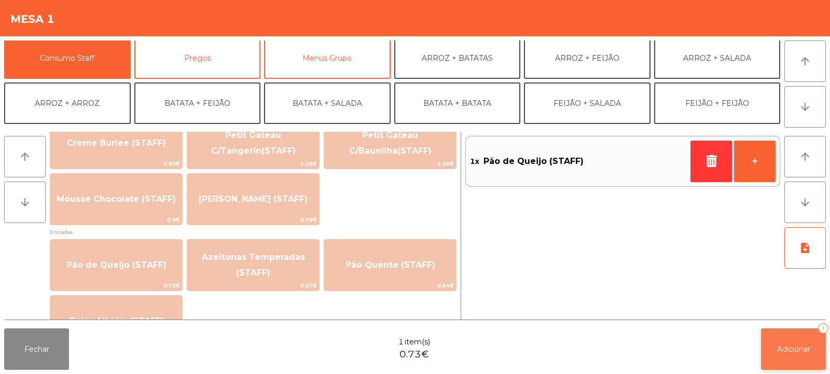
click at [784, 354] on button "Adicionar 1" at bounding box center [793, 349] width 65 height 42
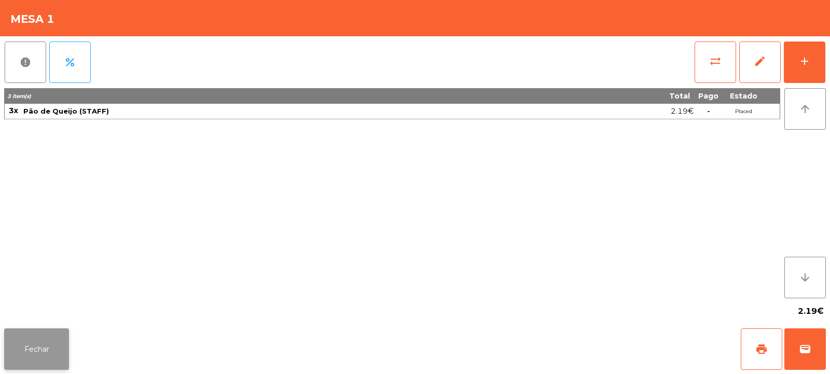
click at [19, 351] on button "Fechar" at bounding box center [36, 349] width 65 height 42
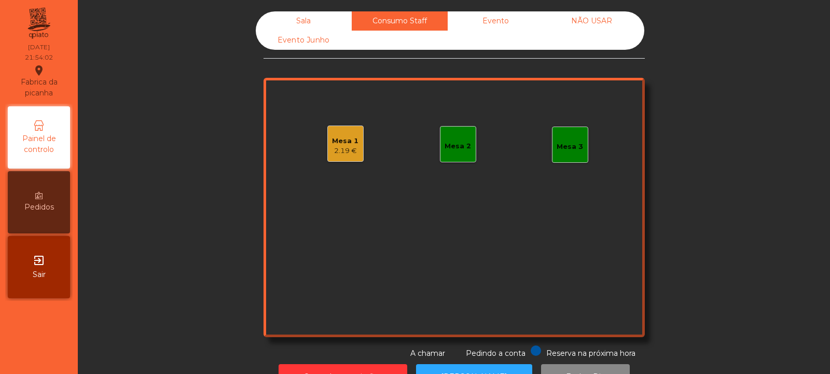
click at [301, 18] on div "Sala" at bounding box center [304, 20] width 96 height 19
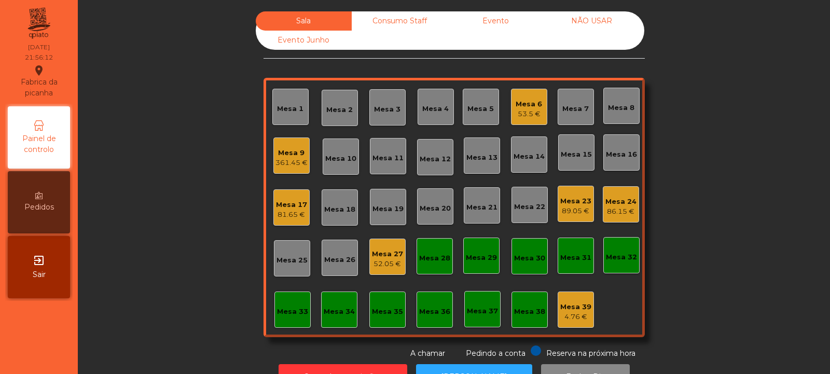
click at [408, 12] on div "Consumo Staff" at bounding box center [400, 20] width 96 height 19
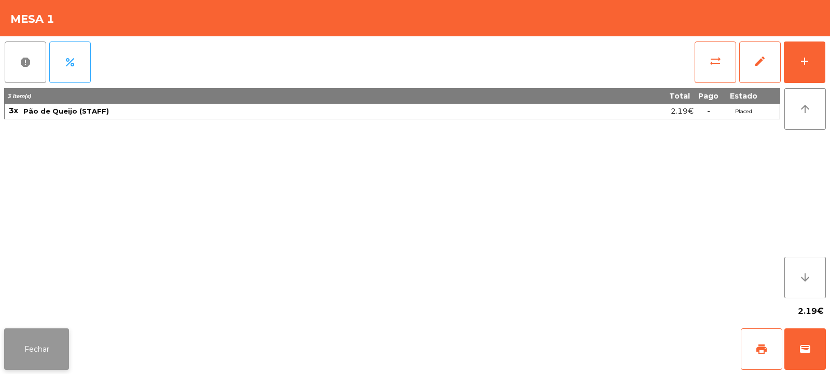
click at [65, 335] on button "Fechar" at bounding box center [36, 349] width 65 height 42
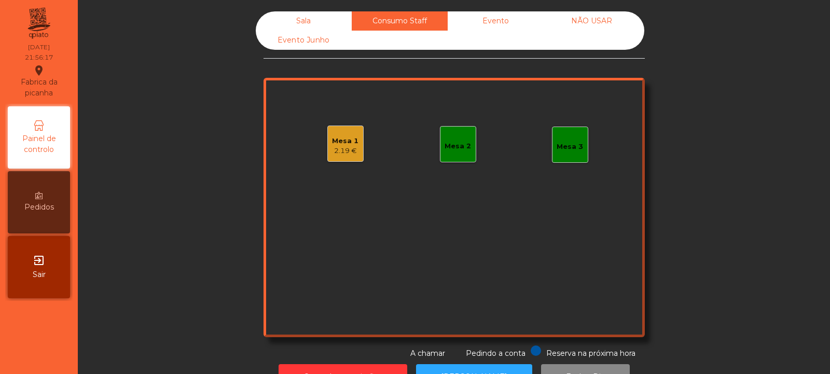
click at [291, 27] on div "Sala" at bounding box center [304, 20] width 96 height 19
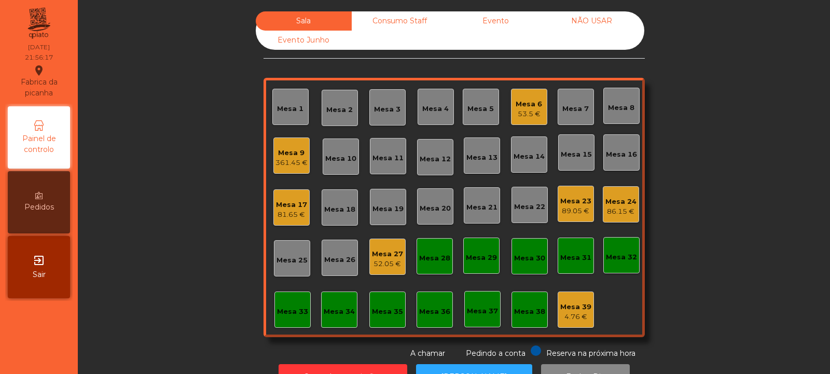
click at [294, 37] on div "Evento Junho" at bounding box center [304, 40] width 96 height 19
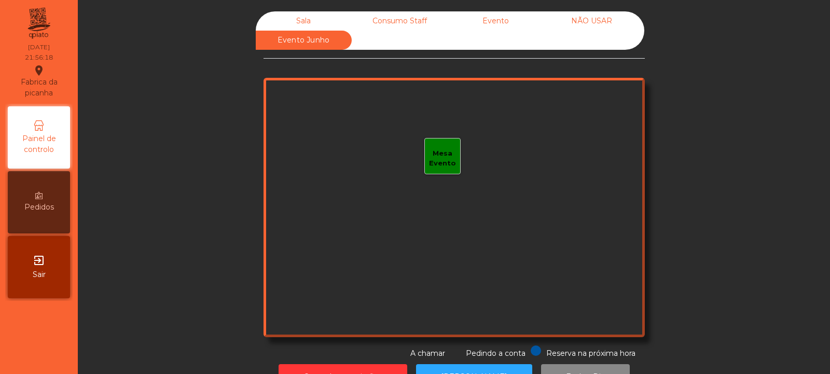
click at [290, 21] on div "Sala" at bounding box center [304, 20] width 96 height 19
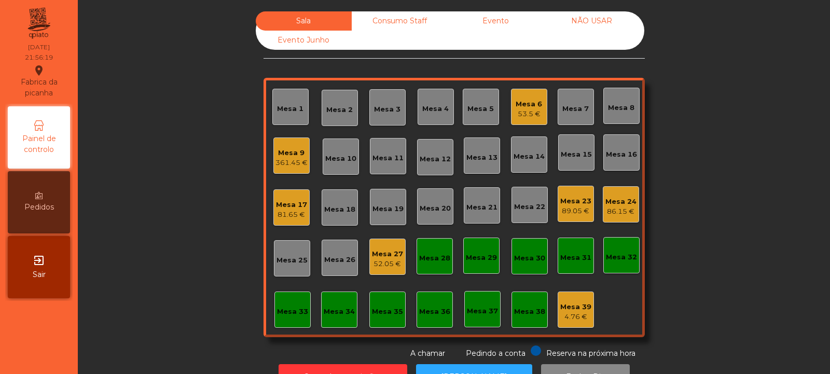
click at [485, 15] on div "Evento" at bounding box center [496, 20] width 96 height 19
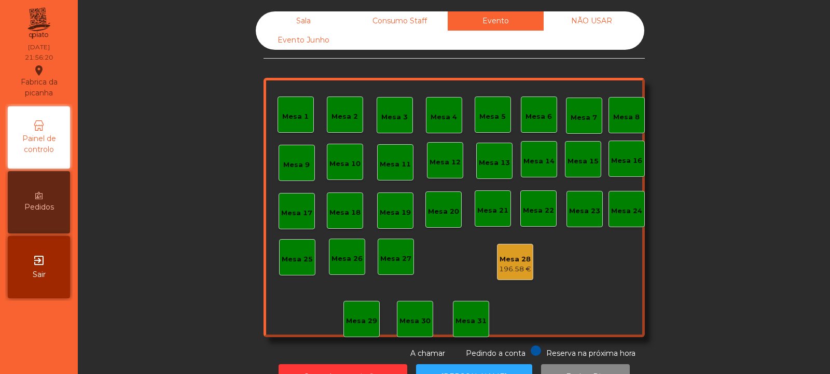
click at [586, 21] on div "NÃO USAR" at bounding box center [592, 20] width 96 height 19
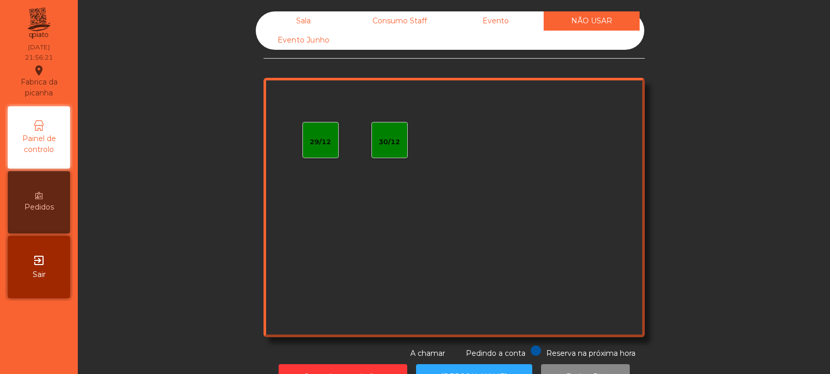
click at [487, 29] on div "Evento" at bounding box center [496, 20] width 96 height 19
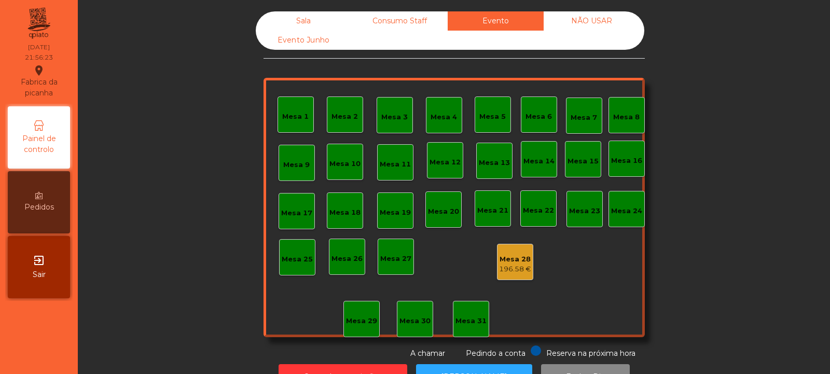
click at [393, 24] on div "Consumo Staff" at bounding box center [400, 20] width 96 height 19
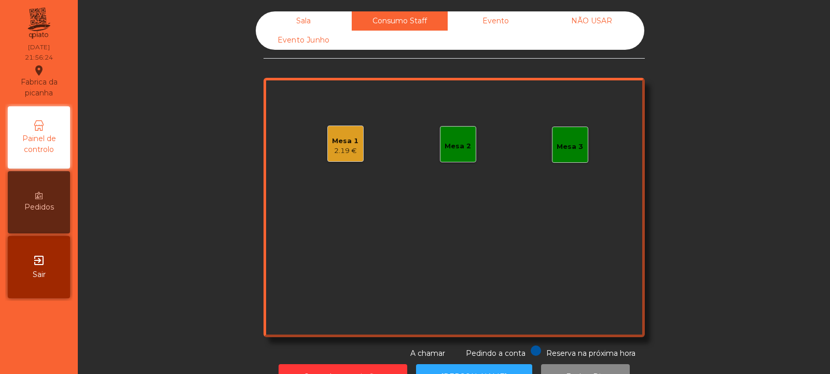
click at [316, 21] on div "Sala" at bounding box center [304, 20] width 96 height 19
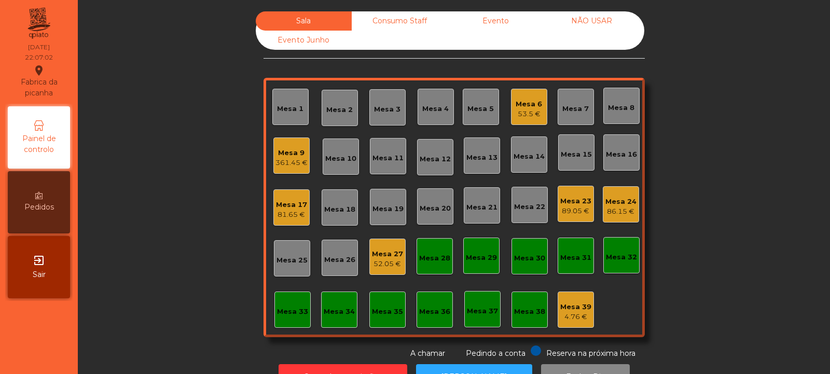
click at [438, 103] on div "Mesa 4" at bounding box center [435, 107] width 26 height 15
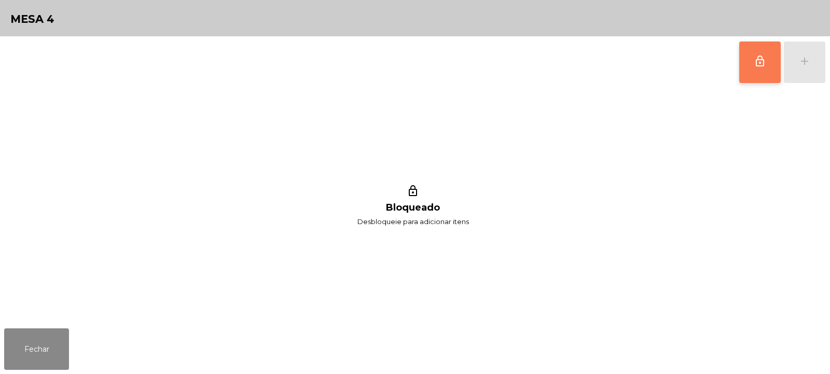
click at [764, 65] on span "lock_outline" at bounding box center [760, 61] width 12 height 12
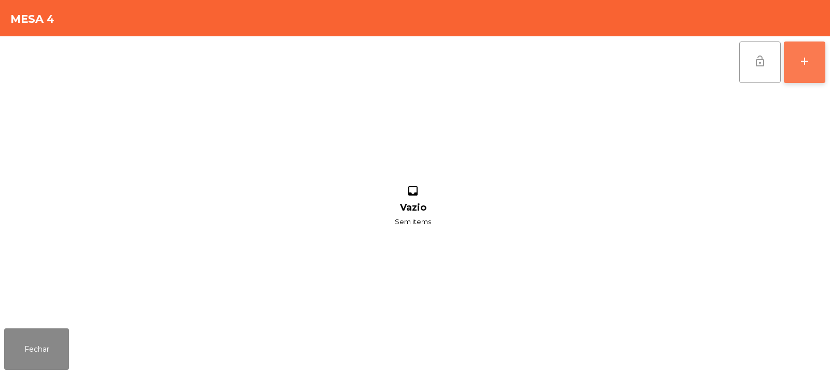
click at [802, 68] on button "add" at bounding box center [805, 63] width 42 height 42
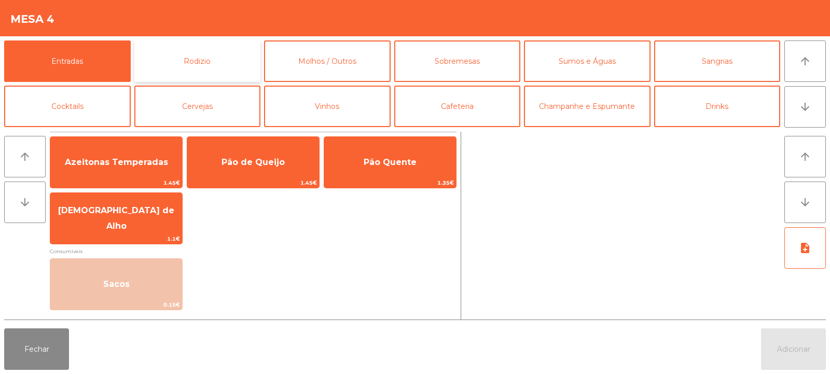
click at [199, 64] on button "Rodizio" at bounding box center [197, 61] width 127 height 42
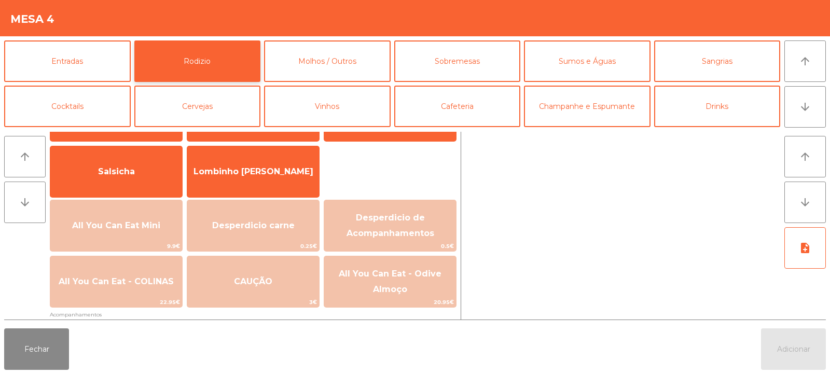
scroll to position [58, 0]
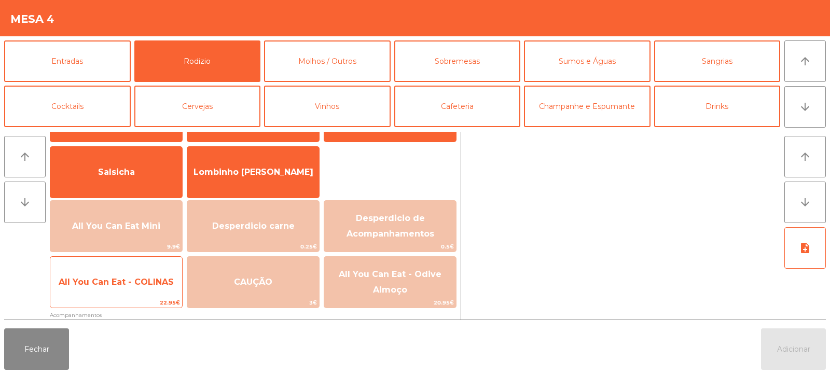
click at [126, 282] on span "All You Can Eat - COLINAS" at bounding box center [116, 282] width 115 height 10
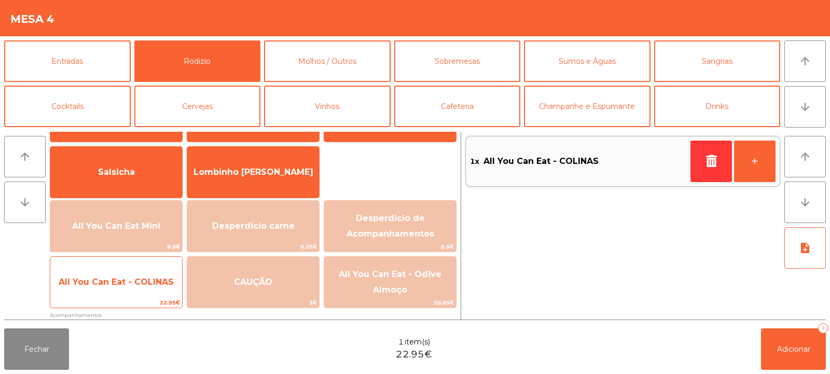
click at [116, 277] on span "All You Can Eat - COLINAS" at bounding box center [116, 282] width 115 height 10
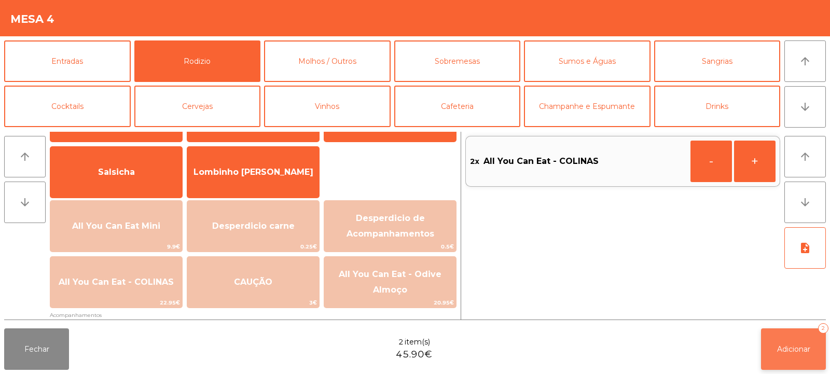
click at [795, 349] on span "Adicionar" at bounding box center [793, 348] width 33 height 9
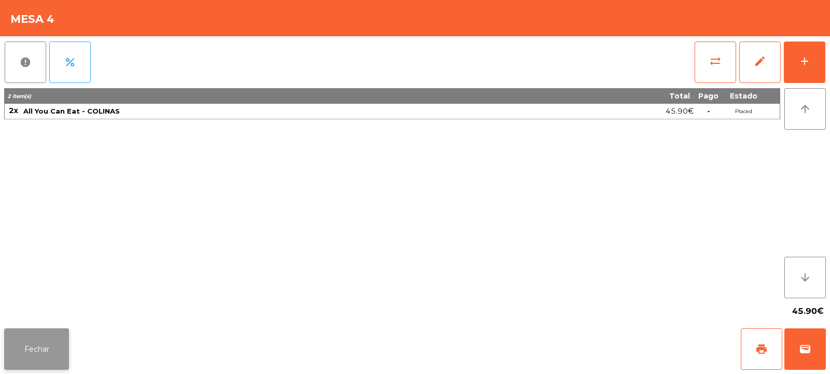
click at [36, 349] on button "Fechar" at bounding box center [36, 349] width 65 height 42
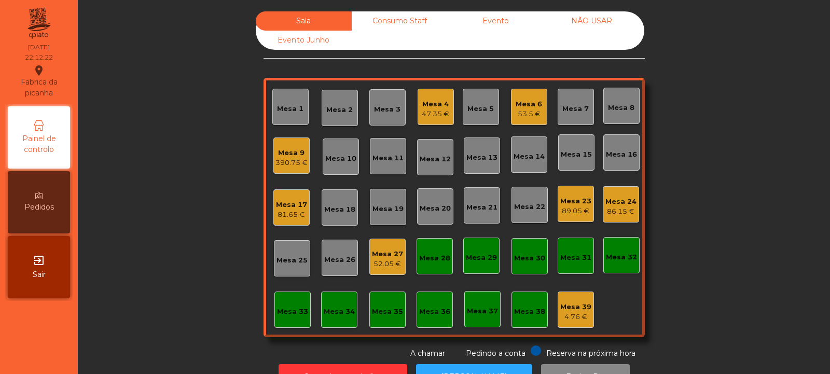
click at [287, 215] on div "81.65 €" at bounding box center [291, 215] width 31 height 10
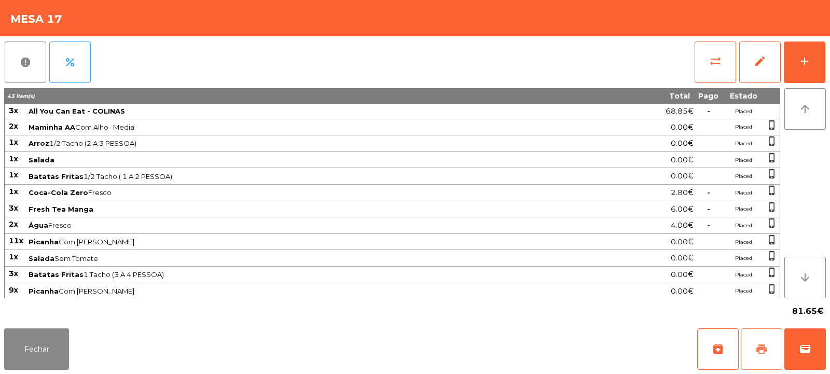
click at [762, 352] on span "print" at bounding box center [761, 349] width 12 height 12
click at [717, 64] on span "sync_alt" at bounding box center [715, 61] width 12 height 12
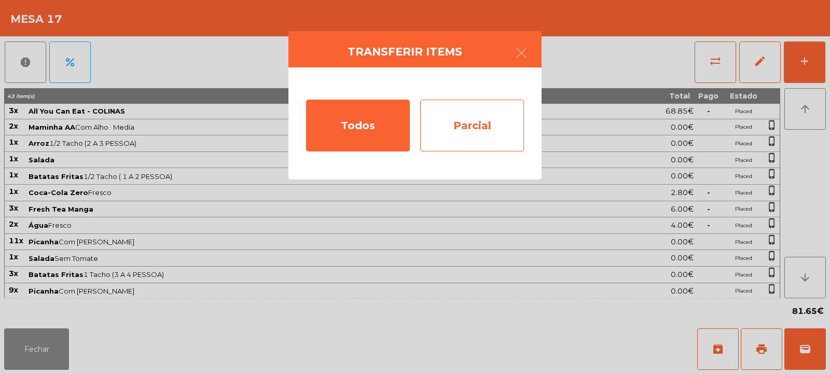
click at [455, 118] on div "Parcial" at bounding box center [472, 126] width 104 height 52
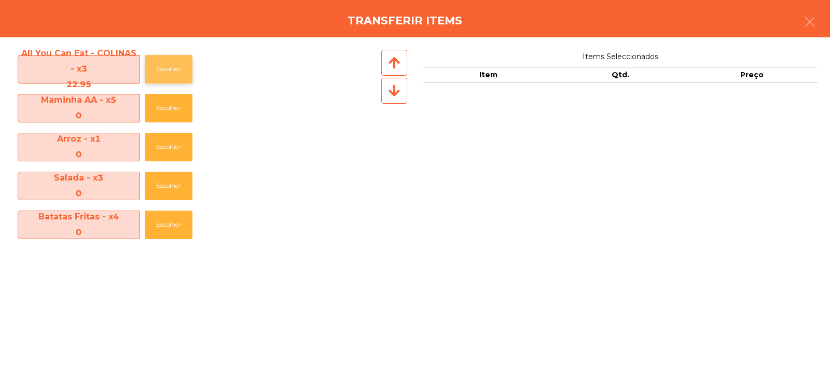
click at [167, 75] on button "Escolher" at bounding box center [169, 69] width 48 height 29
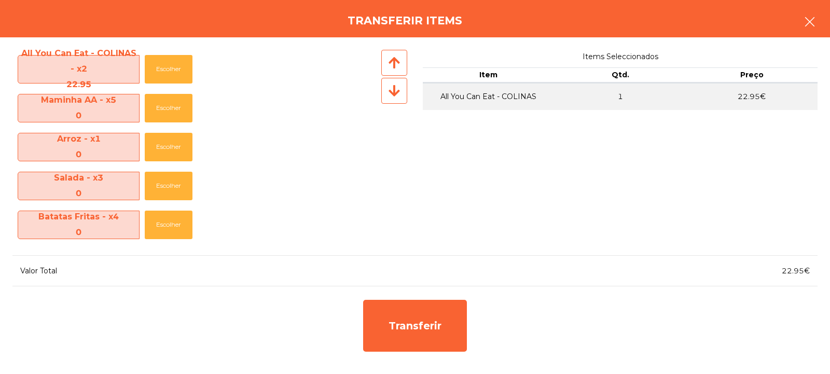
click at [803, 23] on button "button" at bounding box center [809, 22] width 29 height 31
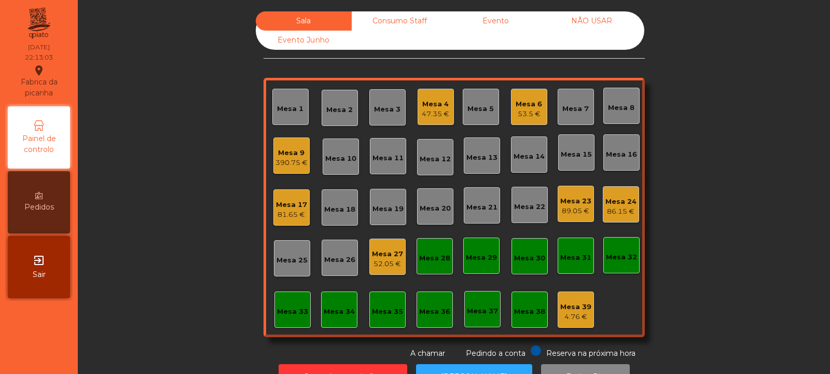
click at [291, 203] on div "Mesa 17" at bounding box center [291, 205] width 31 height 10
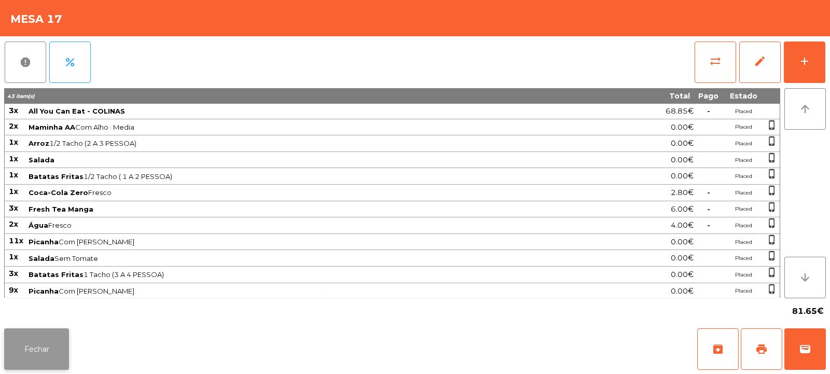
click at [61, 348] on button "Fechar" at bounding box center [36, 349] width 65 height 42
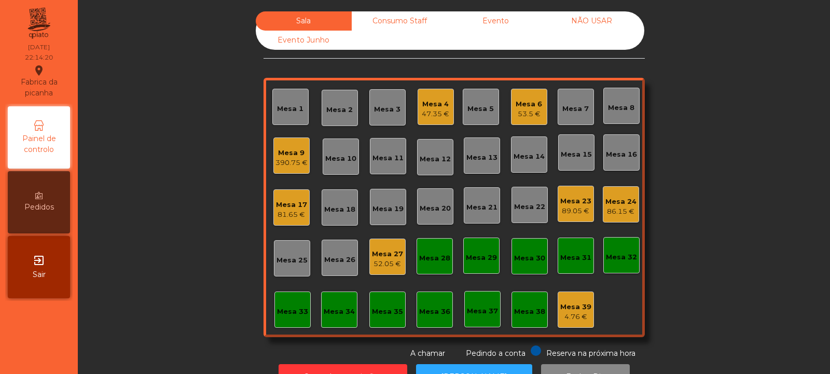
click at [288, 151] on div "Mesa 9" at bounding box center [291, 153] width 32 height 10
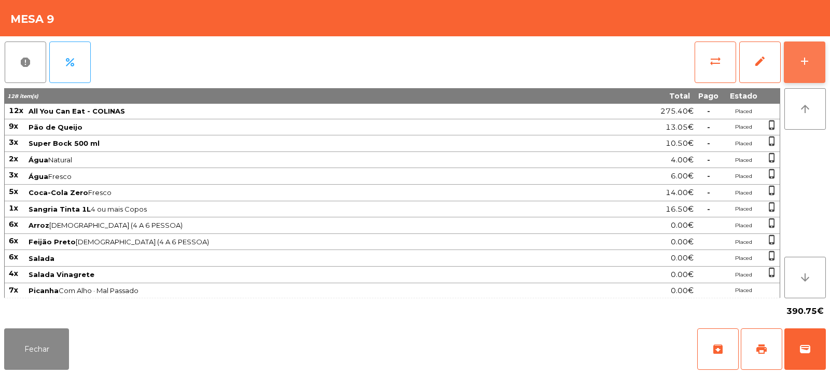
click at [821, 73] on button "add" at bounding box center [805, 63] width 42 height 42
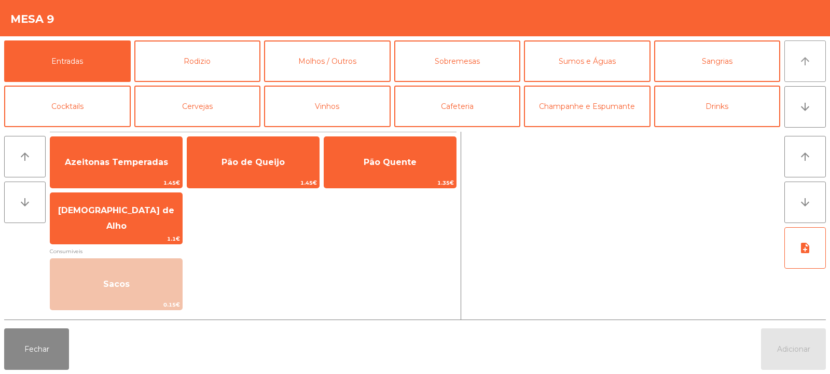
click at [812, 48] on button "arrow_upward" at bounding box center [805, 61] width 42 height 42
click at [38, 350] on button "Fechar" at bounding box center [36, 349] width 65 height 42
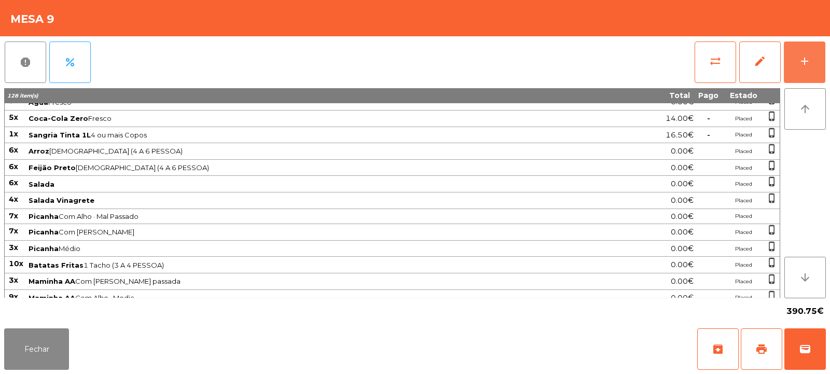
scroll to position [263, 0]
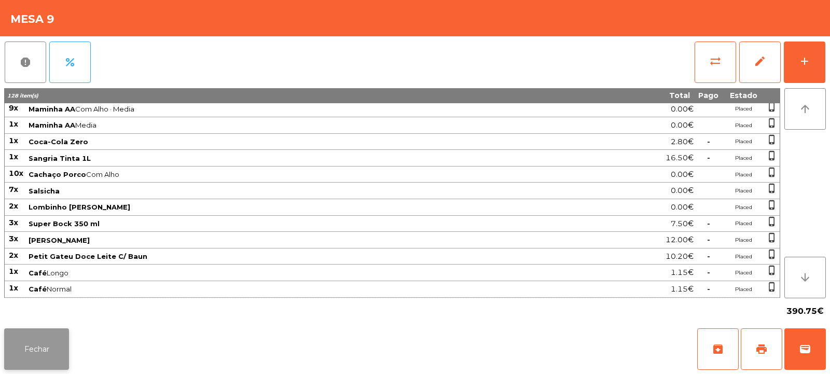
click at [40, 350] on button "Fechar" at bounding box center [36, 349] width 65 height 42
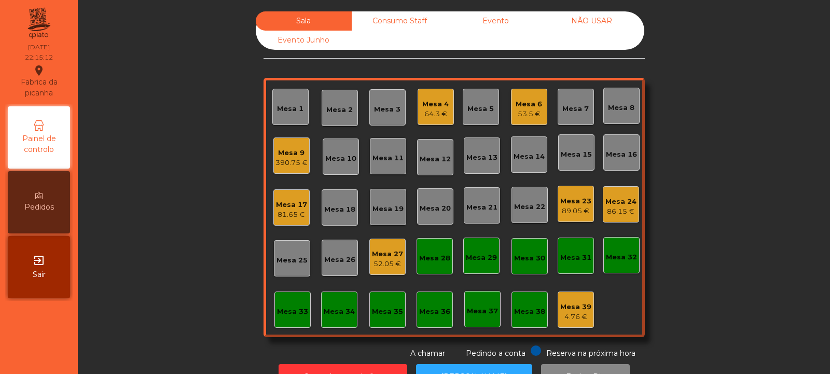
scroll to position [35, 0]
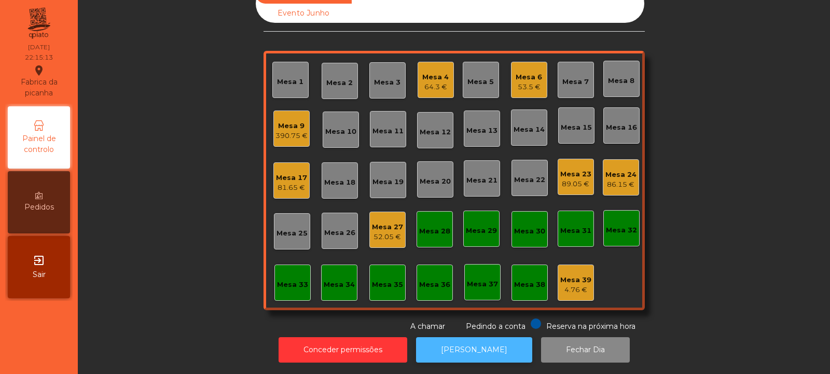
click at [470, 342] on button "[PERSON_NAME]" at bounding box center [474, 349] width 116 height 25
click at [276, 135] on div "Mesa 9 390.75 €" at bounding box center [291, 129] width 36 height 36
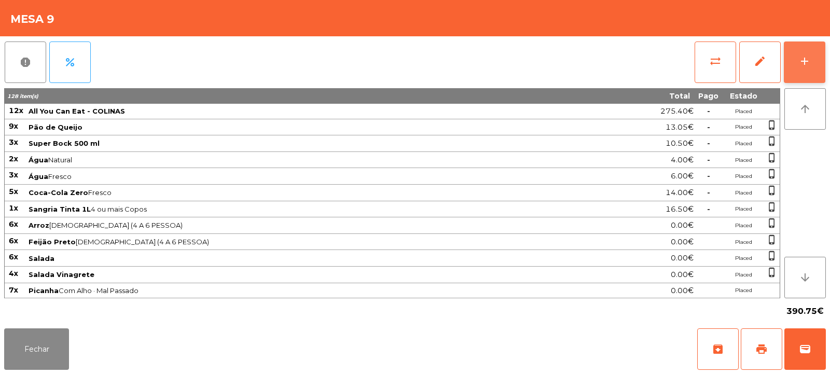
click at [814, 54] on button "add" at bounding box center [805, 63] width 42 height 42
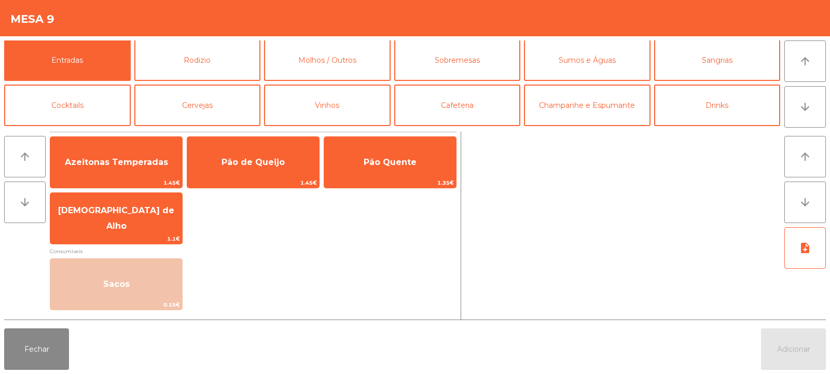
scroll to position [0, 0]
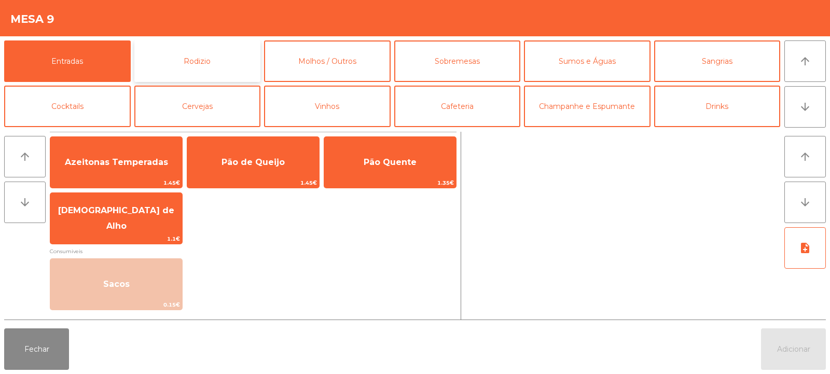
click at [239, 64] on button "Rodizio" at bounding box center [197, 61] width 127 height 42
click at [253, 79] on button "Rodizio" at bounding box center [197, 61] width 127 height 42
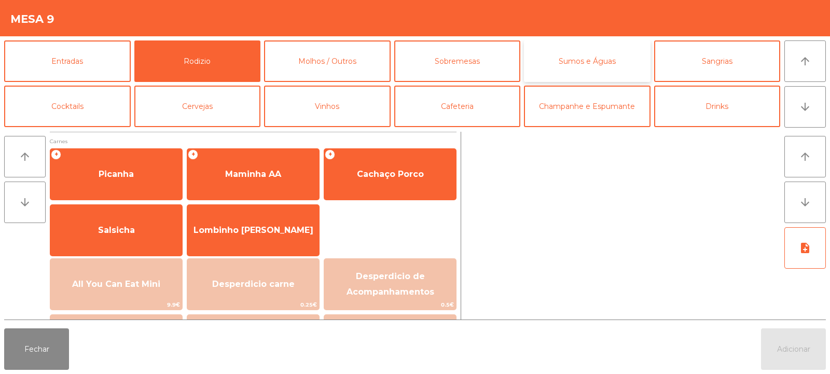
click at [587, 55] on button "Sumos e Águas" at bounding box center [587, 61] width 127 height 42
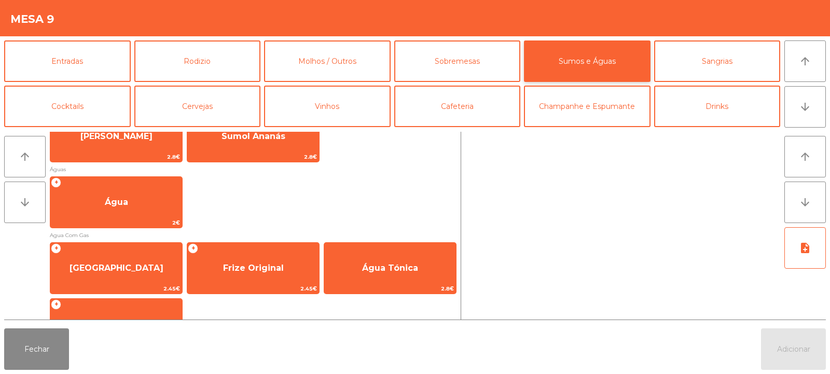
scroll to position [323, 0]
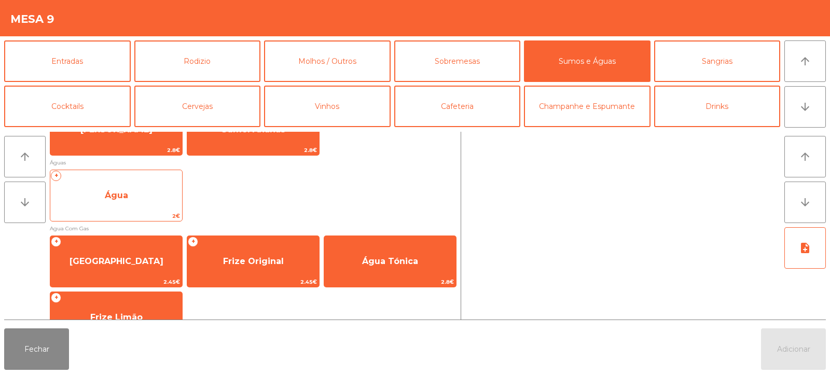
click at [141, 199] on span "Água" at bounding box center [116, 196] width 132 height 28
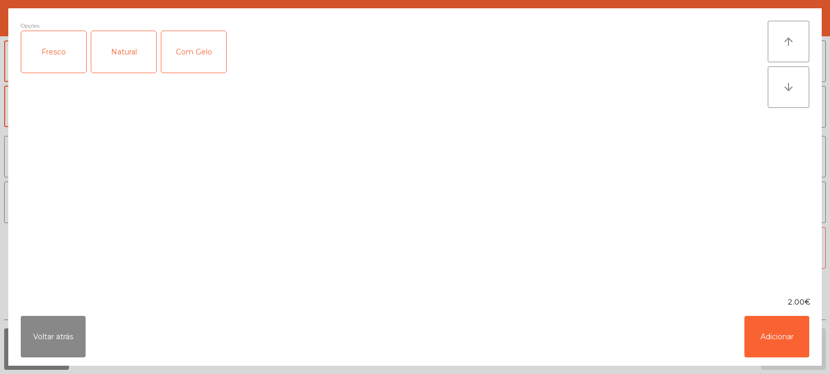
click at [125, 54] on div "Natural" at bounding box center [123, 52] width 65 height 42
click at [789, 337] on button "Adicionar" at bounding box center [776, 337] width 65 height 42
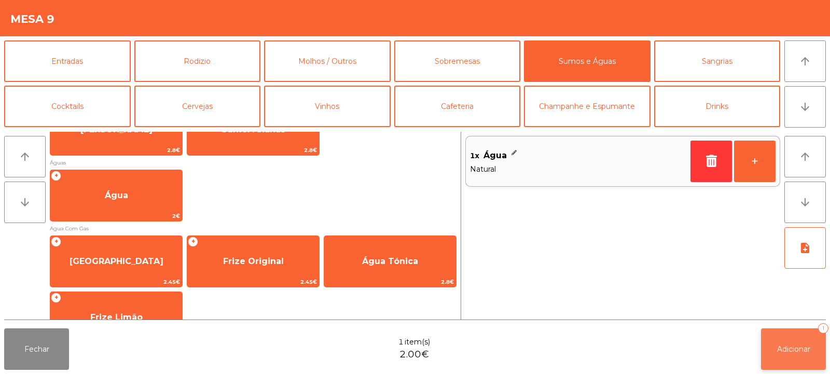
click at [782, 343] on button "Adicionar 1" at bounding box center [793, 349] width 65 height 42
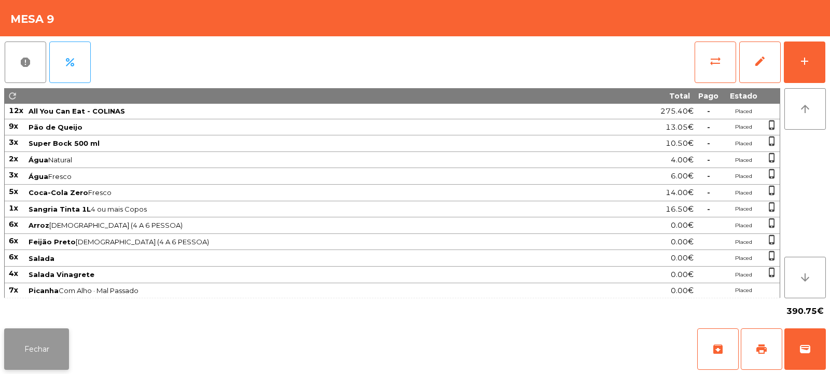
click at [27, 342] on button "Fechar" at bounding box center [36, 349] width 65 height 42
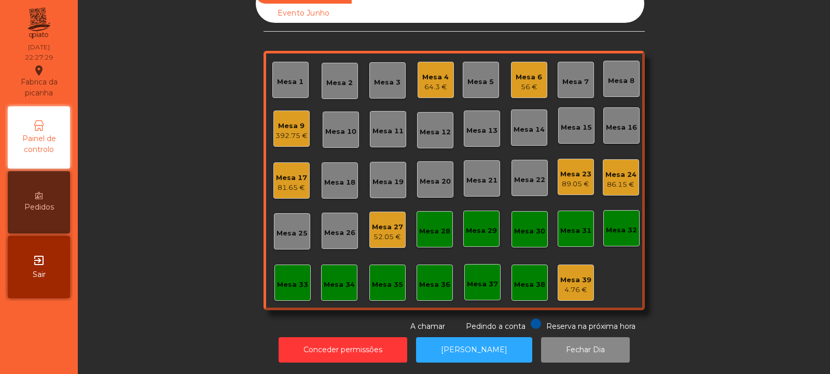
click at [288, 280] on div "Mesa 33" at bounding box center [292, 285] width 31 height 10
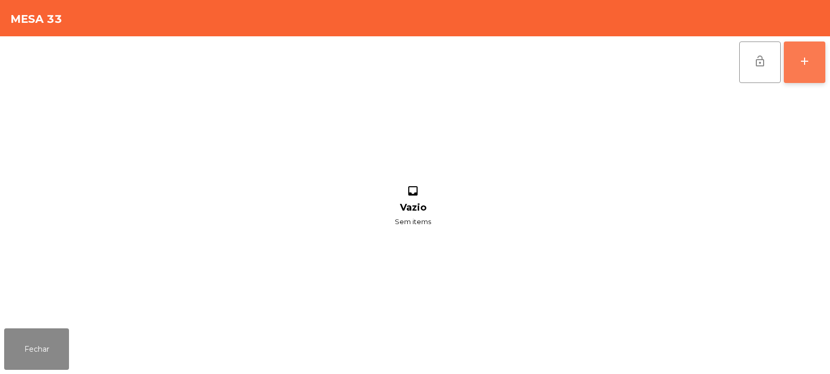
click at [803, 77] on button "add" at bounding box center [805, 63] width 42 height 42
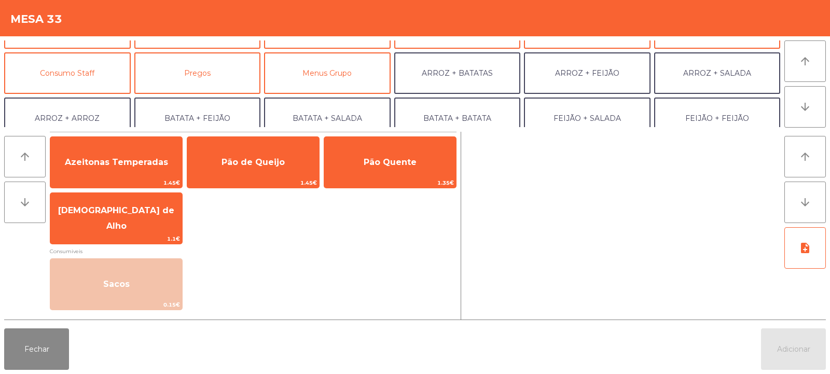
scroll to position [80, 0]
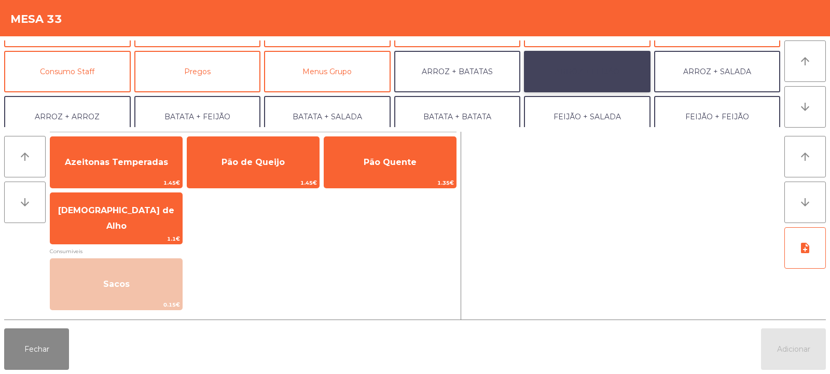
click at [601, 74] on button "ARROZ + FEIJÃO" at bounding box center [587, 72] width 127 height 42
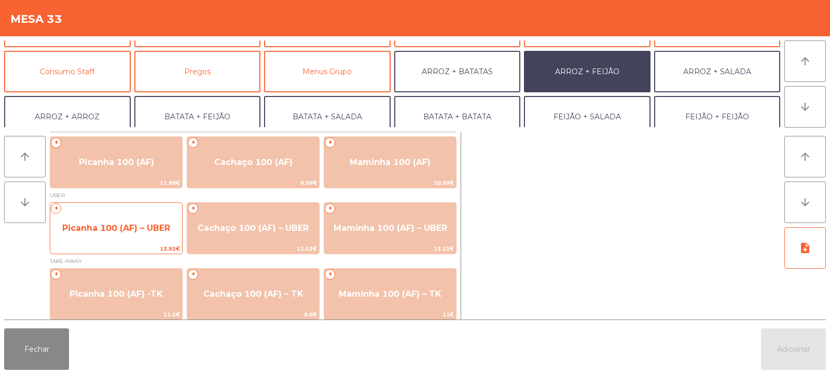
click at [165, 212] on div "+ Picanha 100 (AF) – UBER 13.92€" at bounding box center [116, 228] width 133 height 52
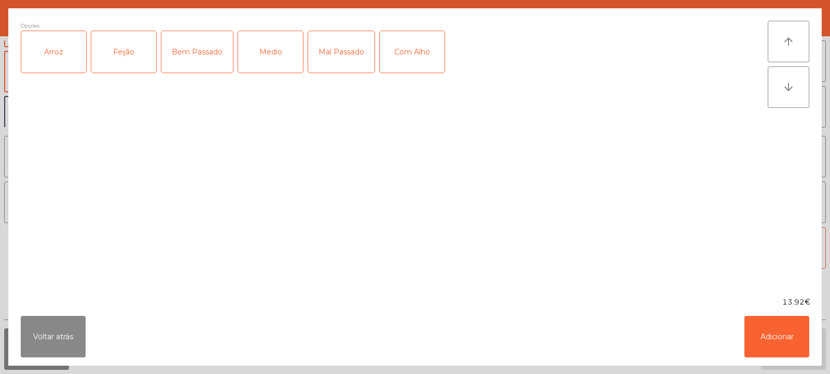
click at [40, 71] on div "Arroz" at bounding box center [53, 52] width 65 height 42
click at [107, 56] on div "Feijão" at bounding box center [123, 52] width 65 height 42
click at [258, 63] on div "Medio" at bounding box center [270, 52] width 65 height 42
click at [407, 62] on div "Com Alho" at bounding box center [412, 52] width 65 height 42
click at [765, 337] on button "Adicionar" at bounding box center [776, 337] width 65 height 42
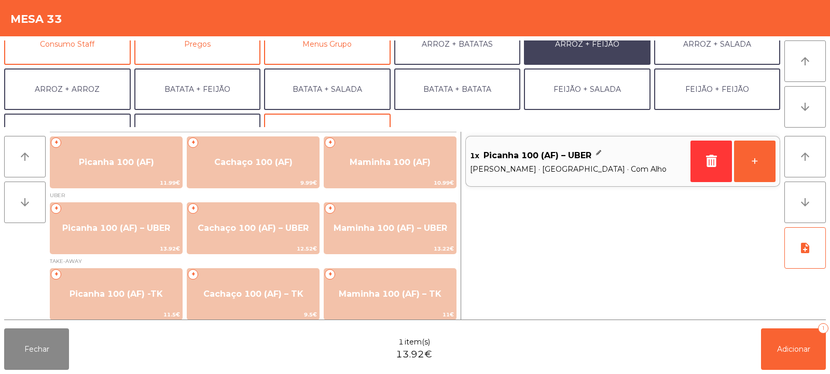
scroll to position [135, 0]
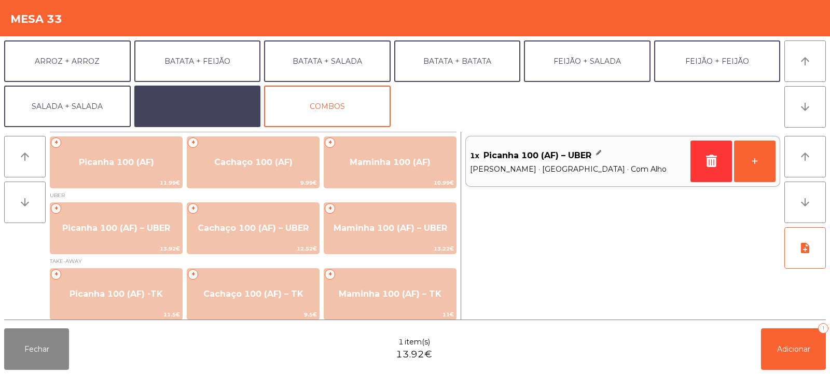
click at [223, 103] on button "EXTRAS UBER" at bounding box center [197, 107] width 127 height 42
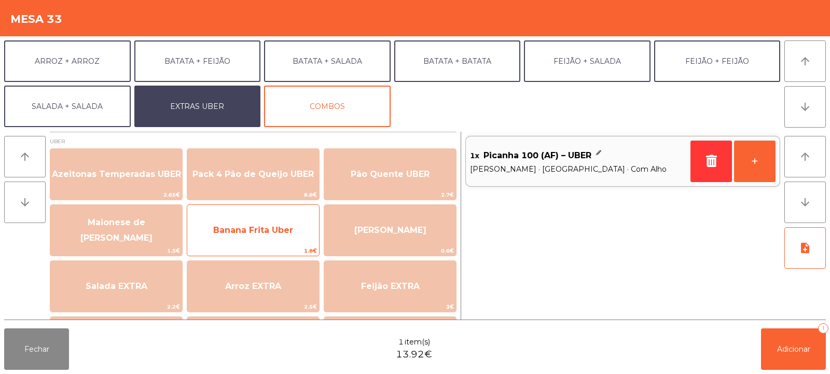
click at [249, 234] on span "Banana Frita Uber" at bounding box center [253, 230] width 80 height 10
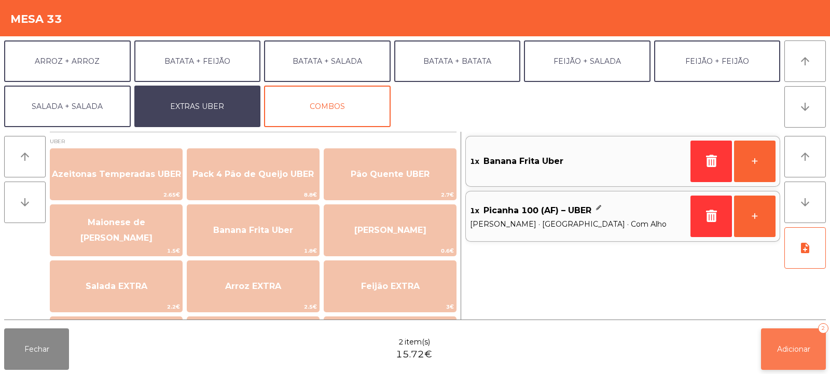
click at [786, 342] on button "Adicionar 2" at bounding box center [793, 349] width 65 height 42
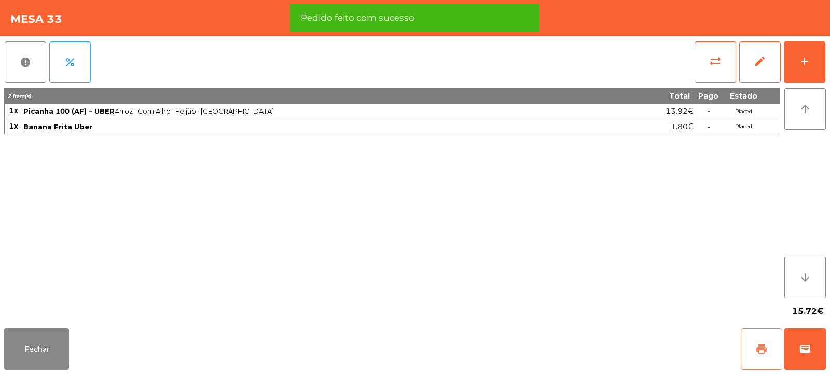
click at [758, 352] on span "print" at bounding box center [761, 349] width 12 height 12
click at [802, 349] on span "wallet" at bounding box center [805, 349] width 12 height 12
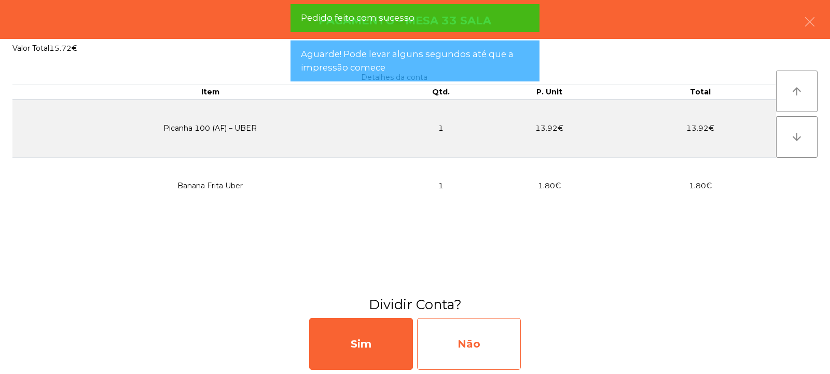
click at [477, 339] on div "Não" at bounding box center [469, 344] width 104 height 52
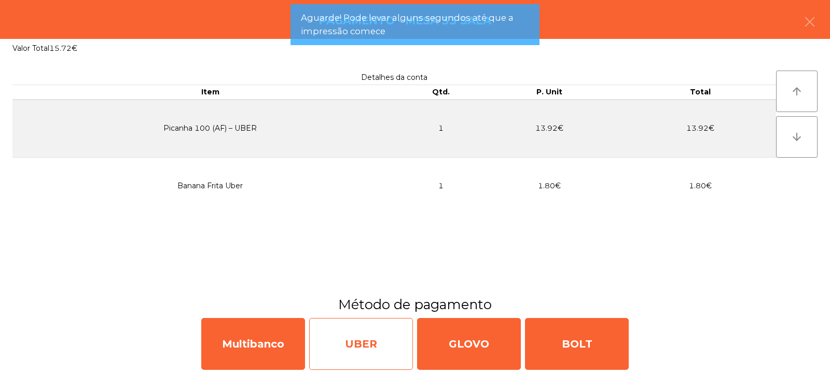
click at [382, 338] on div "UBER" at bounding box center [361, 344] width 104 height 52
select select "**"
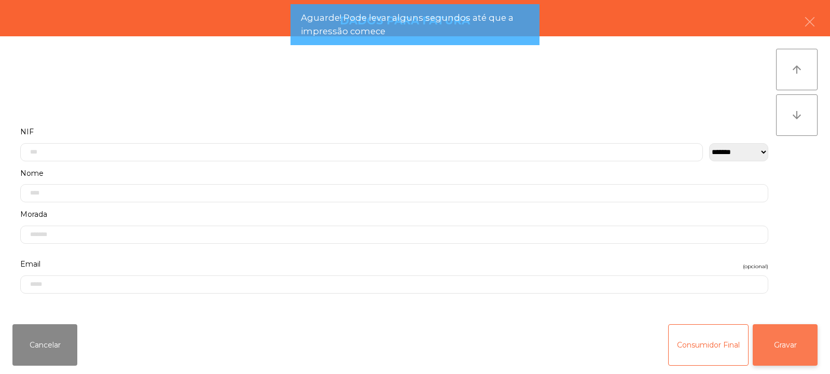
click at [781, 327] on button "Gravar" at bounding box center [785, 345] width 65 height 42
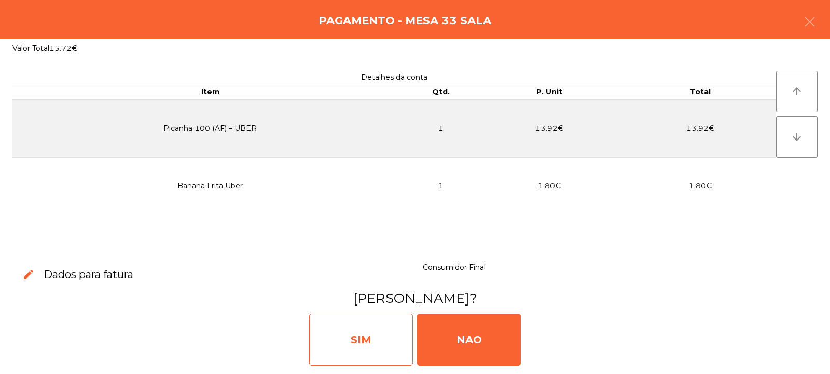
click at [358, 340] on div "SIM" at bounding box center [361, 340] width 104 height 52
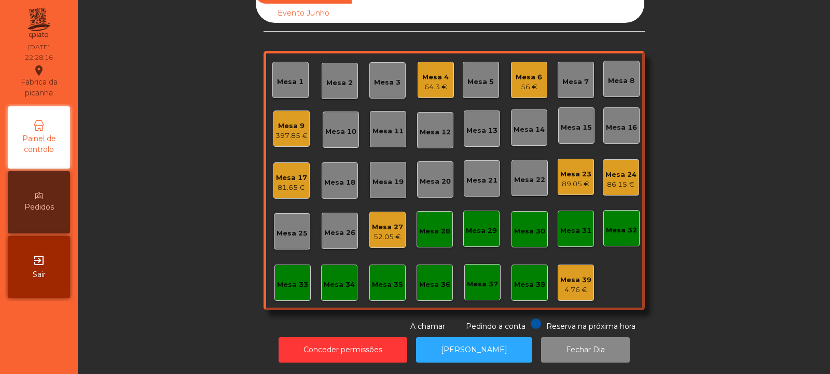
click at [375, 223] on div "Mesa 27" at bounding box center [387, 227] width 31 height 10
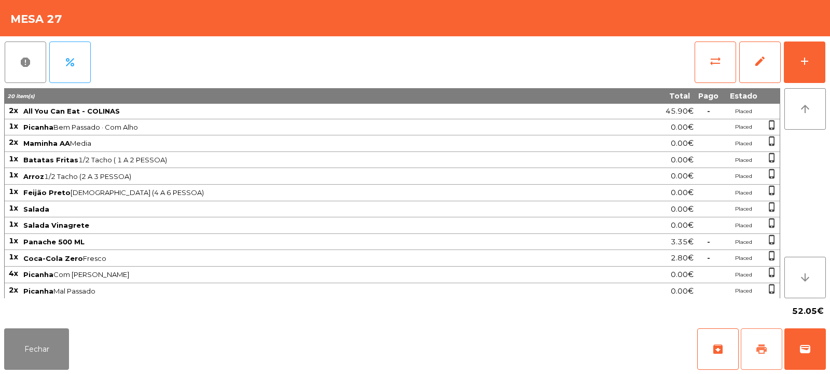
click at [766, 348] on span "print" at bounding box center [761, 349] width 12 height 12
click at [773, 357] on button "print" at bounding box center [762, 349] width 42 height 42
click at [723, 66] on button "sync_alt" at bounding box center [716, 63] width 42 height 42
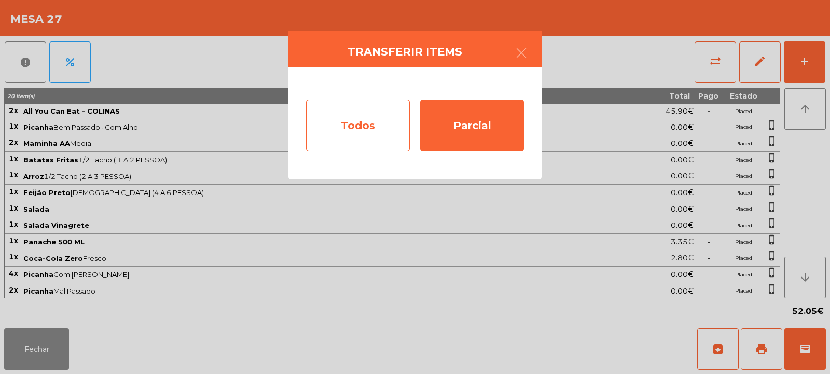
click at [351, 103] on div "Todos" at bounding box center [358, 126] width 104 height 52
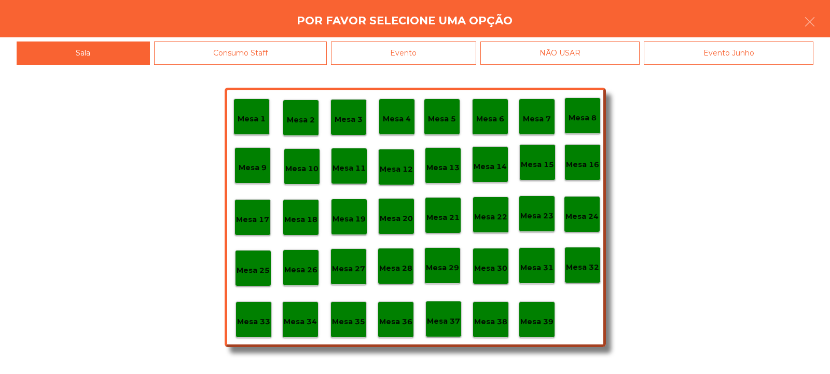
click at [434, 62] on div "Evento" at bounding box center [403, 53] width 145 height 23
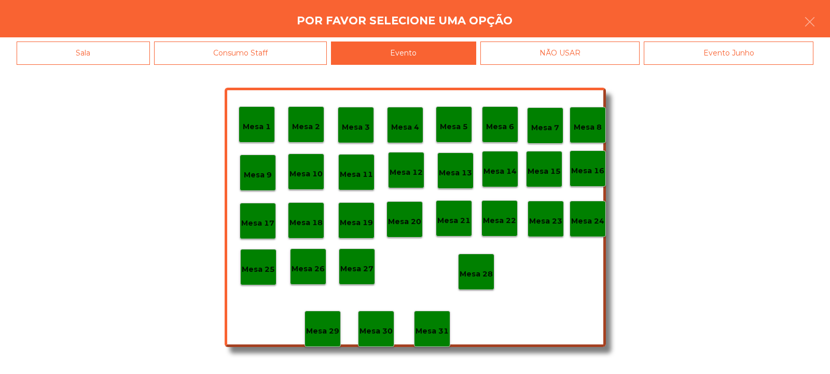
click at [461, 282] on div "Mesa 28" at bounding box center [476, 272] width 36 height 36
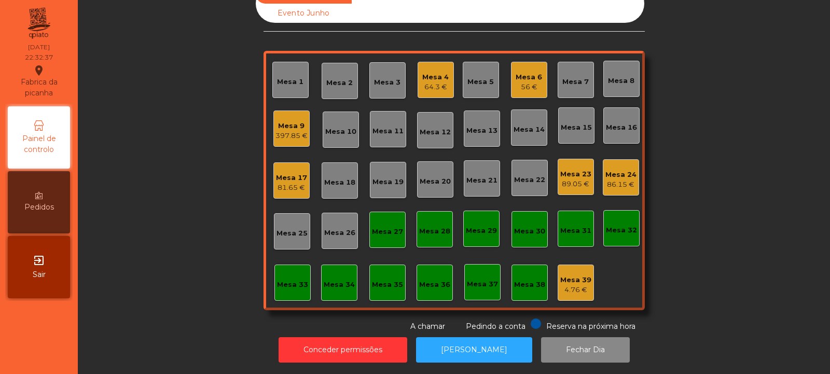
click at [282, 281] on div "Mesa 33" at bounding box center [292, 285] width 31 height 10
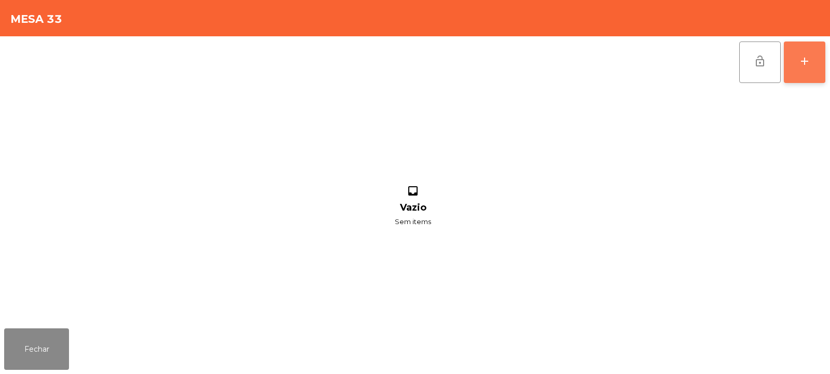
click at [797, 66] on button "add" at bounding box center [805, 63] width 42 height 42
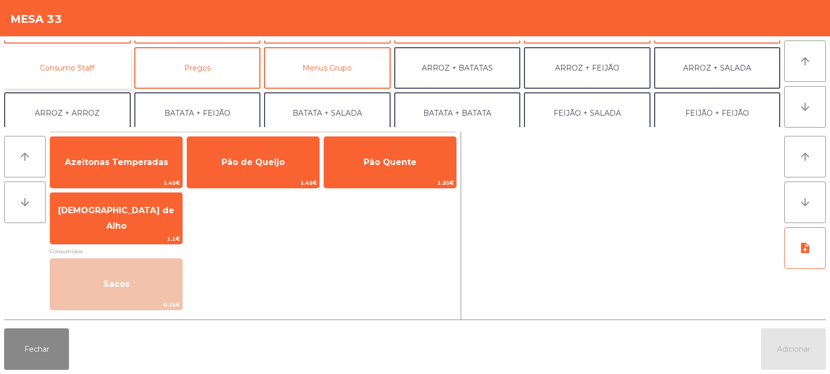
click at [92, 78] on button "Consumo Staff" at bounding box center [67, 68] width 127 height 42
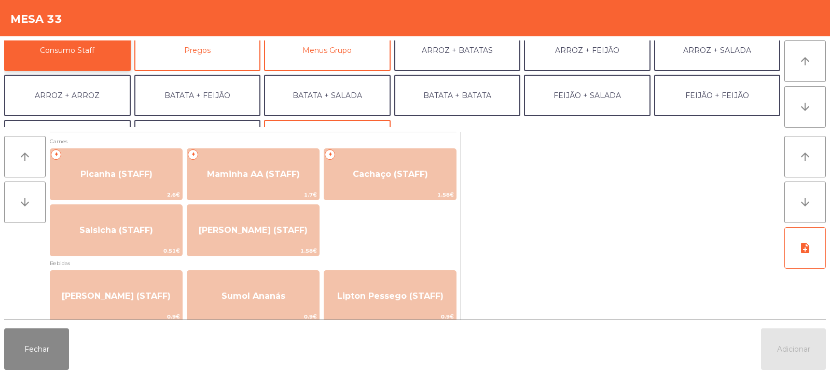
scroll to position [94, 0]
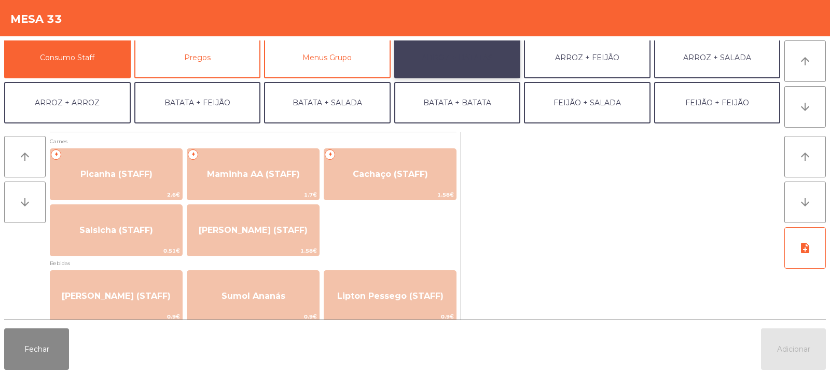
click at [478, 64] on button "ARROZ + BATATAS" at bounding box center [457, 58] width 127 height 42
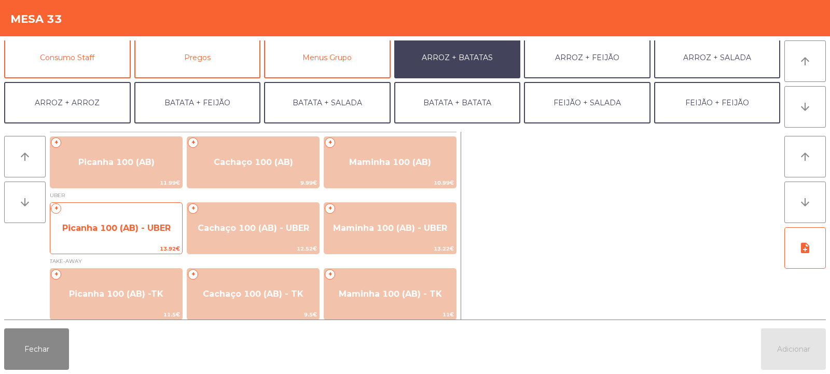
click at [129, 250] on span "13.92€" at bounding box center [116, 249] width 132 height 10
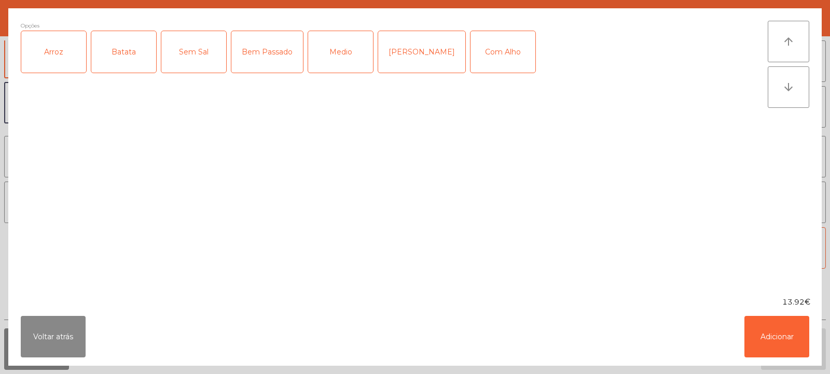
click at [54, 54] on div "Arroz" at bounding box center [53, 52] width 65 height 42
click at [112, 60] on div "Batata" at bounding box center [123, 52] width 65 height 42
click at [274, 48] on div "Bem Passado" at bounding box center [267, 52] width 72 height 42
click at [261, 61] on div "Bem Passado" at bounding box center [267, 52] width 72 height 42
click at [333, 57] on div "Medio" at bounding box center [340, 52] width 65 height 42
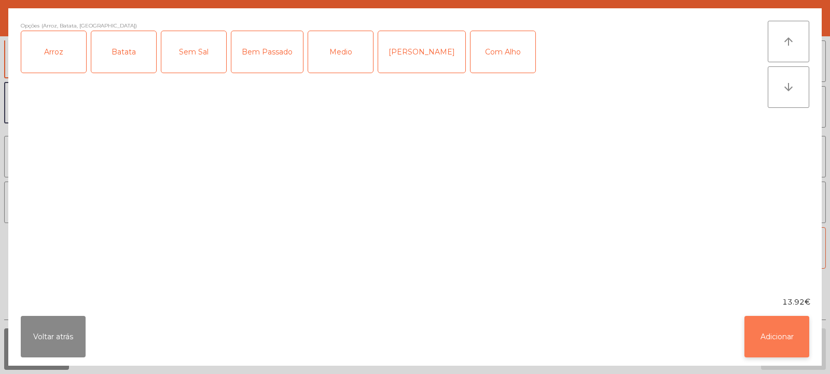
click at [779, 340] on button "Adicionar" at bounding box center [776, 337] width 65 height 42
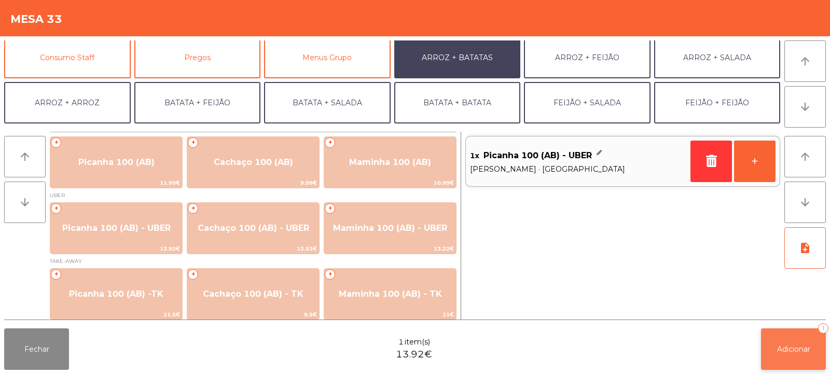
click at [782, 364] on button "Adicionar 1" at bounding box center [793, 349] width 65 height 42
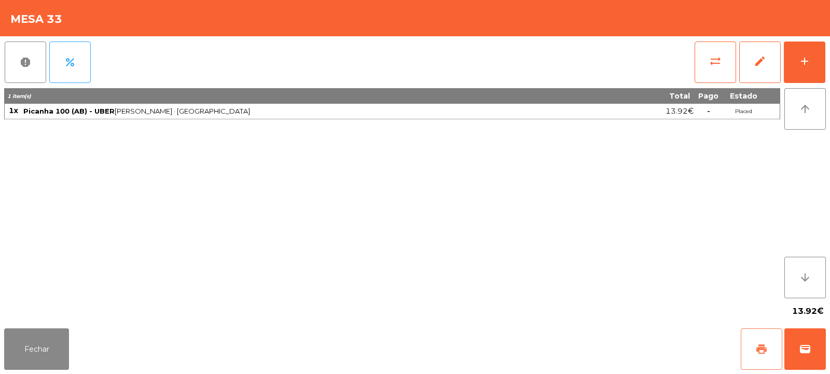
click at [762, 359] on button "print" at bounding box center [762, 349] width 42 height 42
click at [800, 356] on button "wallet" at bounding box center [805, 349] width 42 height 42
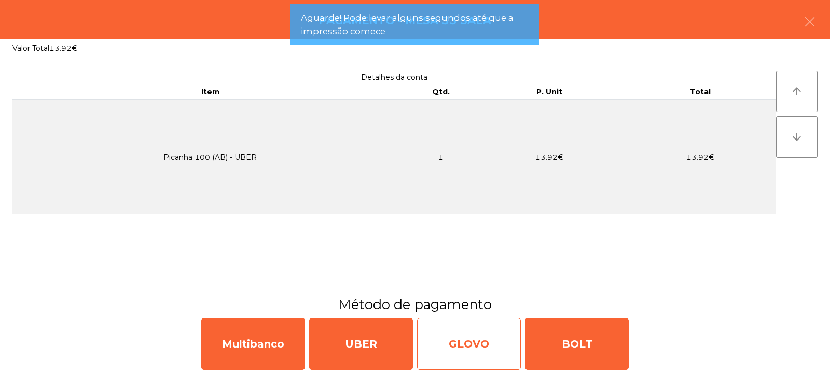
click at [462, 340] on div "GLOVO" at bounding box center [469, 344] width 104 height 52
select select "**"
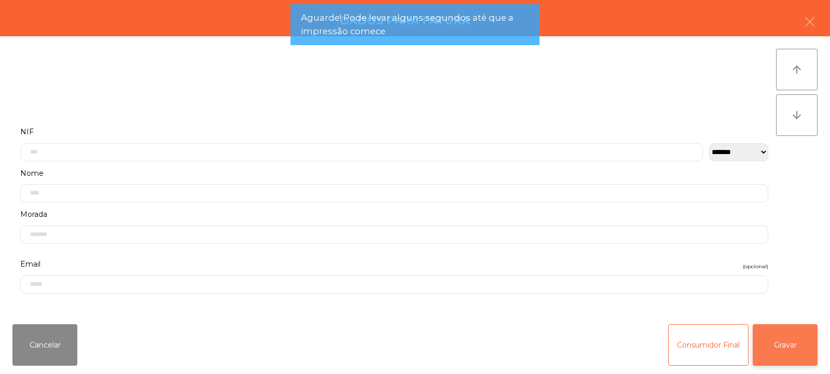
click at [784, 353] on button "Gravar" at bounding box center [785, 345] width 65 height 42
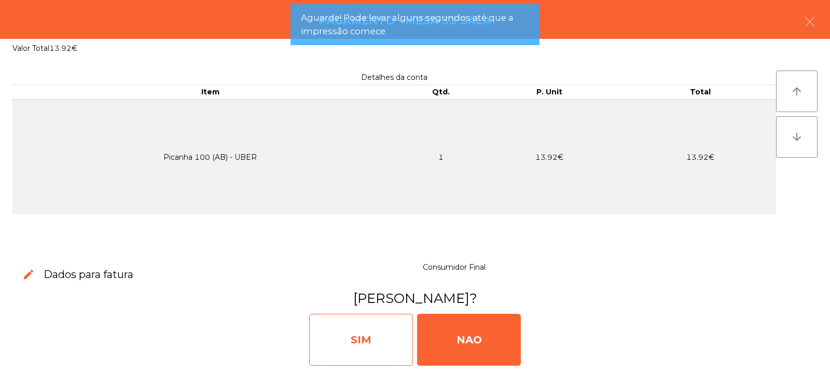
click at [383, 340] on div "SIM" at bounding box center [361, 340] width 104 height 52
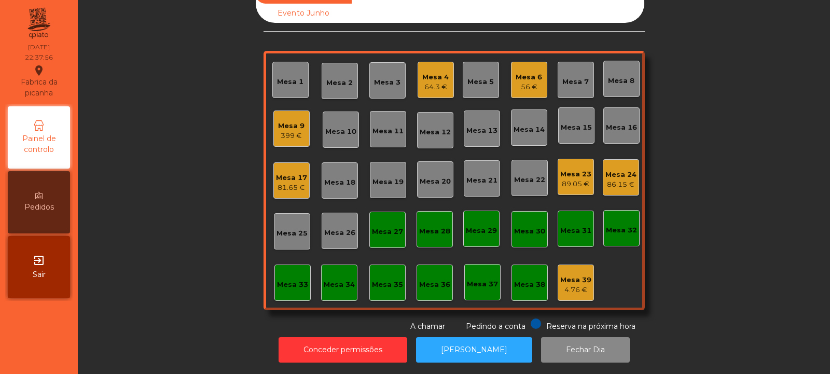
click at [622, 185] on div "Mesa 24 86.15 €" at bounding box center [621, 177] width 36 height 36
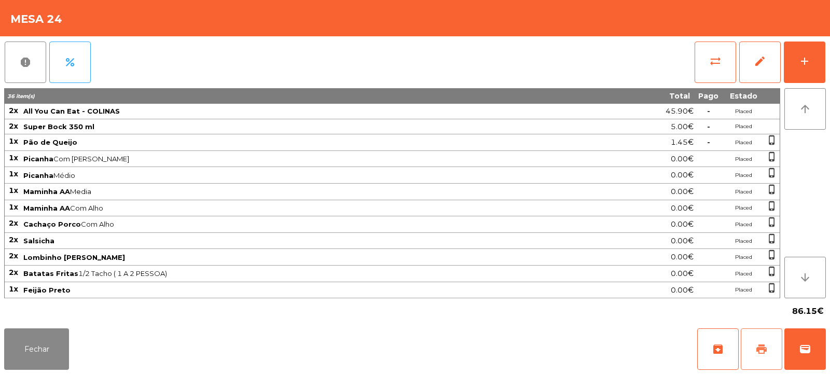
click at [761, 349] on span "print" at bounding box center [761, 349] width 12 height 12
click at [23, 332] on button "Fechar" at bounding box center [36, 349] width 65 height 42
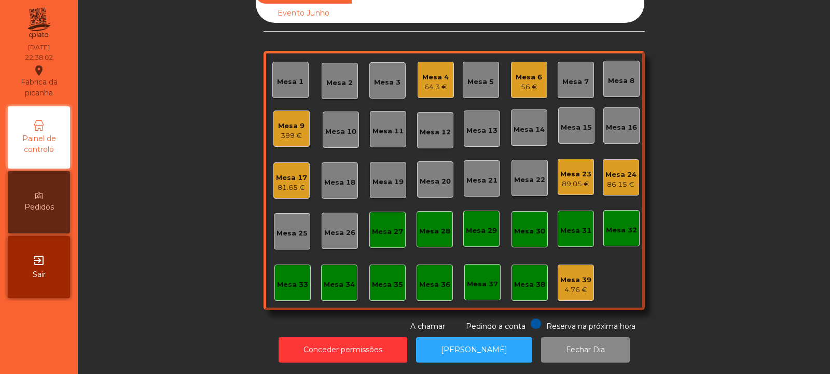
click at [568, 165] on div "Mesa 23 89.05 €" at bounding box center [575, 177] width 31 height 24
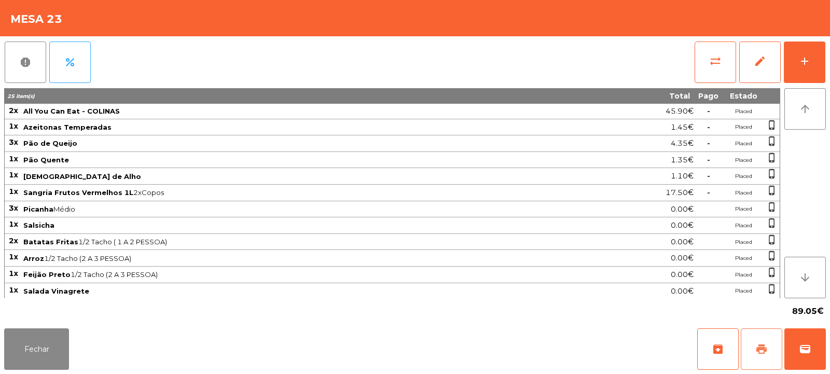
click at [759, 342] on button "print" at bounding box center [762, 349] width 42 height 42
click at [21, 338] on button "Fechar" at bounding box center [36, 349] width 65 height 42
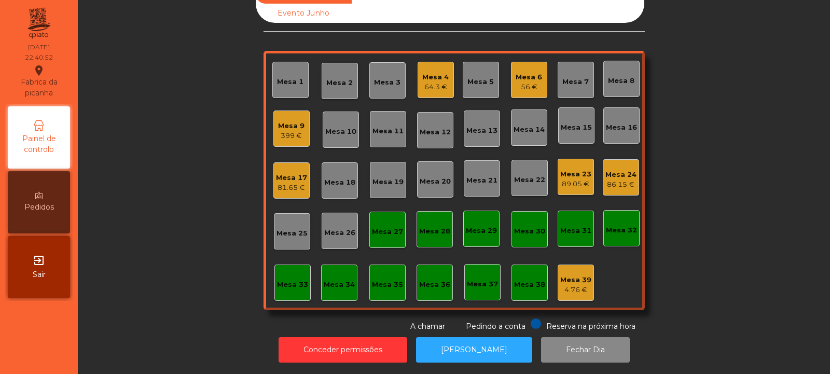
click at [571, 275] on div "Mesa 39" at bounding box center [575, 280] width 31 height 10
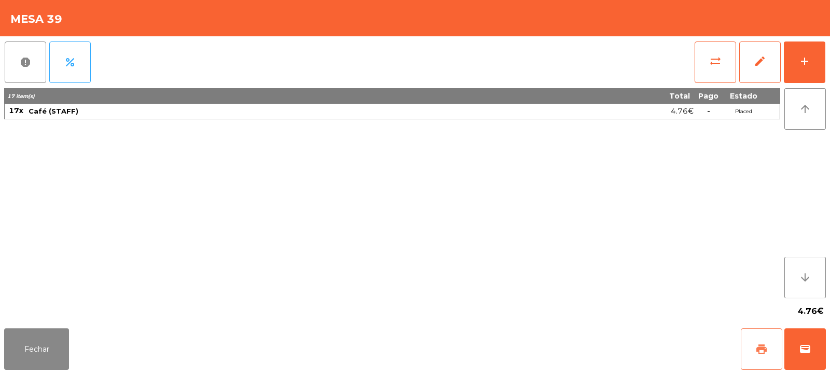
click at [748, 340] on button "print" at bounding box center [762, 349] width 42 height 42
click at [42, 338] on button "Fechar" at bounding box center [36, 349] width 65 height 42
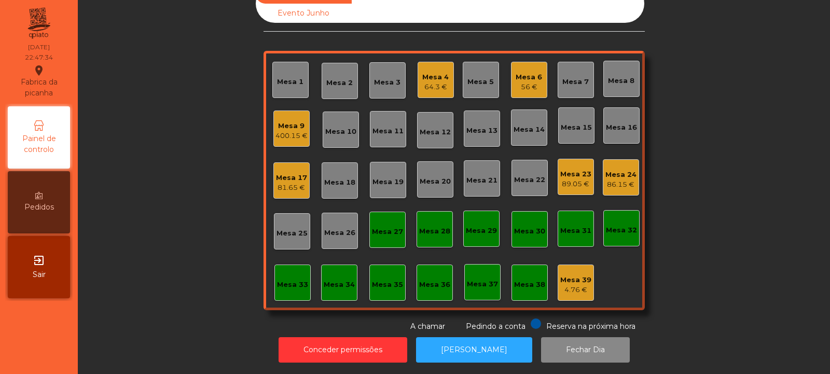
click at [534, 82] on div "56 €" at bounding box center [529, 87] width 26 height 10
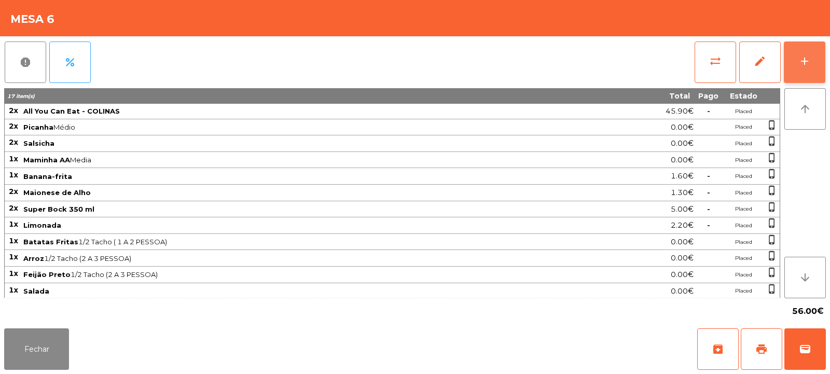
click at [802, 65] on div "add" at bounding box center [804, 61] width 12 height 12
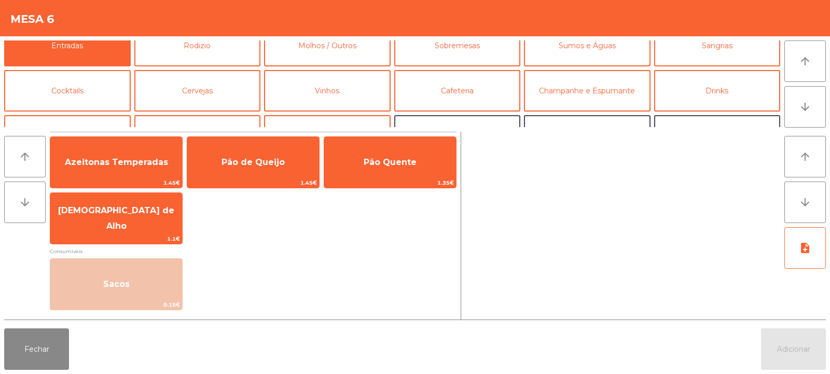
scroll to position [0, 0]
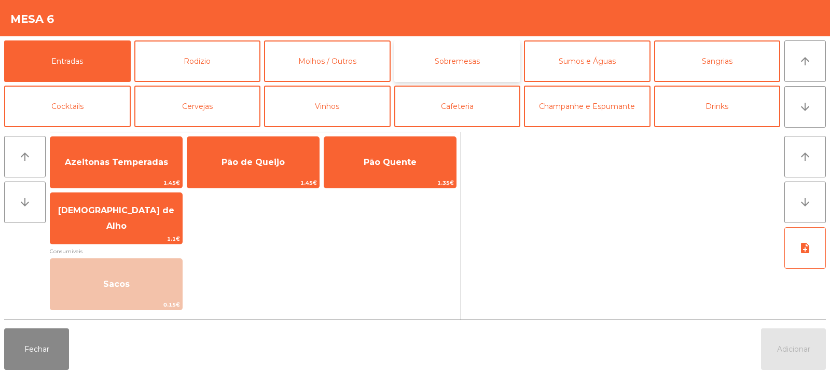
click at [462, 67] on button "Sobremesas" at bounding box center [457, 61] width 127 height 42
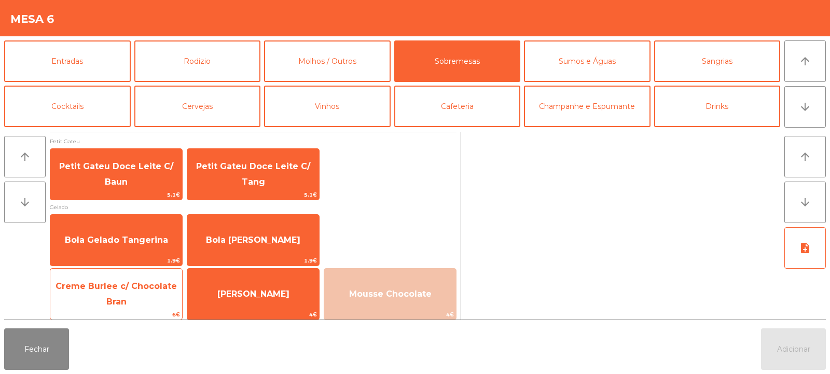
click at [141, 299] on span "Creme Burlee c/ Chocolate Bran" at bounding box center [116, 294] width 132 height 44
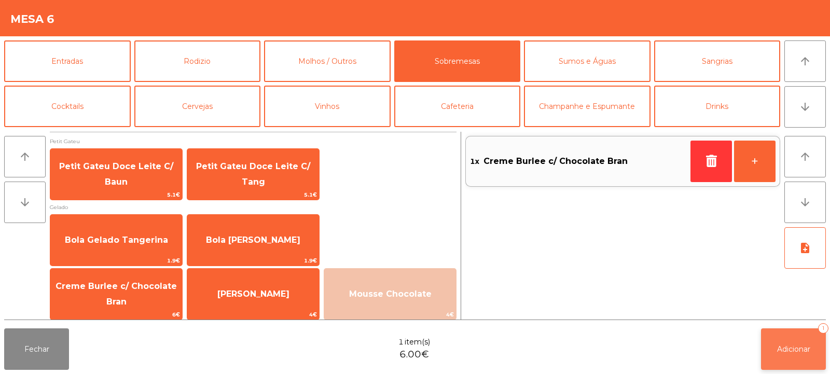
click at [776, 360] on button "Adicionar 1" at bounding box center [793, 349] width 65 height 42
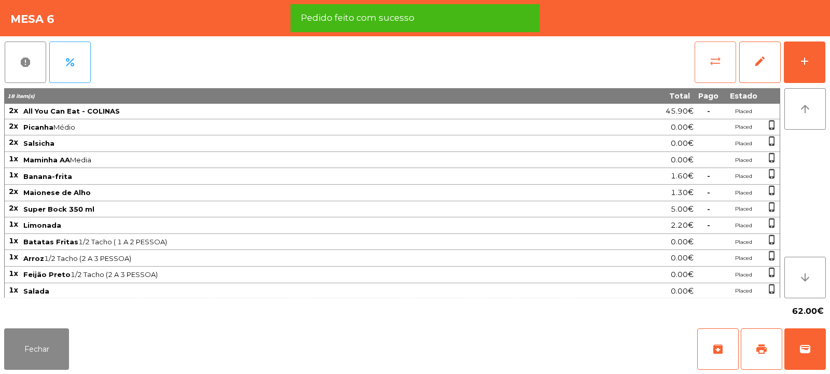
click at [698, 53] on button "sync_alt" at bounding box center [716, 63] width 42 height 42
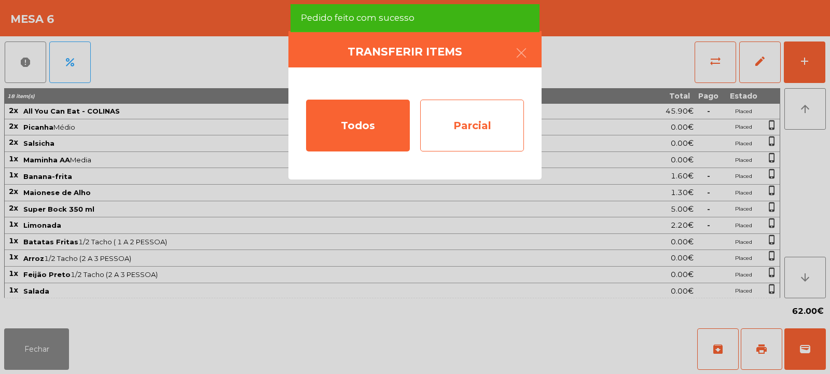
click at [492, 127] on div "Parcial" at bounding box center [472, 126] width 104 height 52
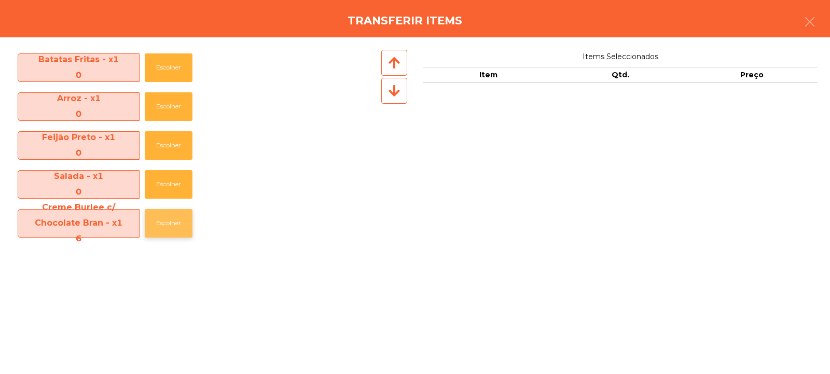
click at [167, 226] on button "Escolher" at bounding box center [169, 223] width 48 height 29
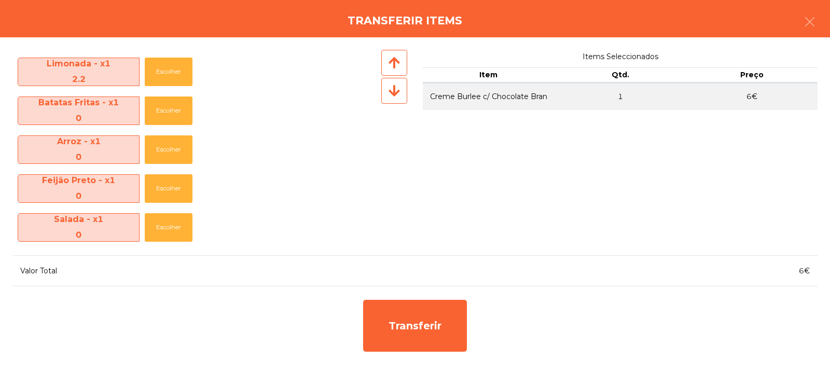
scroll to position [270, 0]
click at [817, 29] on button "button" at bounding box center [809, 22] width 29 height 31
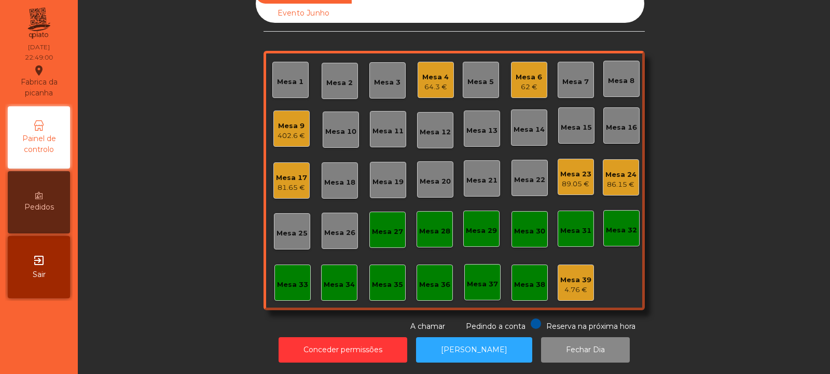
click at [534, 72] on div "Mesa 6" at bounding box center [529, 77] width 26 height 10
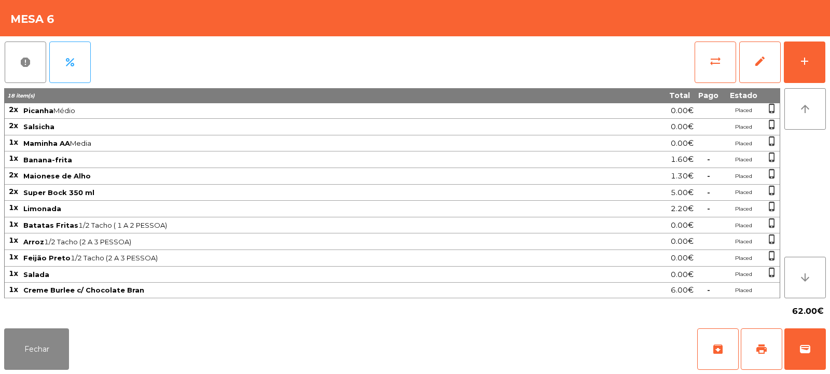
scroll to position [0, 0]
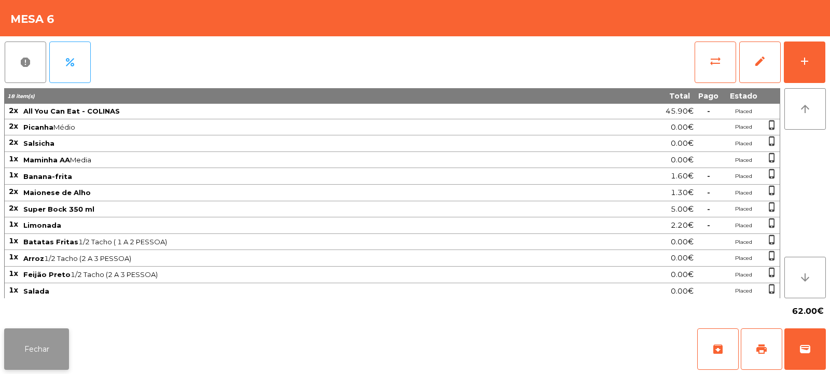
click at [44, 340] on button "Fechar" at bounding box center [36, 349] width 65 height 42
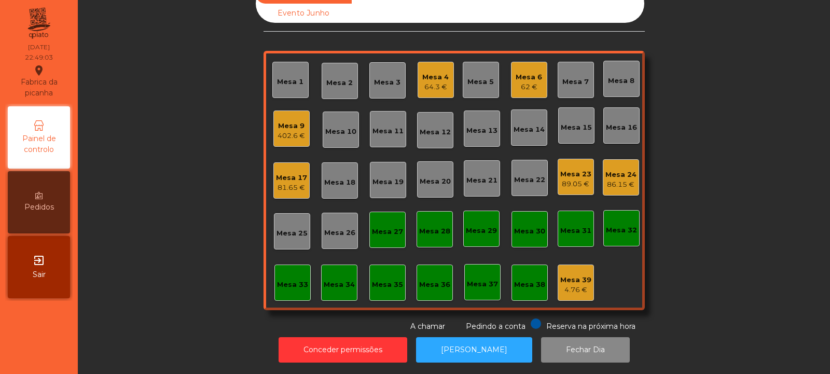
click at [426, 74] on div "Mesa 4" at bounding box center [435, 77] width 26 height 10
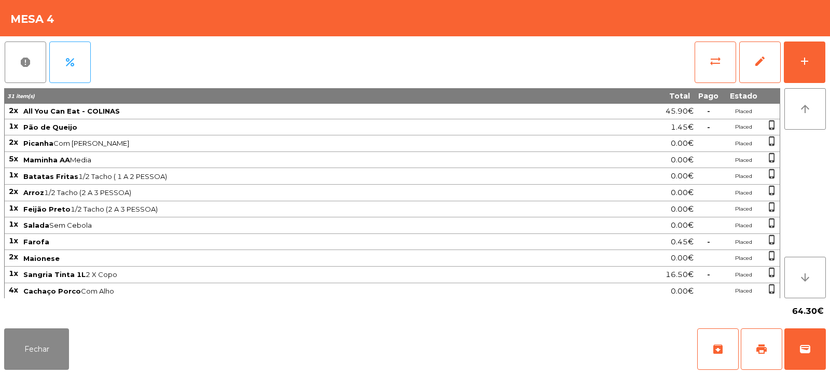
scroll to position [50, 0]
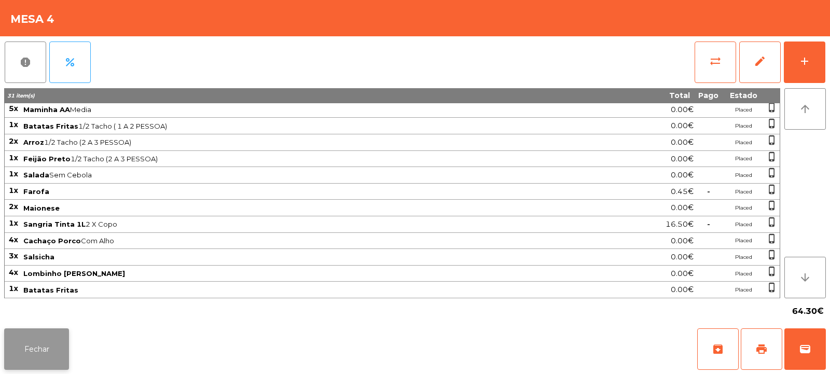
click at [50, 339] on button "Fechar" at bounding box center [36, 349] width 65 height 42
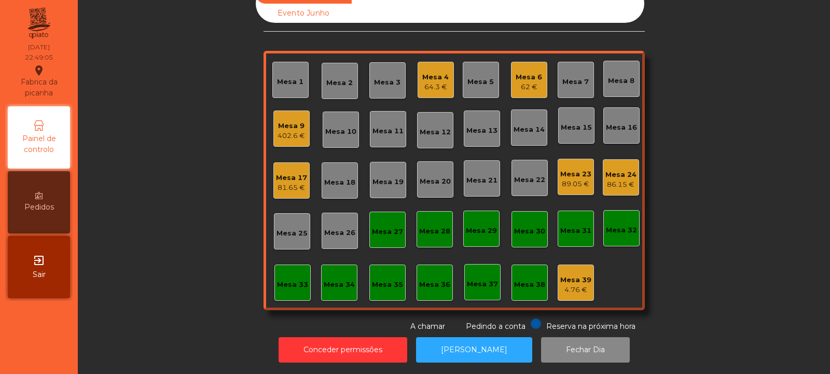
click at [296, 173] on div "Mesa 17" at bounding box center [291, 178] width 31 height 10
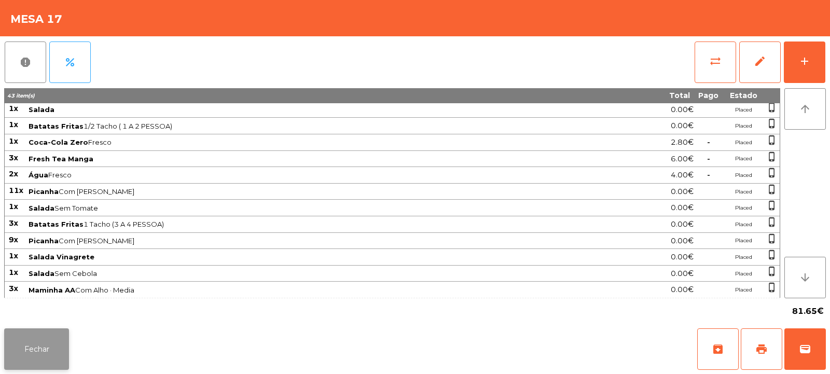
click at [45, 352] on button "Fechar" at bounding box center [36, 349] width 65 height 42
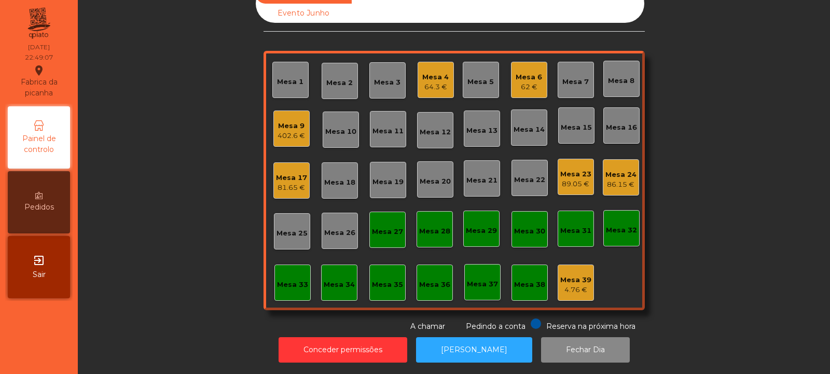
click at [579, 182] on div "Mesa 23 89.05 €" at bounding box center [576, 177] width 36 height 36
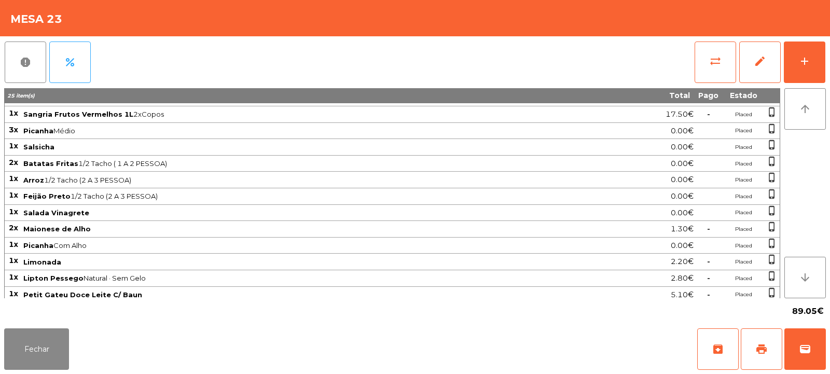
scroll to position [100, 0]
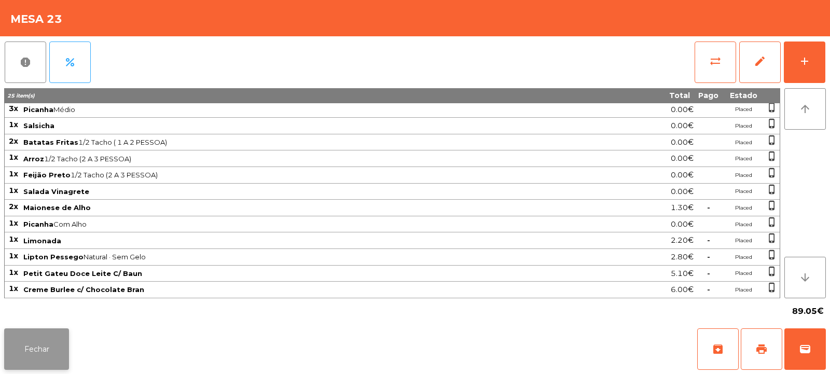
click at [36, 356] on button "Fechar" at bounding box center [36, 349] width 65 height 42
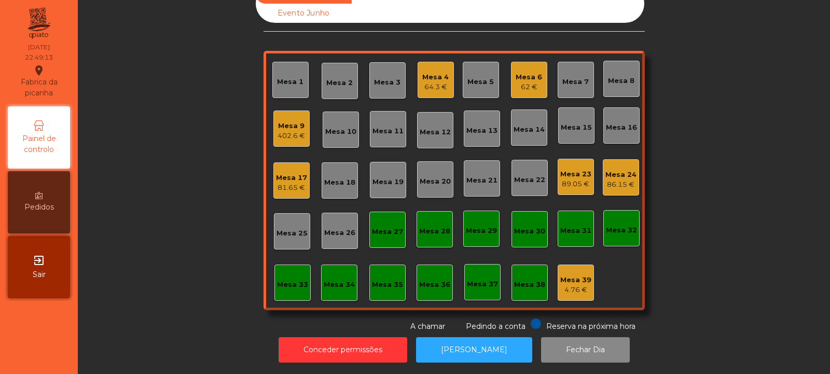
click at [576, 179] on div "89.05 €" at bounding box center [575, 184] width 31 height 10
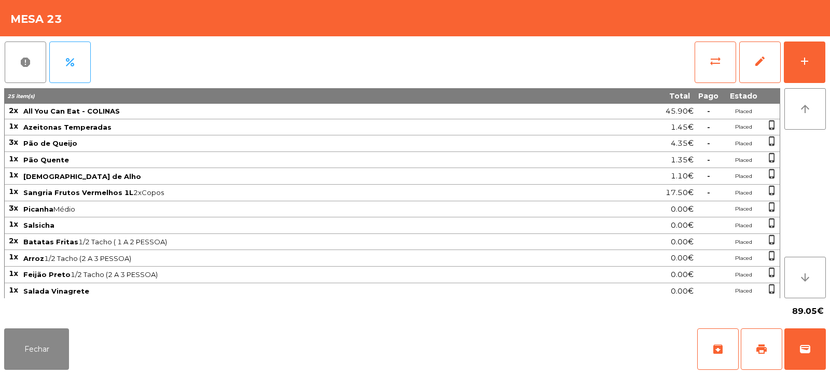
click at [79, 353] on div "Fechar archive print wallet" at bounding box center [415, 349] width 830 height 50
click at [51, 358] on button "Fechar" at bounding box center [36, 349] width 65 height 42
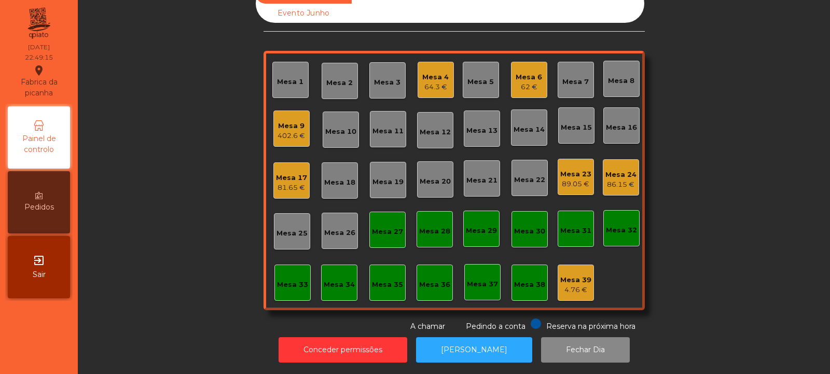
click at [527, 84] on div "62 €" at bounding box center [529, 87] width 26 height 10
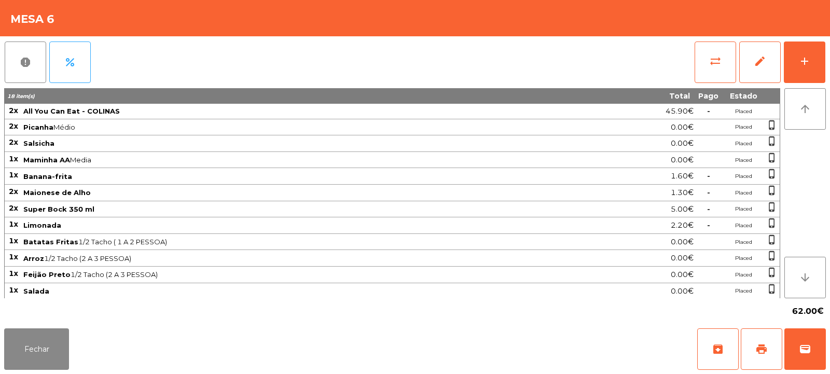
scroll to position [17, 0]
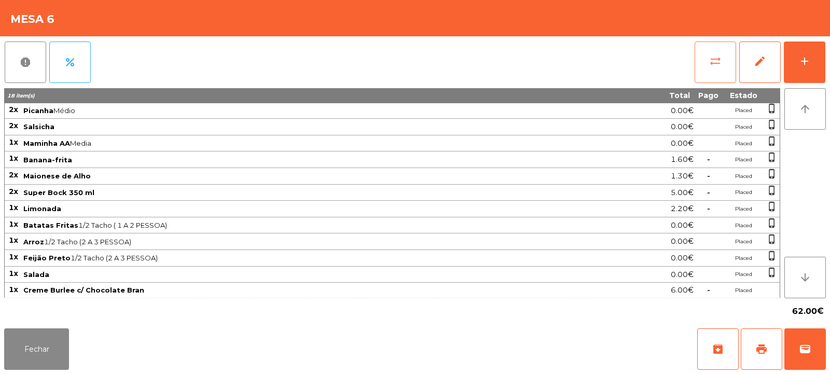
click at [698, 78] on button "sync_alt" at bounding box center [716, 63] width 42 height 42
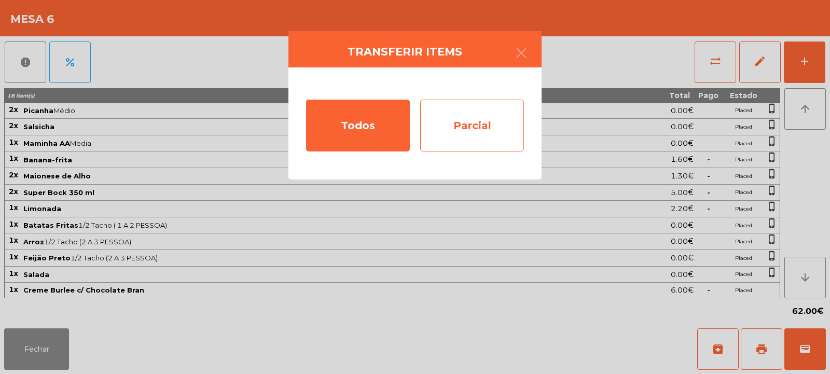
click at [491, 132] on div "Parcial" at bounding box center [472, 126] width 104 height 52
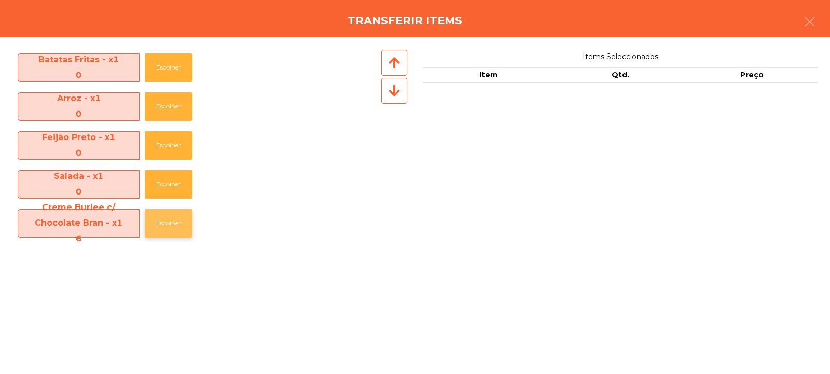
click at [155, 221] on button "Escolher" at bounding box center [169, 223] width 48 height 29
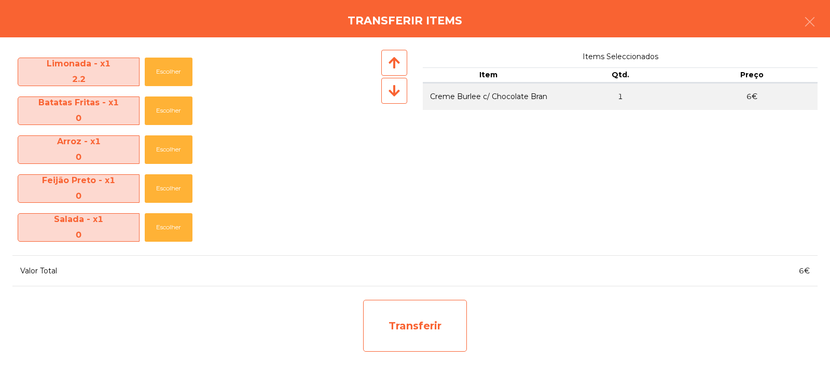
click at [429, 321] on div "Transferir" at bounding box center [415, 326] width 104 height 52
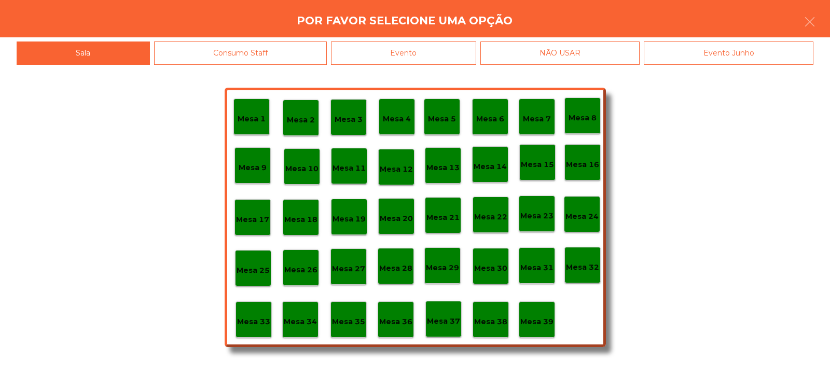
click at [447, 310] on div "Mesa 37" at bounding box center [443, 319] width 36 height 36
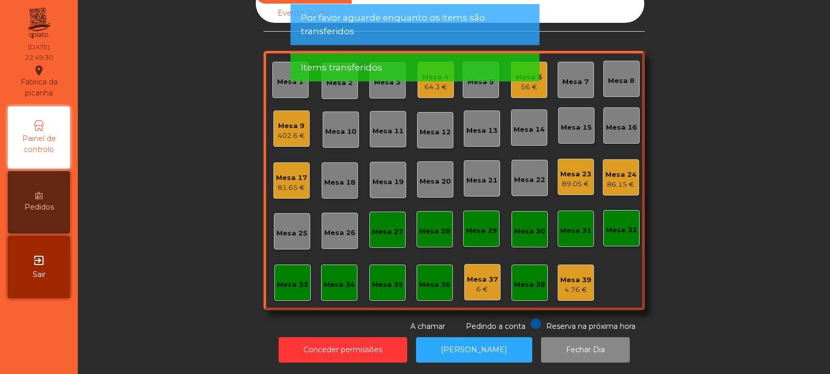
click at [534, 74] on div "Items transferidos" at bounding box center [415, 67] width 249 height 28
click at [524, 72] on div "Items transferidos" at bounding box center [415, 67] width 228 height 13
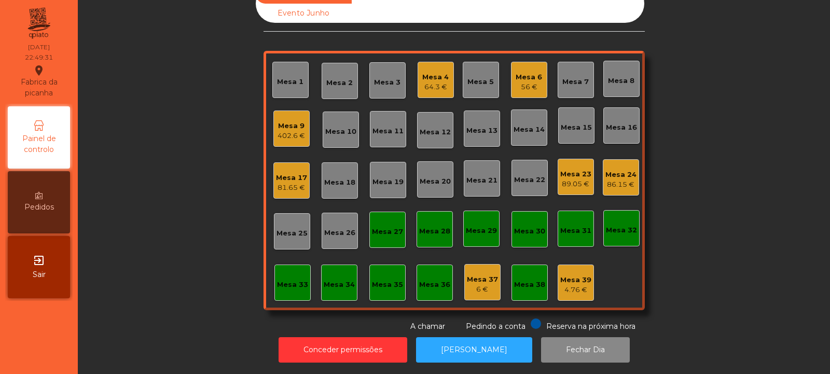
click at [521, 82] on div "56 €" at bounding box center [529, 87] width 26 height 10
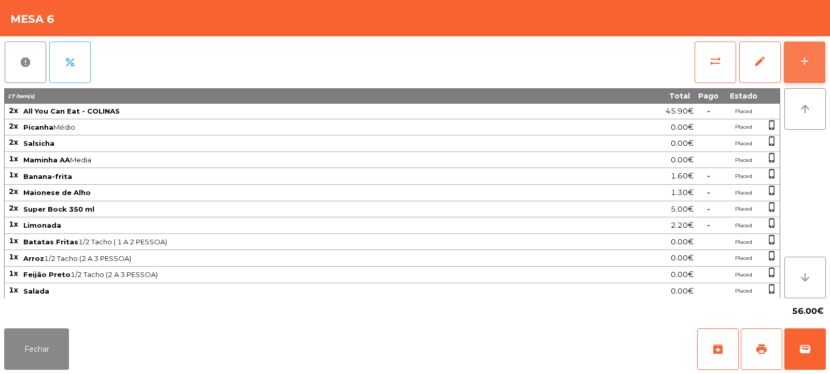
click at [796, 67] on button "add" at bounding box center [805, 63] width 42 height 42
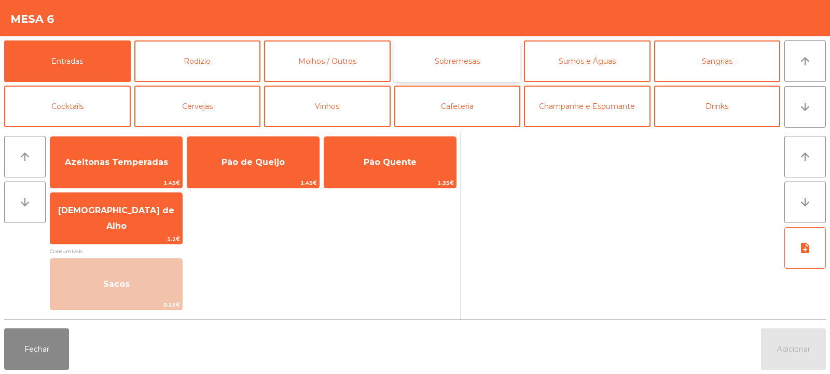
click at [469, 65] on button "Sobremesas" at bounding box center [457, 61] width 127 height 42
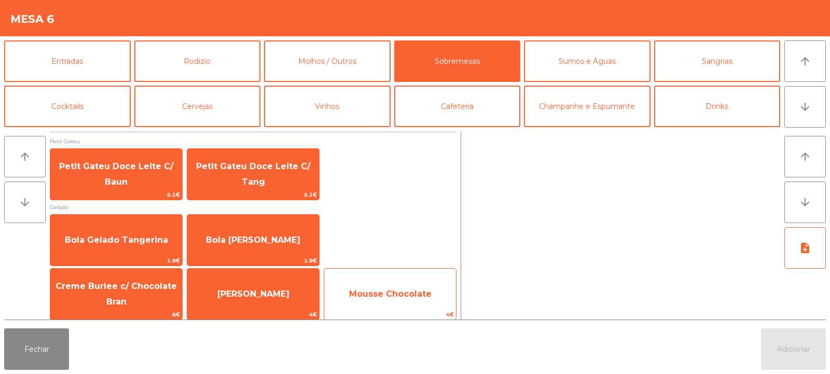
click at [391, 281] on span "Mousse Chocolate" at bounding box center [390, 294] width 132 height 28
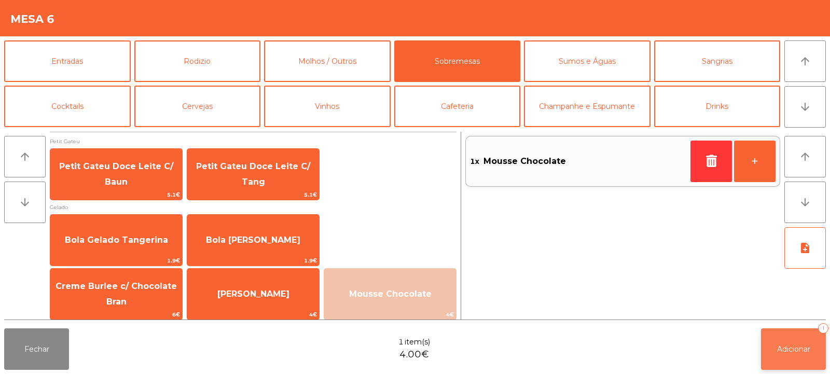
click at [767, 352] on button "Adicionar 1" at bounding box center [793, 349] width 65 height 42
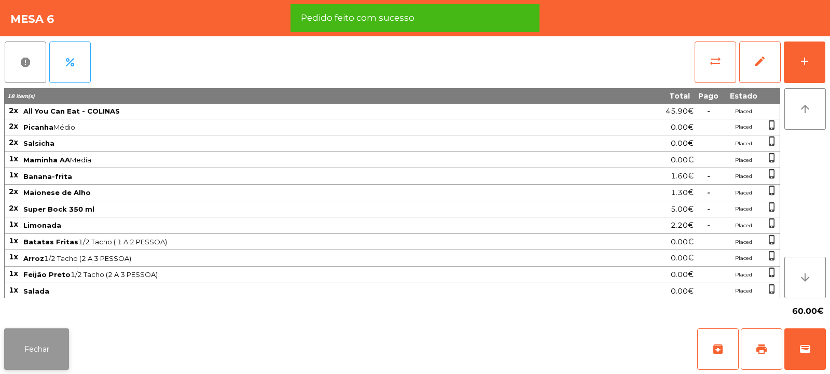
click at [48, 346] on button "Fechar" at bounding box center [36, 349] width 65 height 42
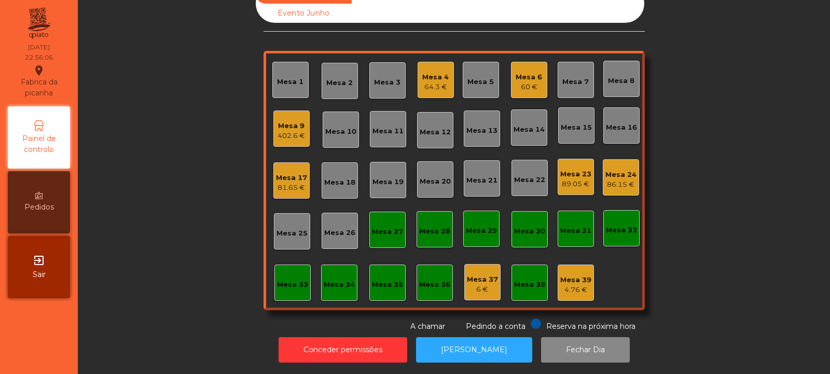
click at [292, 131] on div "402.6 €" at bounding box center [291, 136] width 27 height 10
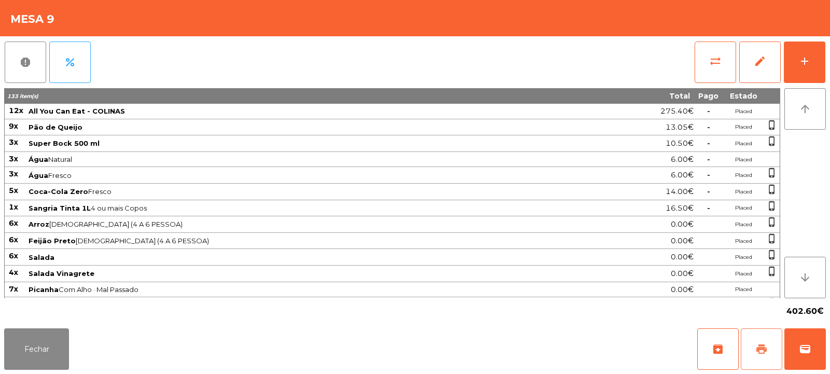
click at [768, 350] on button "print" at bounding box center [762, 349] width 42 height 42
click at [817, 355] on button "wallet" at bounding box center [805, 349] width 42 height 42
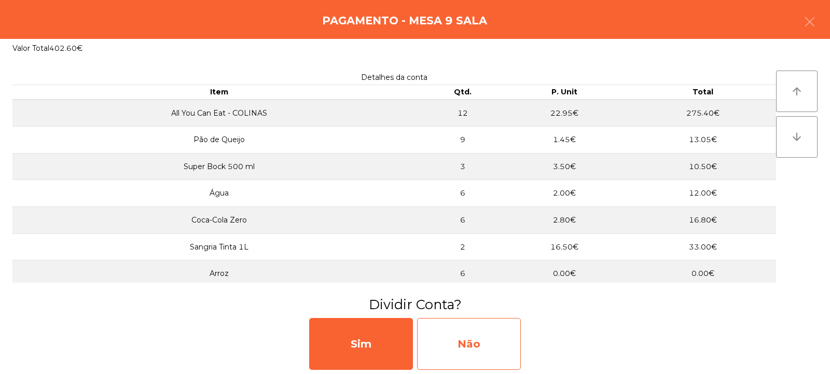
click at [454, 343] on div "Não" at bounding box center [469, 344] width 104 height 52
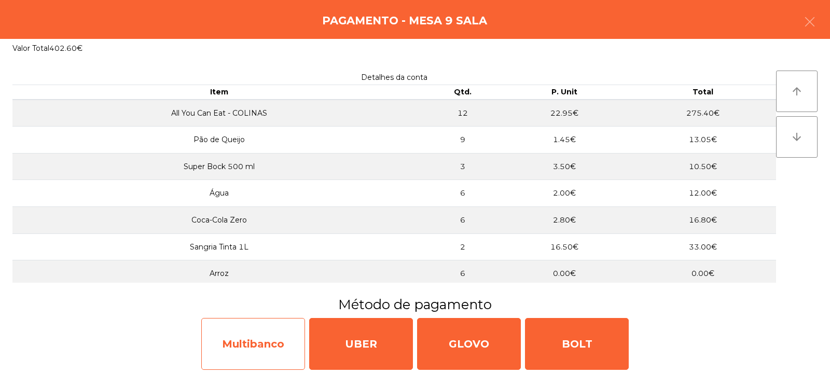
click at [255, 347] on div "Multibanco" at bounding box center [253, 344] width 104 height 52
select select "**"
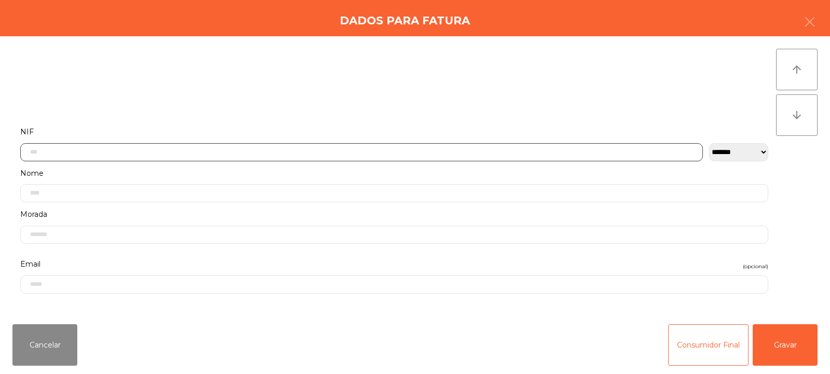
click at [73, 154] on input "text" at bounding box center [361, 152] width 683 height 18
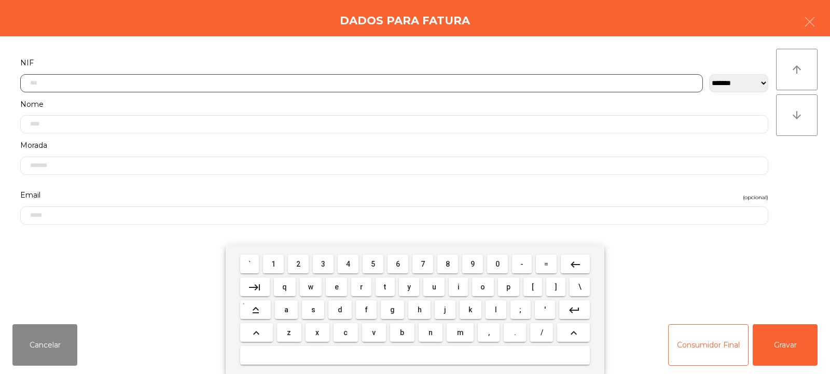
scroll to position [76, 0]
type input "*********"
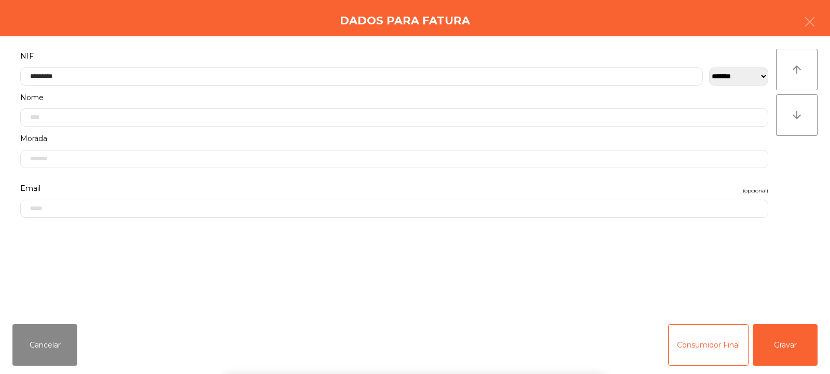
click at [786, 173] on div "arrow_upward arrow_downward" at bounding box center [797, 176] width 42 height 255
click at [779, 347] on button "Gravar" at bounding box center [785, 345] width 65 height 42
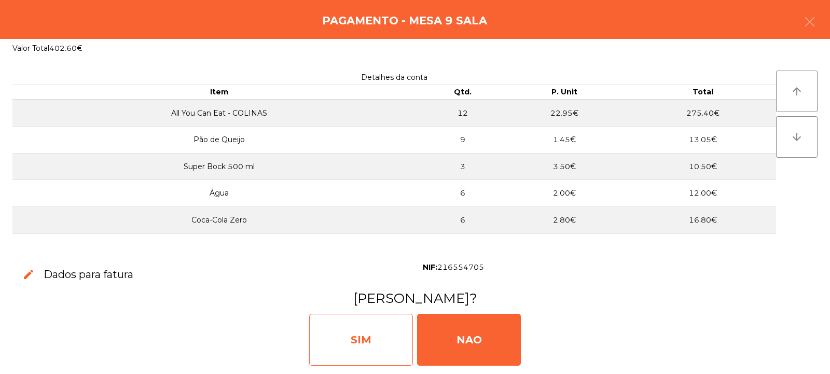
click at [372, 339] on div "SIM" at bounding box center [361, 340] width 104 height 52
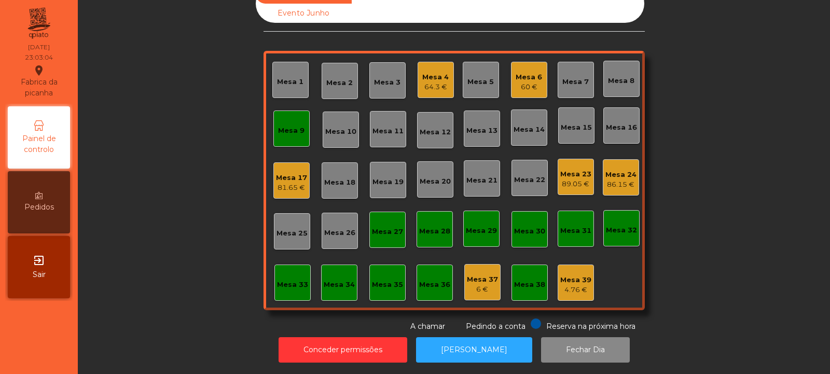
click at [280, 121] on div "Mesa 9" at bounding box center [291, 128] width 26 height 15
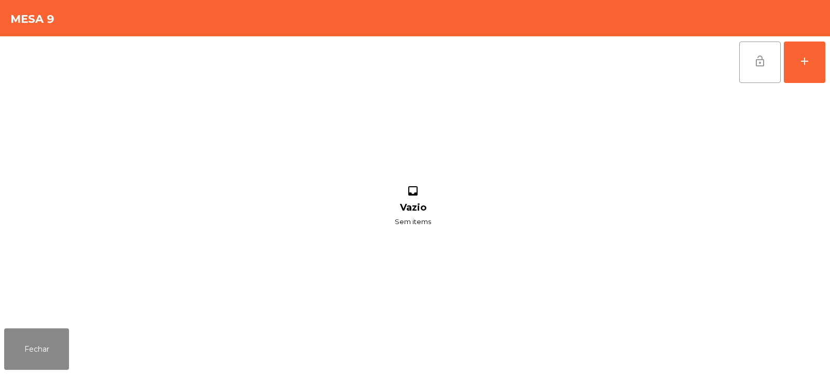
click at [761, 58] on span "lock_open" at bounding box center [760, 61] width 12 height 12
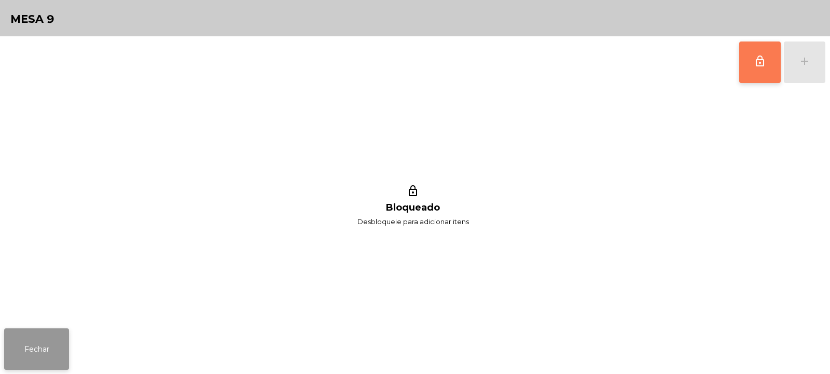
click at [29, 354] on button "Fechar" at bounding box center [36, 349] width 65 height 42
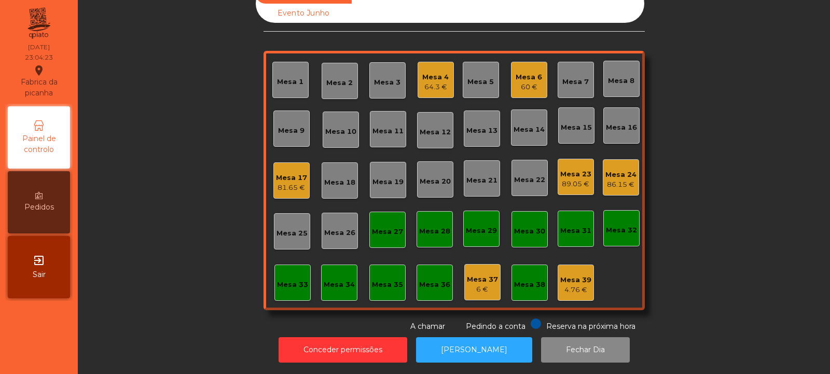
scroll to position [0, 0]
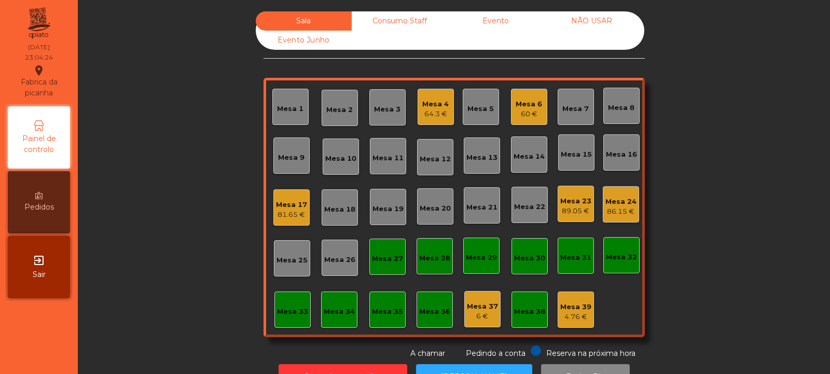
click at [491, 3] on div "Sala Consumo Staff Evento NÃO USAR Evento Junho Mesa 1 Mesa 2 Mesa 3 Mesa 4 64.…" at bounding box center [454, 187] width 752 height 374
click at [397, 15] on div "Consumo Staff" at bounding box center [400, 20] width 96 height 19
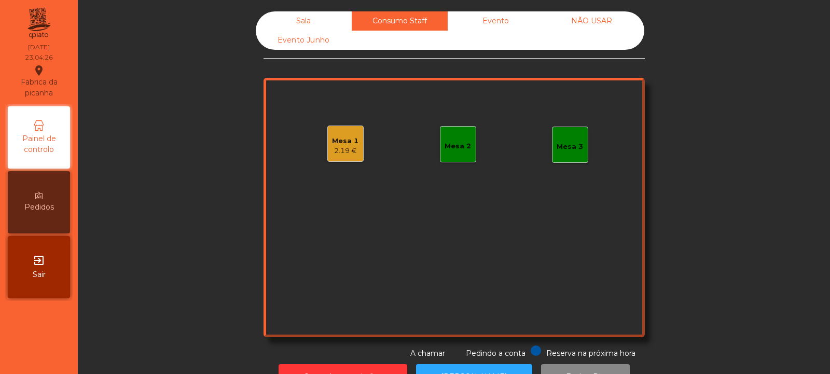
click at [583, 133] on div "Mesa 3" at bounding box center [570, 145] width 36 height 36
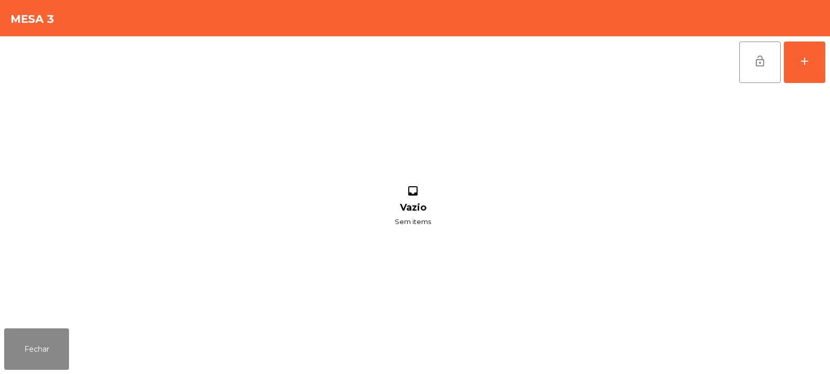
click at [575, 152] on div "inbox Vazio Sem items" at bounding box center [413, 206] width 818 height 236
click at [804, 66] on div "add" at bounding box center [804, 61] width 12 height 12
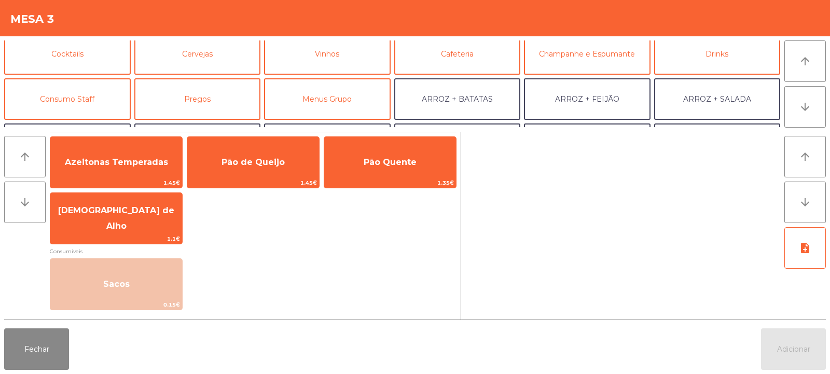
scroll to position [67, 0]
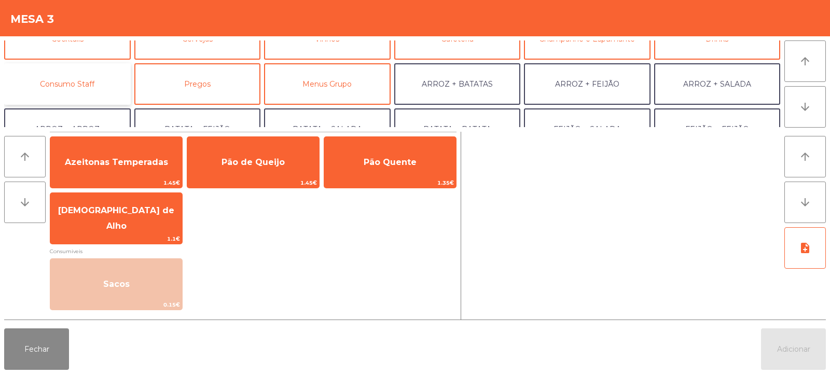
click at [63, 85] on button "Consumo Staff" at bounding box center [67, 84] width 127 height 42
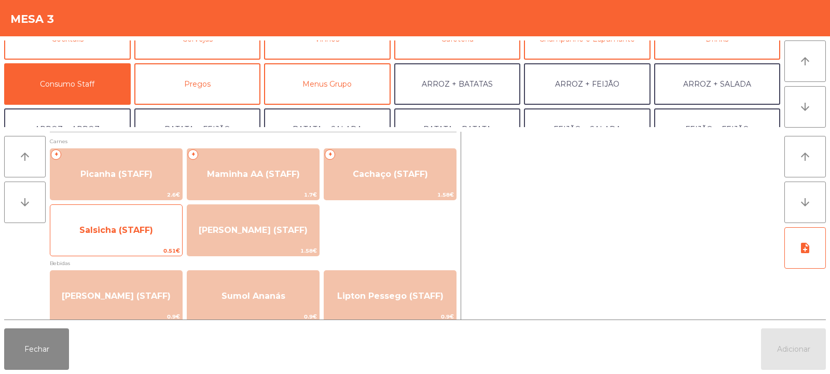
click at [129, 220] on span "Salsicha (STAFF)" at bounding box center [116, 230] width 132 height 28
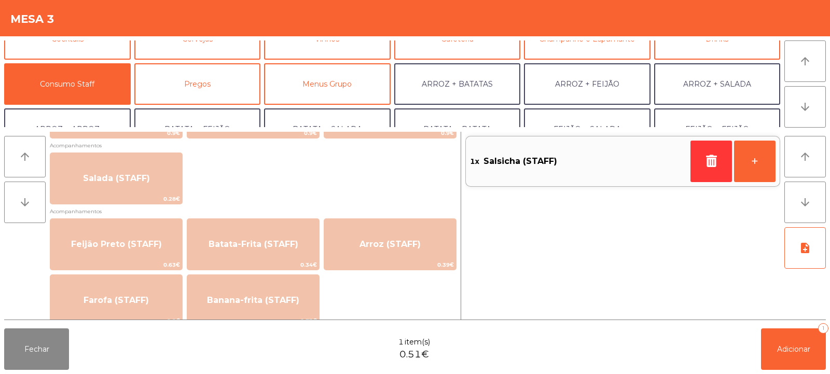
scroll to position [422, 0]
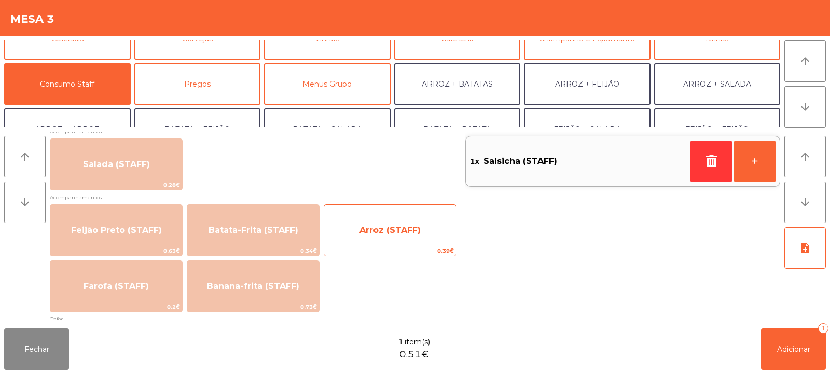
click at [370, 236] on span "Arroz (STAFF)" at bounding box center [390, 230] width 132 height 28
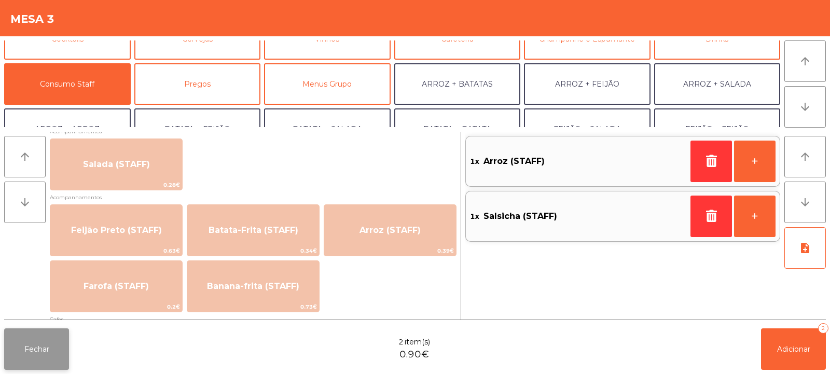
click at [16, 344] on button "Fechar" at bounding box center [36, 349] width 65 height 42
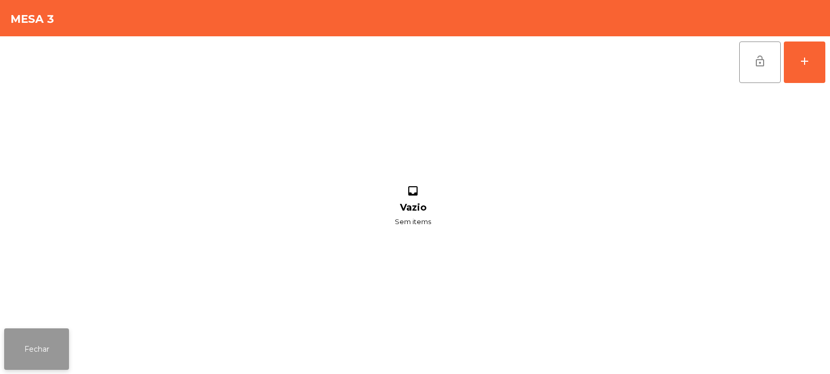
click at [32, 353] on button "Fechar" at bounding box center [36, 349] width 65 height 42
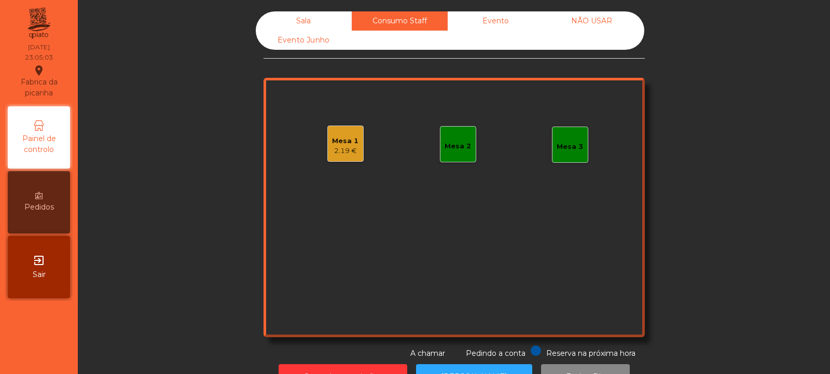
click at [302, 20] on div "Sala" at bounding box center [304, 20] width 96 height 19
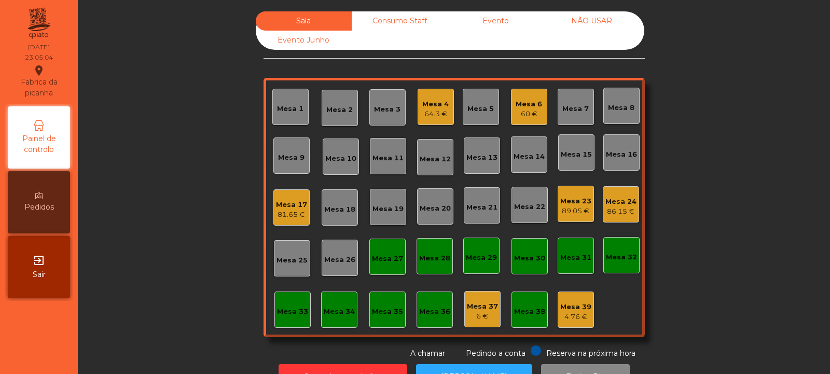
click at [523, 96] on div "Mesa 6 60 €" at bounding box center [529, 107] width 26 height 24
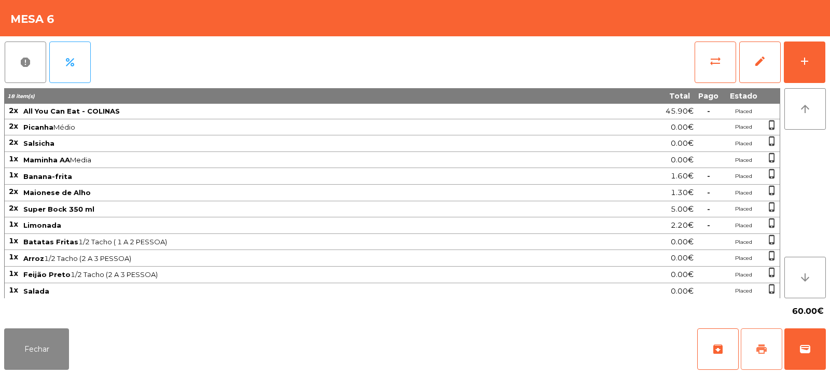
click at [767, 352] on span "print" at bounding box center [761, 349] width 12 height 12
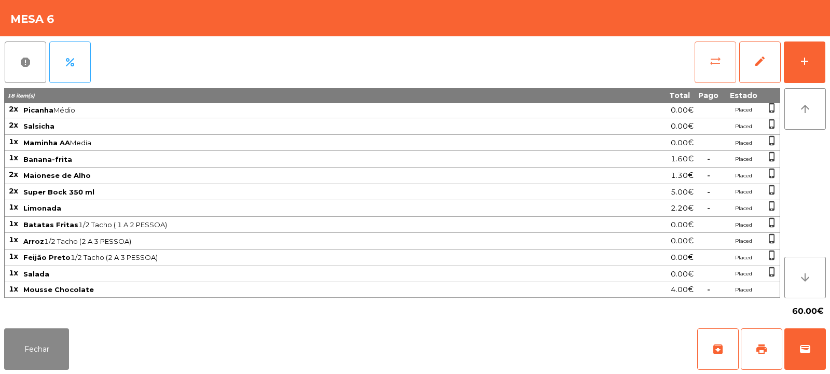
click at [722, 60] on button "sync_alt" at bounding box center [716, 63] width 42 height 42
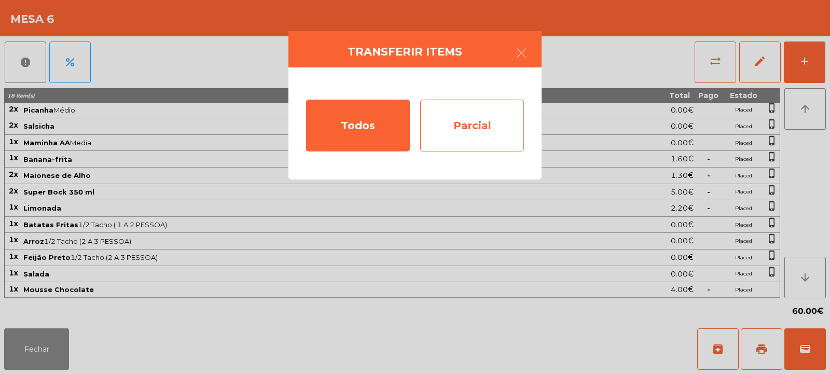
click at [484, 126] on div "Parcial" at bounding box center [472, 126] width 104 height 52
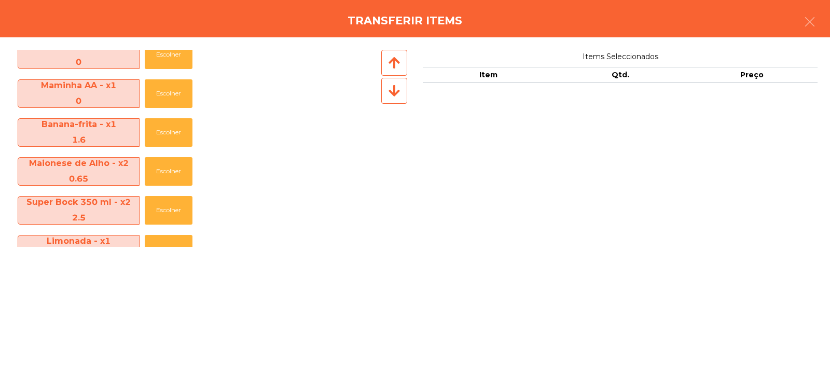
scroll to position [309, 0]
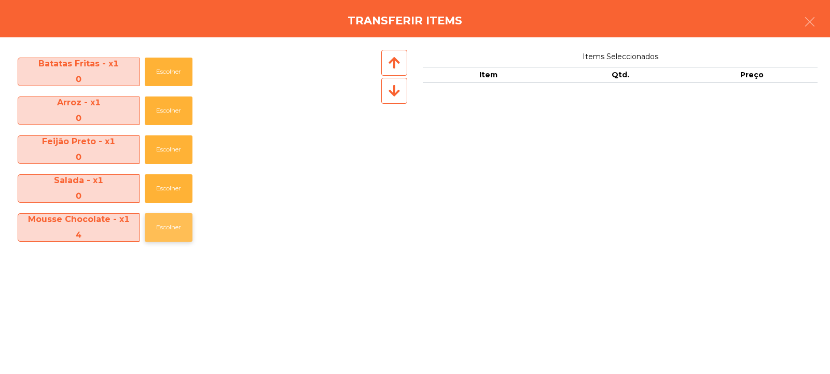
click at [172, 229] on button "Escolher" at bounding box center [169, 227] width 48 height 29
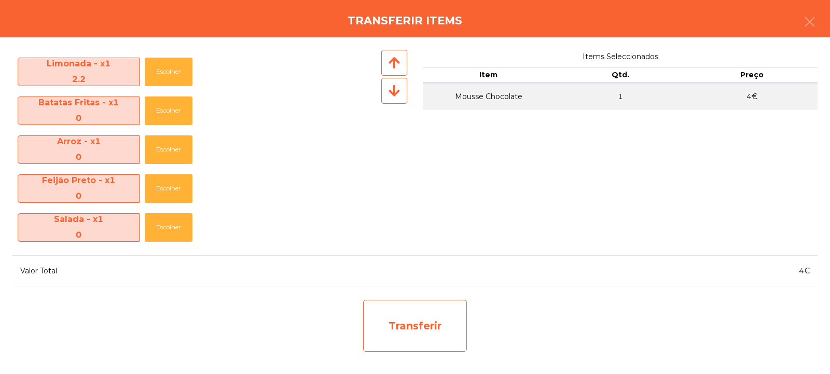
click at [445, 310] on div "Transferir" at bounding box center [415, 326] width 104 height 52
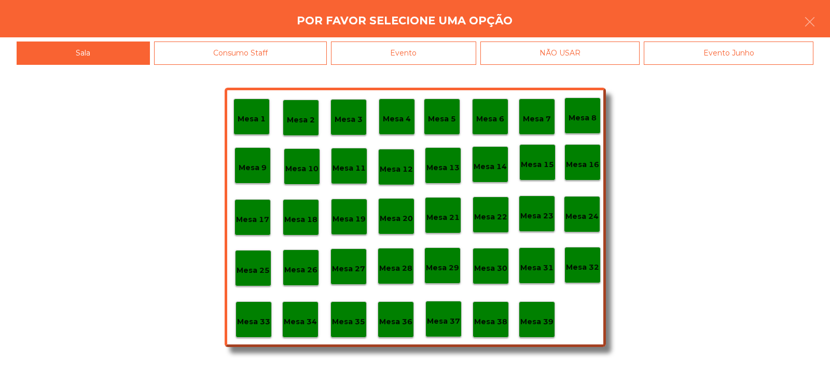
click at [552, 325] on p "Mesa 39" at bounding box center [536, 322] width 33 height 12
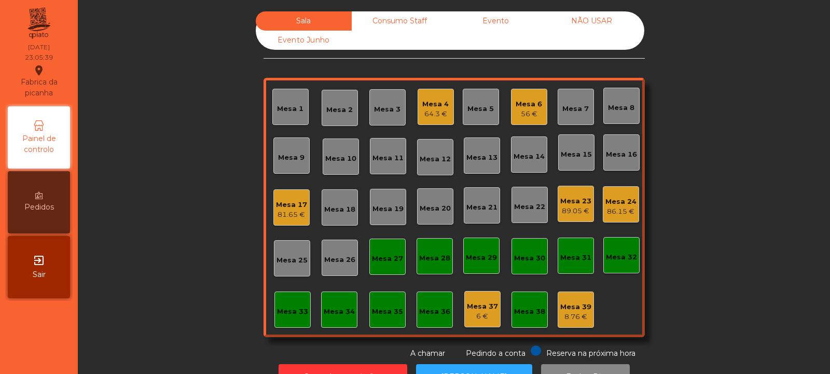
click at [530, 104] on div "Mesa 6" at bounding box center [529, 104] width 26 height 10
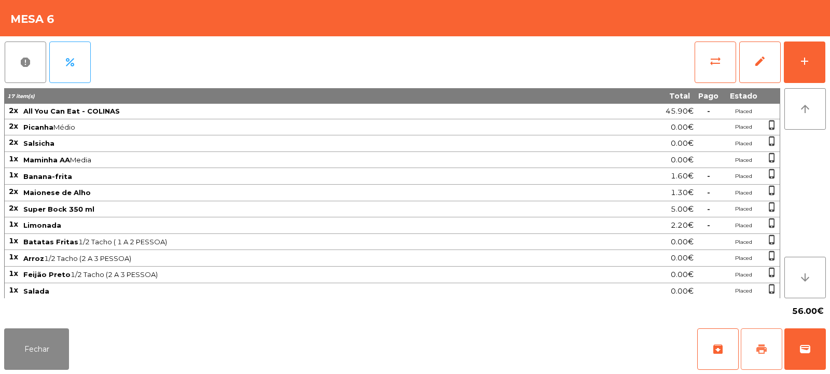
click at [757, 349] on span "print" at bounding box center [761, 349] width 12 height 12
click at [767, 346] on span "print" at bounding box center [761, 349] width 12 height 12
click at [803, 343] on span "wallet" at bounding box center [805, 349] width 12 height 12
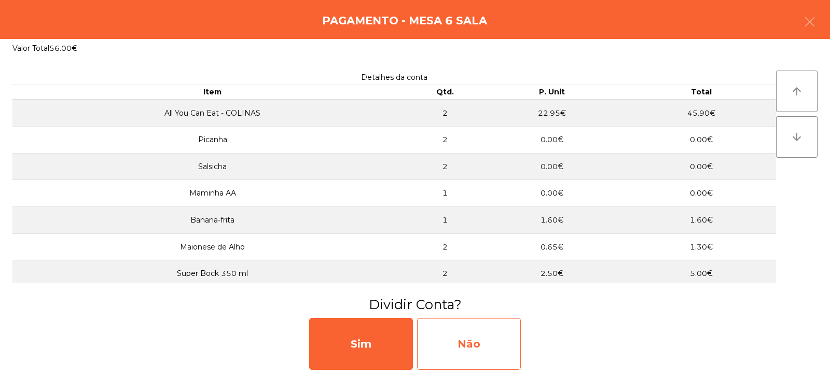
click at [463, 344] on div "Não" at bounding box center [469, 344] width 104 height 52
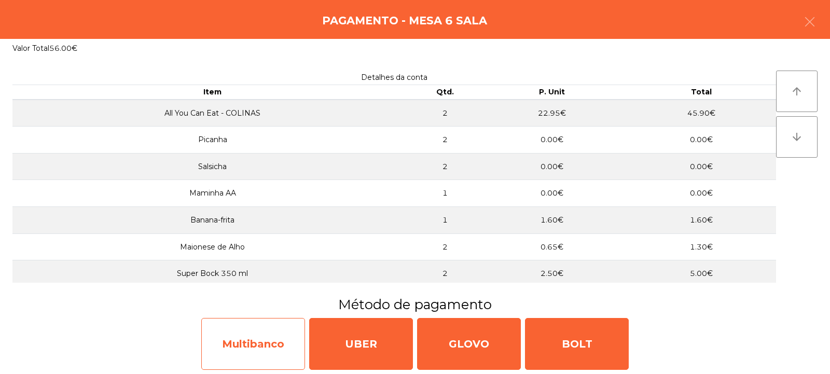
click at [248, 333] on div "Multibanco" at bounding box center [253, 344] width 104 height 52
select select "**"
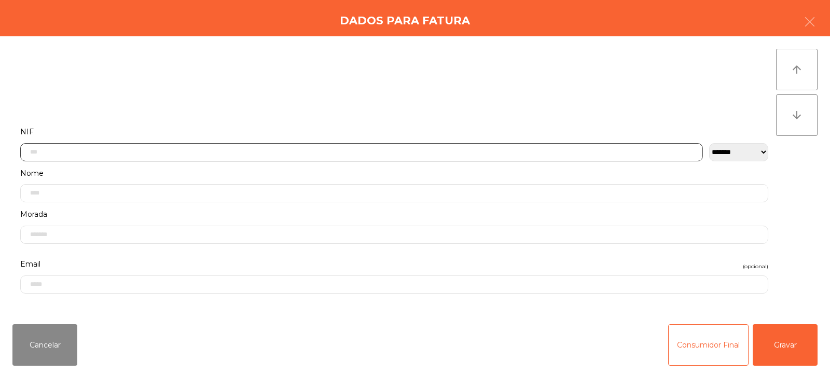
click at [120, 153] on input "text" at bounding box center [361, 152] width 683 height 18
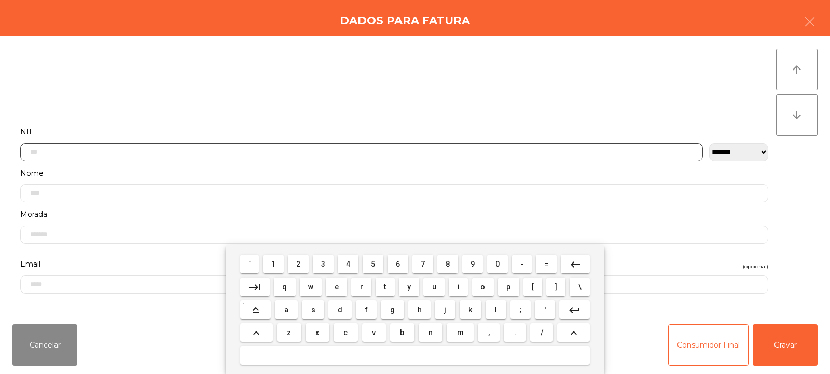
scroll to position [76, 0]
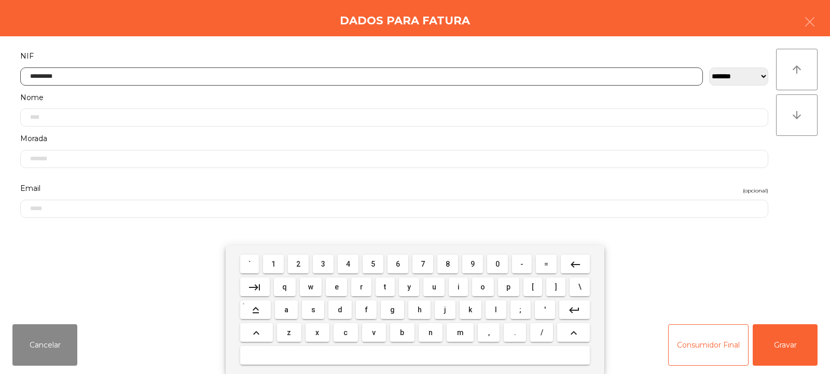
type input "*********"
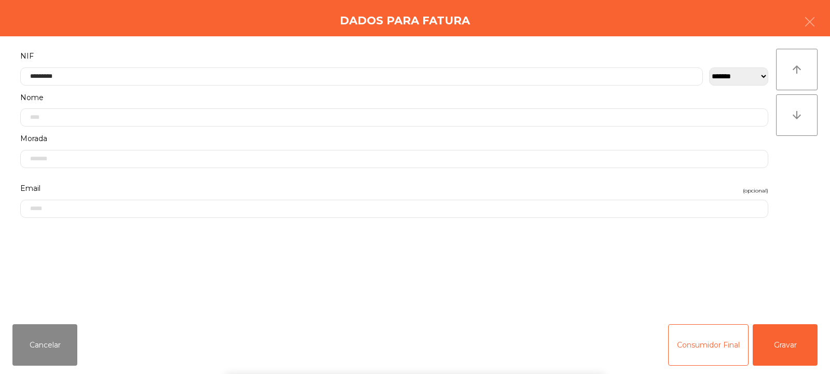
click at [789, 175] on div "arrow_upward arrow_downward" at bounding box center [797, 176] width 42 height 255
click at [785, 346] on button "Gravar" at bounding box center [785, 345] width 65 height 42
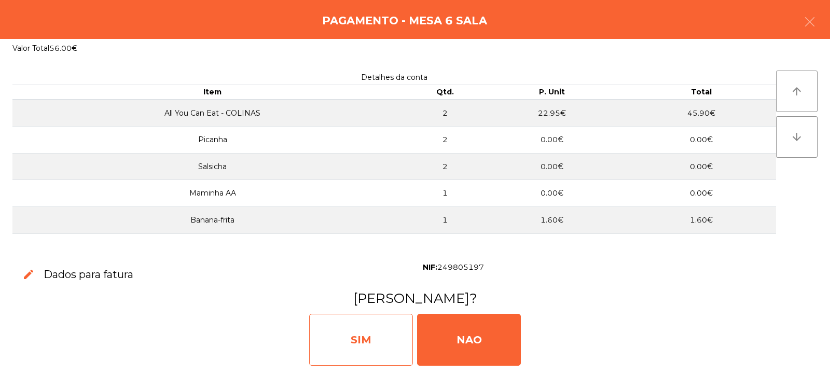
click at [374, 342] on div "SIM" at bounding box center [361, 340] width 104 height 52
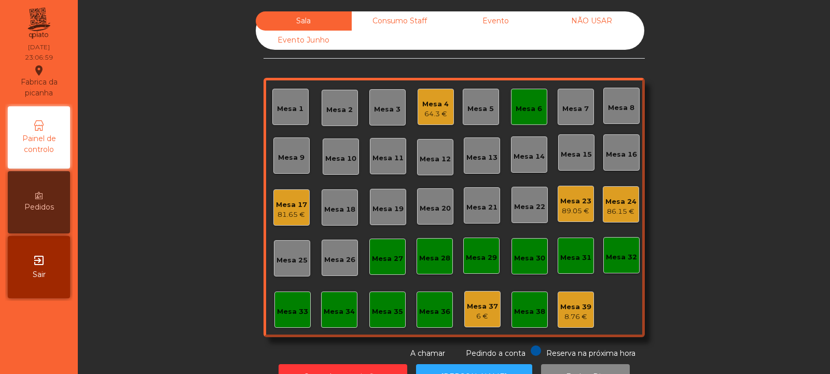
click at [528, 105] on div "Mesa 6" at bounding box center [529, 109] width 26 height 10
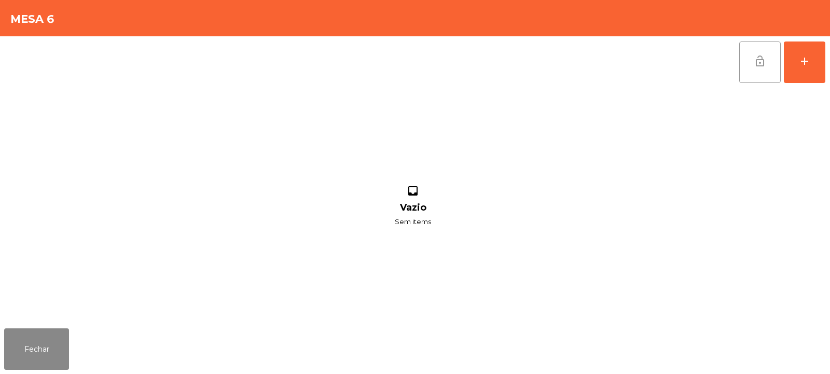
click at [767, 60] on button "lock_open" at bounding box center [760, 63] width 42 height 42
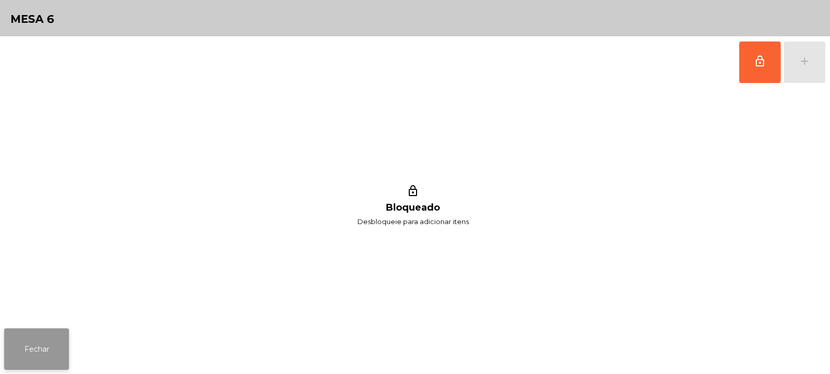
click at [42, 345] on button "Fechar" at bounding box center [36, 349] width 65 height 42
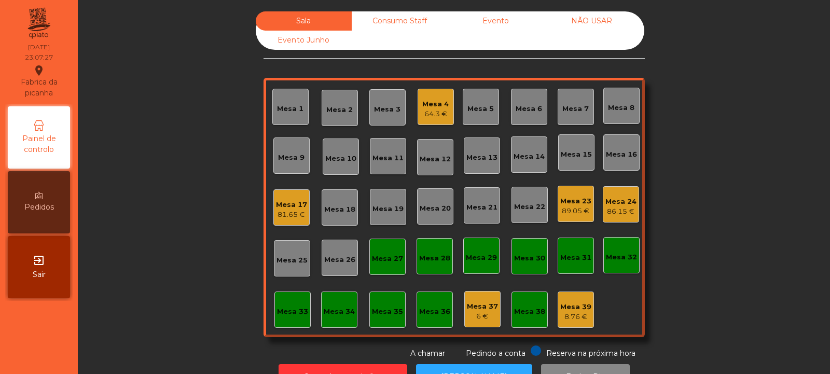
click at [397, 16] on div "Consumo Staff" at bounding box center [400, 20] width 96 height 19
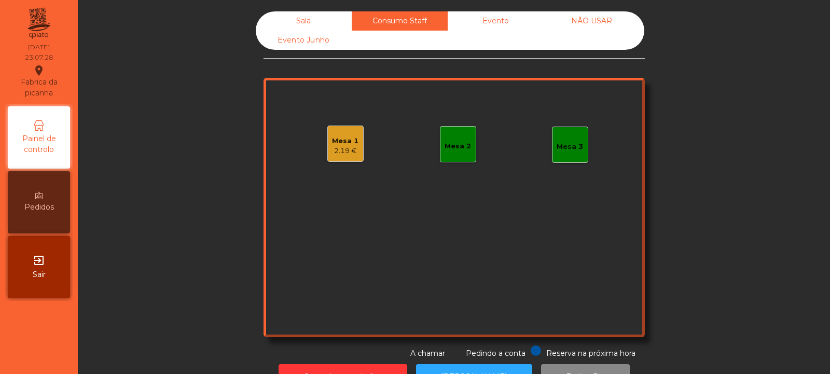
click at [565, 148] on div "Mesa 3" at bounding box center [570, 147] width 26 height 10
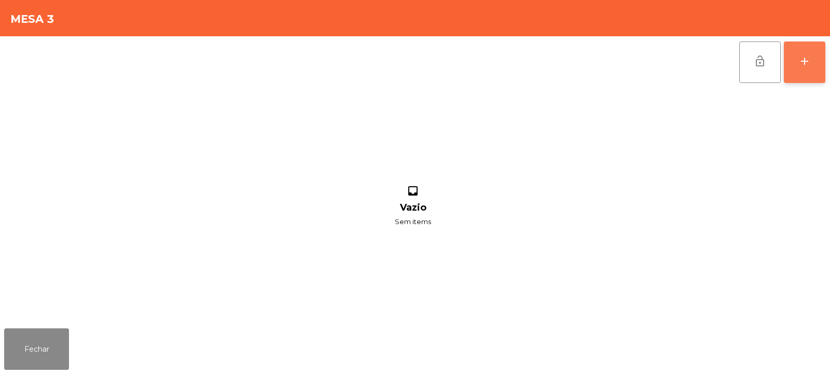
click at [813, 67] on button "add" at bounding box center [805, 63] width 42 height 42
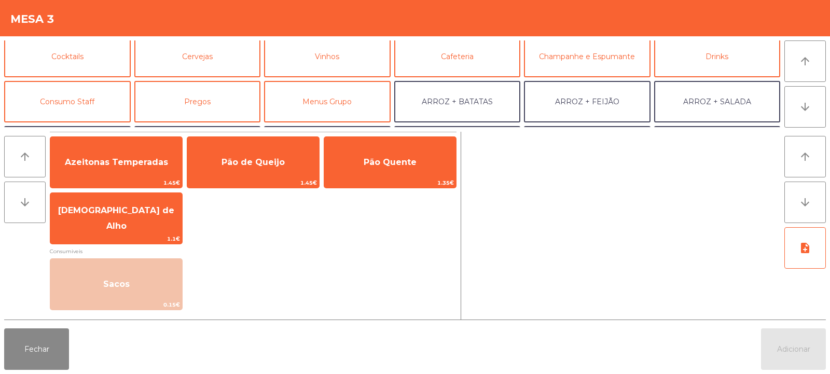
scroll to position [59, 0]
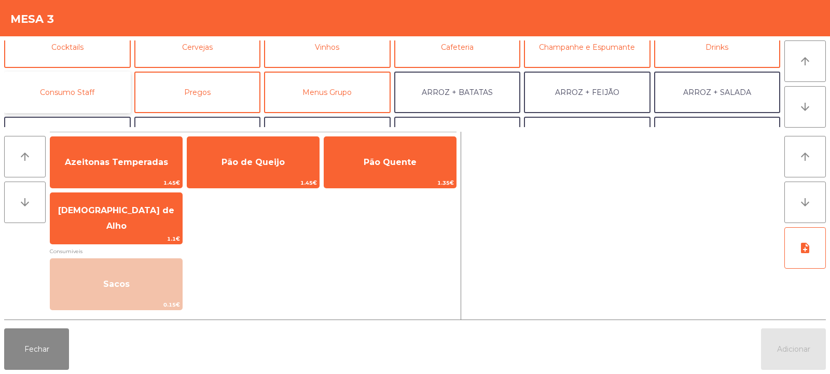
click at [82, 92] on button "Consumo Staff" at bounding box center [67, 93] width 127 height 42
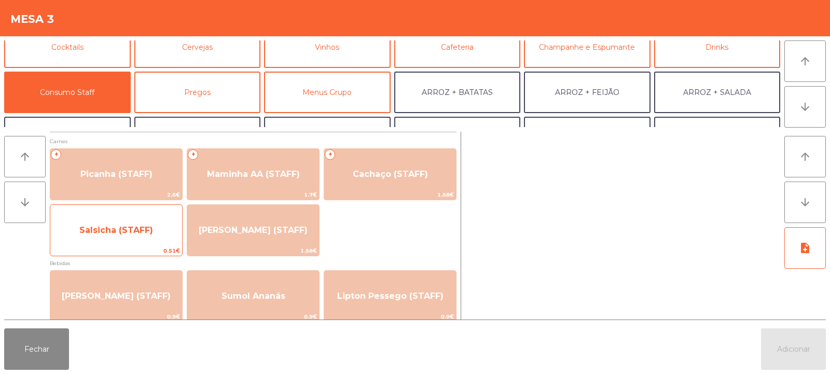
click at [116, 236] on span "Salsicha (STAFF)" at bounding box center [116, 230] width 132 height 28
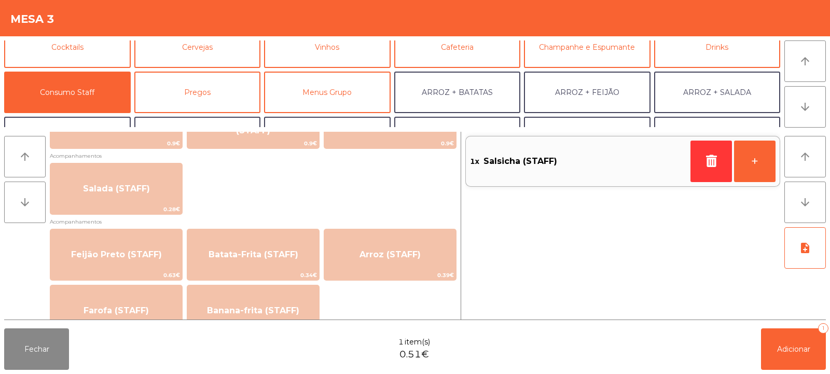
scroll to position [408, 0]
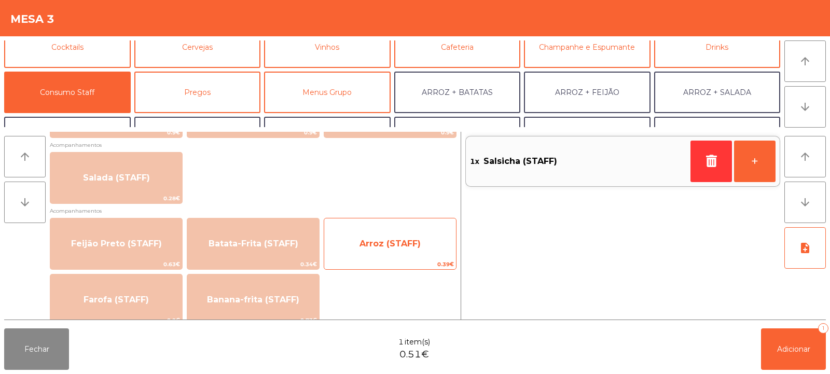
click at [403, 248] on span "Arroz (STAFF)" at bounding box center [390, 244] width 132 height 28
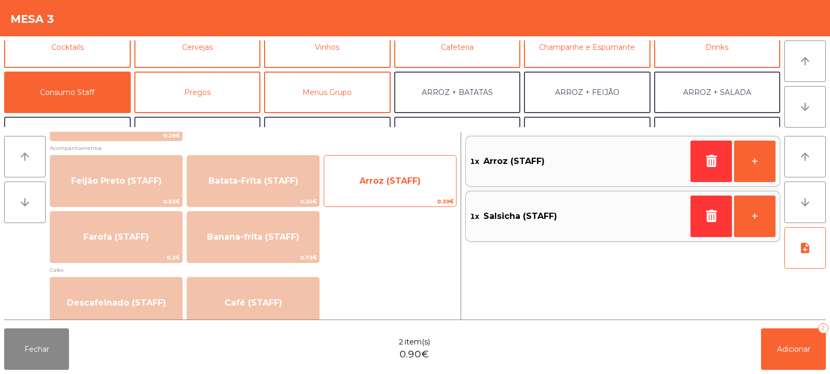
scroll to position [474, 0]
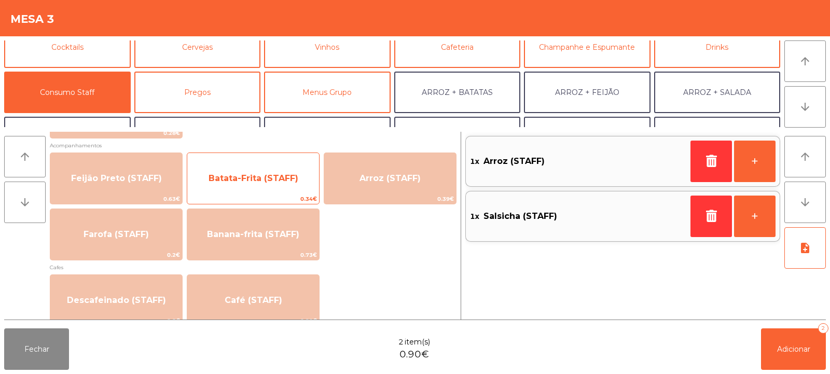
click at [234, 183] on span "Batata-Frita (STAFF)" at bounding box center [254, 178] width 90 height 10
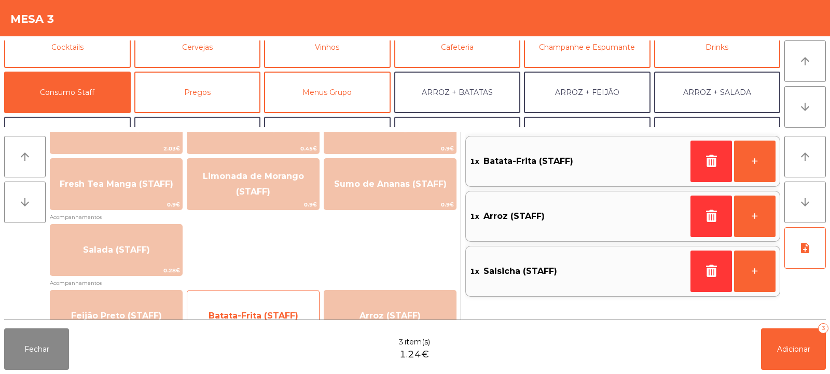
scroll to position [324, 0]
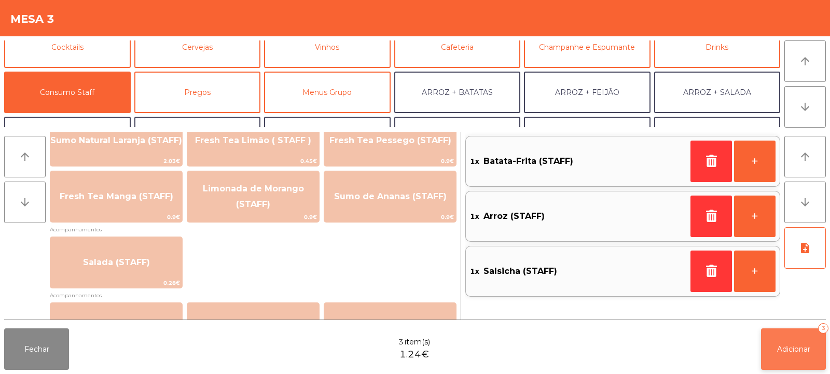
click at [785, 348] on span "Adicionar" at bounding box center [793, 348] width 33 height 9
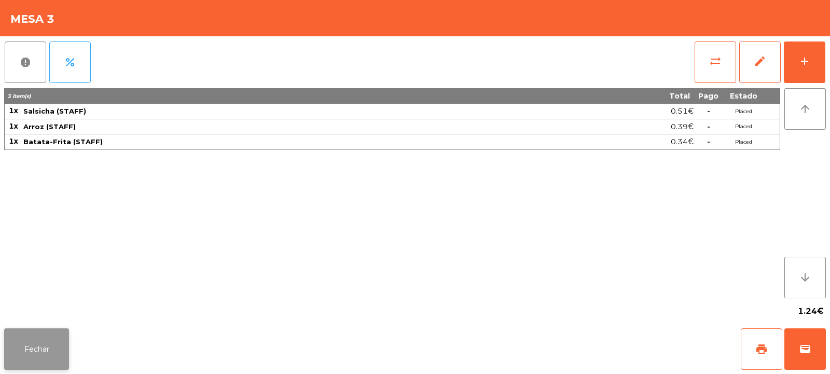
click at [45, 351] on button "Fechar" at bounding box center [36, 349] width 65 height 42
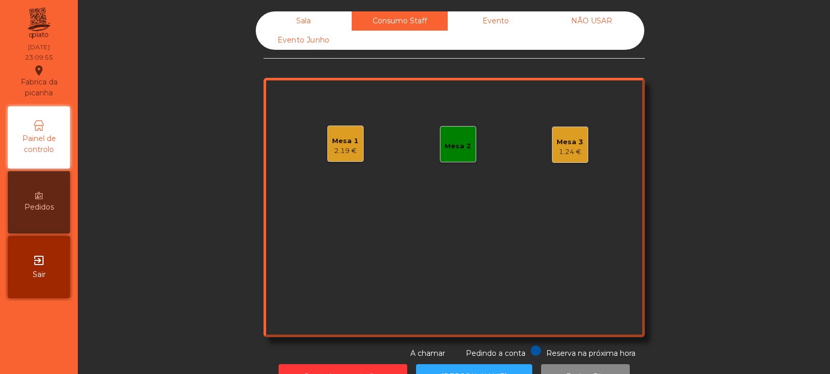
click at [294, 23] on div "Sala" at bounding box center [304, 20] width 96 height 19
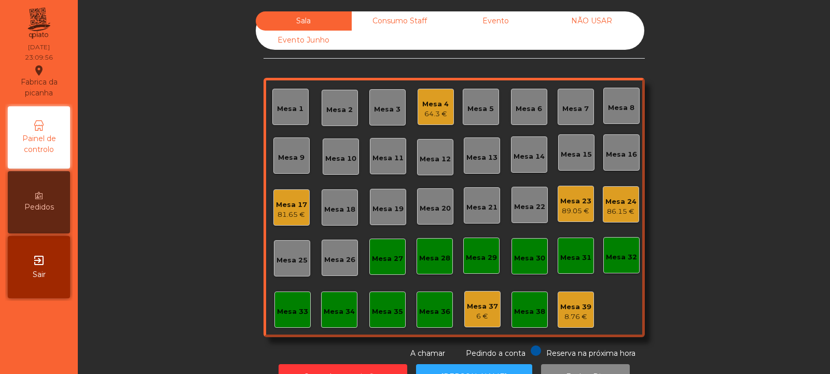
click at [387, 18] on div "Consumo Staff" at bounding box center [400, 20] width 96 height 19
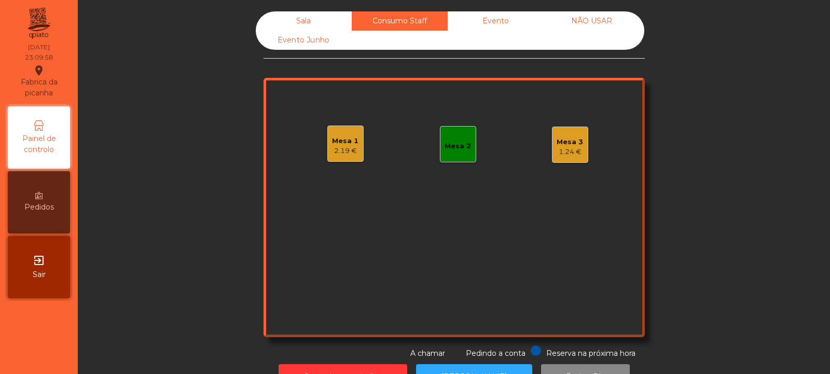
click at [346, 135] on div "Mesa 1 2.19 €" at bounding box center [345, 144] width 26 height 24
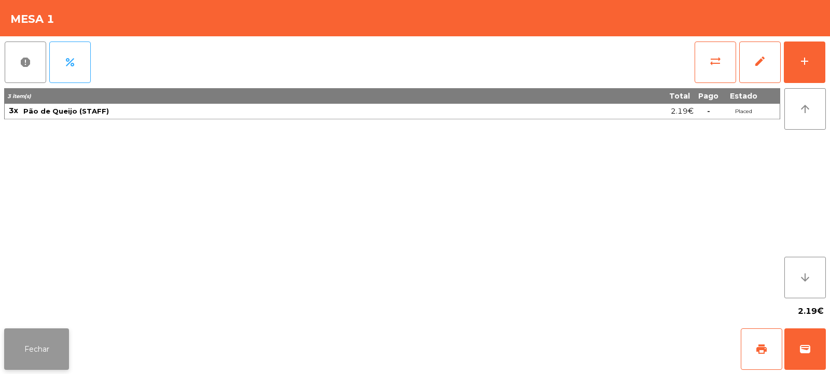
click at [45, 345] on button "Fechar" at bounding box center [36, 349] width 65 height 42
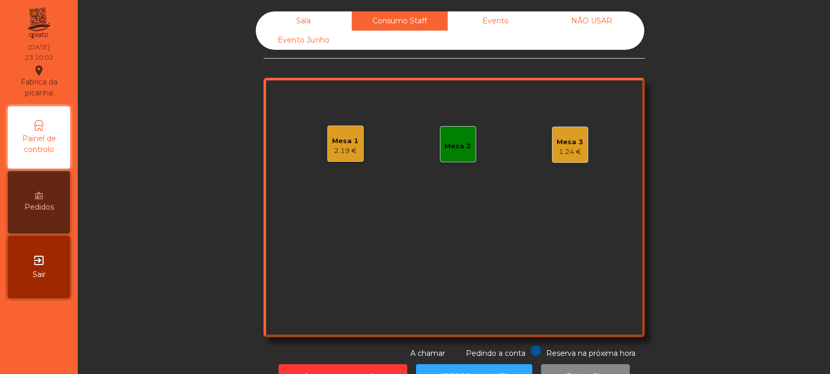
click at [299, 25] on div "Sala" at bounding box center [304, 20] width 96 height 19
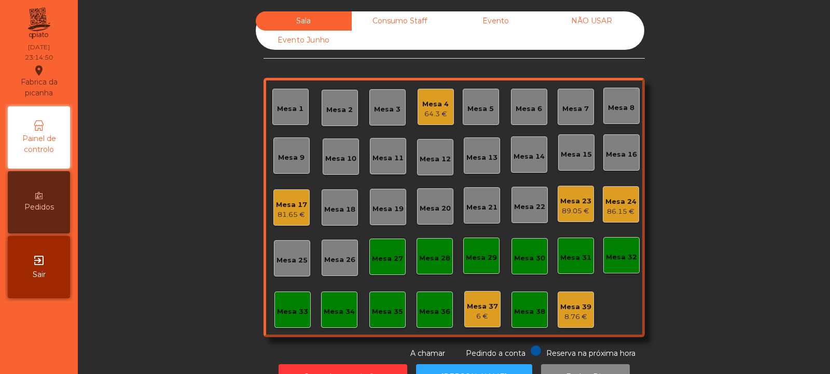
click at [429, 108] on div "Mesa 4" at bounding box center [435, 104] width 26 height 10
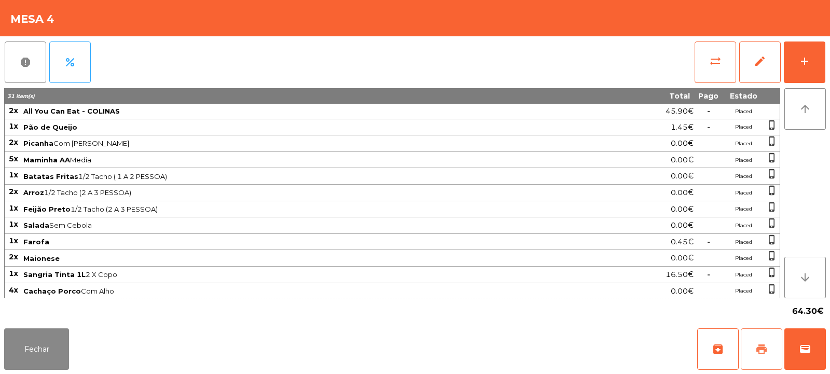
click at [753, 352] on button "print" at bounding box center [762, 349] width 42 height 42
click at [28, 349] on button "Fechar" at bounding box center [36, 349] width 65 height 42
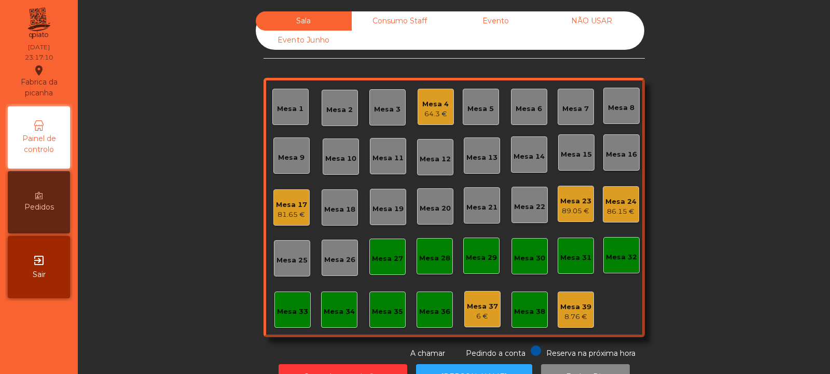
click at [278, 305] on div "Mesa 33" at bounding box center [292, 309] width 31 height 15
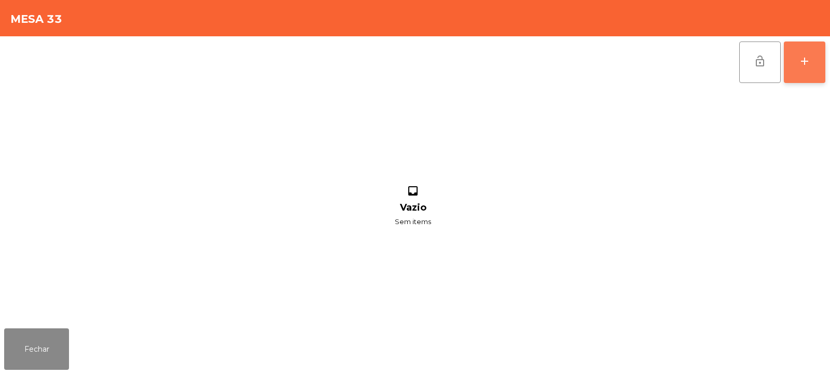
click at [810, 66] on div "add" at bounding box center [804, 61] width 12 height 12
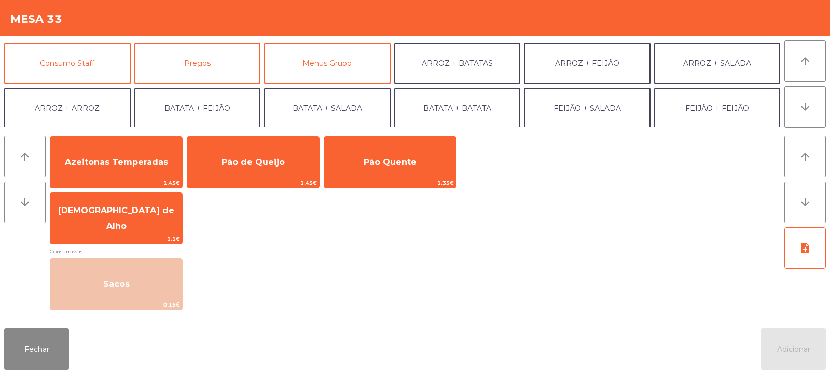
scroll to position [91, 0]
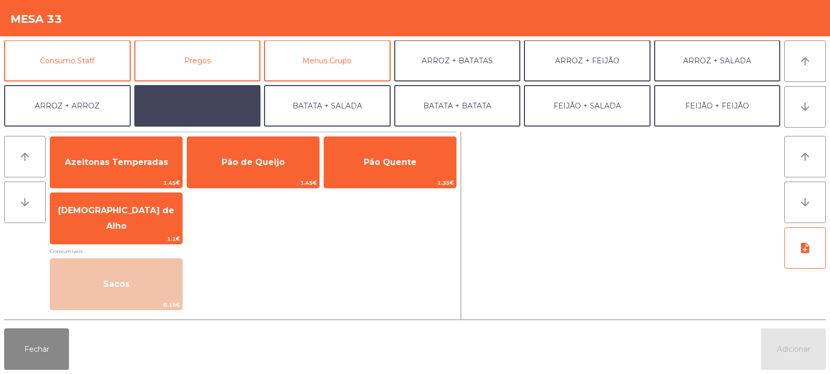
click at [218, 107] on button "BATATA + FEIJÃO" at bounding box center [197, 106] width 127 height 42
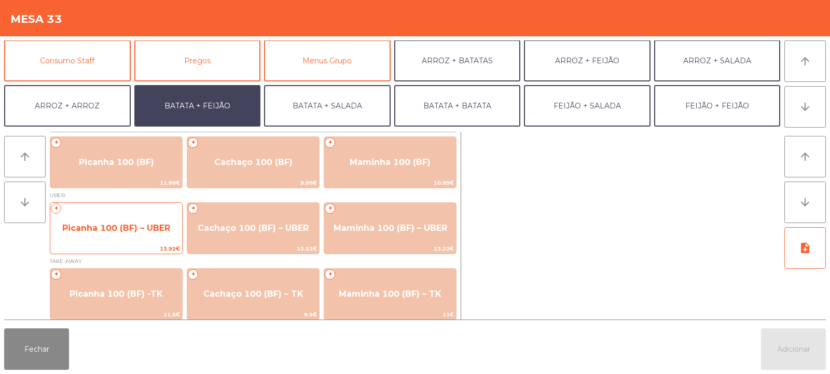
click at [90, 232] on span "Picanha 100 (BF) – UBER" at bounding box center [116, 228] width 108 height 10
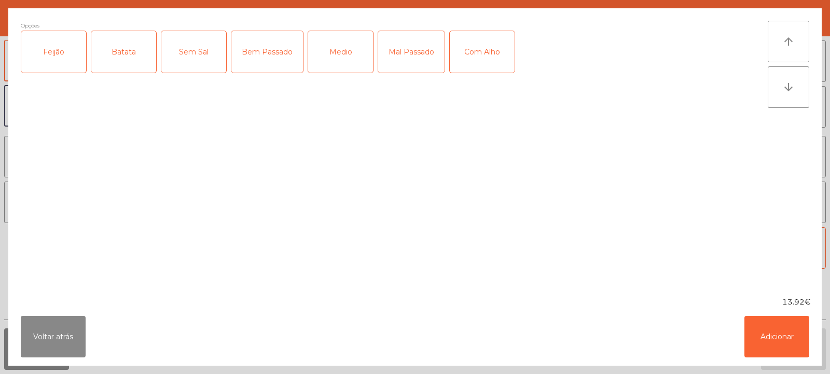
click at [45, 60] on div "Feijão" at bounding box center [53, 52] width 65 height 42
click at [124, 51] on div "Batata" at bounding box center [123, 52] width 65 height 42
click at [323, 67] on div "Medio" at bounding box center [340, 52] width 65 height 42
click at [804, 353] on button "Adicionar" at bounding box center [776, 337] width 65 height 42
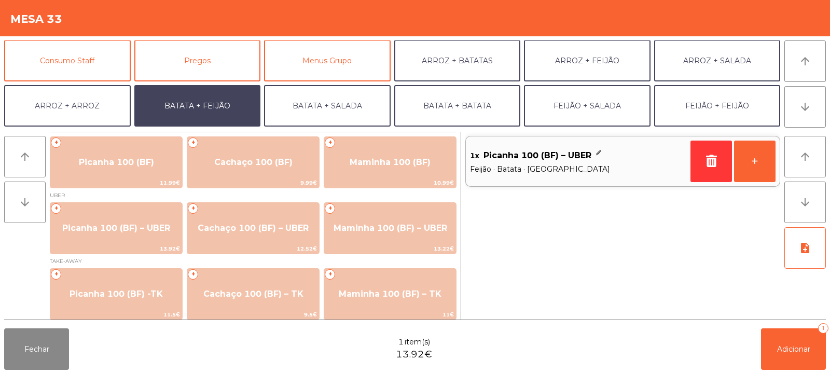
scroll to position [135, 0]
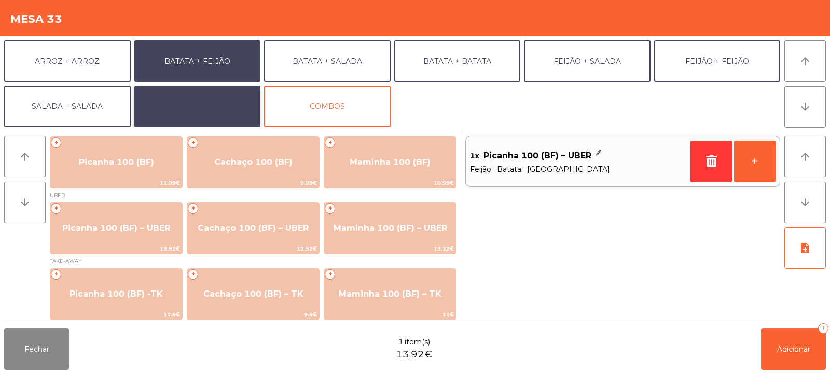
click at [205, 101] on button "EXTRAS UBER" at bounding box center [197, 107] width 127 height 42
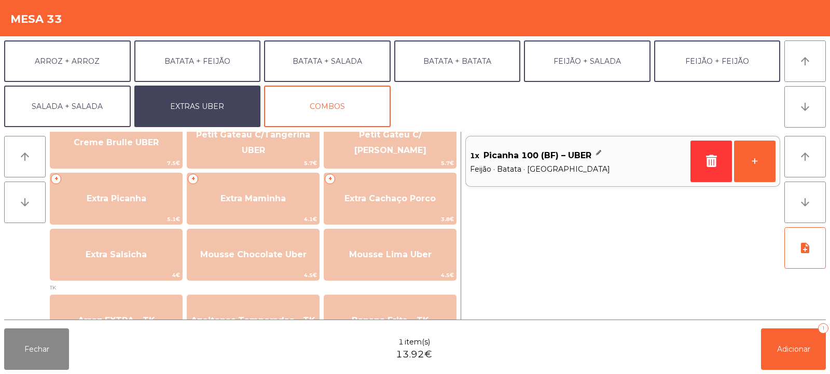
scroll to position [257, 0]
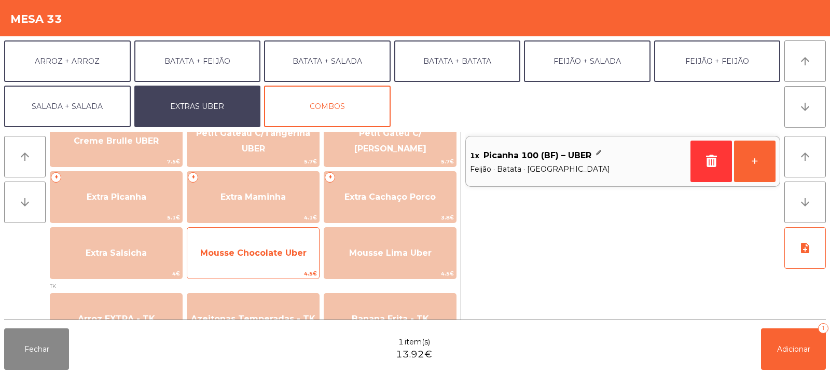
click at [280, 249] on span "Mousse Chocolate Uber" at bounding box center [253, 253] width 106 height 10
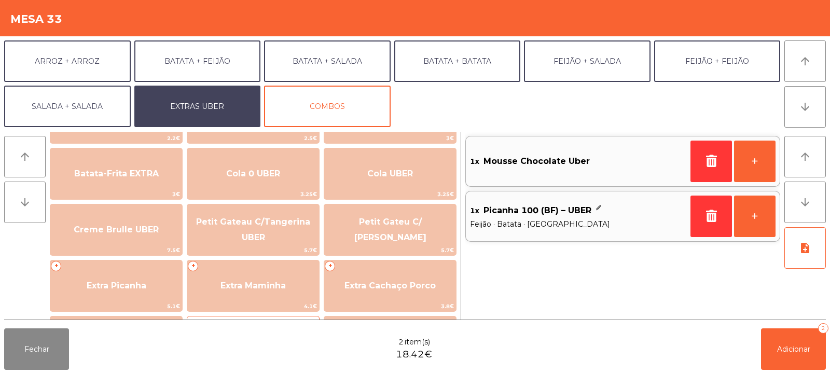
scroll to position [163, 0]
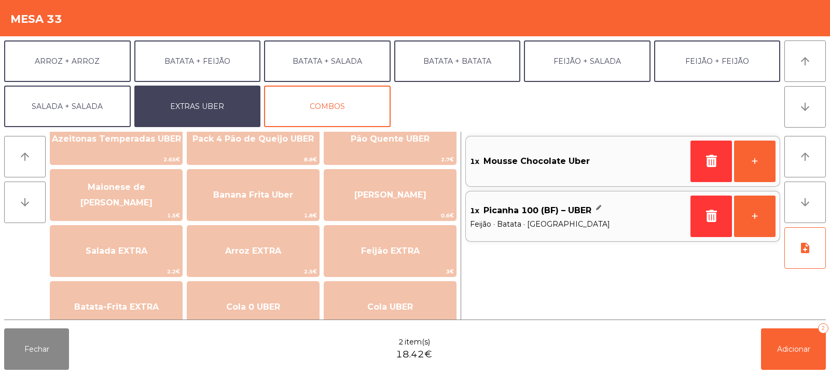
scroll to position [32, 0]
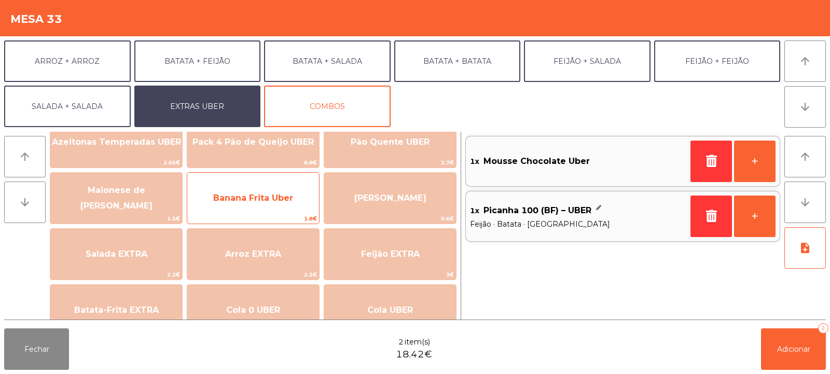
click at [254, 209] on span "Banana Frita Uber" at bounding box center [253, 198] width 132 height 28
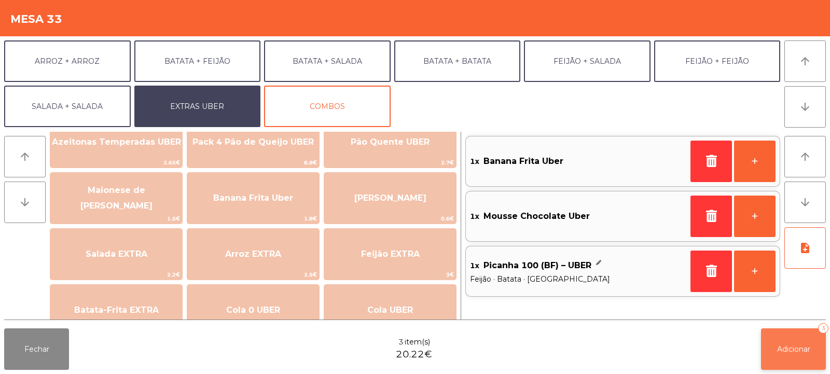
click at [791, 350] on span "Adicionar" at bounding box center [793, 348] width 33 height 9
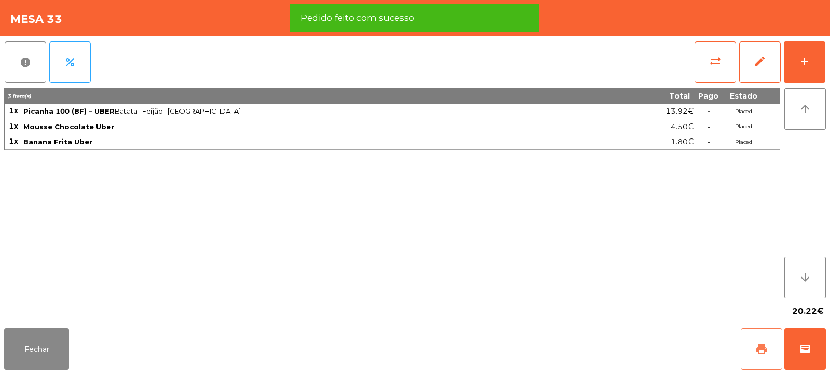
click at [759, 343] on span "print" at bounding box center [761, 349] width 12 height 12
click at [797, 349] on button "wallet" at bounding box center [805, 349] width 42 height 42
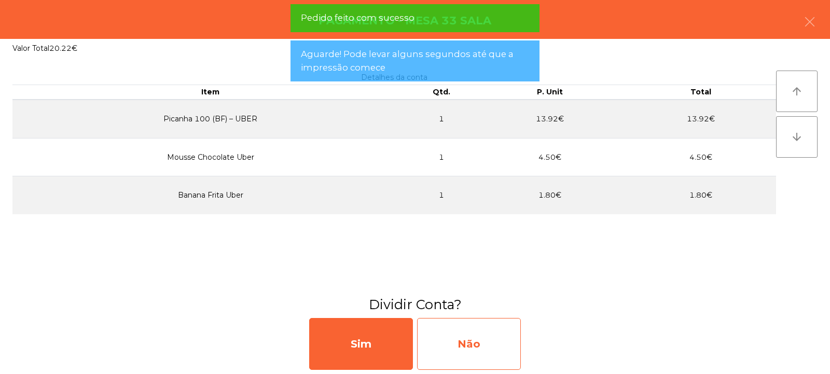
click at [478, 347] on div "Não" at bounding box center [469, 344] width 104 height 52
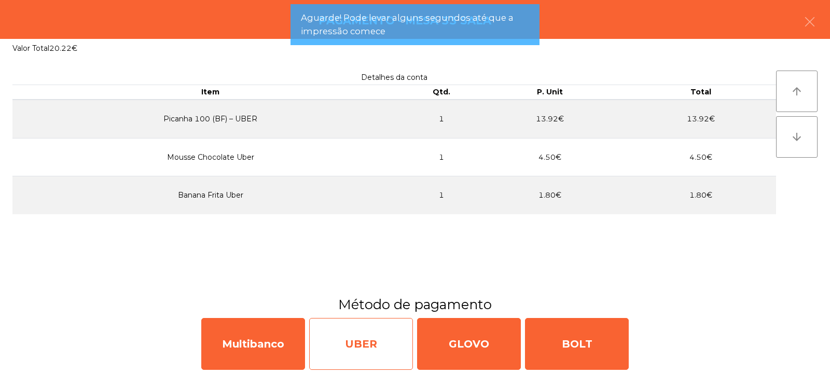
click at [341, 336] on div "UBER" at bounding box center [361, 344] width 104 height 52
select select "**"
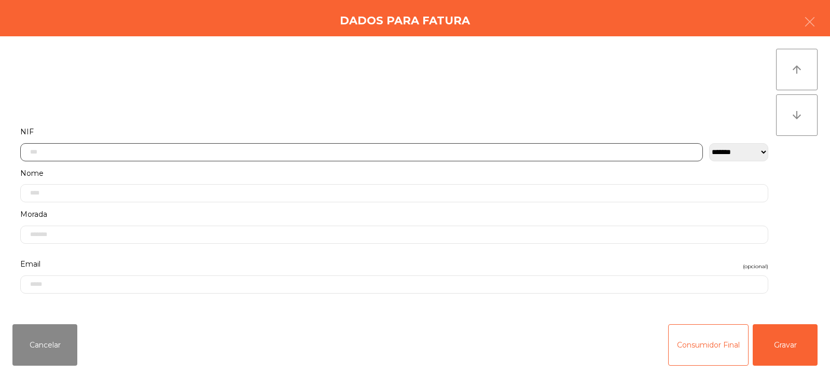
click at [224, 149] on input "text" at bounding box center [361, 152] width 683 height 18
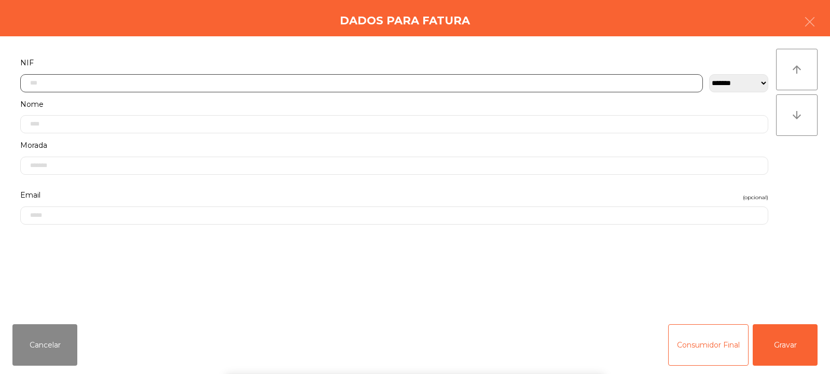
scroll to position [76, 0]
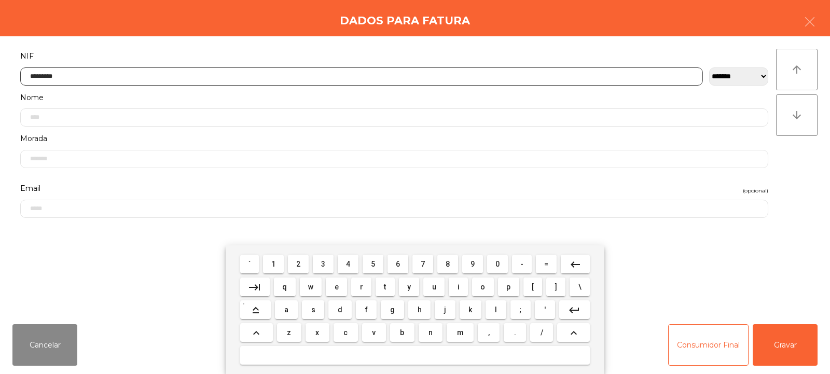
type input "*********"
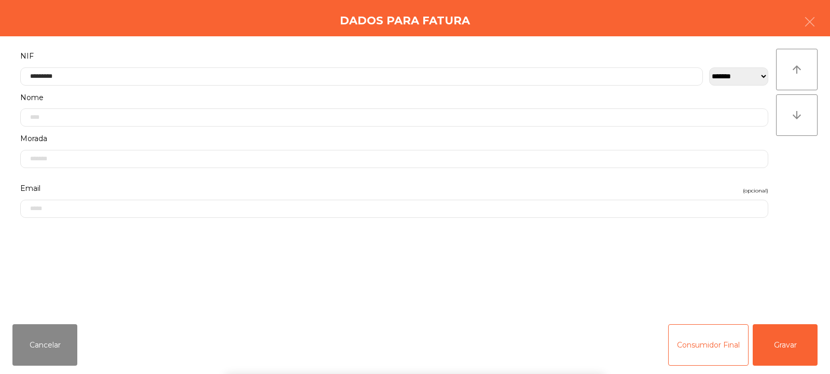
click at [788, 347] on div "` 1 2 3 4 5 6 7 8 9 0 - = keyboard_backspace keyboard_tab q w e r t y u i o p […" at bounding box center [415, 309] width 830 height 129
click at [797, 341] on button "Gravar" at bounding box center [785, 345] width 65 height 42
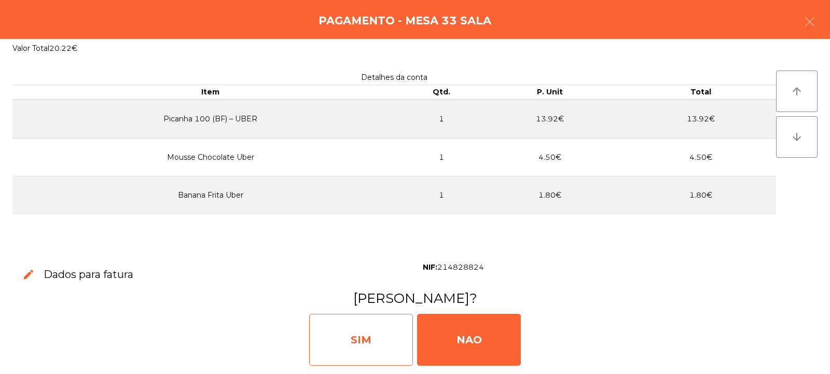
click at [368, 343] on div "SIM" at bounding box center [361, 340] width 104 height 52
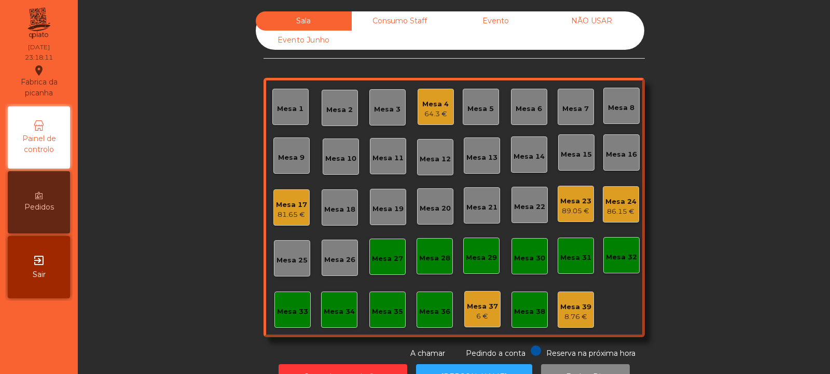
scroll to position [35, 0]
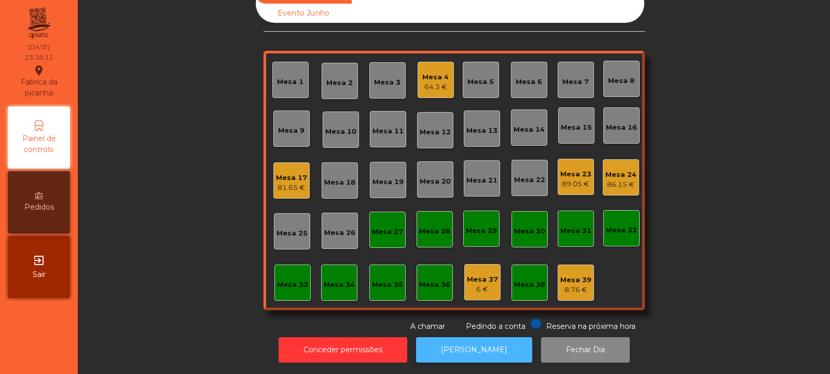
click at [497, 351] on button "[PERSON_NAME]" at bounding box center [474, 349] width 116 height 25
click at [427, 72] on div "Mesa 4" at bounding box center [435, 77] width 26 height 10
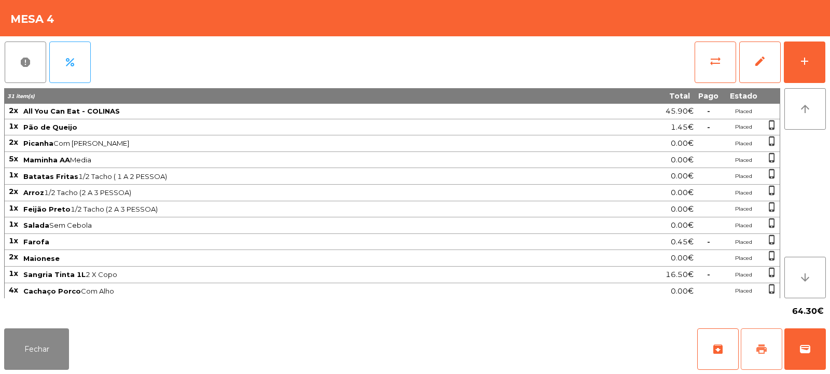
click at [755, 357] on button "print" at bounding box center [762, 349] width 42 height 42
click at [701, 62] on button "sync_alt" at bounding box center [716, 63] width 42 height 42
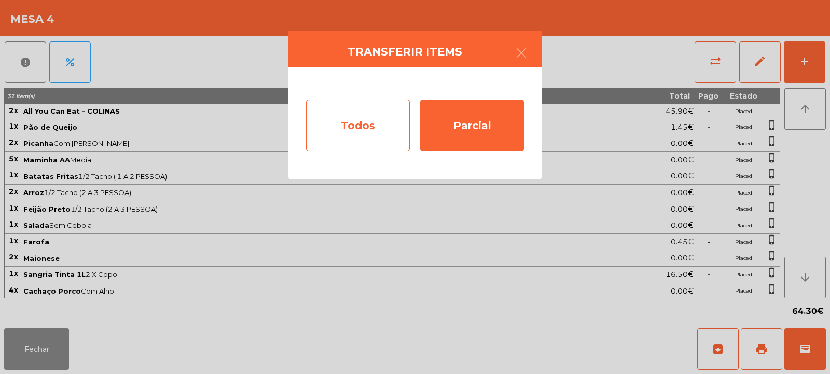
click at [385, 137] on div "Todos" at bounding box center [358, 126] width 104 height 52
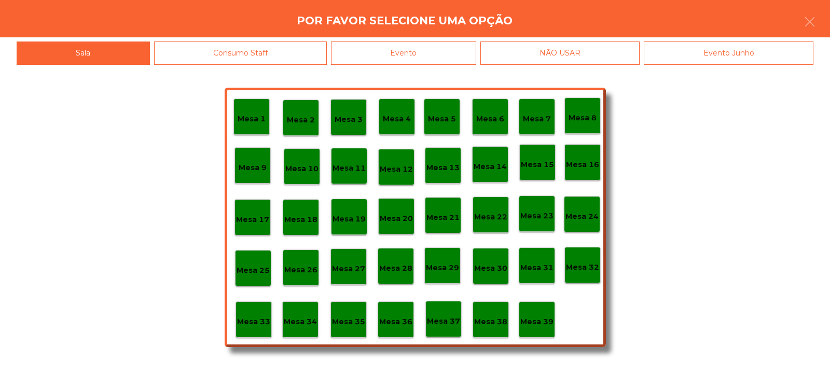
click at [451, 65] on div "Mesa 1 Mesa 2 Mesa 3 Mesa 4 Mesa 5 Mesa 6 Mesa 7 Mesa 8 Mesa 9 Mesa 10 Mesa 11 …" at bounding box center [415, 219] width 830 height 309
click at [460, 53] on div "Evento" at bounding box center [403, 53] width 145 height 23
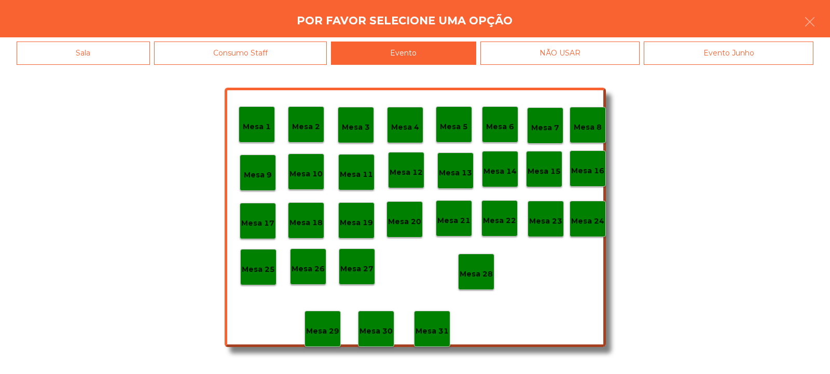
click at [492, 266] on div "Mesa 28" at bounding box center [476, 272] width 33 height 16
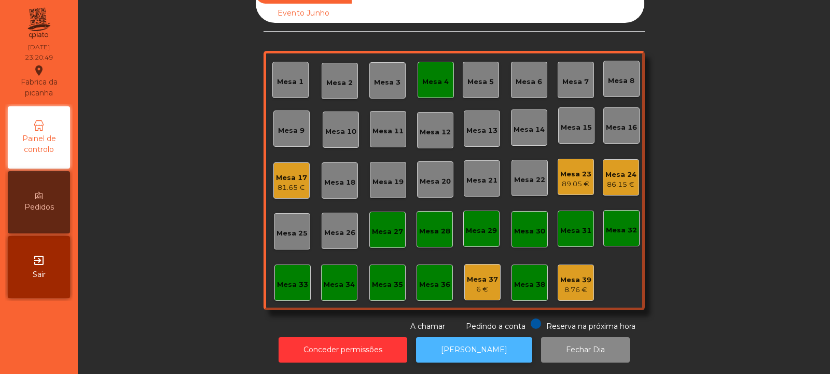
click at [465, 350] on button "[PERSON_NAME]" at bounding box center [474, 349] width 116 height 25
click at [438, 87] on div "Mesa 4" at bounding box center [436, 80] width 36 height 36
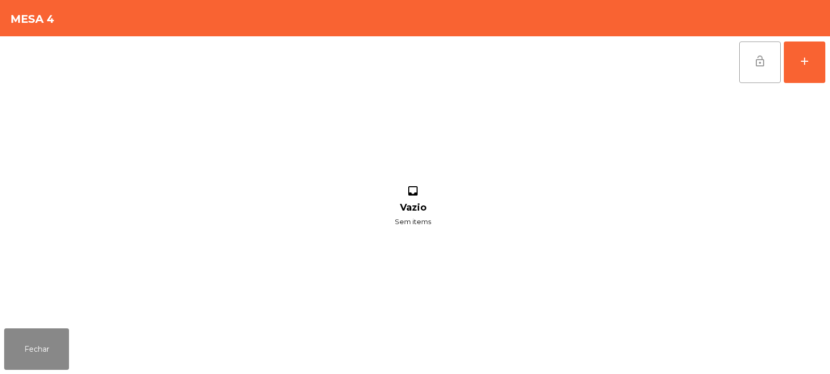
click at [755, 75] on button "lock_open" at bounding box center [760, 63] width 42 height 42
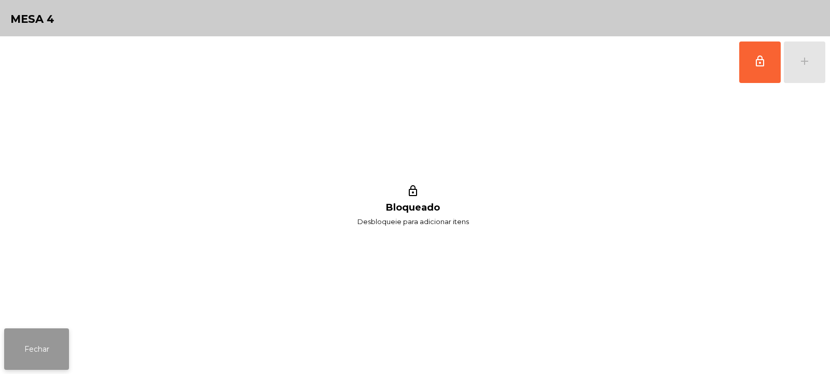
click at [45, 343] on button "Fechar" at bounding box center [36, 349] width 65 height 42
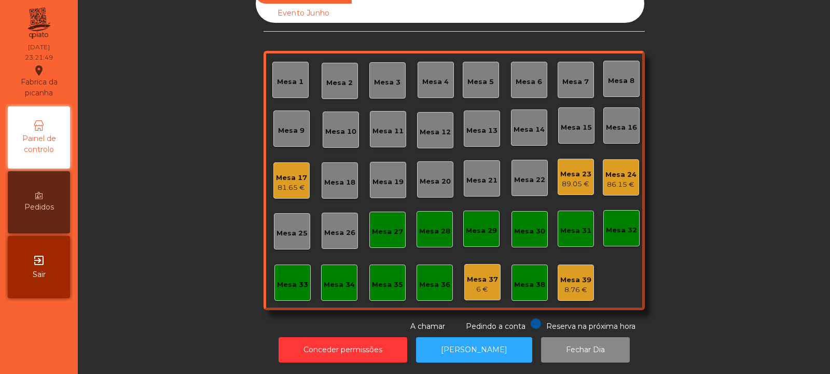
scroll to position [0, 0]
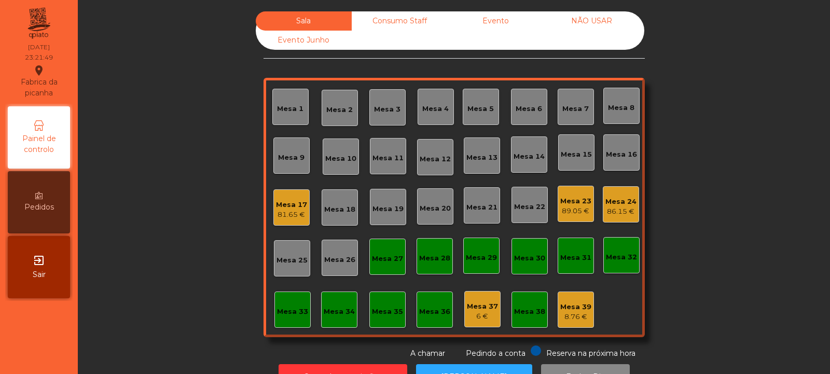
click at [402, 20] on div "Consumo Staff" at bounding box center [400, 20] width 96 height 19
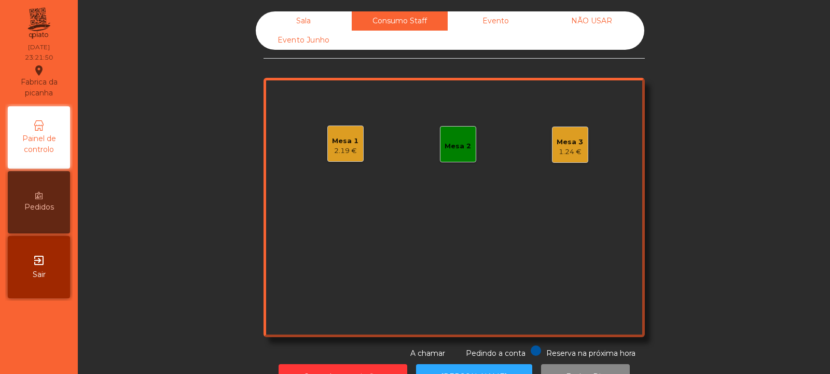
click at [563, 149] on div "1.24 €" at bounding box center [570, 152] width 26 height 10
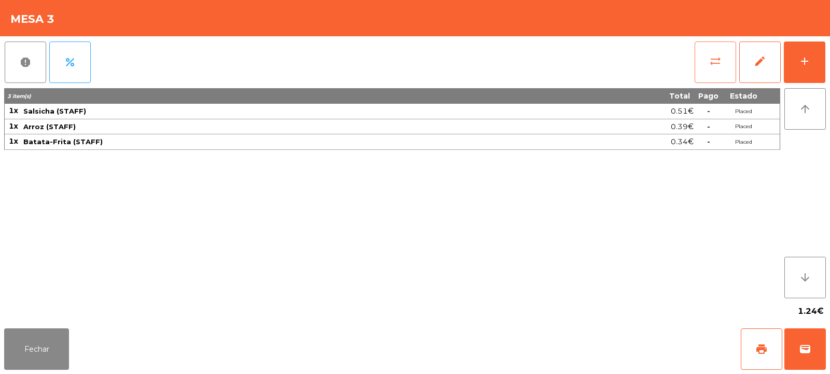
click at [695, 72] on button "sync_alt" at bounding box center [716, 63] width 42 height 42
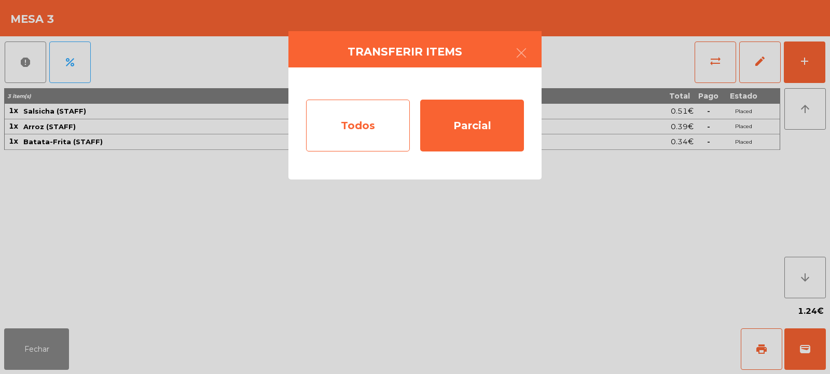
click at [377, 139] on div "Todos" at bounding box center [358, 126] width 104 height 52
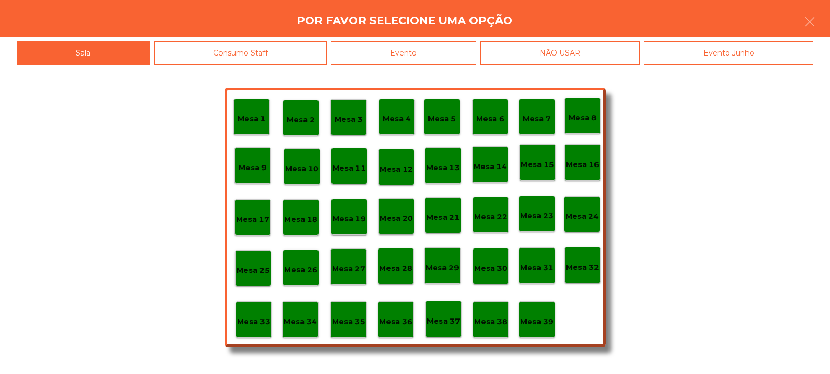
click at [432, 59] on div "Evento" at bounding box center [403, 53] width 145 height 23
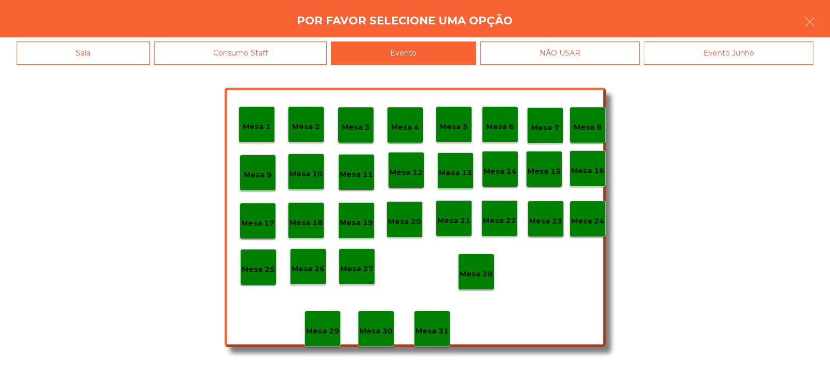
click at [480, 278] on p "Mesa 28" at bounding box center [476, 274] width 33 height 12
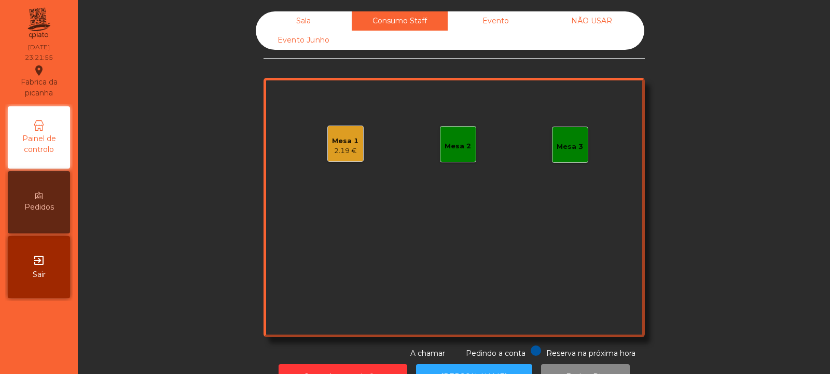
click at [327, 155] on div "Mesa 1 2.19 €" at bounding box center [345, 144] width 36 height 36
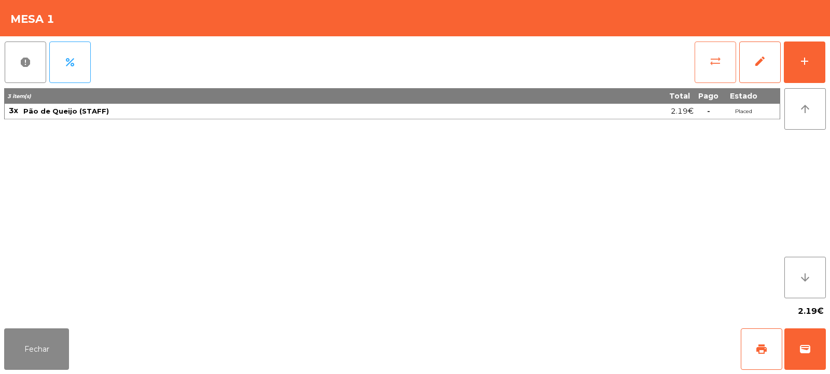
click at [719, 59] on span "sync_alt" at bounding box center [715, 61] width 12 height 12
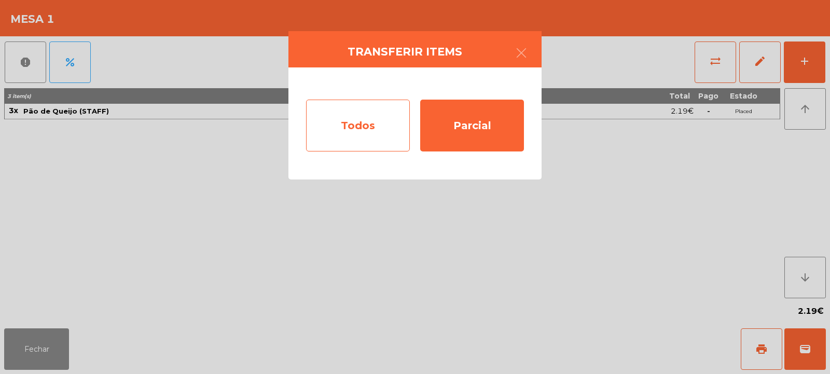
click at [360, 121] on div "Todos" at bounding box center [358, 126] width 104 height 52
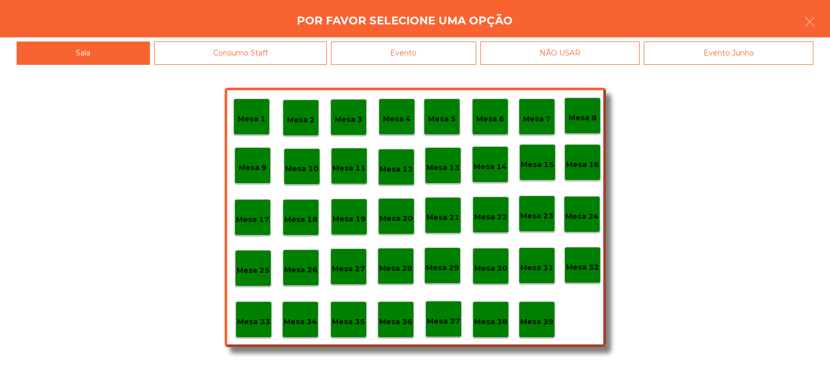
click at [420, 62] on div "Evento" at bounding box center [403, 53] width 145 height 23
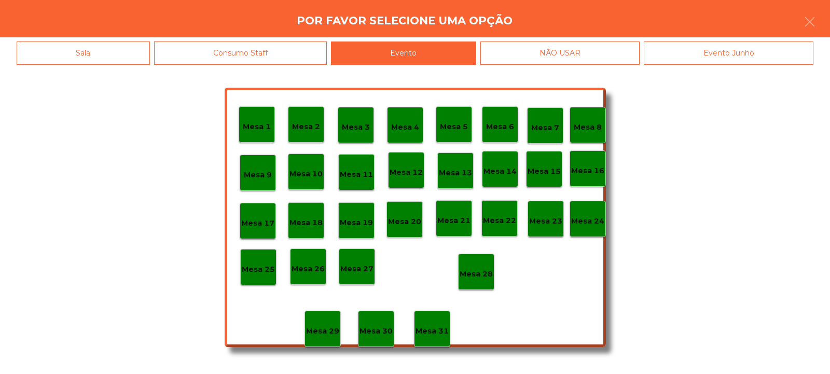
click at [474, 281] on div "Mesa 28" at bounding box center [476, 272] width 36 height 36
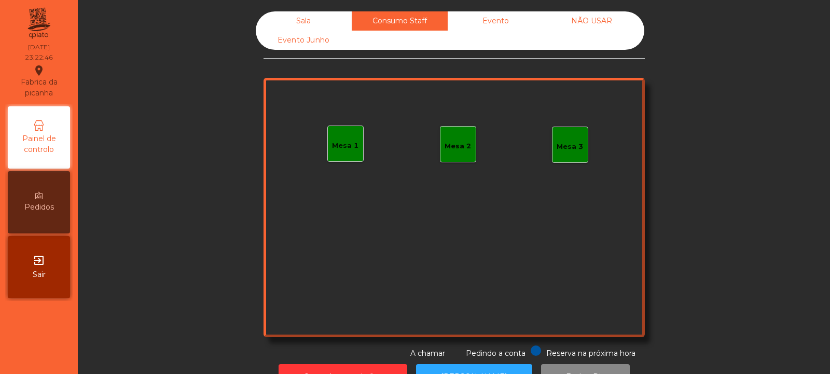
click at [297, 15] on div "Conta transferida" at bounding box center [415, 18] width 249 height 28
click at [296, 17] on div "Sala" at bounding box center [304, 20] width 96 height 19
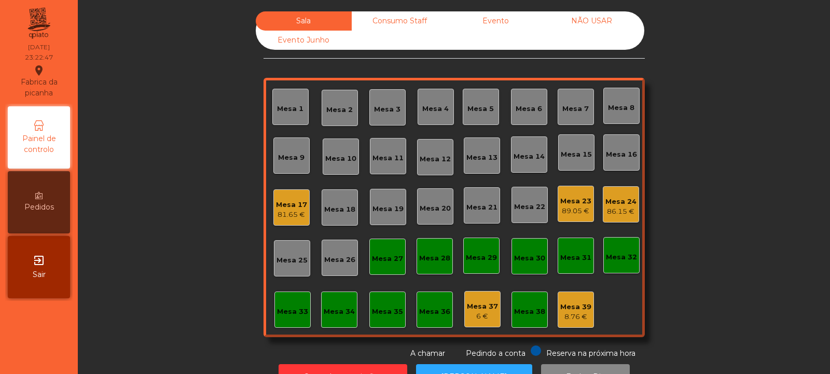
click at [576, 202] on div "Mesa 23" at bounding box center [575, 201] width 31 height 10
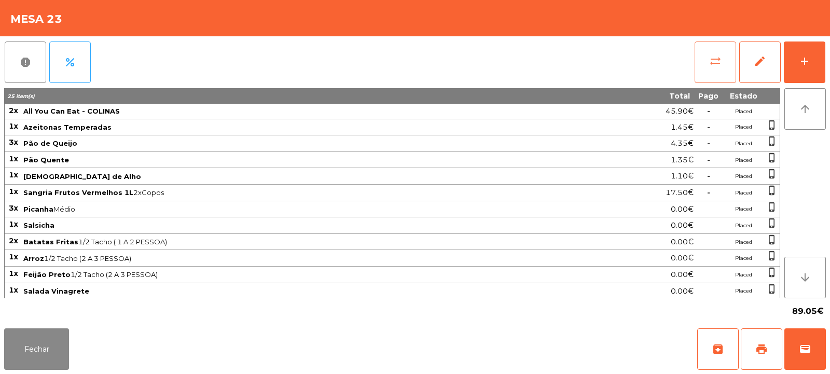
click at [709, 56] on button "sync_alt" at bounding box center [716, 63] width 42 height 42
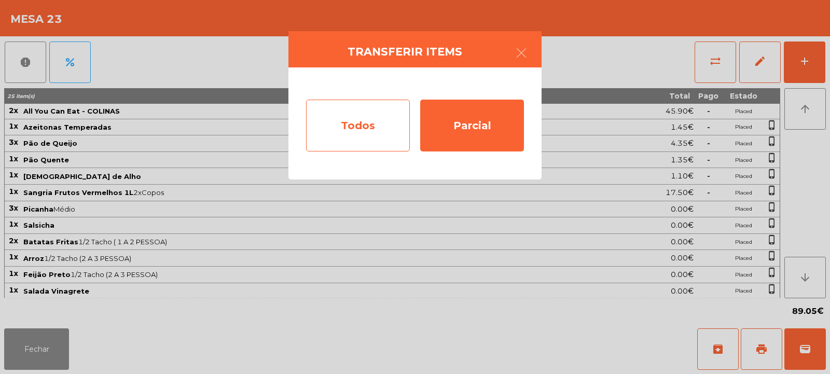
click at [391, 116] on div "Todos" at bounding box center [358, 126] width 104 height 52
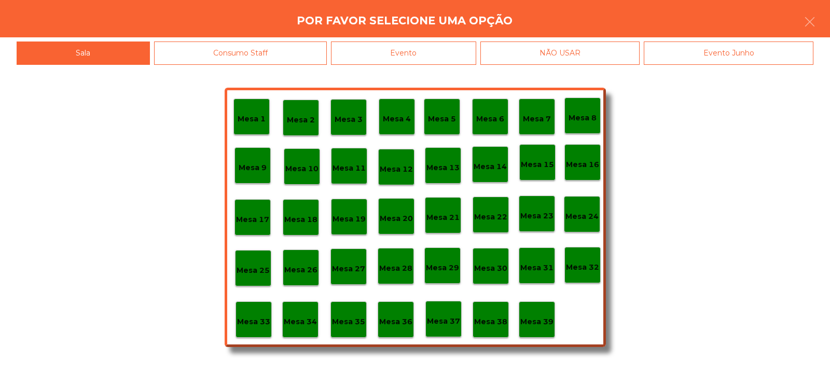
click at [537, 321] on p "Mesa 39" at bounding box center [536, 322] width 33 height 12
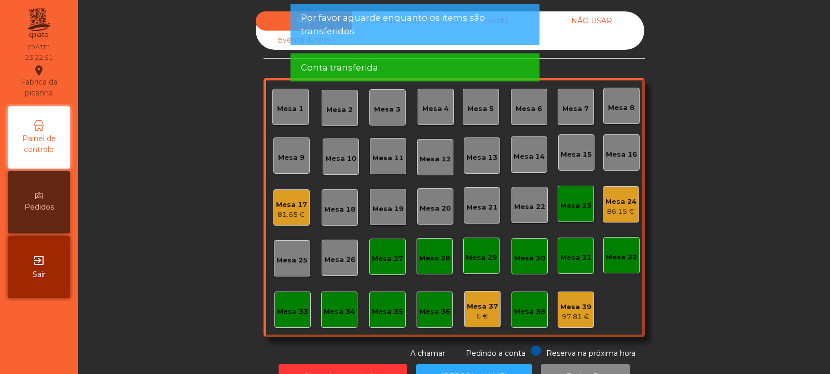
click at [625, 209] on div "86.15 €" at bounding box center [620, 211] width 31 height 10
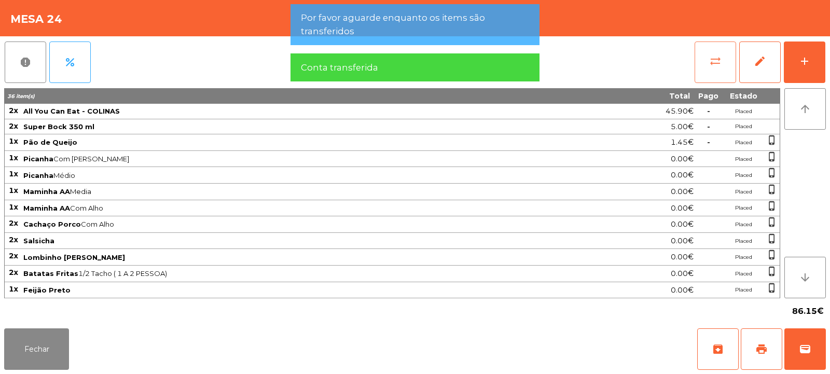
click at [722, 75] on button "sync_alt" at bounding box center [716, 63] width 42 height 42
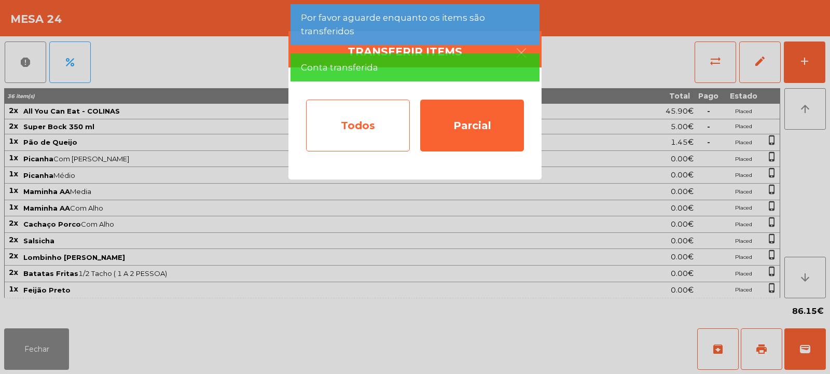
click at [351, 146] on div "Todos" at bounding box center [358, 126] width 104 height 52
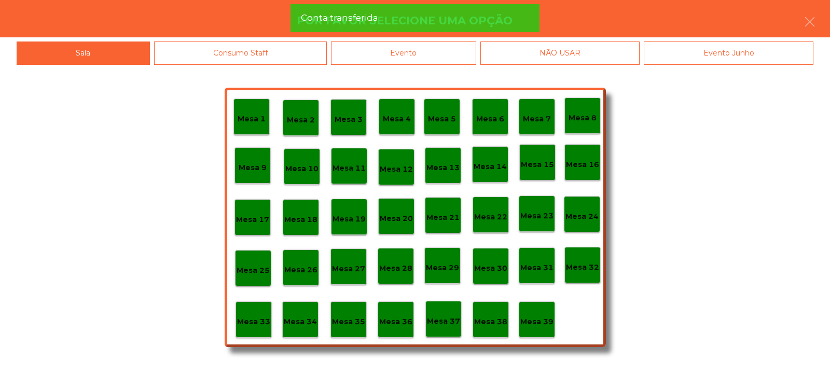
click at [388, 54] on div "Evento" at bounding box center [403, 53] width 145 height 23
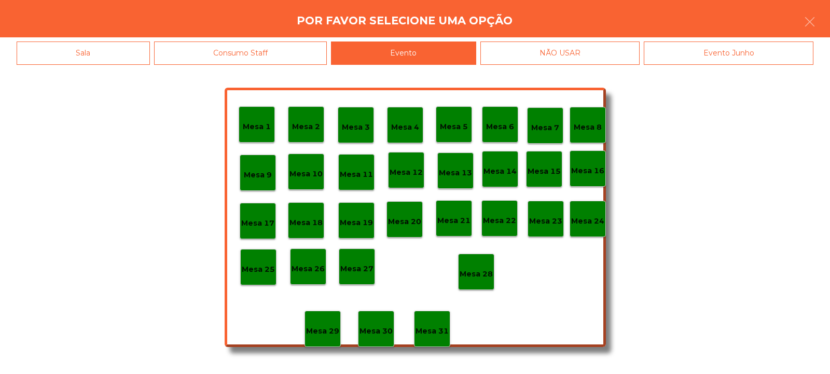
click at [459, 262] on div "Mesa 28" at bounding box center [476, 272] width 36 height 36
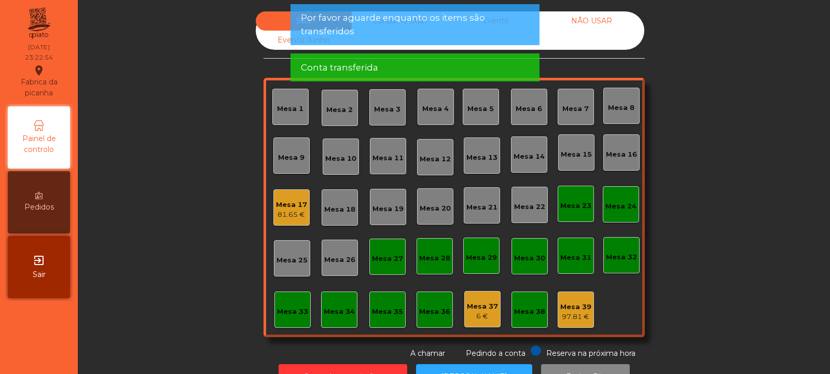
click at [284, 208] on div "Mesa 17" at bounding box center [291, 205] width 31 height 10
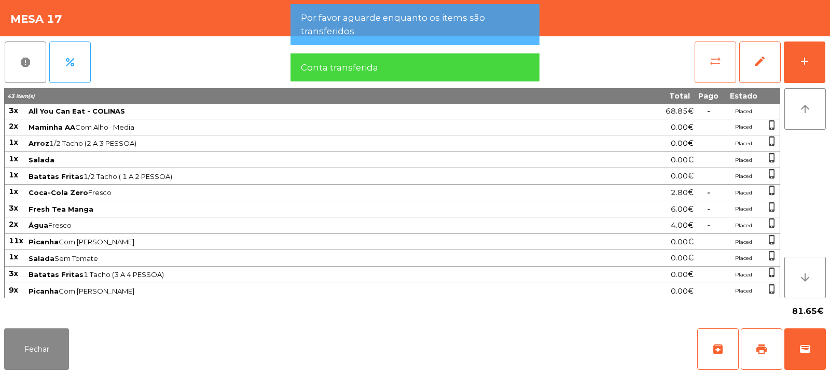
click at [706, 70] on button "sync_alt" at bounding box center [716, 63] width 42 height 42
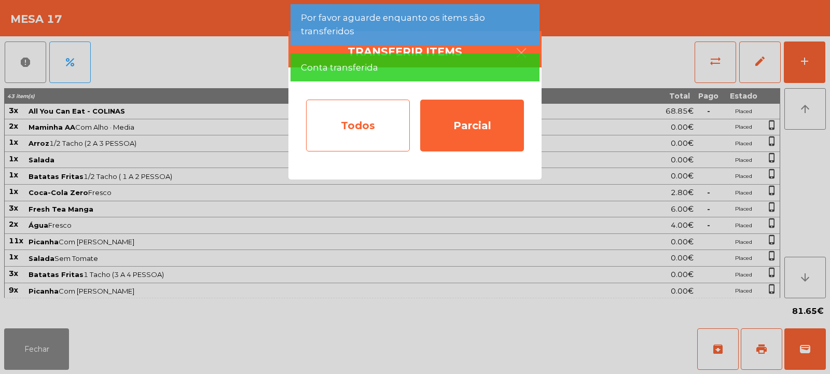
click at [339, 128] on div "Todos" at bounding box center [358, 126] width 104 height 52
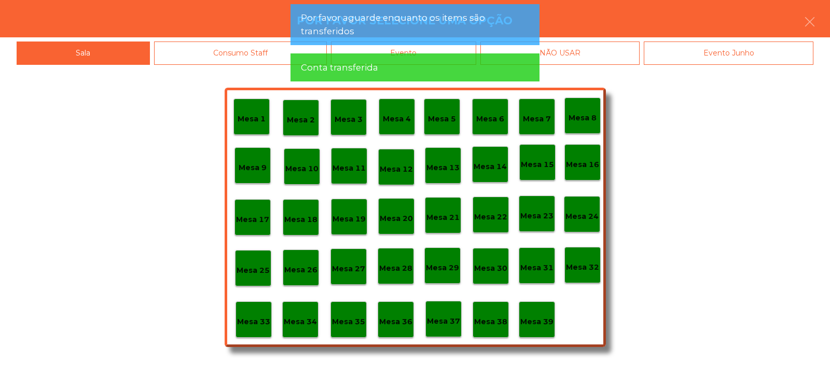
click at [439, 48] on app-alert "Por favor aguarde enquanto os items são transferidos Conta transferida" at bounding box center [415, 47] width 249 height 86
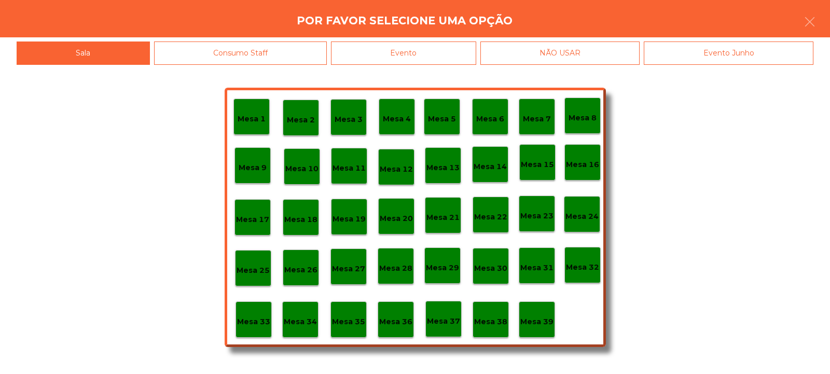
click at [438, 58] on div "Evento" at bounding box center [403, 53] width 145 height 23
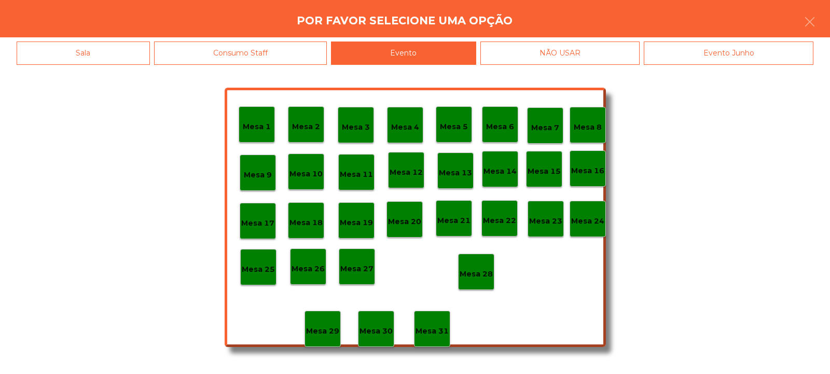
click at [466, 265] on div "Mesa 28" at bounding box center [476, 272] width 33 height 16
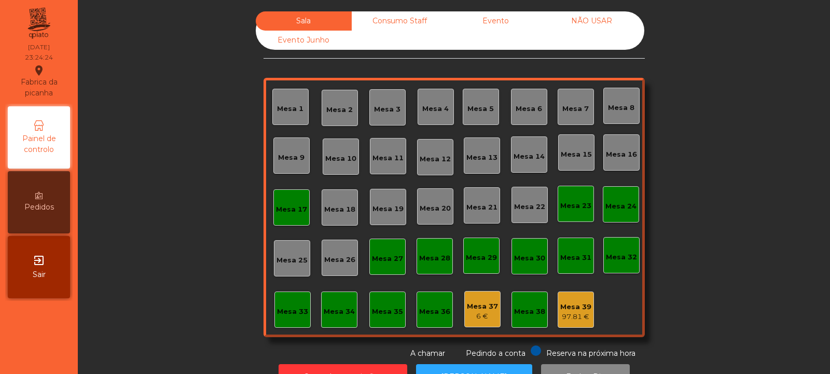
scroll to position [35, 0]
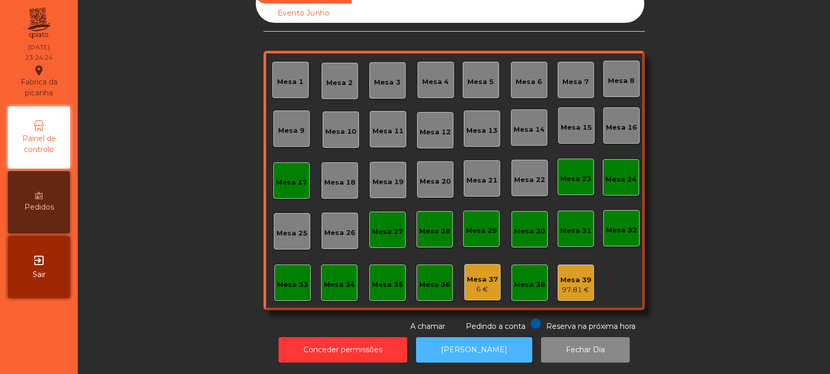
click at [467, 339] on button "[PERSON_NAME]" at bounding box center [474, 349] width 116 height 25
click at [496, 348] on button "[PERSON_NAME]" at bounding box center [474, 349] width 116 height 25
click at [466, 342] on button "[PERSON_NAME]" at bounding box center [474, 349] width 116 height 25
click at [488, 289] on div "Mesa 37 6 €" at bounding box center [482, 282] width 36 height 36
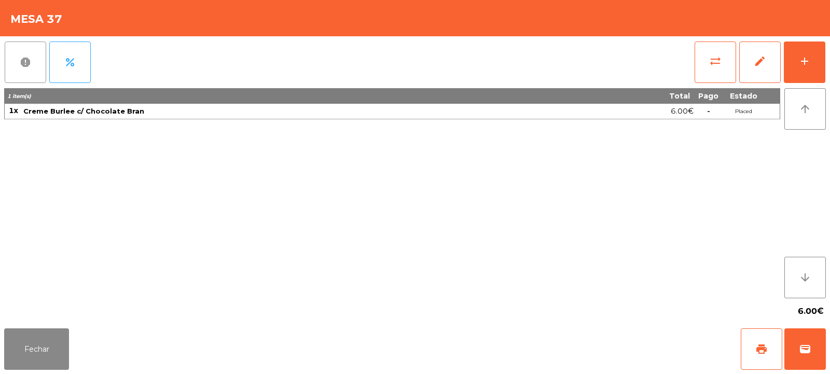
click at [22, 65] on span "report" at bounding box center [25, 62] width 12 height 12
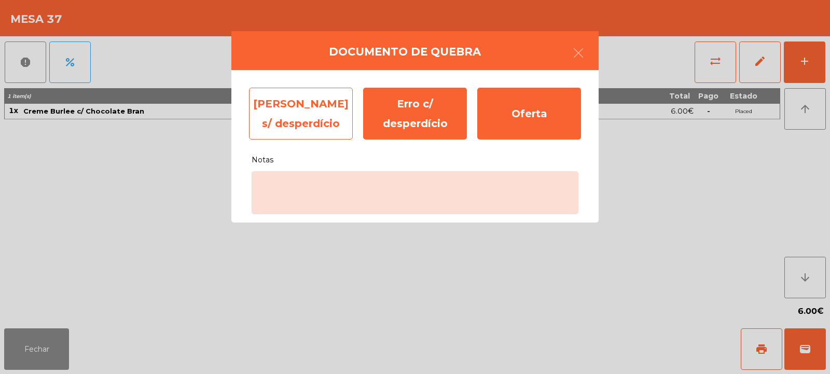
click at [319, 105] on div "Erro s/ desperdício" at bounding box center [301, 114] width 104 height 52
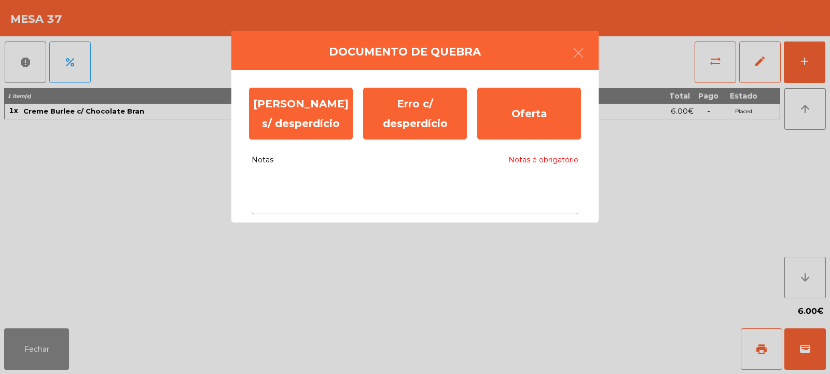
click at [368, 206] on textarea "Notas Notas é obrigatório" at bounding box center [415, 192] width 327 height 43
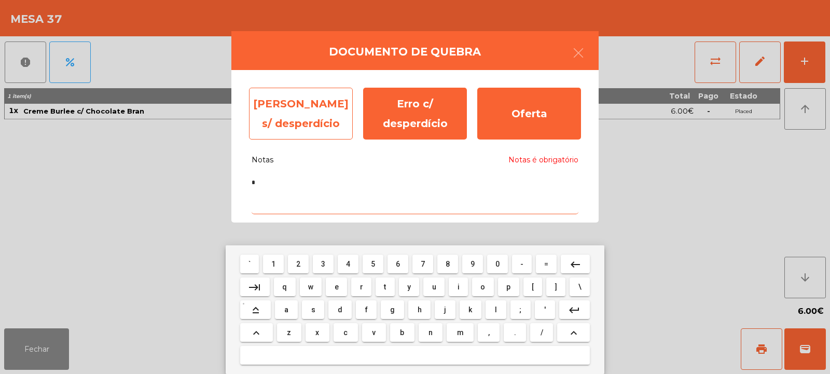
type textarea "*"
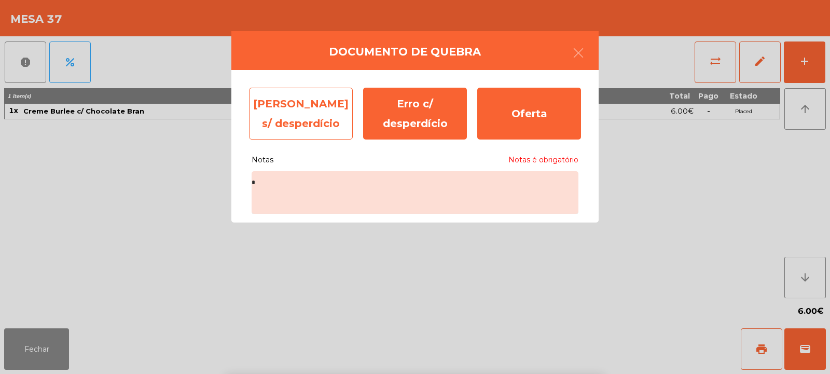
click at [313, 116] on div "Erro s/ desperdício" at bounding box center [301, 114] width 104 height 52
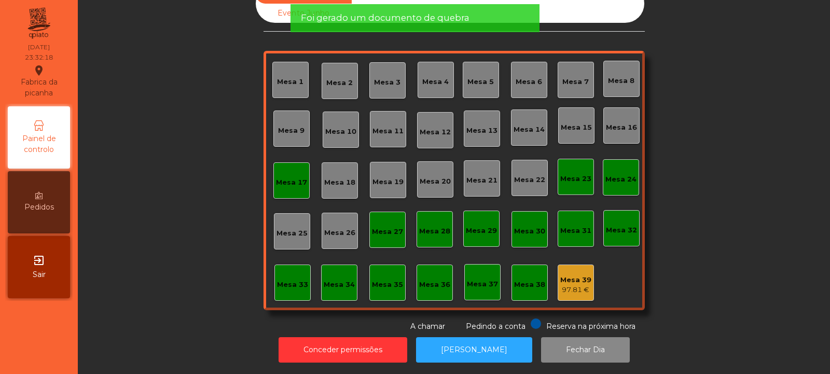
click at [570, 275] on div "Mesa 39" at bounding box center [575, 280] width 31 height 10
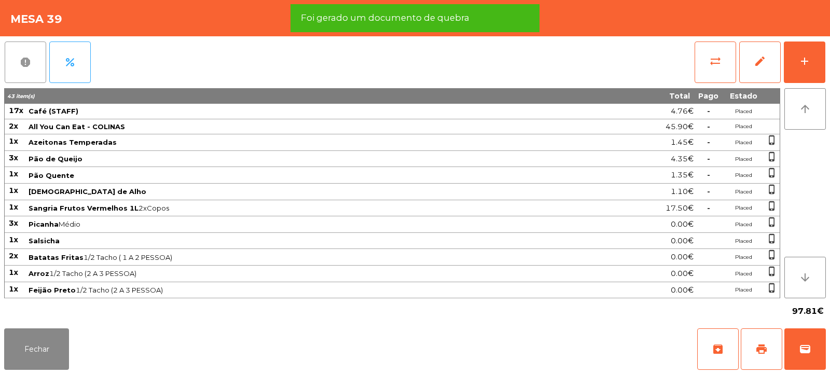
click at [22, 64] on span "report" at bounding box center [25, 62] width 12 height 12
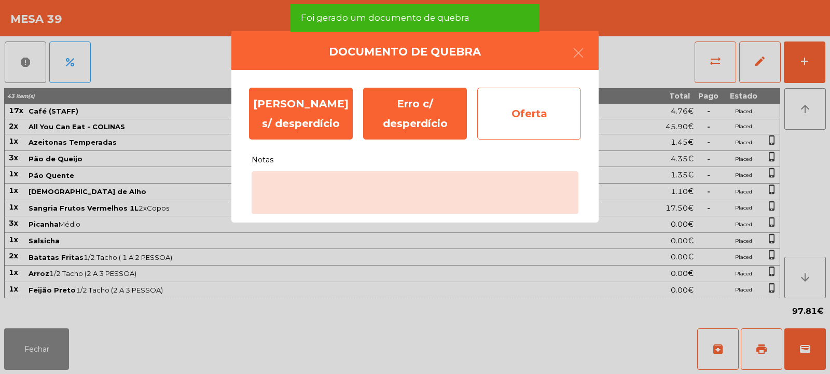
click at [531, 114] on div "Oferta" at bounding box center [529, 114] width 104 height 52
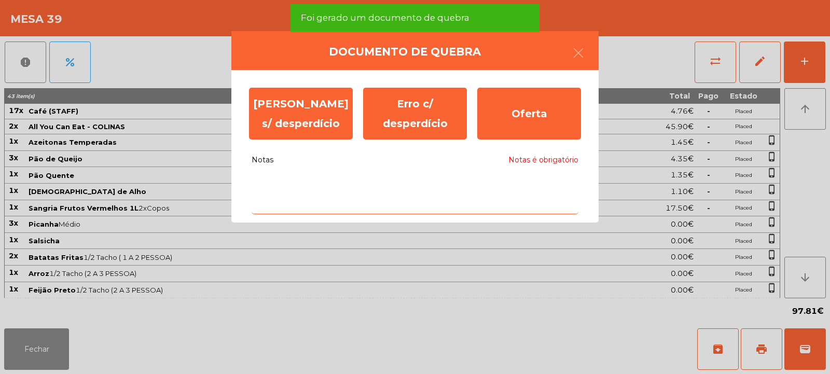
click at [447, 201] on textarea "Notas Notas é obrigatório" at bounding box center [415, 192] width 327 height 43
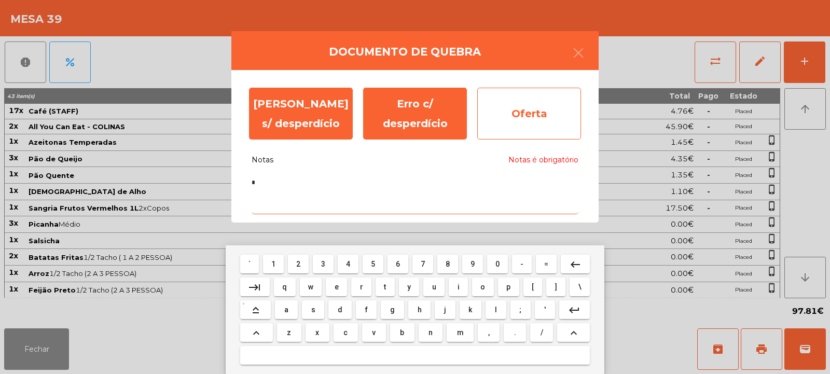
type textarea "*"
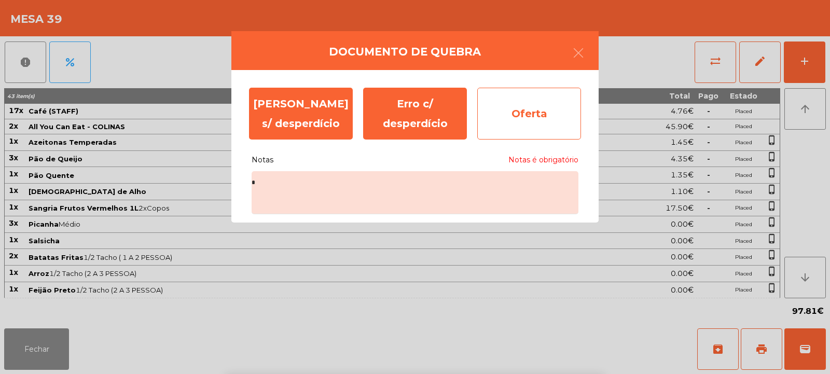
click at [510, 121] on div "Oferta" at bounding box center [529, 114] width 104 height 52
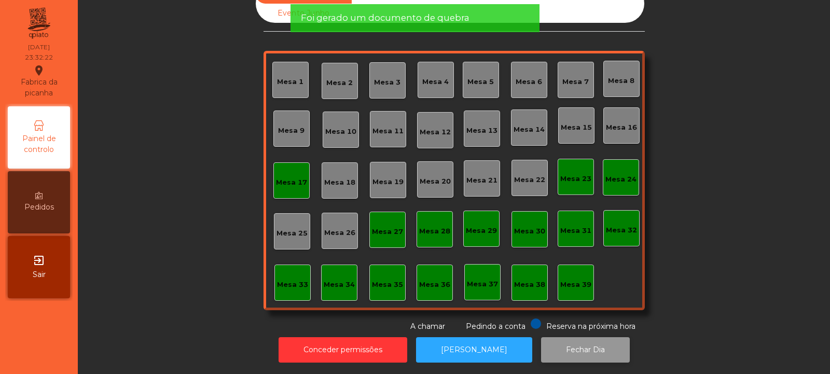
click at [589, 340] on button "Fechar Dia" at bounding box center [585, 349] width 89 height 25
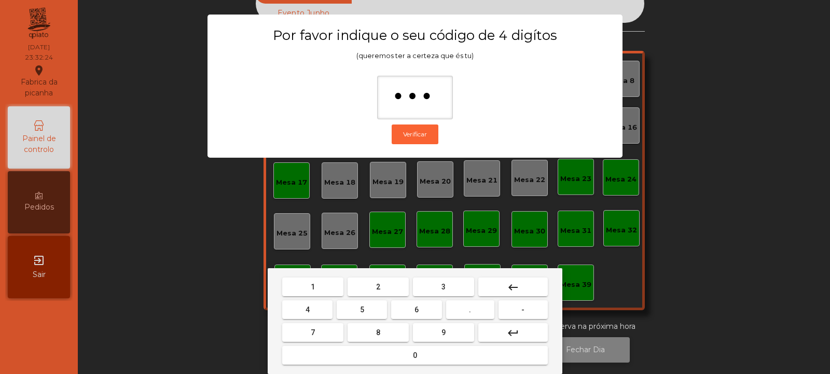
type input "****"
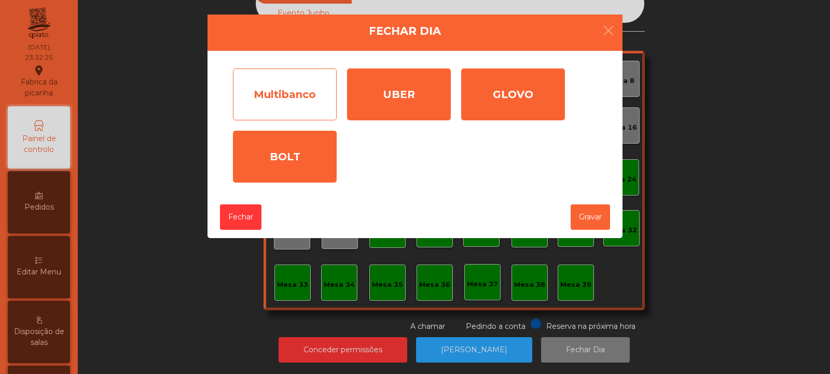
click at [295, 111] on div "Multibanco" at bounding box center [285, 94] width 104 height 52
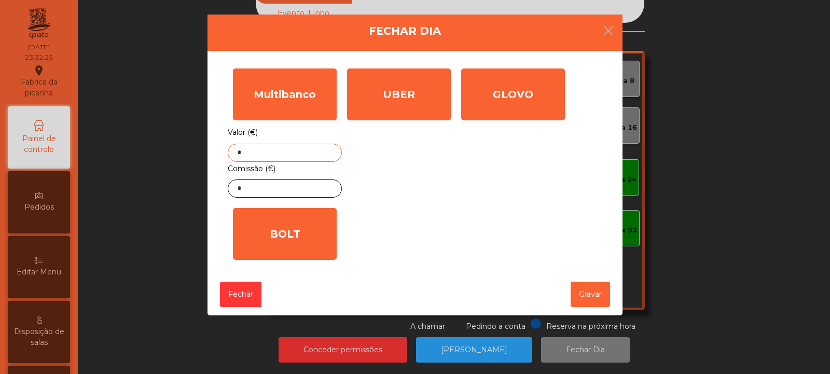
click at [302, 153] on input "*" at bounding box center [285, 153] width 114 height 18
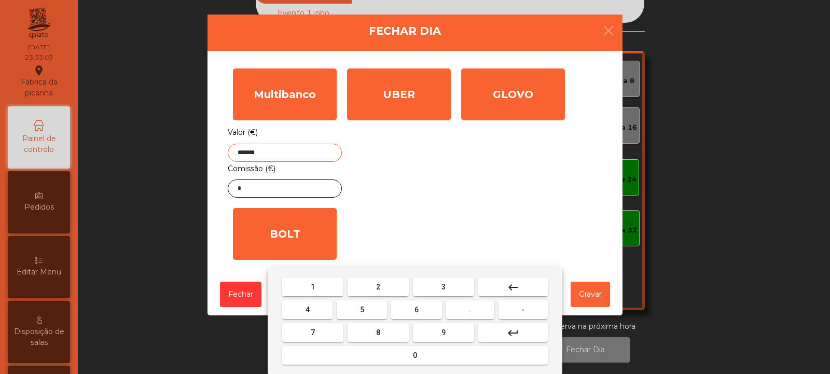
type input "*******"
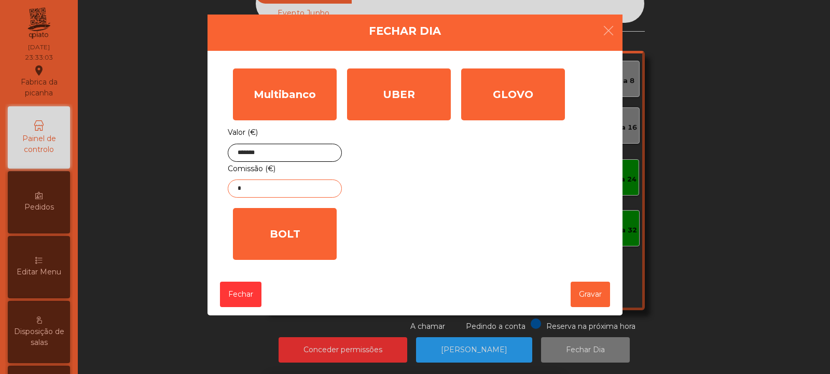
click at [301, 188] on input "*" at bounding box center [285, 188] width 114 height 18
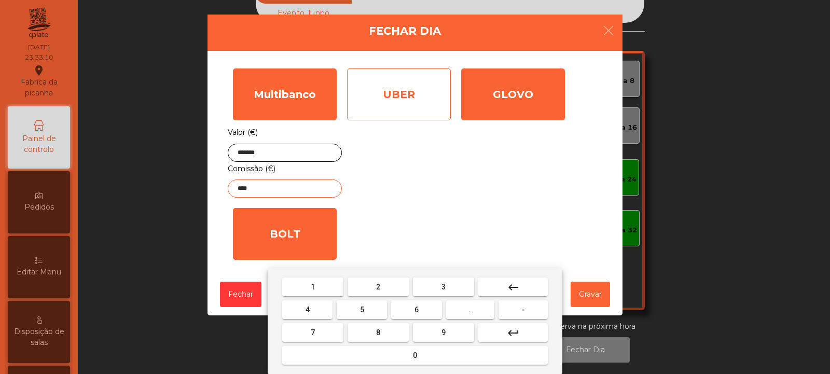
type input "****"
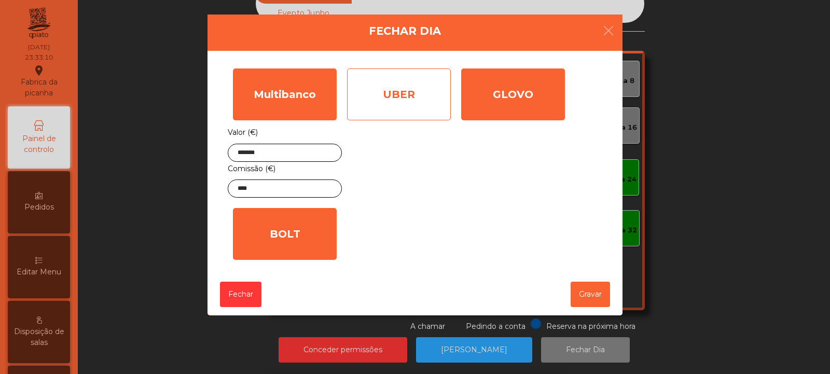
click at [388, 104] on div "UBER" at bounding box center [399, 94] width 104 height 52
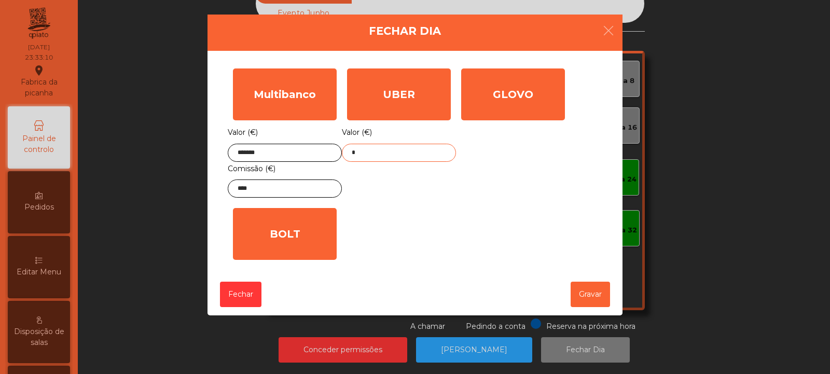
click at [399, 157] on input "*" at bounding box center [399, 153] width 114 height 18
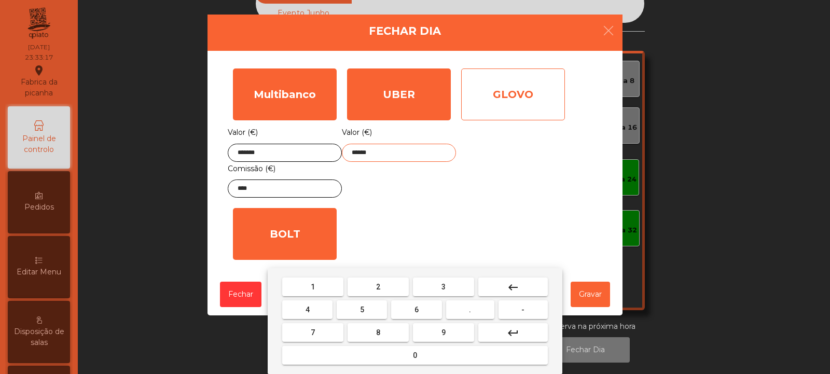
type input "******"
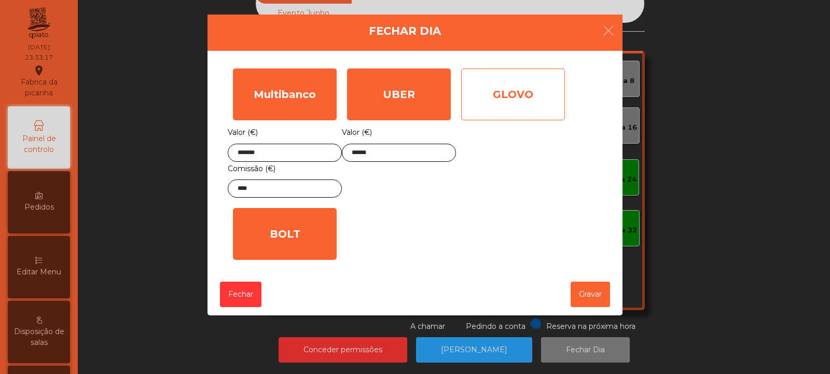
click at [521, 107] on div "GLOVO" at bounding box center [513, 94] width 104 height 52
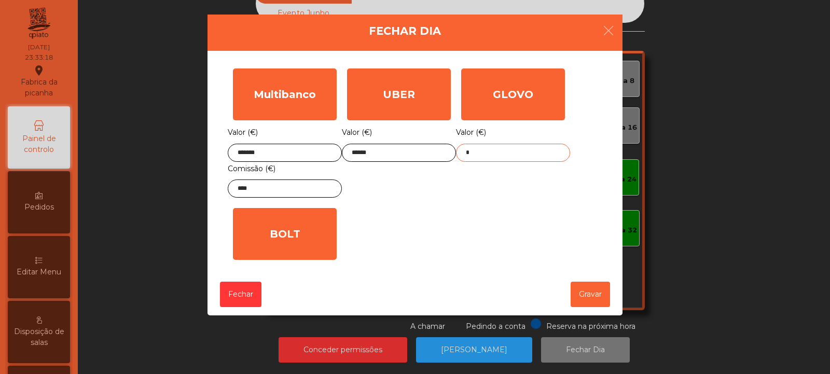
click at [518, 155] on input "*" at bounding box center [513, 153] width 114 height 18
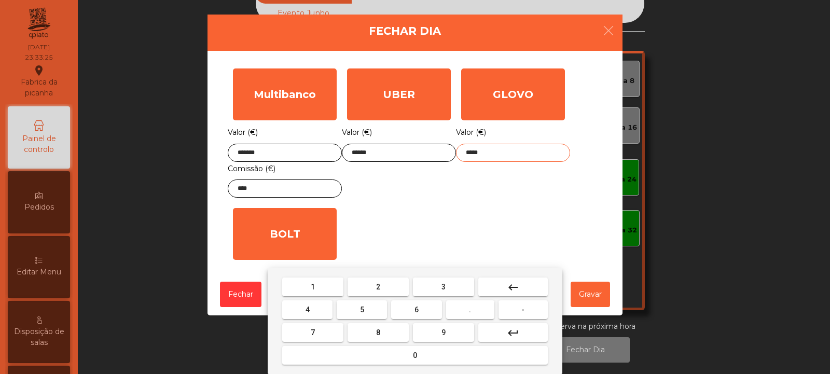
type input "*****"
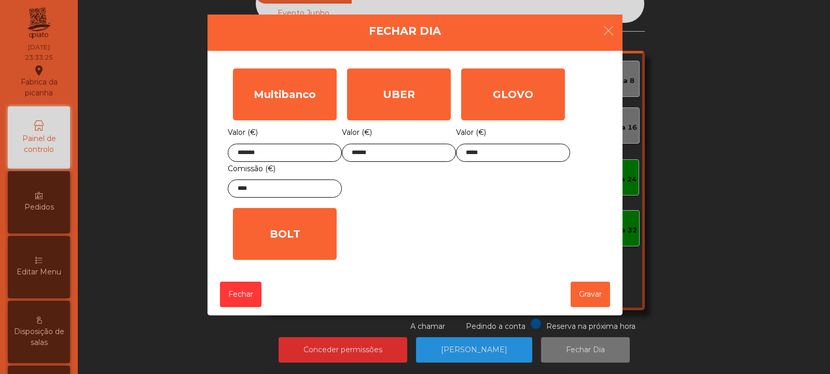
click at [591, 296] on div "1 2 3 keyboard_backspace 4 5 6 . - 7 8 9 keyboard_return 0" at bounding box center [415, 321] width 830 height 106
click at [591, 300] on button "Gravar" at bounding box center [590, 294] width 39 height 25
